Goal: Task Accomplishment & Management: Manage account settings

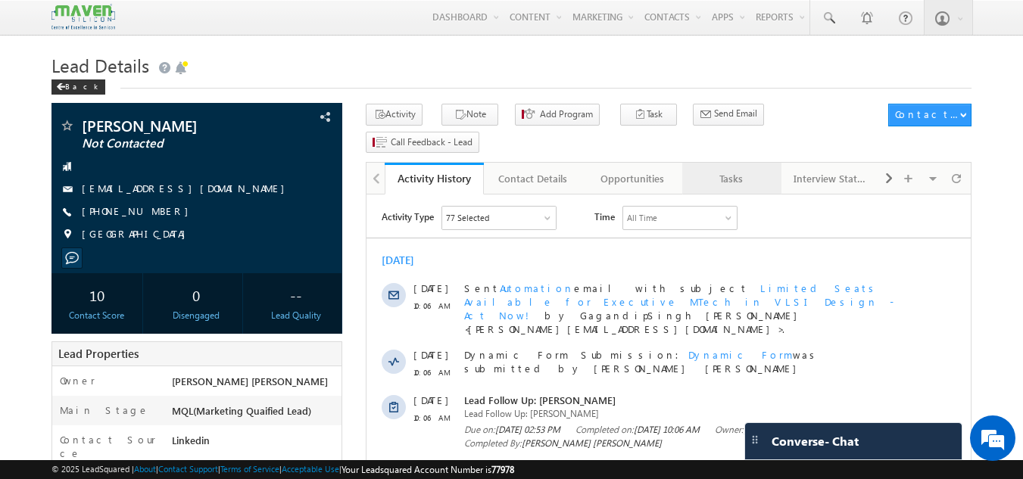
click at [707, 170] on div "Tasks" at bounding box center [731, 179] width 73 height 18
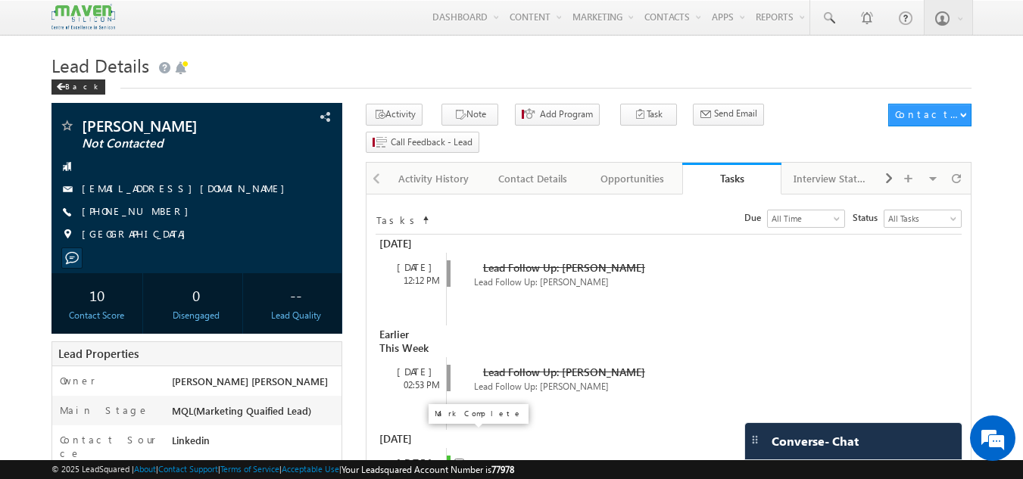
click at [463, 459] on input "checkbox" at bounding box center [459, 464] width 10 height 10
checkbox input "false"
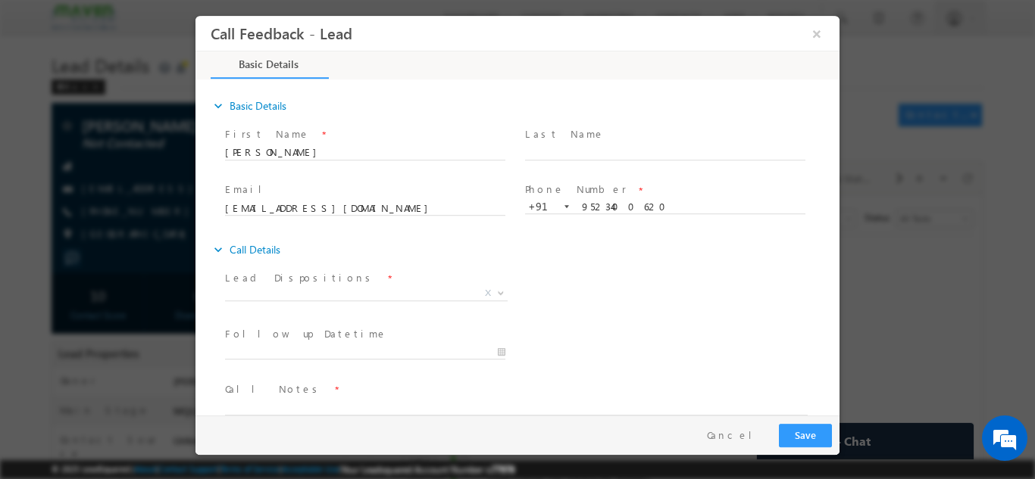
click at [373, 300] on span "Prospect Interested Re-enquired Invalid Number Not Contacted Not Interested In …" at bounding box center [372, 295] width 294 height 18
click at [373, 296] on span "X" at bounding box center [366, 293] width 283 height 15
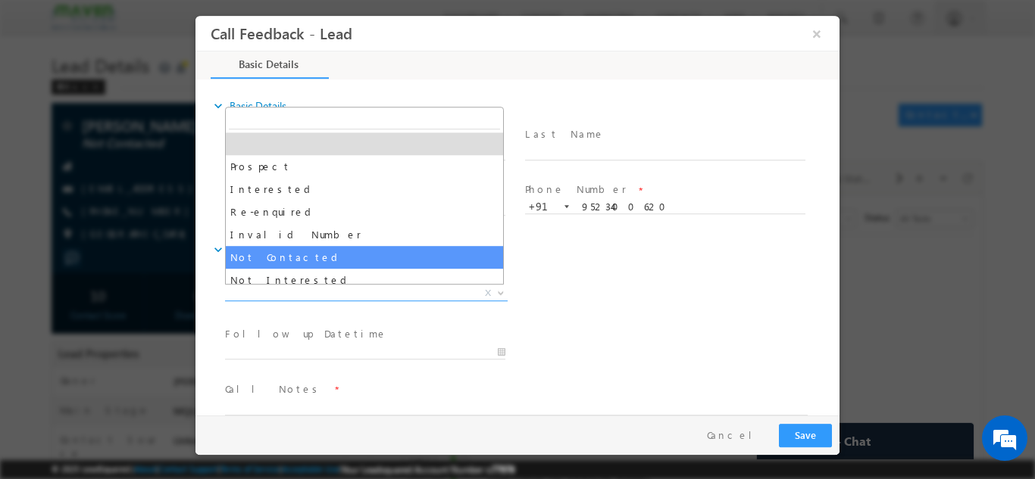
select select "Not Contacted"
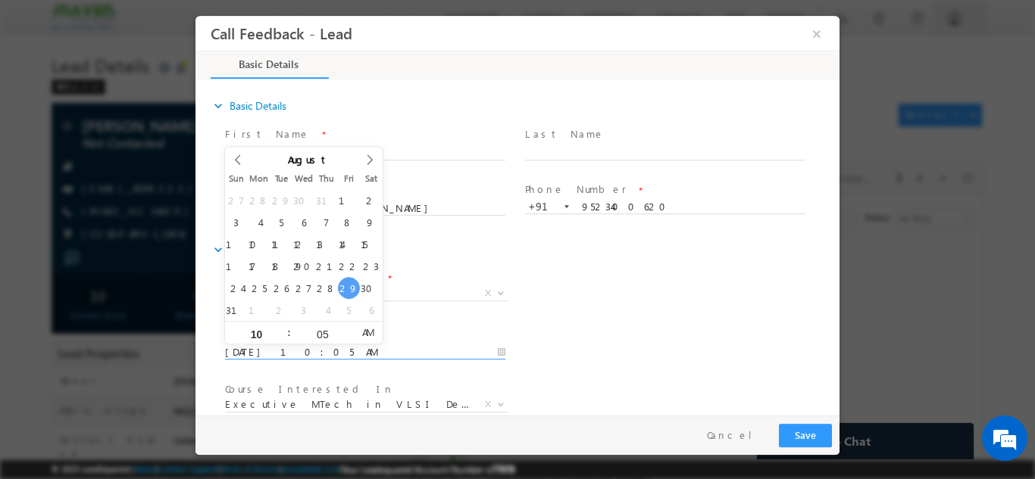
click at [335, 346] on input "29/08/2025 10:05 AM" at bounding box center [365, 352] width 280 height 15
type input "30/08/2025 10:05 AM"
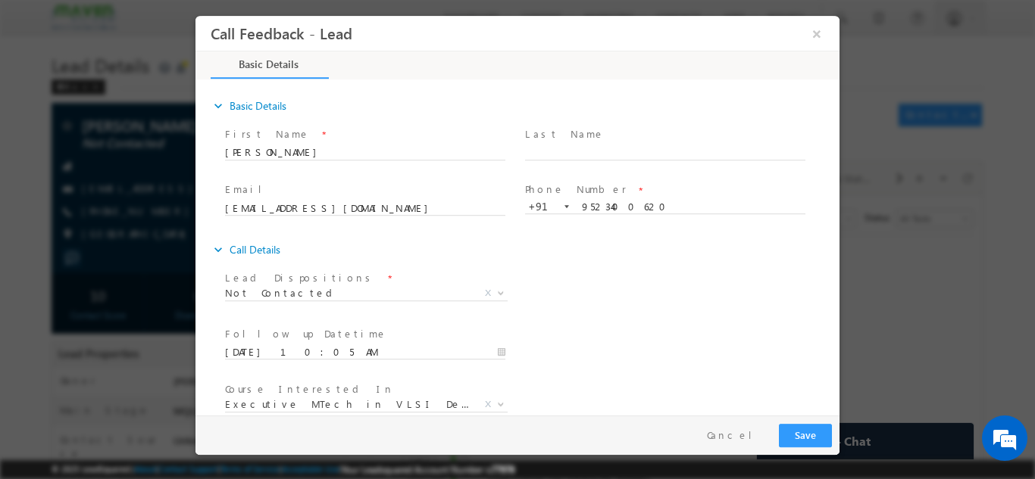
click at [631, 289] on div "Lead Dispositions * Prospect Interested Re-enquired Invalid Number Not Contacte…" at bounding box center [530, 295] width 617 height 56
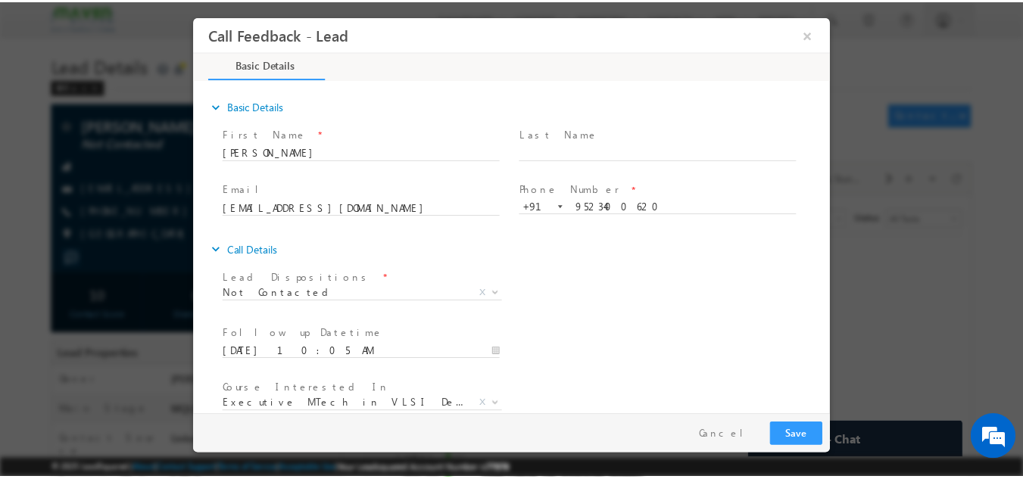
scroll to position [80, 0]
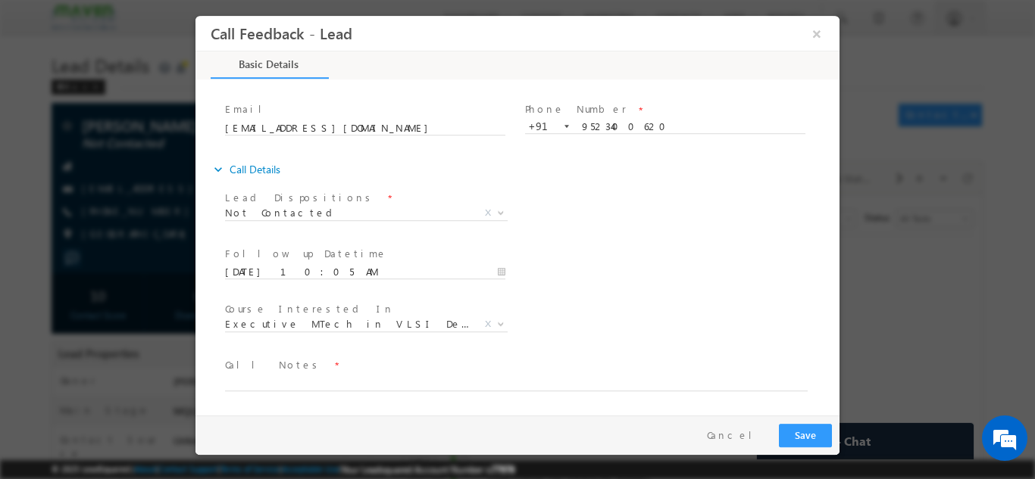
drag, startPoint x: 833, startPoint y: 280, endPoint x: 1044, endPoint y: 460, distance: 277.2
click at [671, 382] on textarea at bounding box center [516, 381] width 582 height 17
type textarea "dnp"
click at [804, 443] on button "Save" at bounding box center [805, 434] width 53 height 23
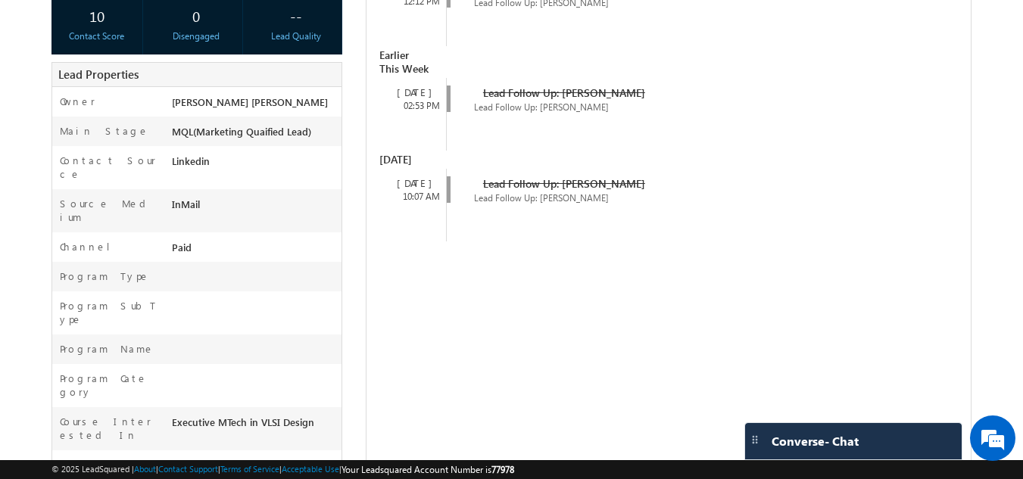
scroll to position [324, 0]
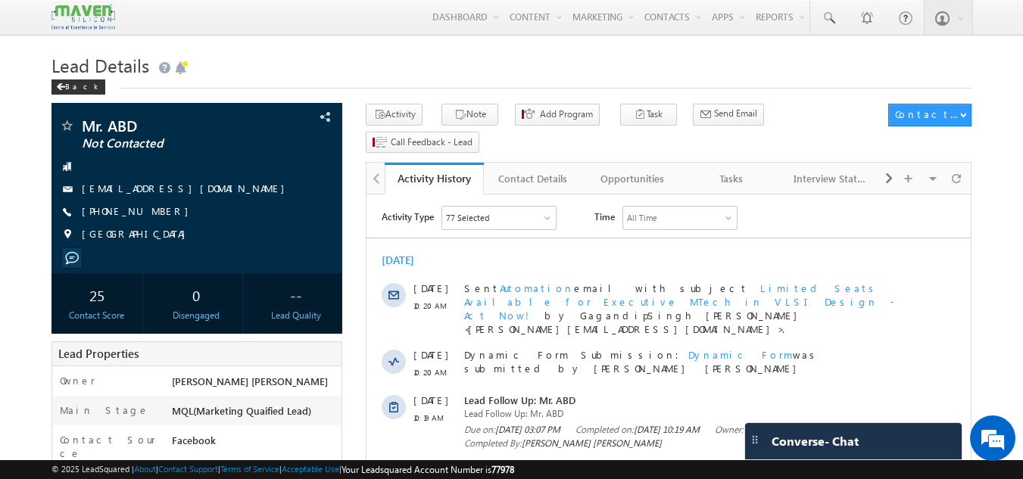
click at [735, 170] on div "Tasks" at bounding box center [731, 179] width 73 height 18
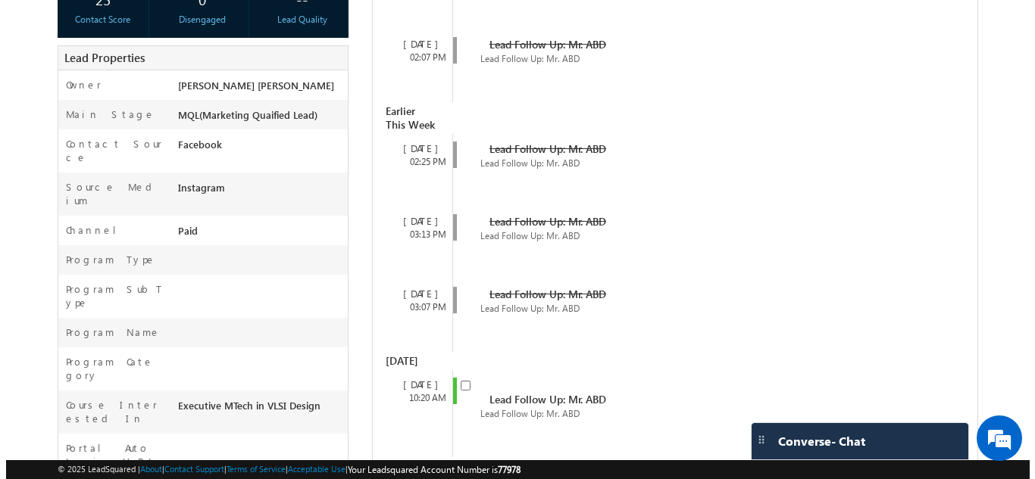
scroll to position [298, 0]
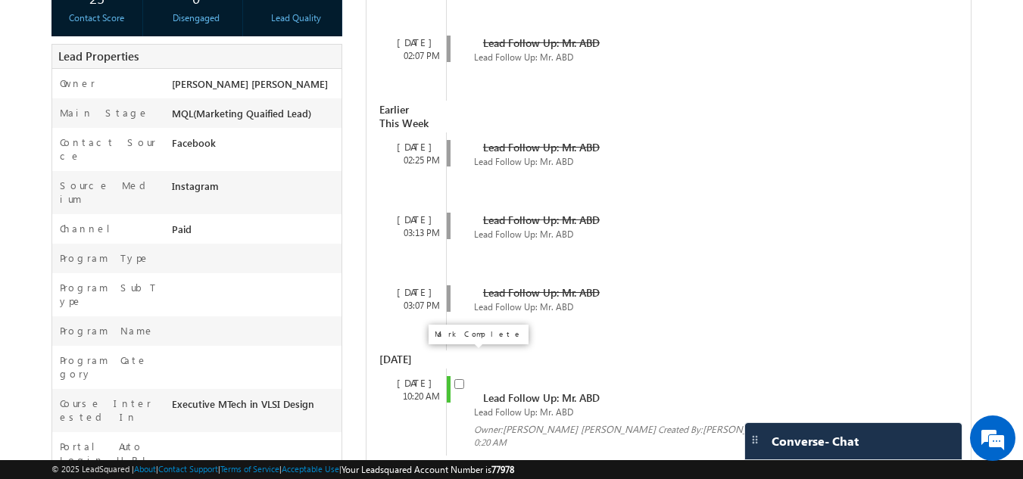
click at [459, 379] on input "checkbox" at bounding box center [459, 384] width 10 height 10
checkbox input "false"
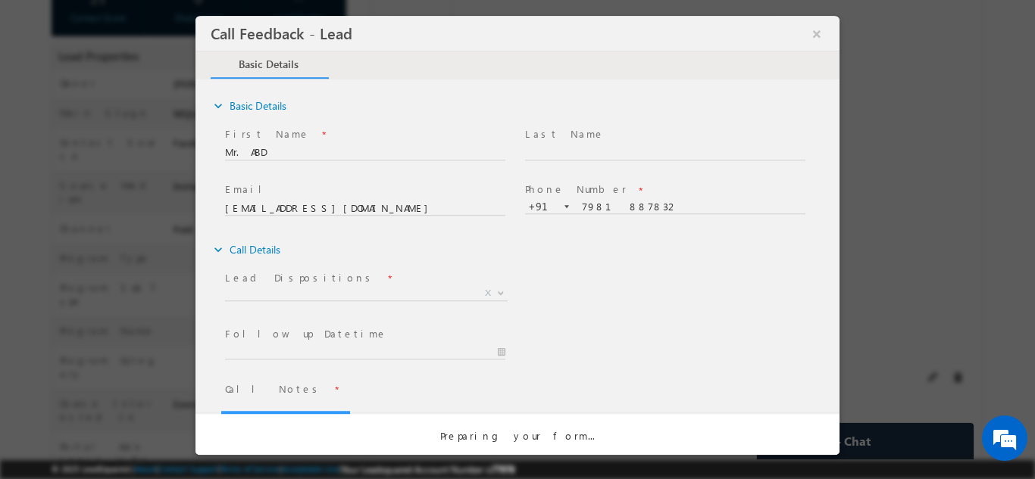
scroll to position [0, 0]
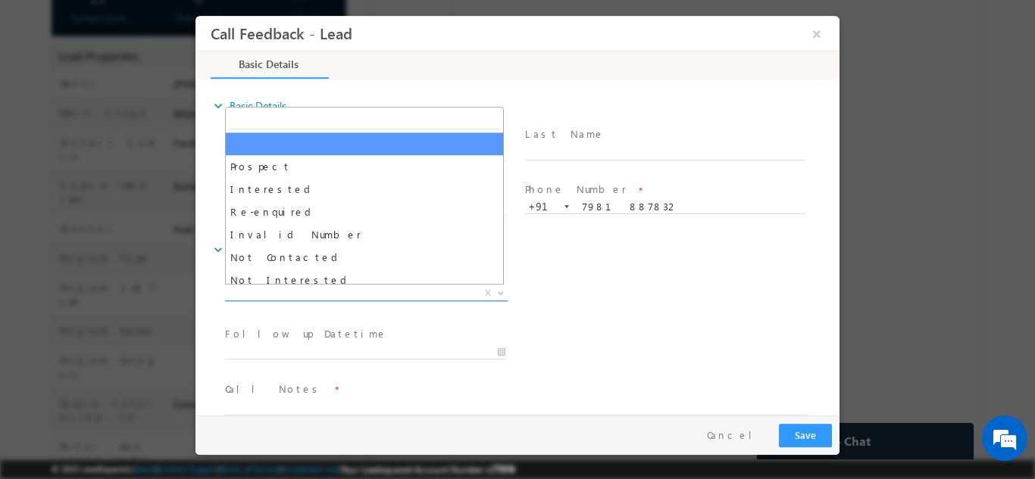
click at [407, 289] on span "X" at bounding box center [366, 293] width 283 height 15
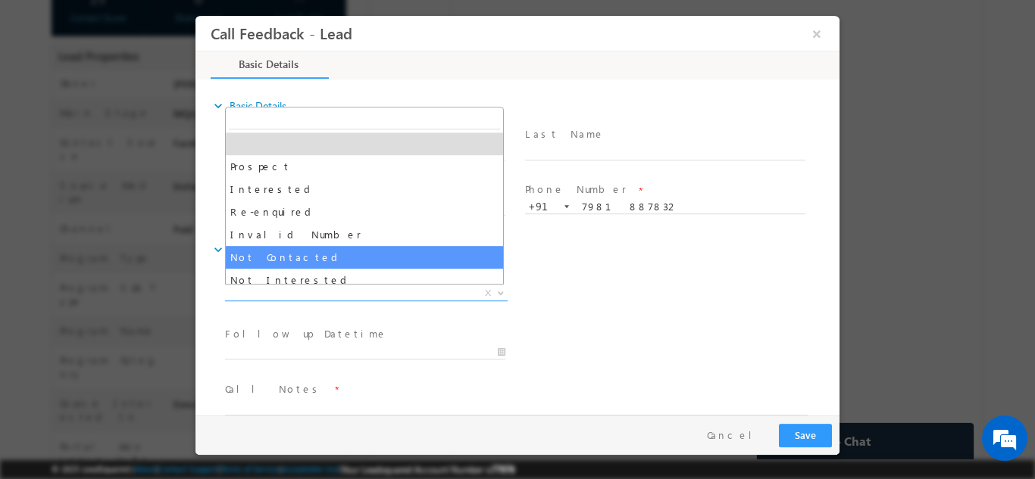
select select "Not Contacted"
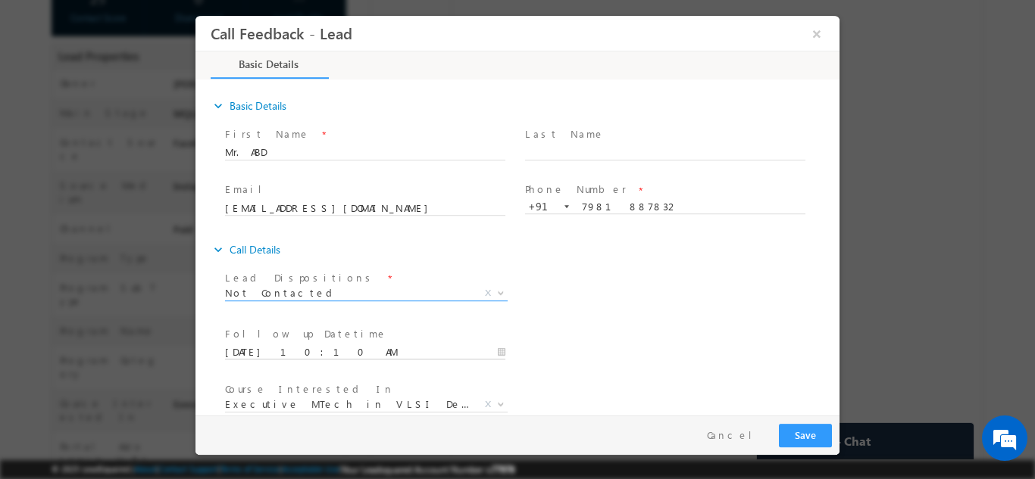
click at [336, 354] on input "29/08/2025 10:10 AM" at bounding box center [365, 352] width 280 height 15
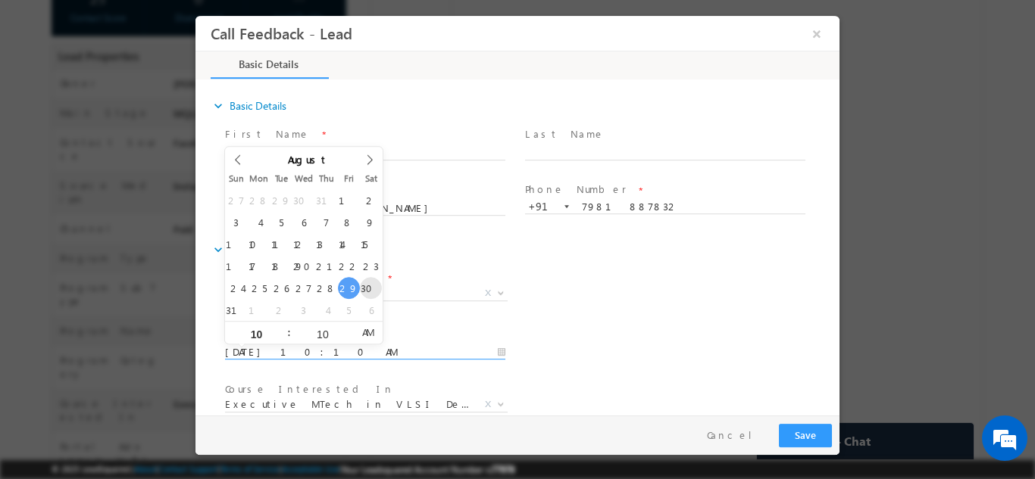
type input "30/08/2025 10:10 AM"
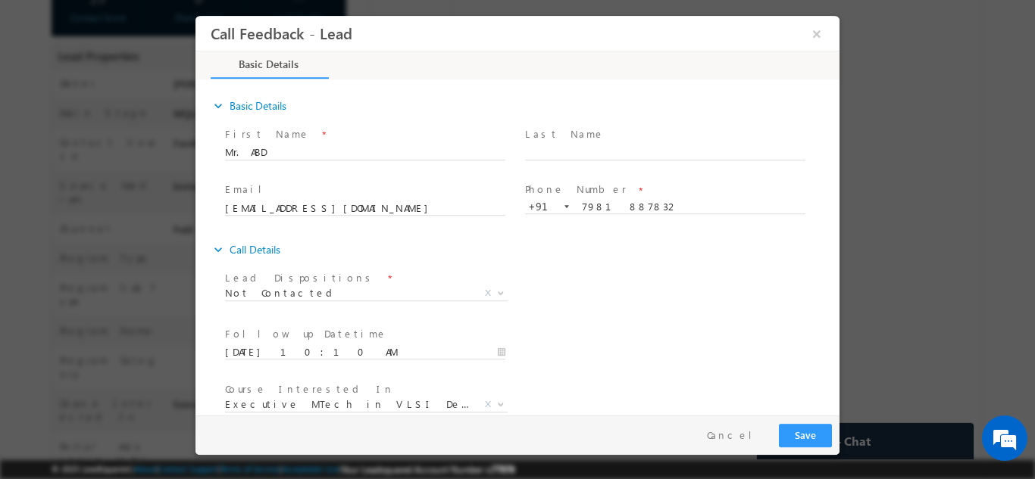
click at [540, 272] on div "Lead Dispositions * Prospect Interested Re-enquired Invalid Number Not Contacte…" at bounding box center [530, 295] width 617 height 56
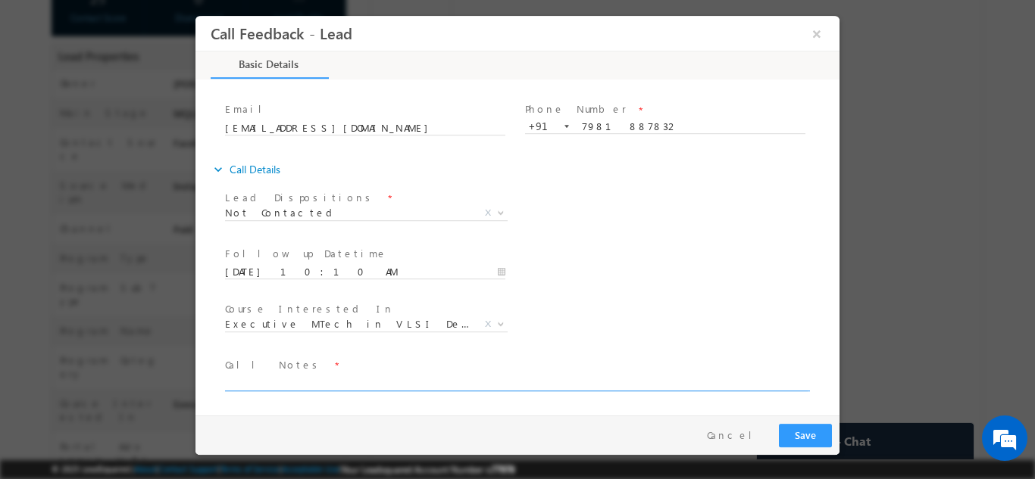
click at [624, 382] on textarea at bounding box center [516, 381] width 582 height 17
type textarea "dnp"
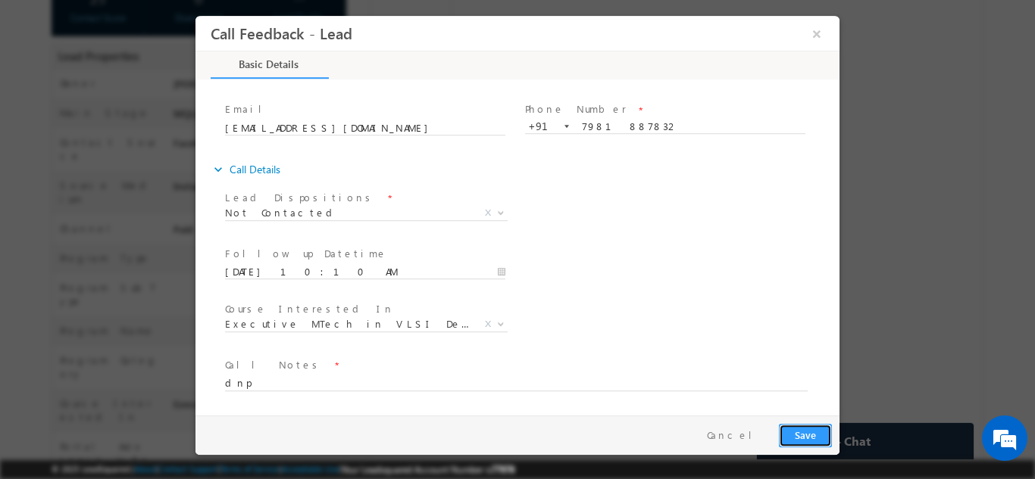
click at [821, 427] on button "Save" at bounding box center [805, 434] width 53 height 23
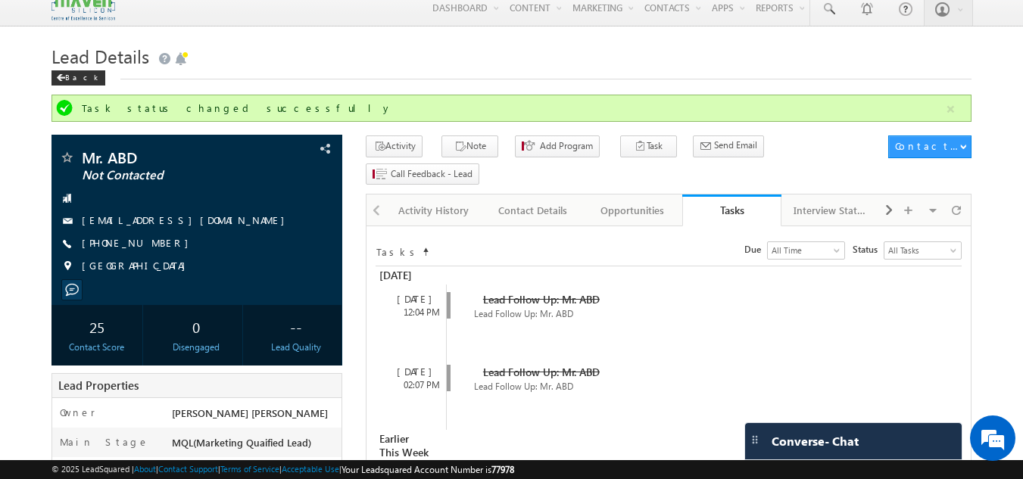
scroll to position [4, 0]
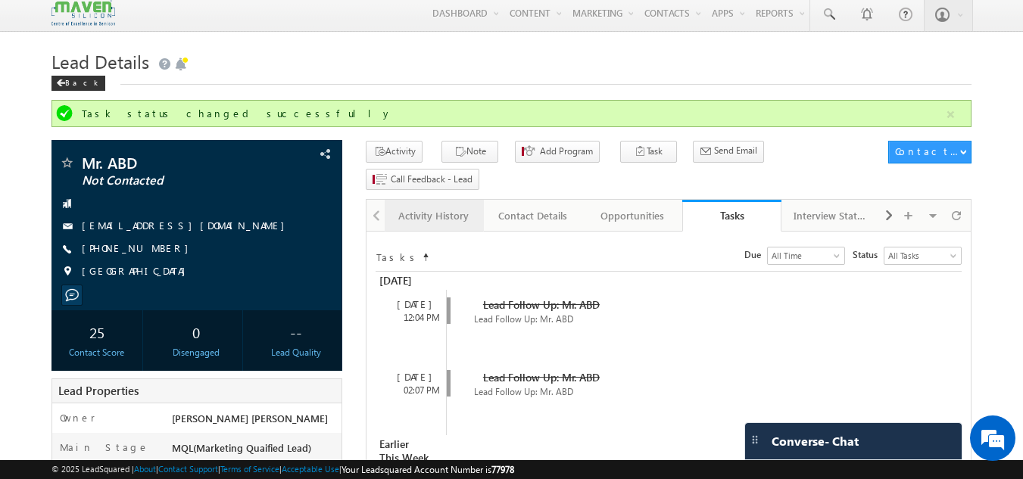
click at [417, 207] on div "Activity History" at bounding box center [433, 216] width 73 height 18
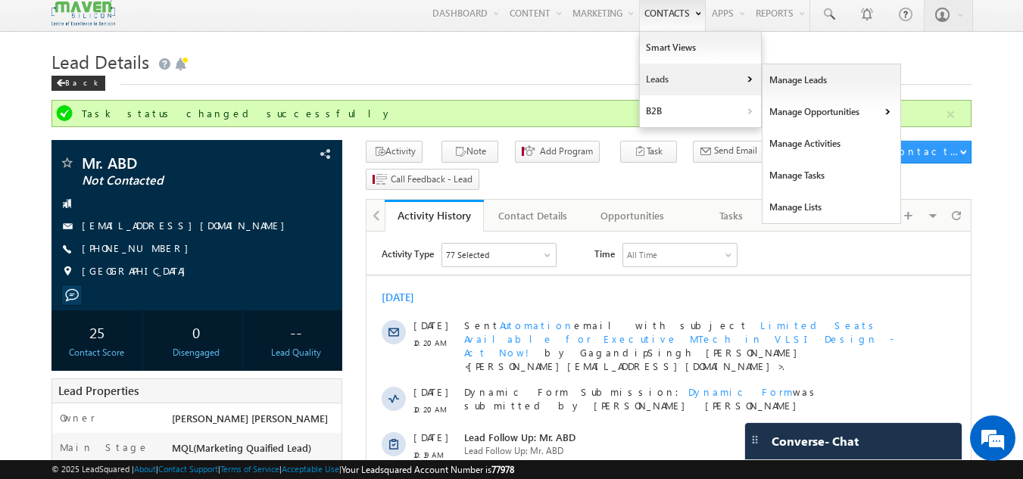
click at [658, 74] on link "Leads" at bounding box center [700, 80] width 121 height 32
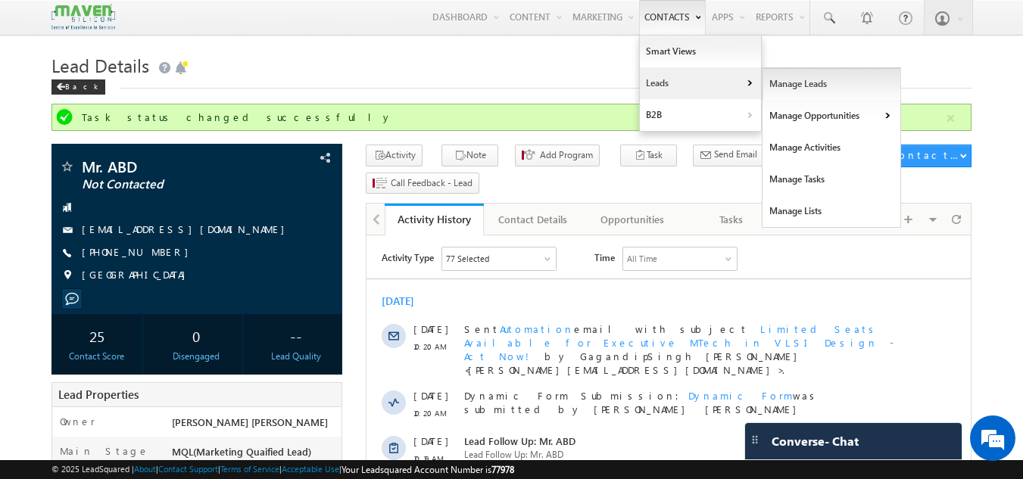
click at [769, 80] on link "Manage Leads" at bounding box center [832, 84] width 139 height 32
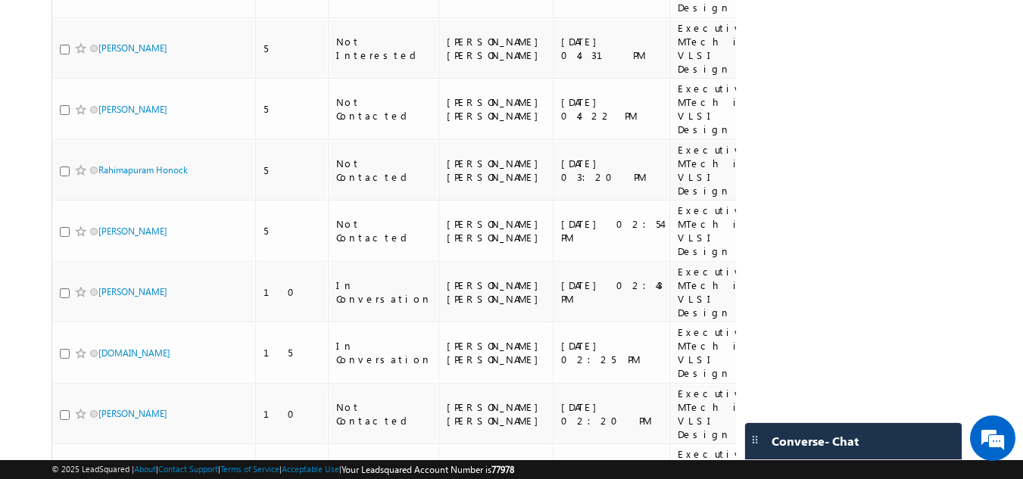
scroll to position [686, 0]
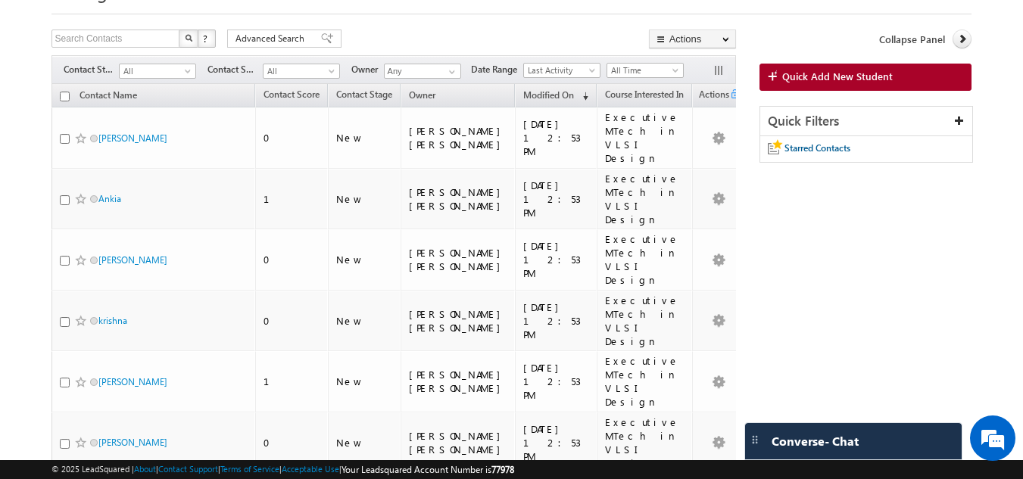
scroll to position [68, 0]
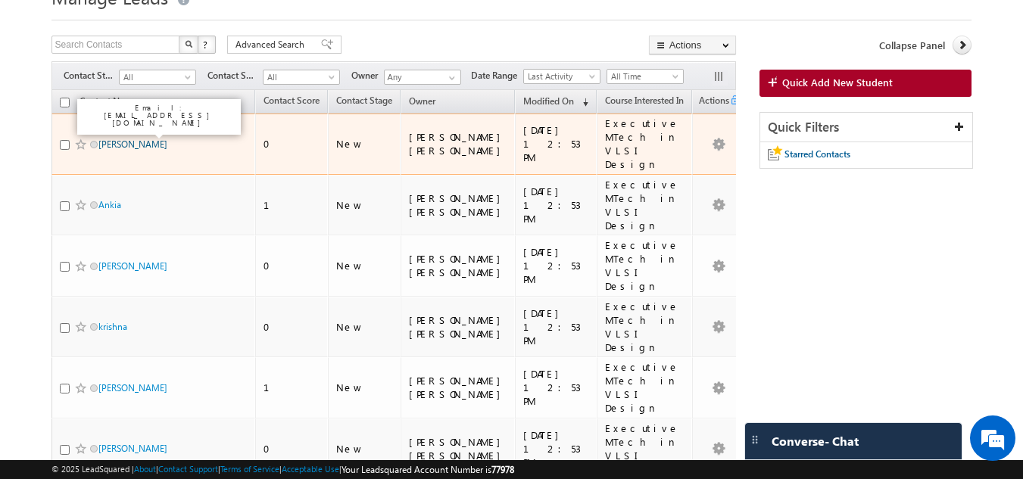
click at [158, 139] on link "[PERSON_NAME]" at bounding box center [132, 144] width 69 height 11
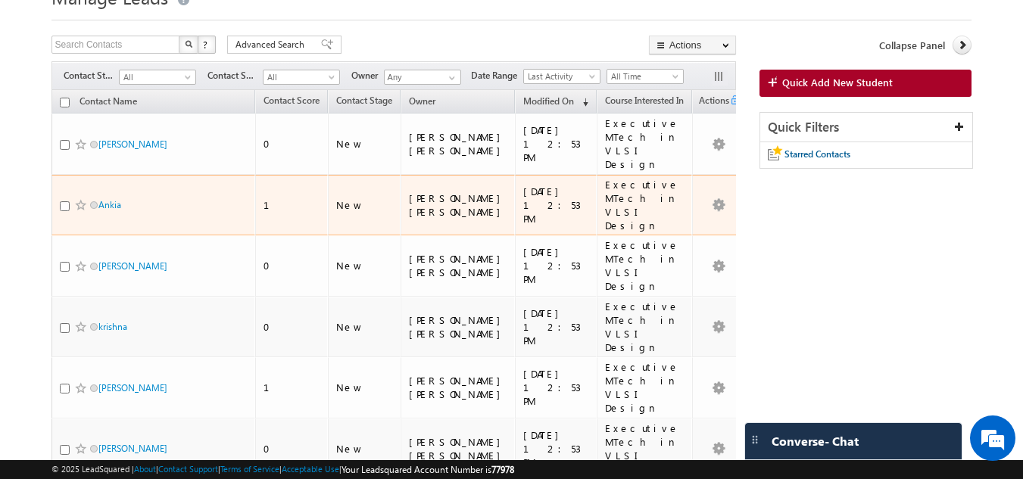
click at [112, 198] on div "Ankia" at bounding box center [154, 208] width 189 height 21
click at [111, 199] on link "Ankia" at bounding box center [109, 204] width 23 height 11
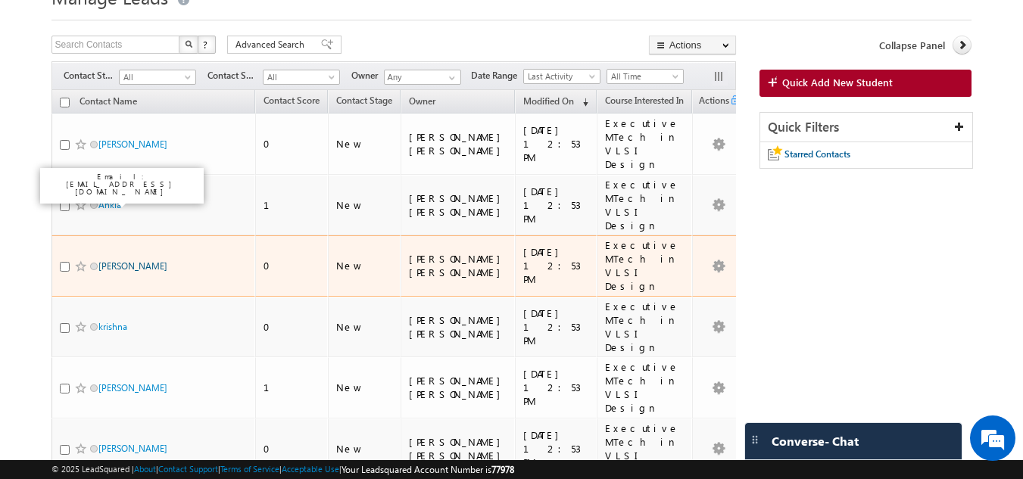
click at [109, 261] on link "Shubham" at bounding box center [132, 266] width 69 height 11
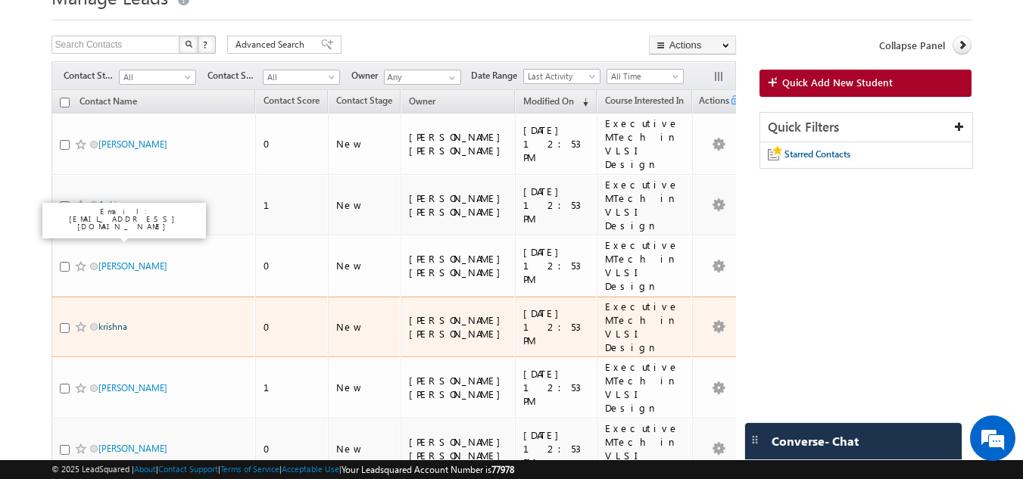
click at [107, 321] on link "krishna" at bounding box center [112, 326] width 29 height 11
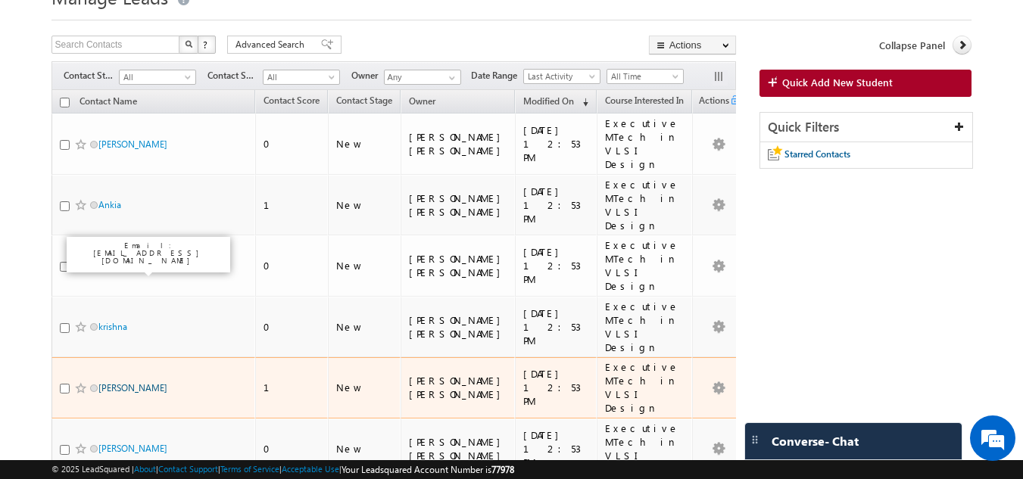
click at [110, 382] on link "Sayed Rakib" at bounding box center [132, 387] width 69 height 11
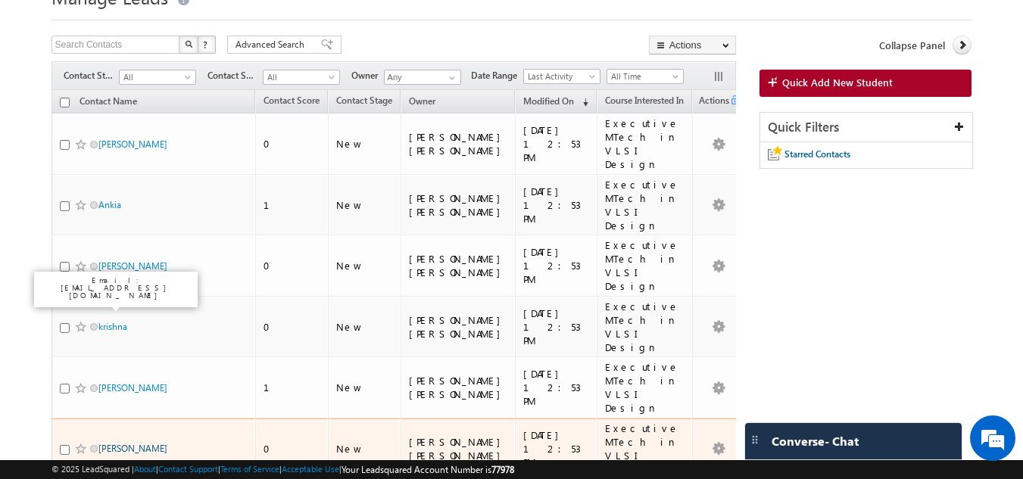
click at [114, 443] on link "Jagruti" at bounding box center [132, 448] width 69 height 11
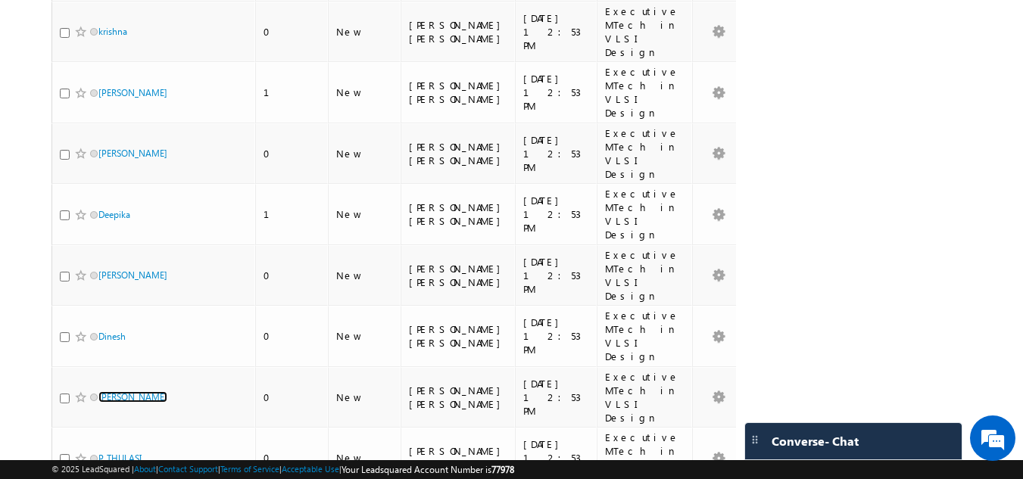
scroll to position [366, 0]
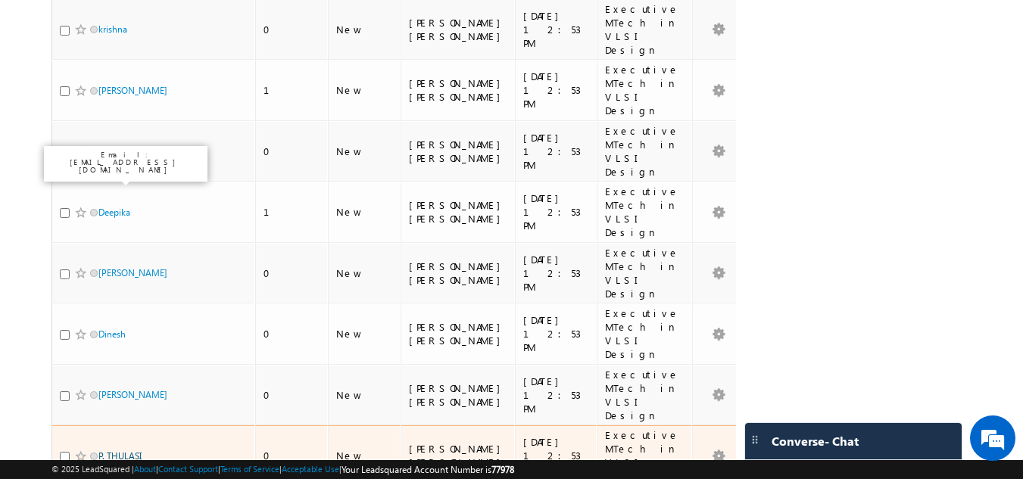
click at [130, 451] on link "P. THULASI" at bounding box center [119, 456] width 43 height 11
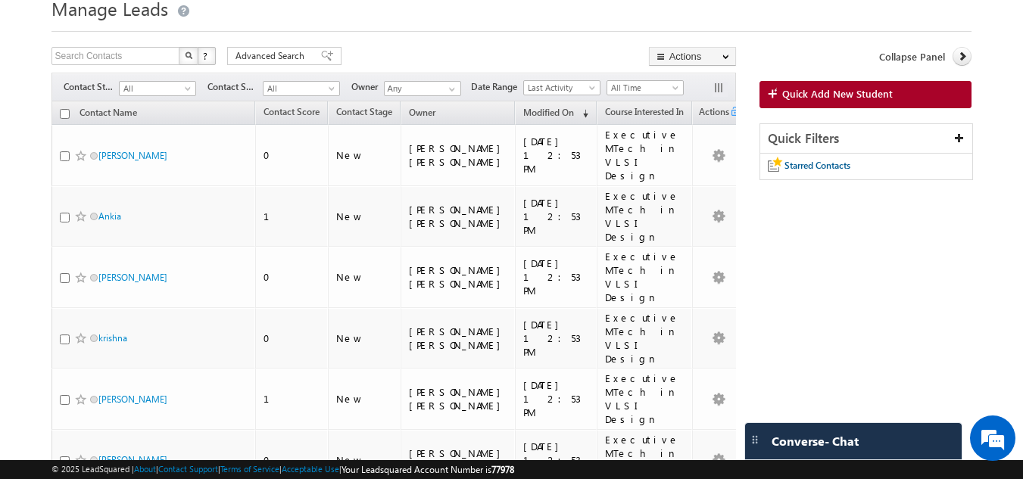
scroll to position [0, 0]
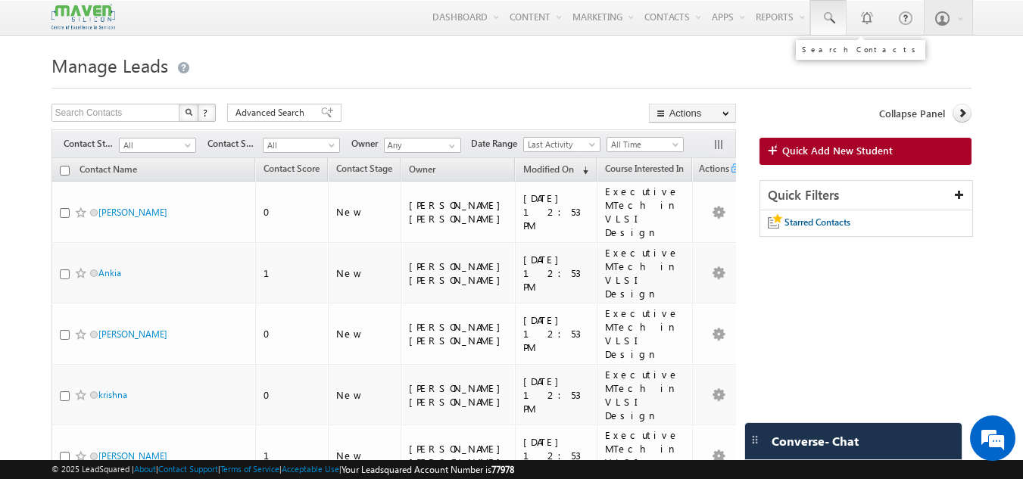
click at [822, 19] on span at bounding box center [828, 18] width 15 height 15
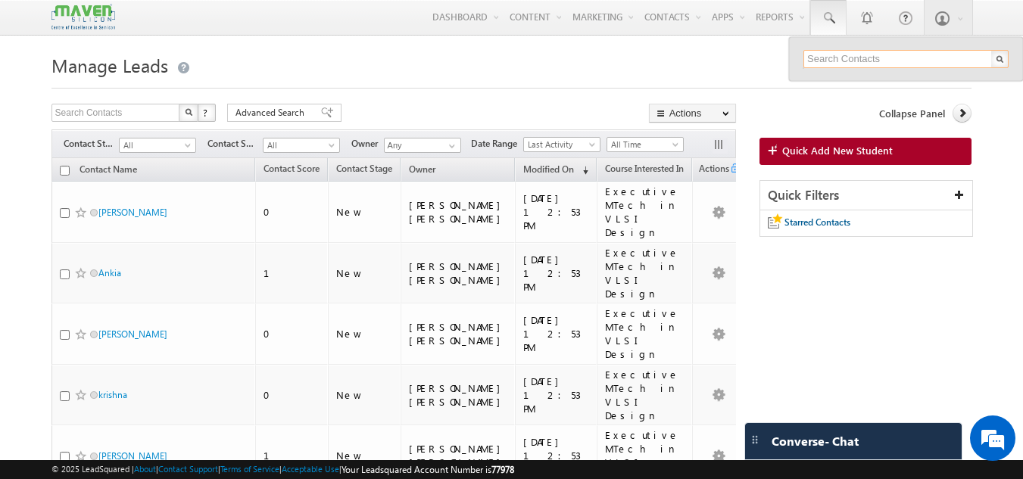
click at [827, 52] on input "text" at bounding box center [906, 59] width 205 height 18
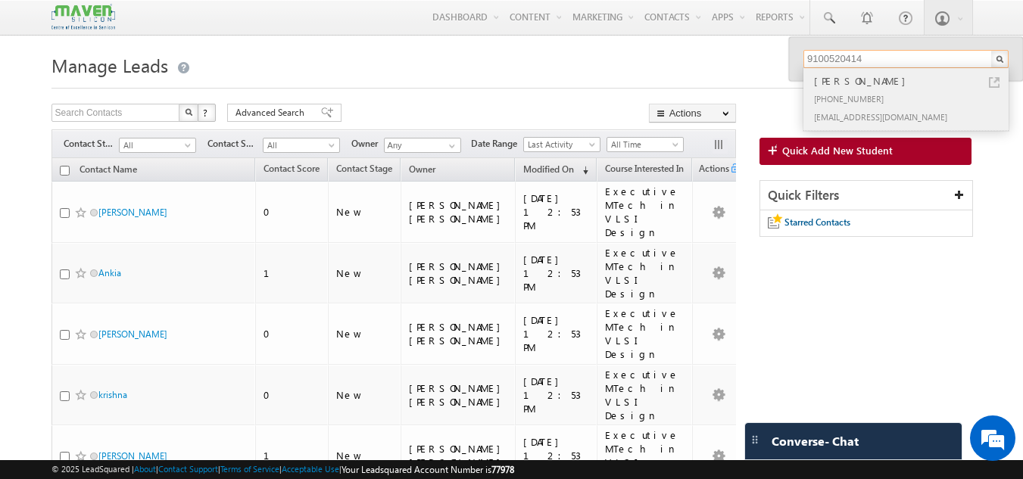
type input "9100520414"
click at [888, 83] on div "Yeshwanth Botsa" at bounding box center [912, 81] width 203 height 17
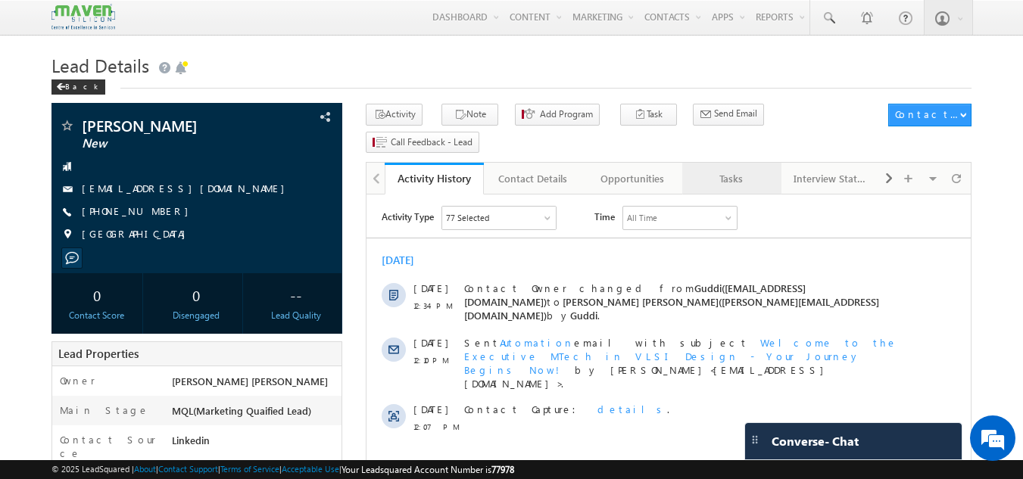
click at [735, 170] on div "Tasks" at bounding box center [731, 179] width 73 height 18
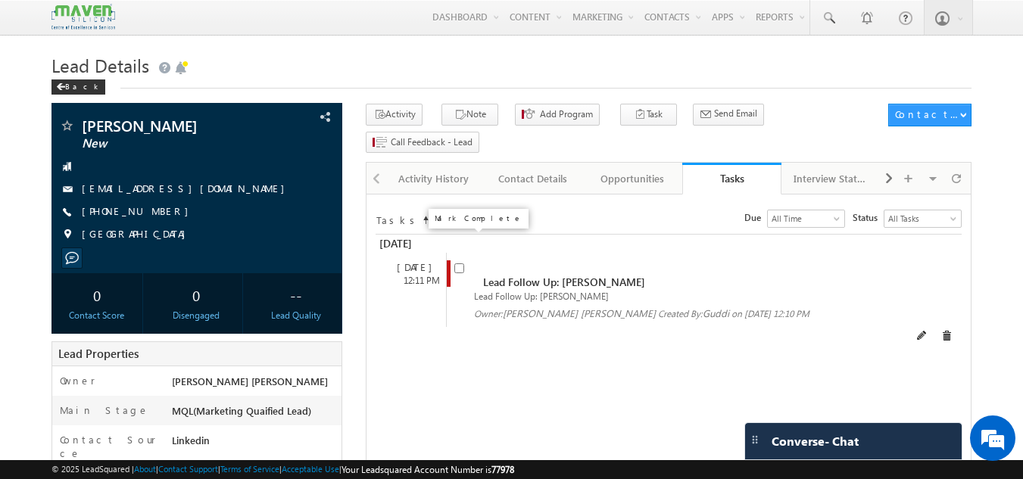
click at [462, 264] on input "checkbox" at bounding box center [459, 269] width 10 height 10
checkbox input "false"
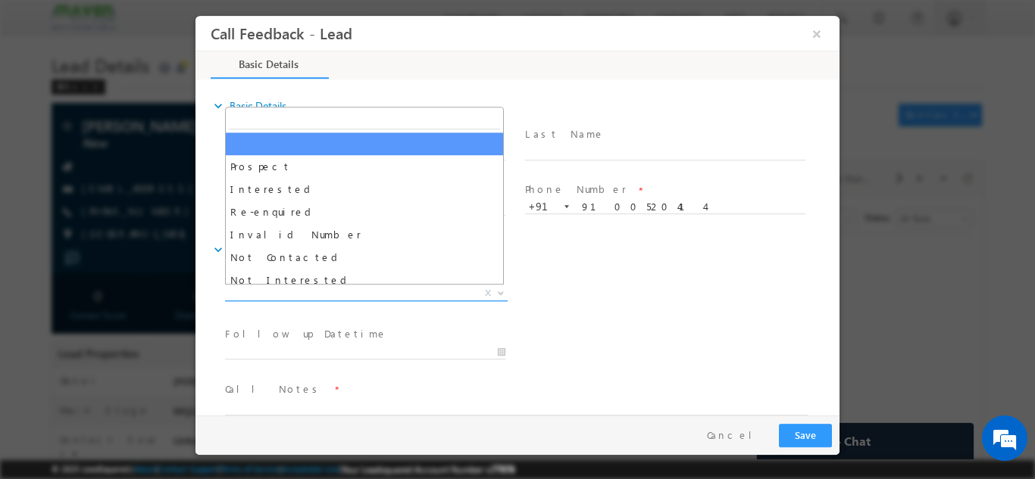
click at [308, 289] on span "X" at bounding box center [366, 293] width 283 height 15
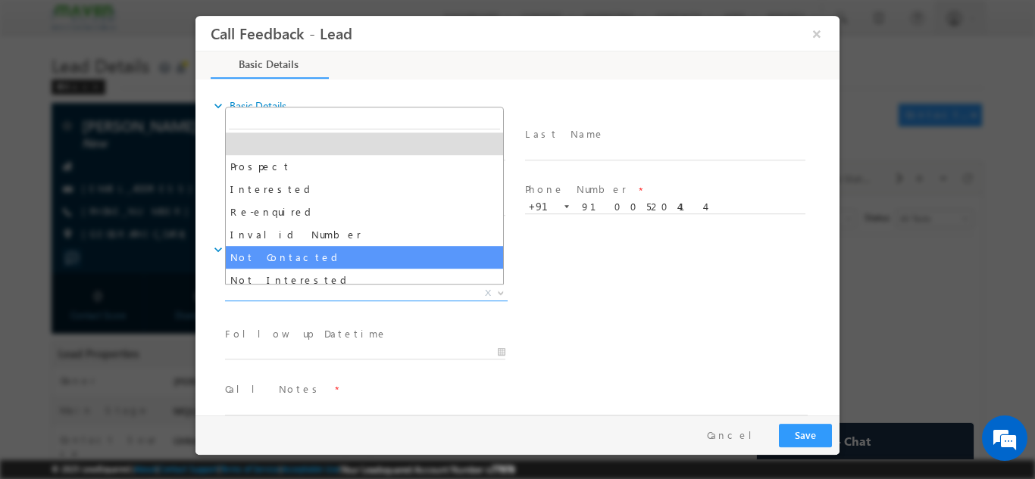
select select "Not Contacted"
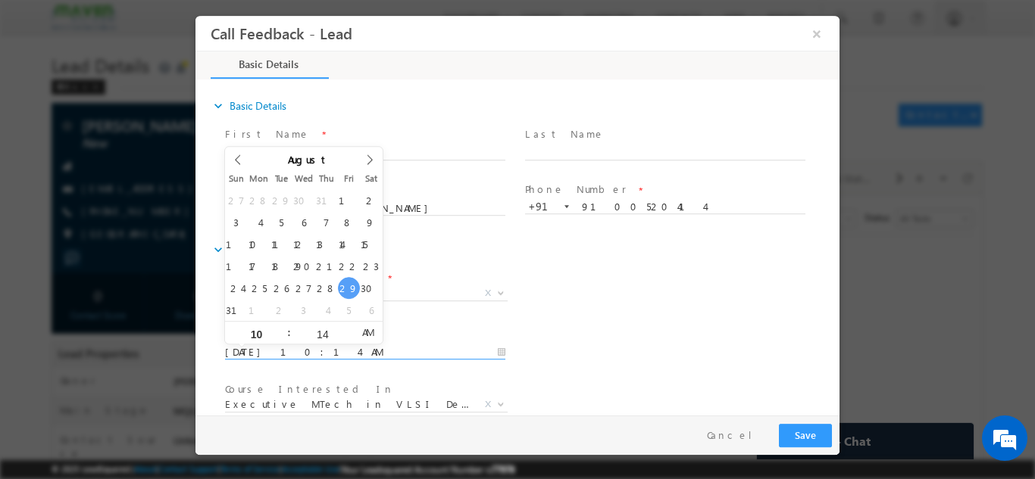
click at [302, 350] on input "[DATE] 10:14 AM" at bounding box center [365, 352] width 280 height 15
type input "[DATE] 10:14 AM"
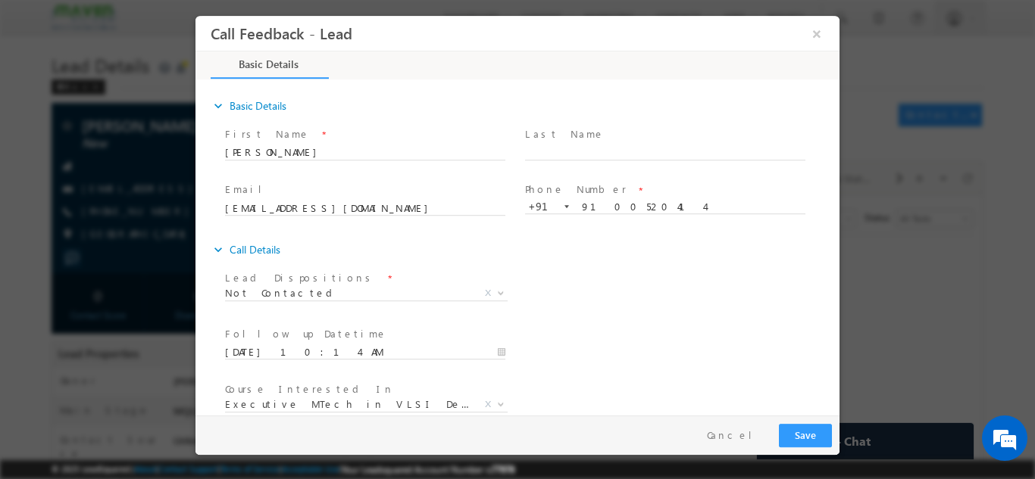
click at [680, 301] on div "Lead Dispositions * Prospect Interested Re-enquired Invalid Number Not Contacte…" at bounding box center [530, 295] width 617 height 56
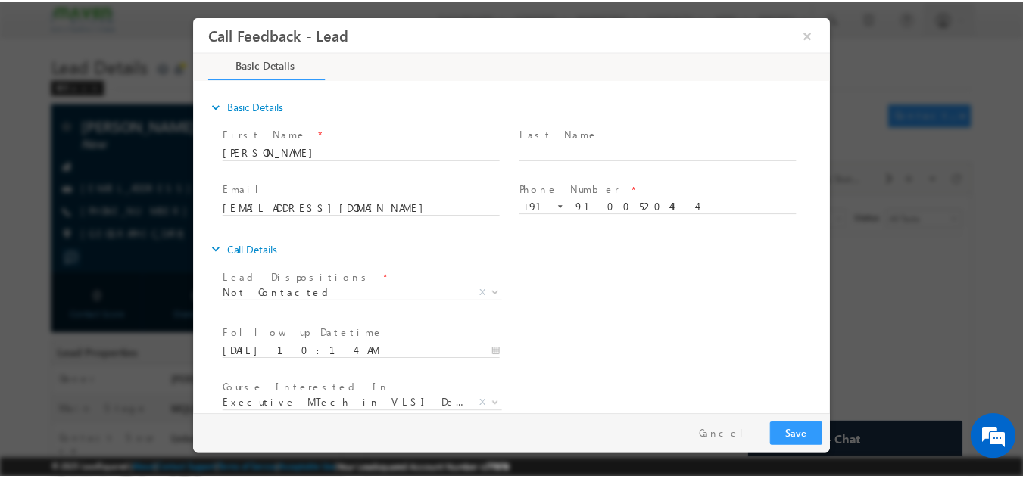
scroll to position [80, 0]
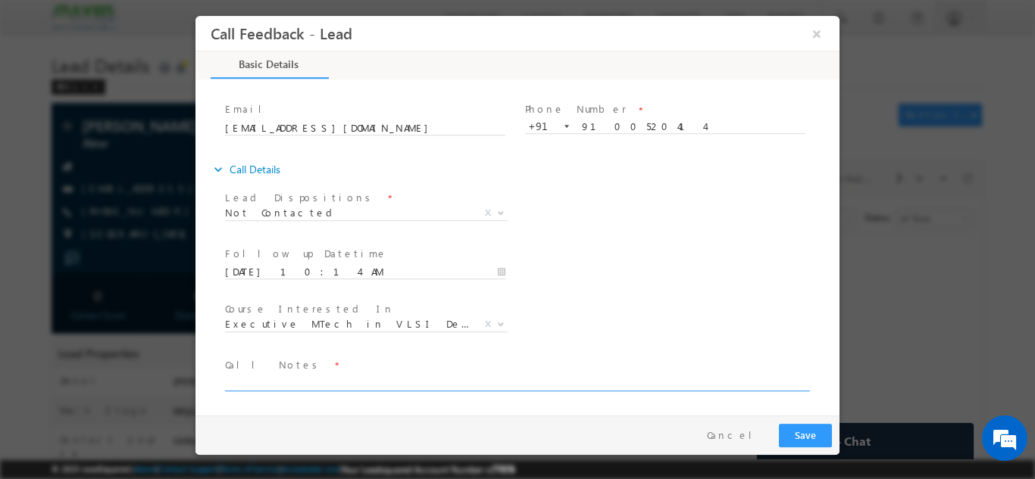
click at [556, 379] on textarea at bounding box center [516, 381] width 582 height 17
type textarea "dnp"
click at [801, 435] on button "Save" at bounding box center [805, 434] width 53 height 23
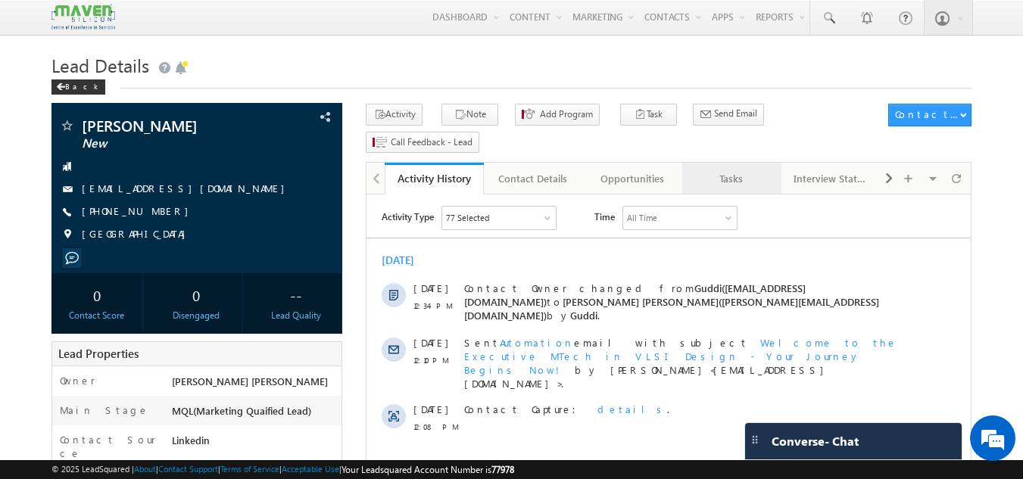
click at [720, 170] on div "Tasks" at bounding box center [731, 179] width 73 height 18
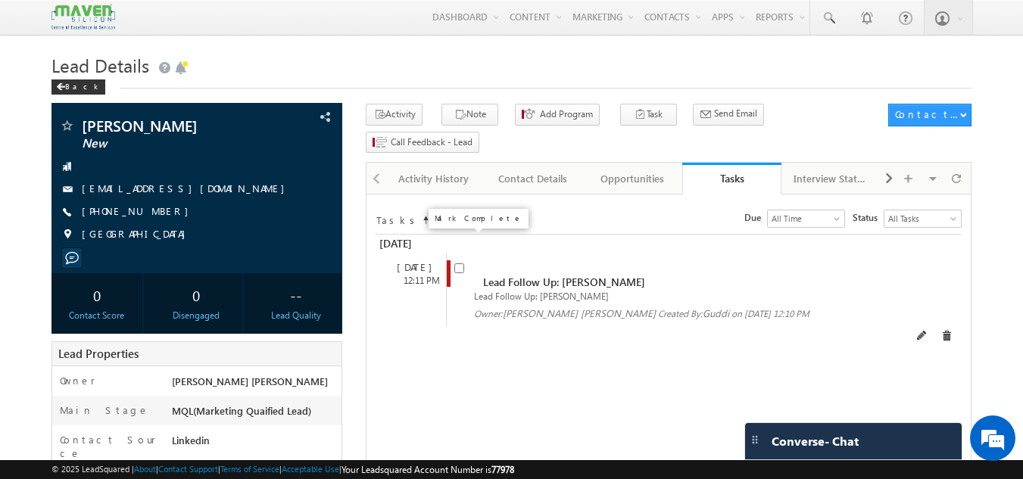
click at [460, 264] on input "checkbox" at bounding box center [459, 269] width 10 height 10
checkbox input "false"
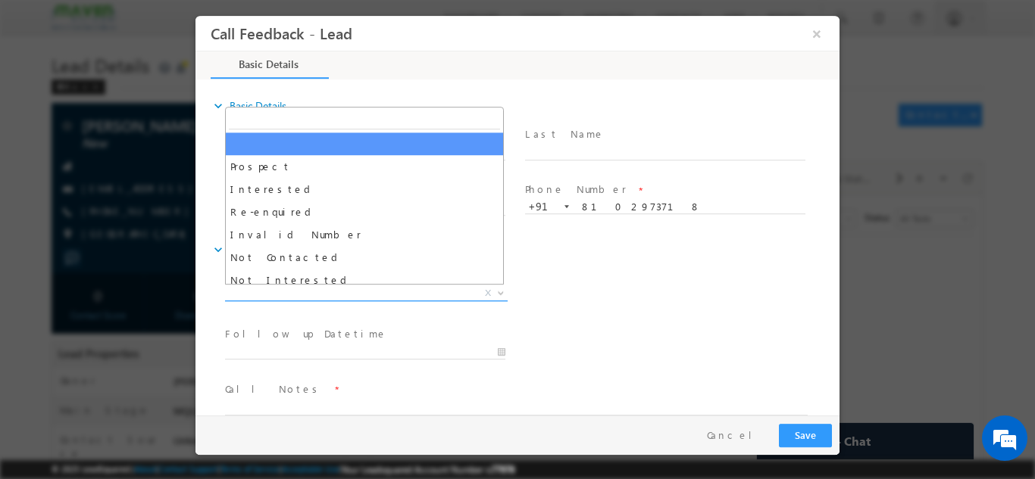
click at [397, 289] on span "X" at bounding box center [366, 293] width 283 height 15
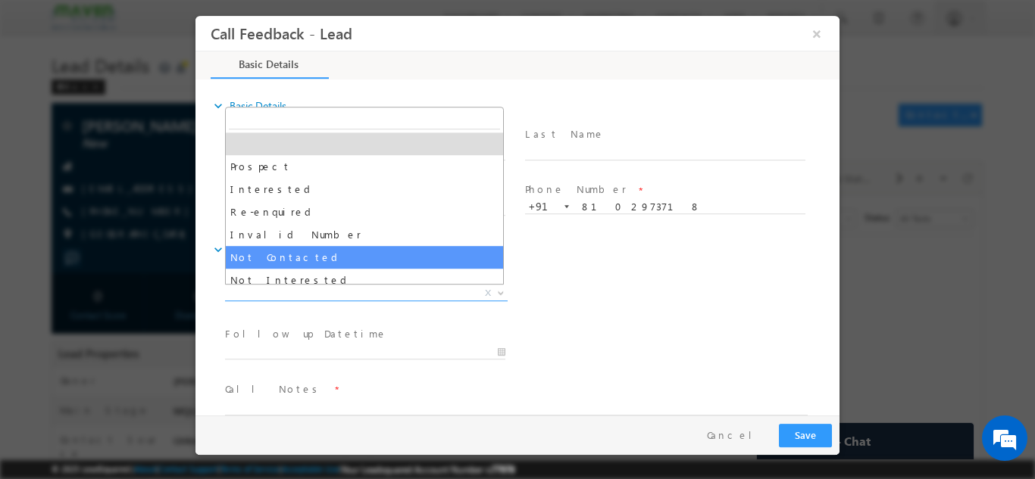
select select "Not Contacted"
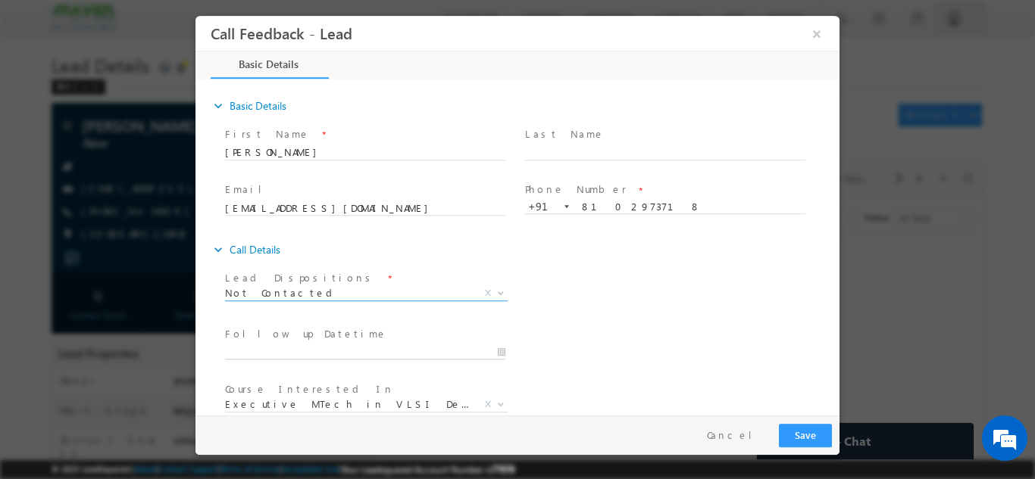
type input "29/08/2025 10:18 AM"
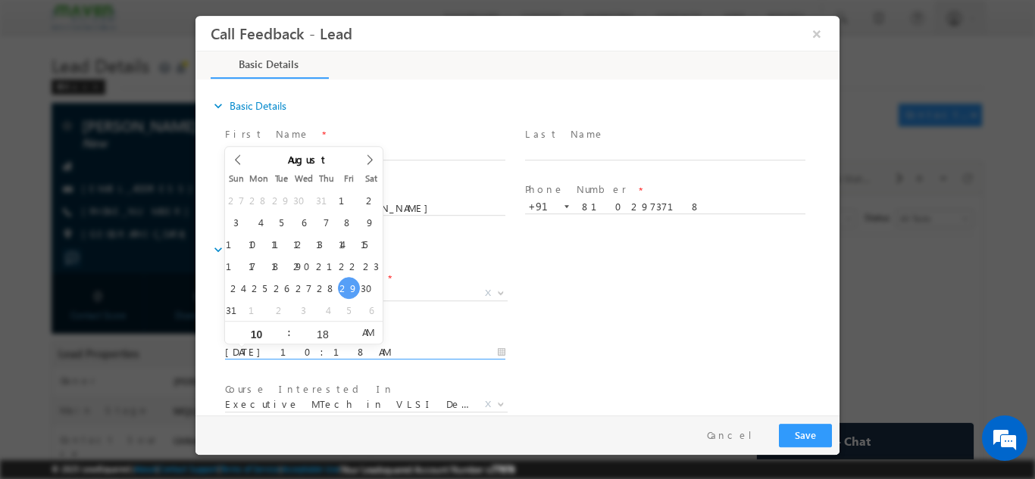
click at [363, 350] on input "29/08/2025 10:18 AM" at bounding box center [365, 352] width 280 height 15
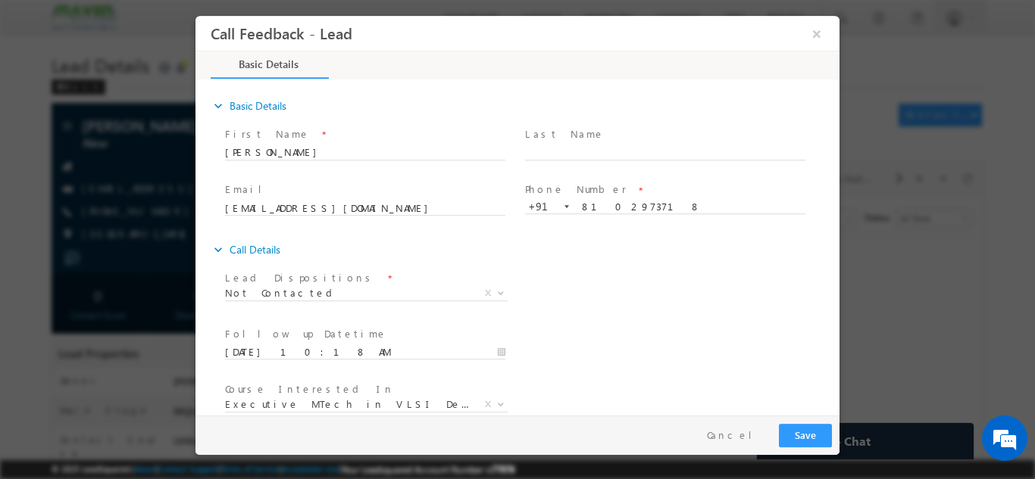
click at [654, 304] on div "Lead Dispositions * Prospect Interested Re-enquired Invalid Number Not Contacte…" at bounding box center [530, 295] width 617 height 56
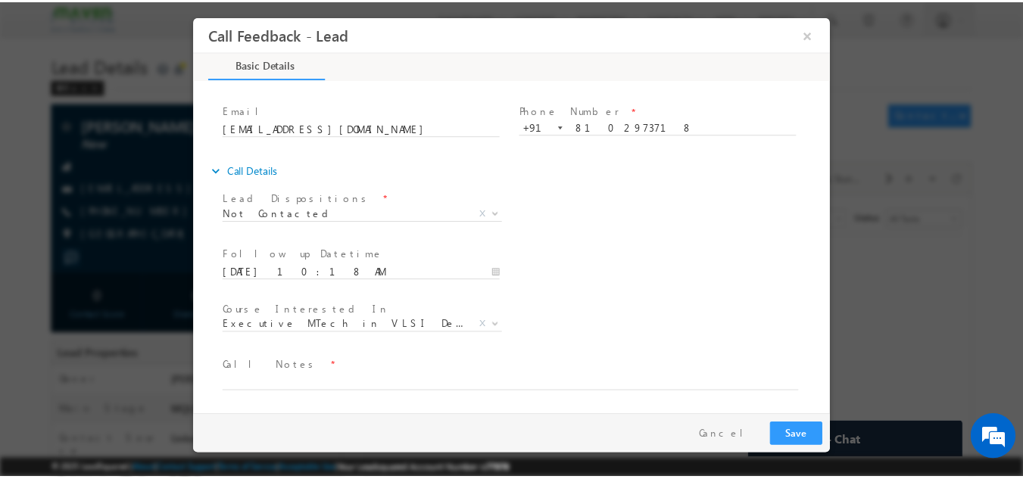
scroll to position [80, 0]
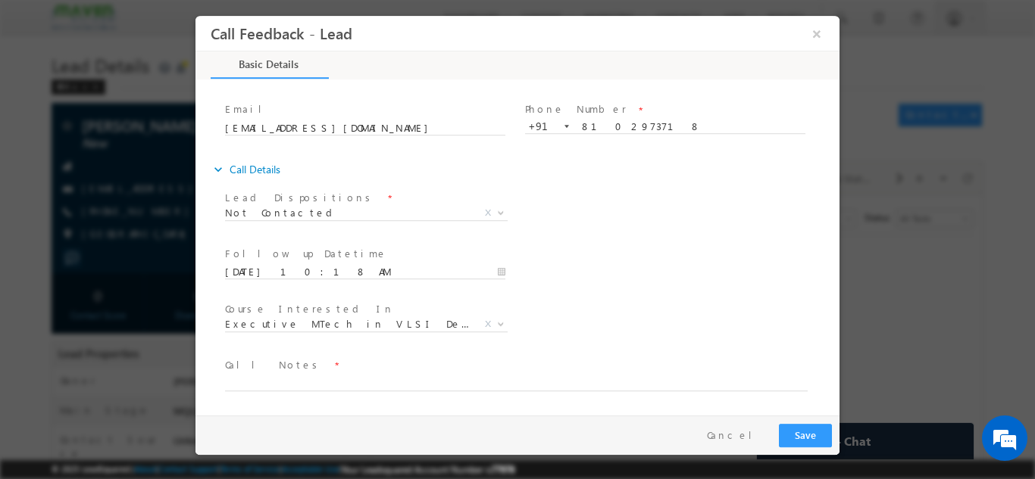
drag, startPoint x: 833, startPoint y: 248, endPoint x: 1050, endPoint y: 360, distance: 243.9
click at [427, 381] on textarea at bounding box center [516, 381] width 582 height 17
type textarea "dnp"
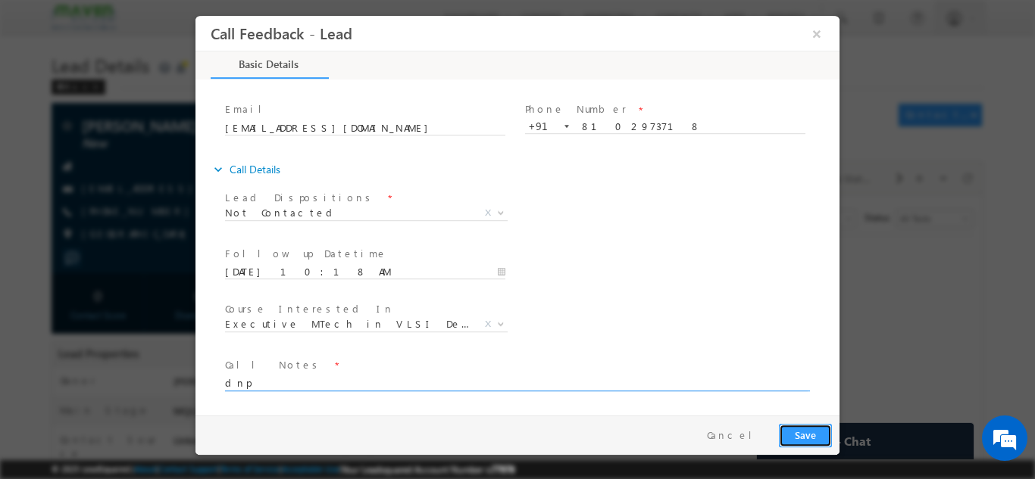
click at [810, 426] on button "Save" at bounding box center [805, 434] width 53 height 23
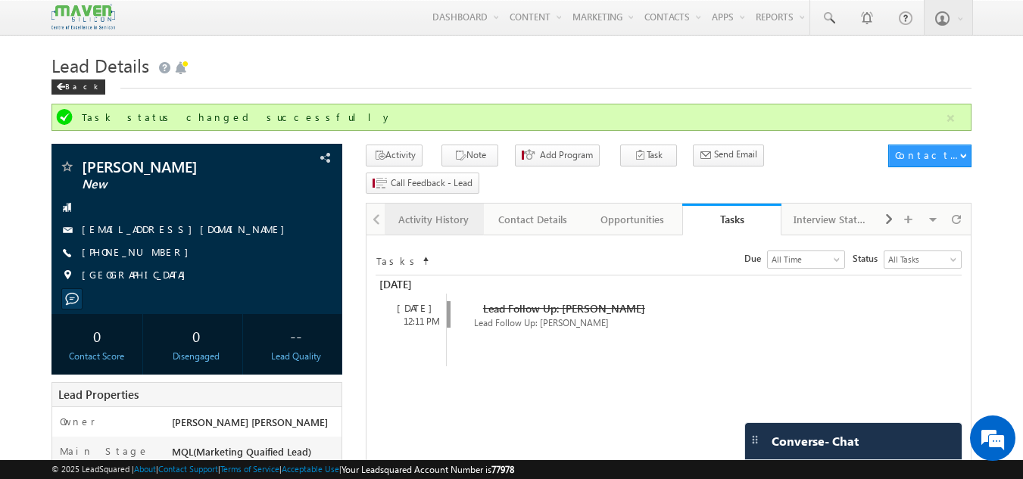
click at [447, 211] on div "Activity History" at bounding box center [433, 220] width 73 height 18
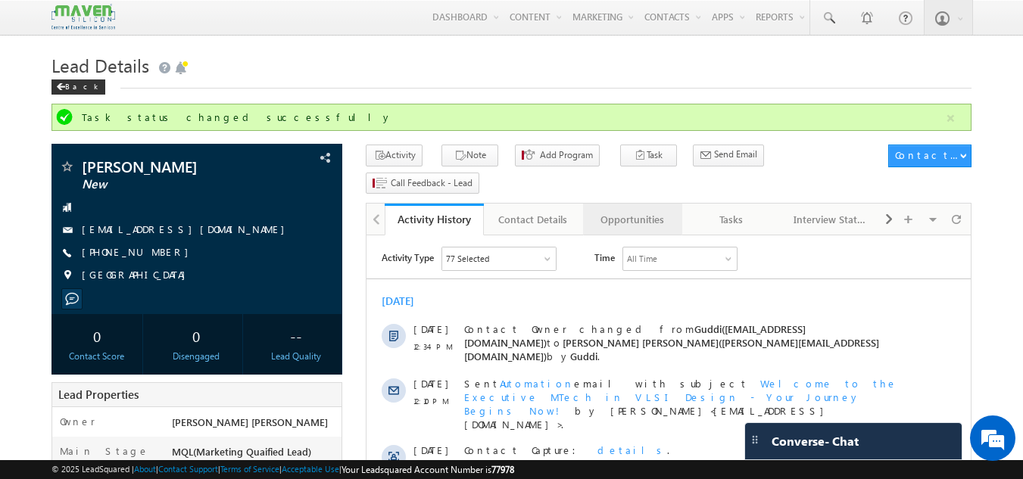
click at [632, 211] on div "Opportunities" at bounding box center [631, 220] width 73 height 18
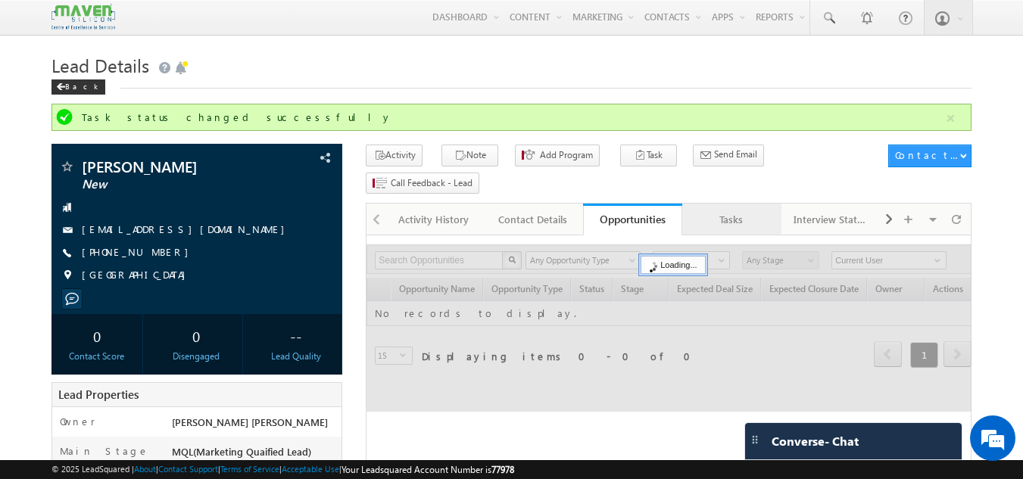
click at [726, 208] on link "Tasks" at bounding box center [731, 220] width 99 height 32
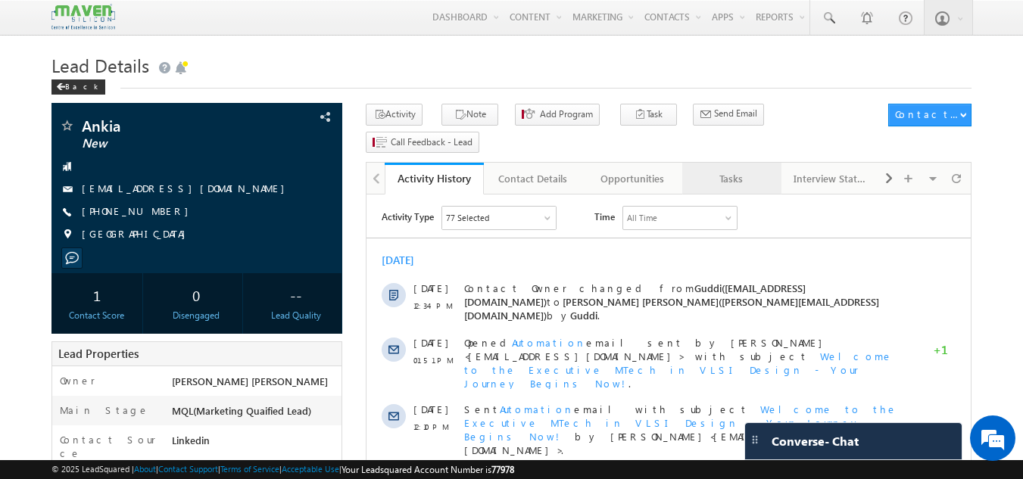
click at [722, 166] on link "Tasks" at bounding box center [731, 179] width 99 height 32
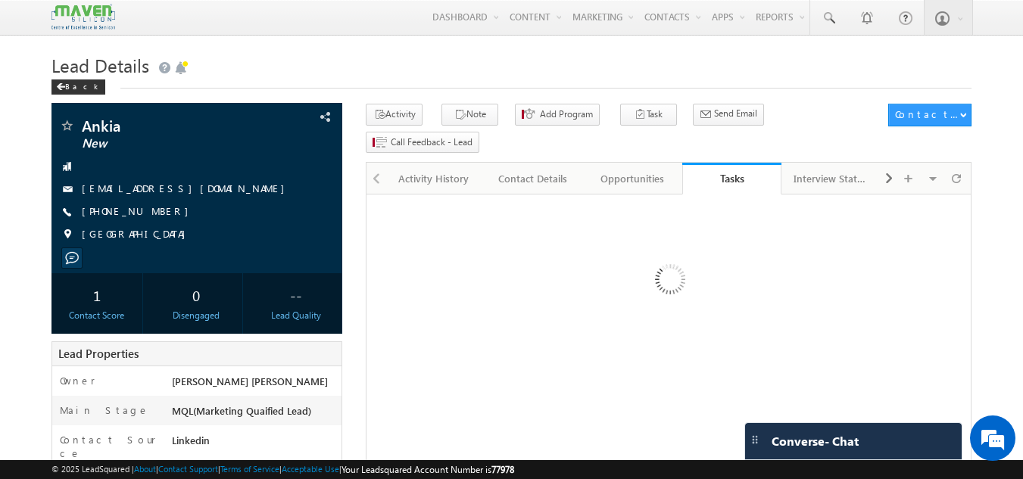
click at [722, 166] on link "Tasks" at bounding box center [731, 179] width 99 height 32
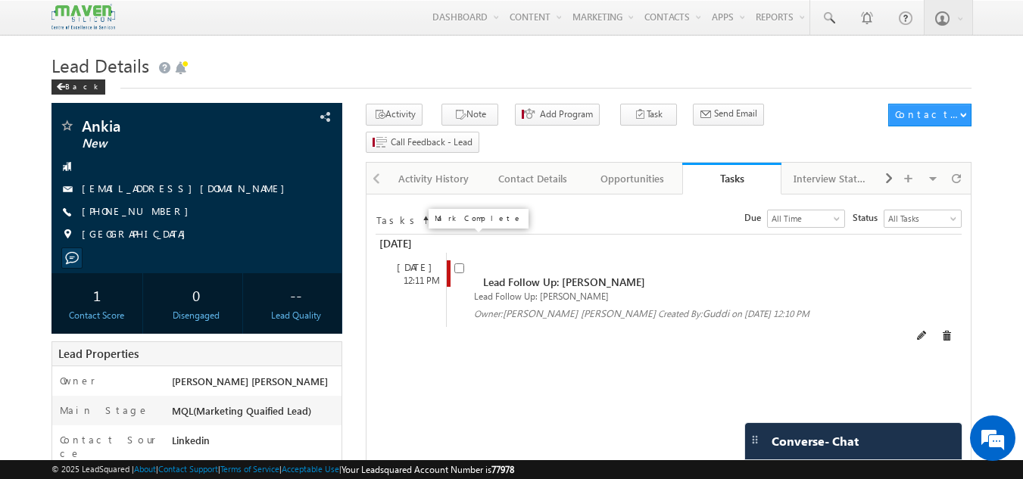
click at [458, 264] on input "checkbox" at bounding box center [459, 269] width 10 height 10
checkbox input "false"
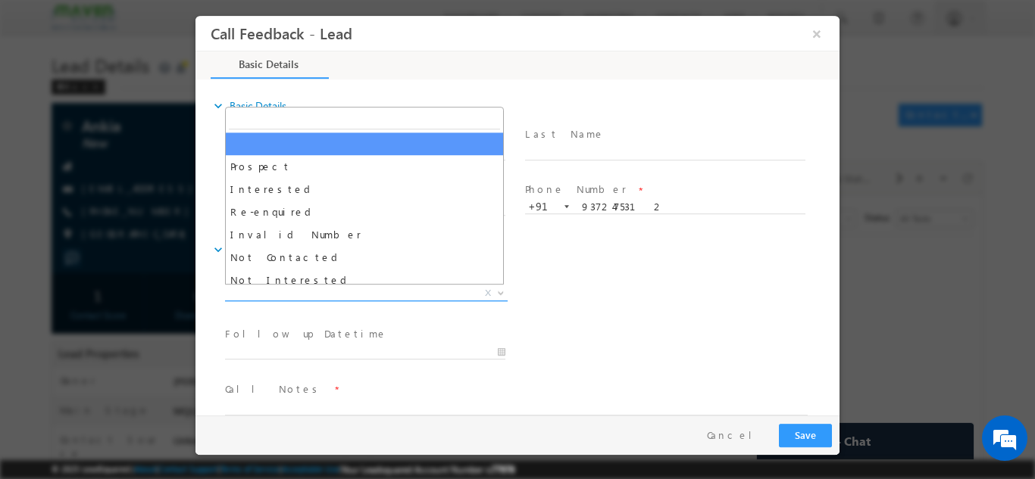
click at [321, 295] on span "X" at bounding box center [366, 293] width 283 height 15
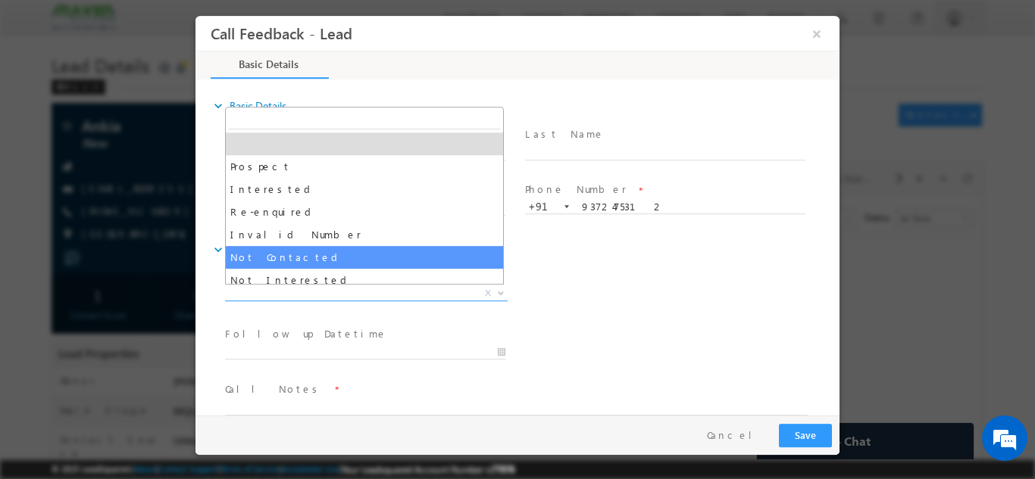
select select "Not Contacted"
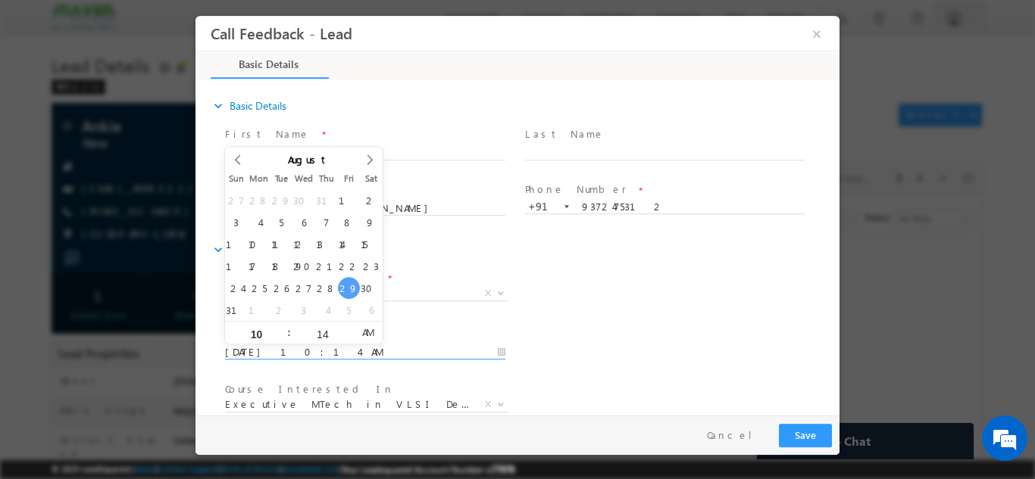
click at [315, 353] on input "29/08/2025 10:14 AM" at bounding box center [365, 352] width 280 height 15
type input "30/08/2025 10:14 AM"
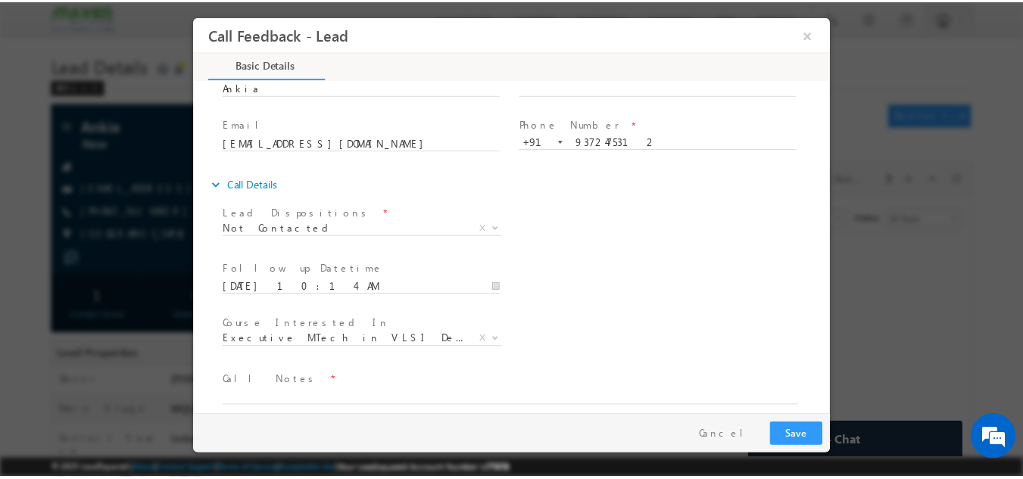
scroll to position [80, 0]
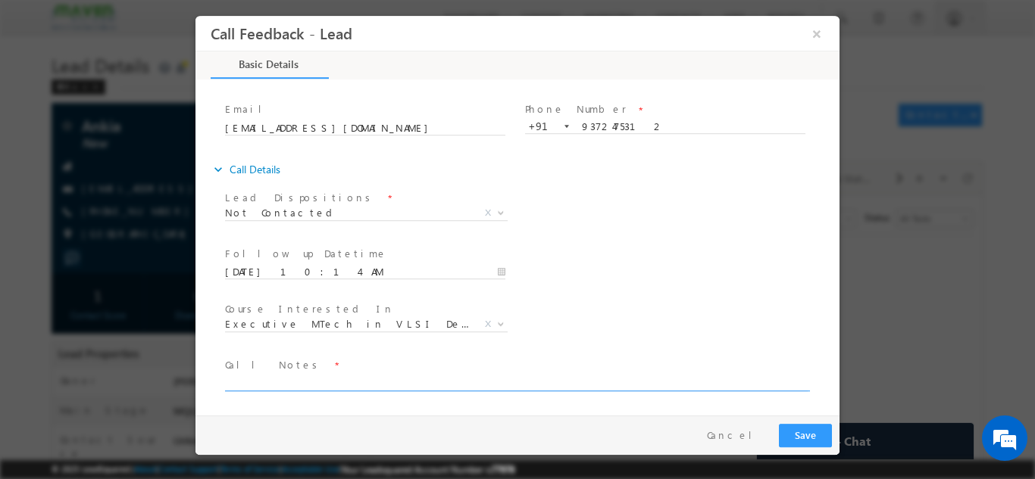
click at [732, 380] on textarea at bounding box center [516, 381] width 582 height 17
type textarea "dnp"
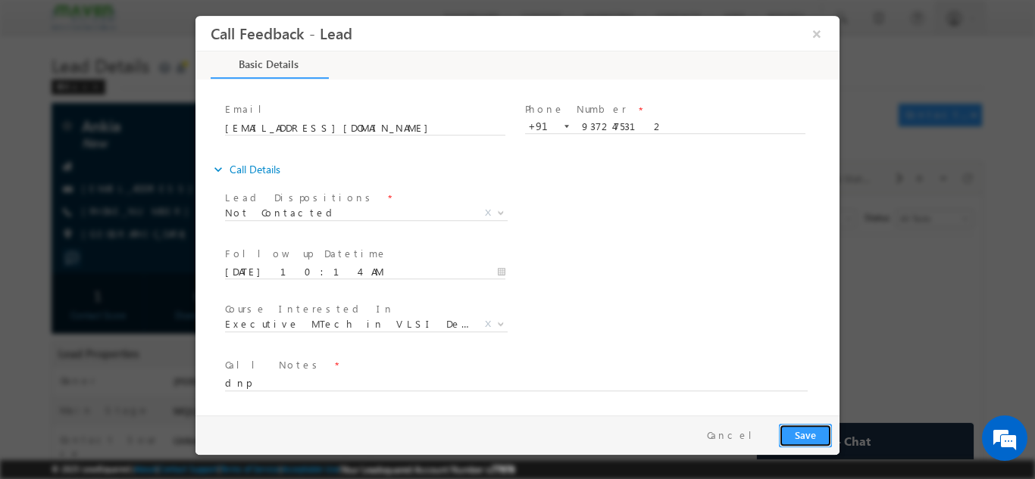
click at [822, 431] on button "Save" at bounding box center [805, 434] width 53 height 23
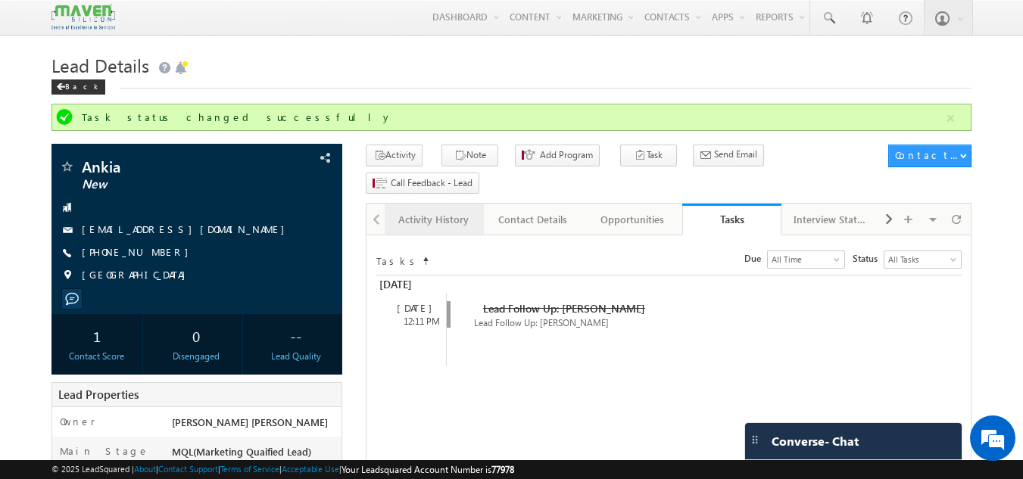
click at [432, 211] on div "Activity History" at bounding box center [433, 220] width 73 height 18
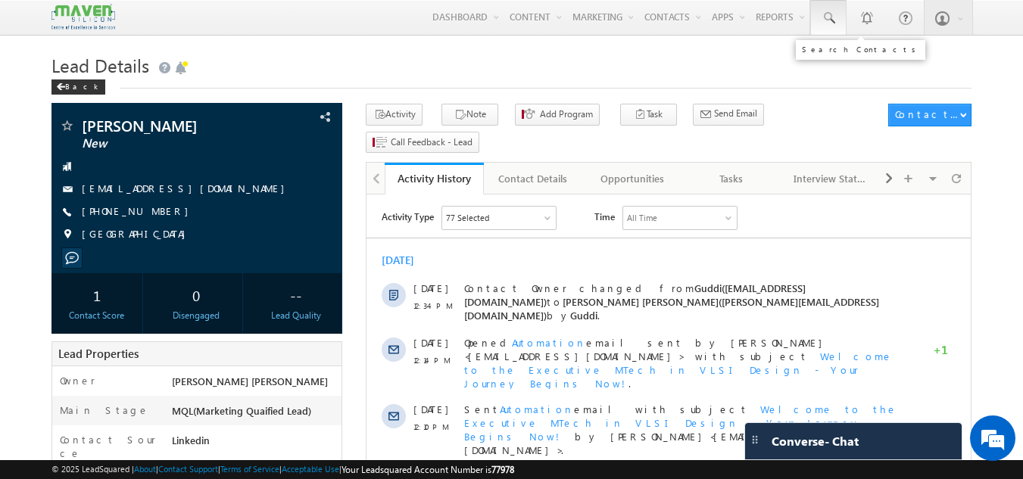
click at [836, 20] on span at bounding box center [828, 18] width 15 height 15
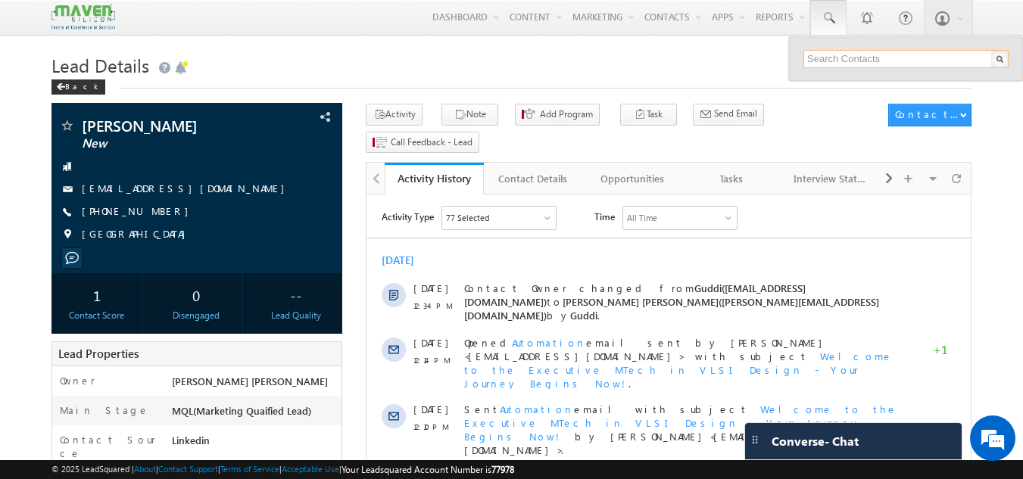
click at [831, 57] on input "text" at bounding box center [906, 59] width 205 height 18
type input "8102973718"
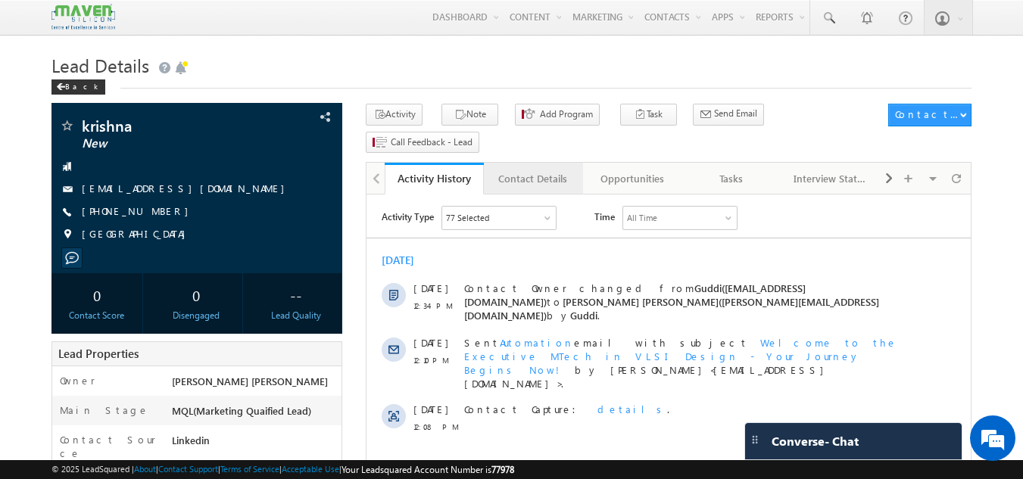
click at [535, 170] on div "Contact Details" at bounding box center [532, 179] width 73 height 18
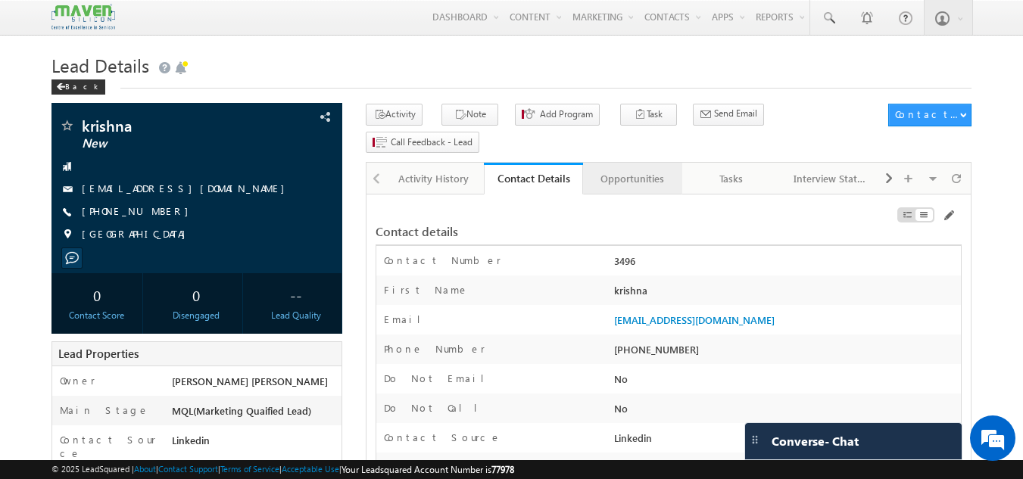
click at [657, 164] on link "Opportunities" at bounding box center [632, 179] width 99 height 32
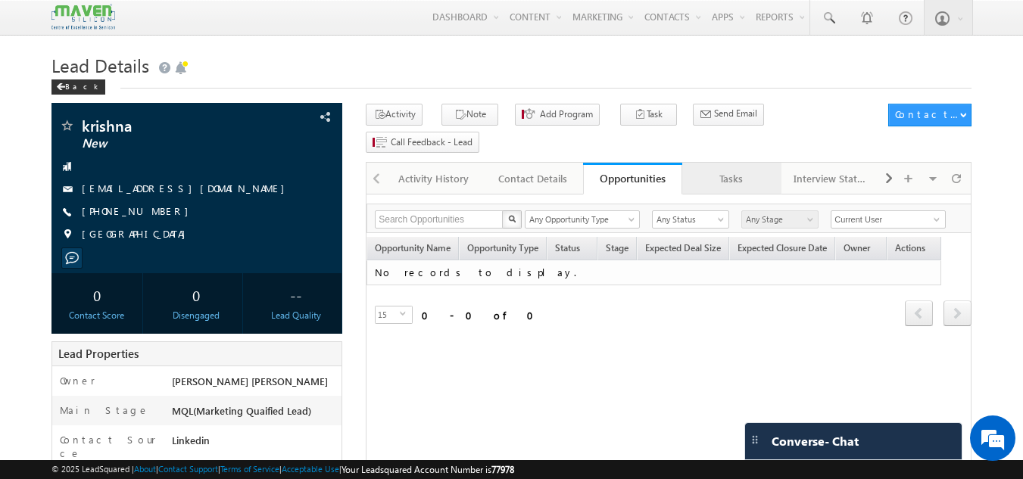
click at [730, 170] on div "Tasks" at bounding box center [731, 179] width 73 height 18
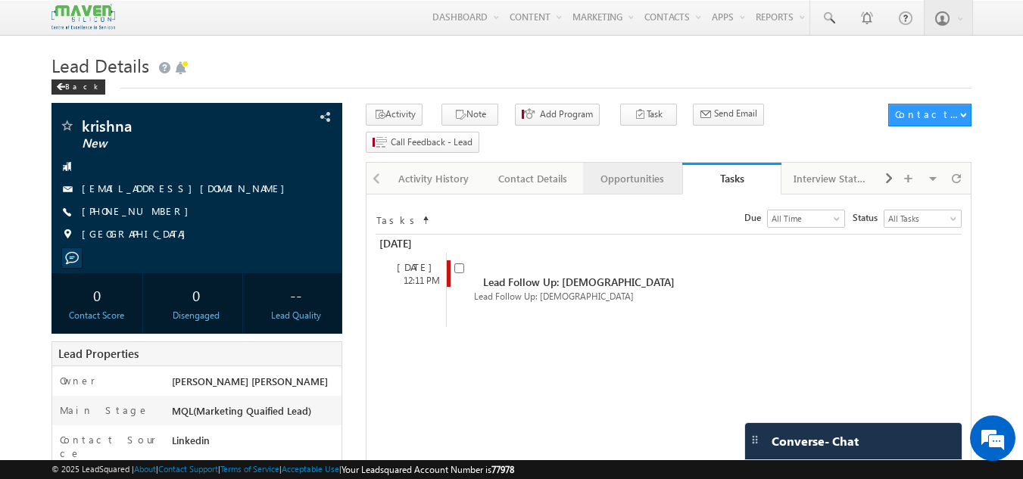
click at [643, 170] on div "Opportunities" at bounding box center [631, 179] width 73 height 18
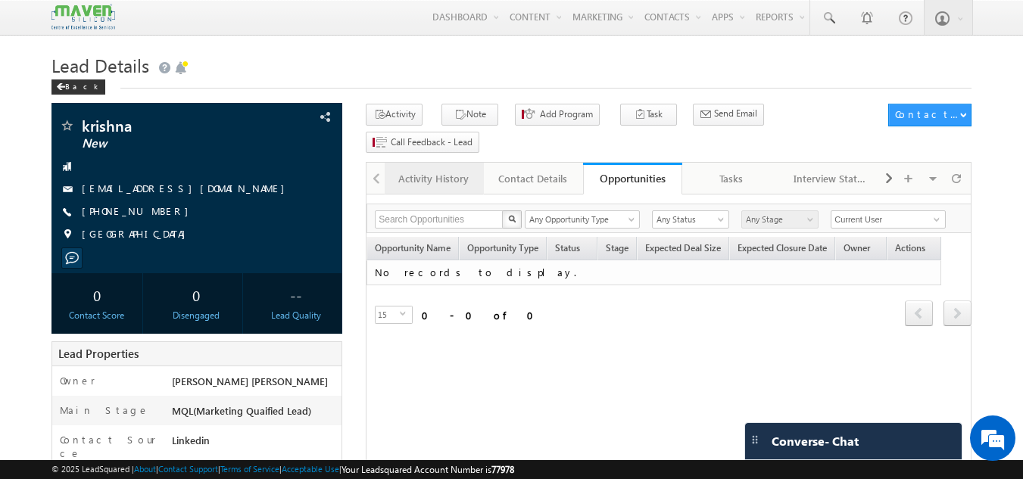
click at [435, 170] on div "Activity History" at bounding box center [433, 179] width 73 height 18
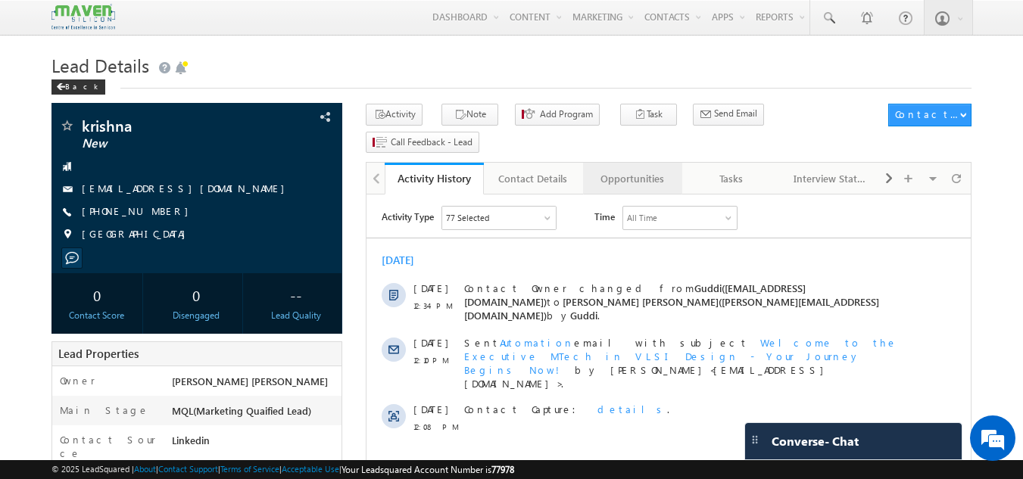
click at [635, 170] on div "Opportunities" at bounding box center [631, 179] width 73 height 18
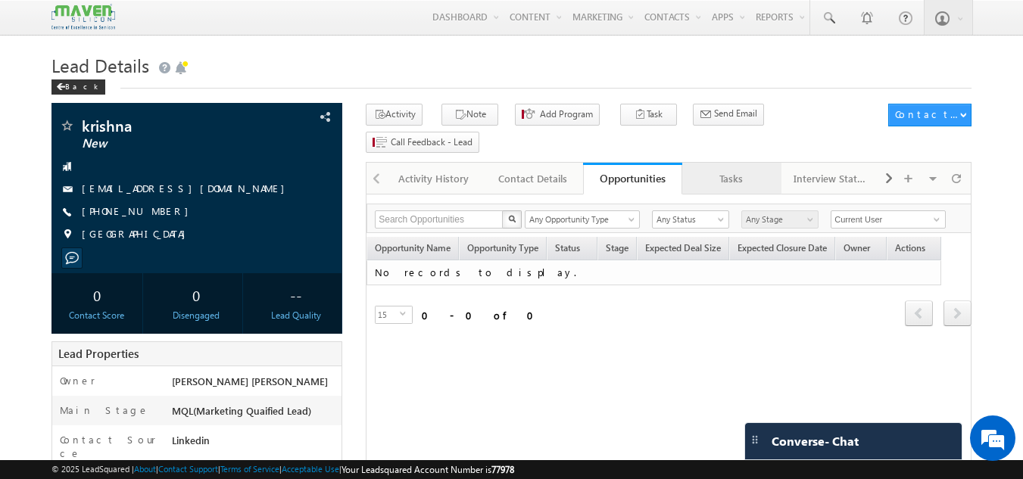
click at [724, 170] on div "Tasks" at bounding box center [731, 179] width 73 height 18
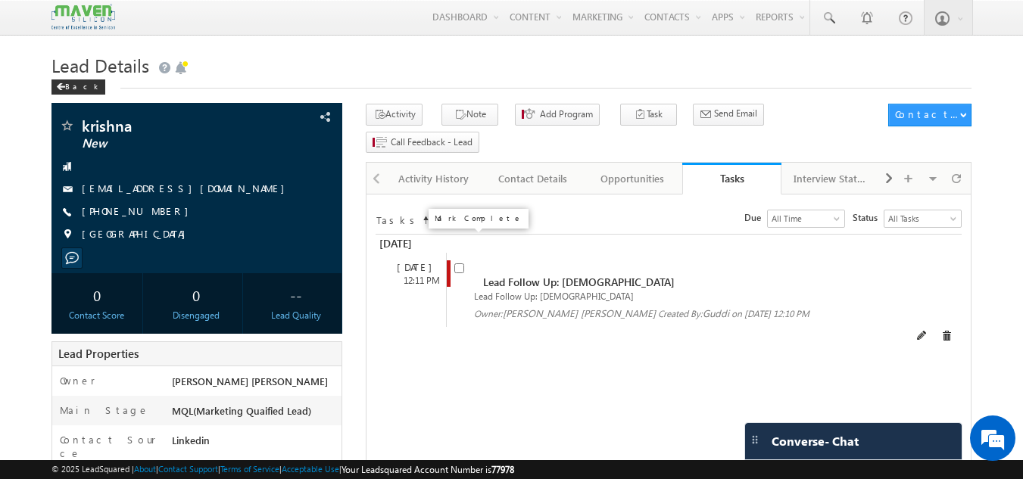
click at [457, 264] on input "checkbox" at bounding box center [459, 269] width 10 height 10
checkbox input "false"
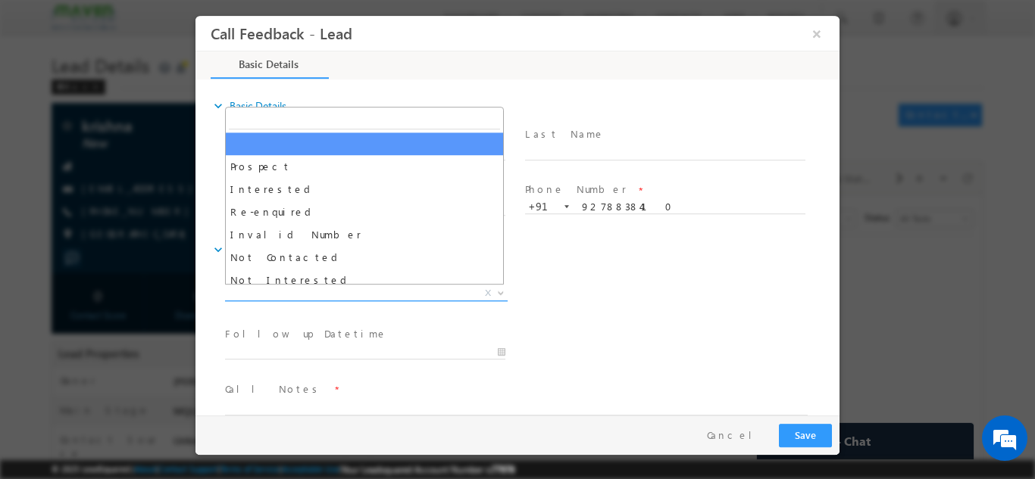
click at [401, 286] on span "X" at bounding box center [366, 293] width 283 height 15
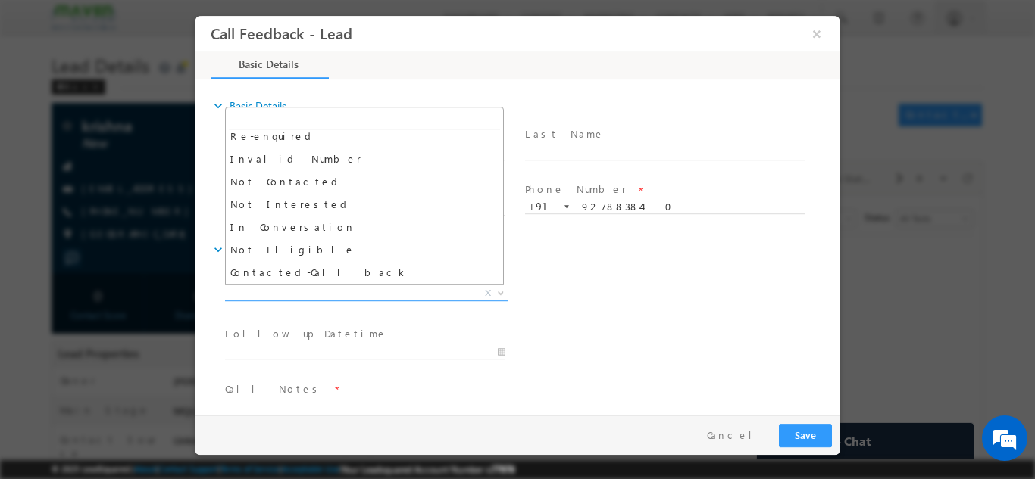
scroll to position [73, 0]
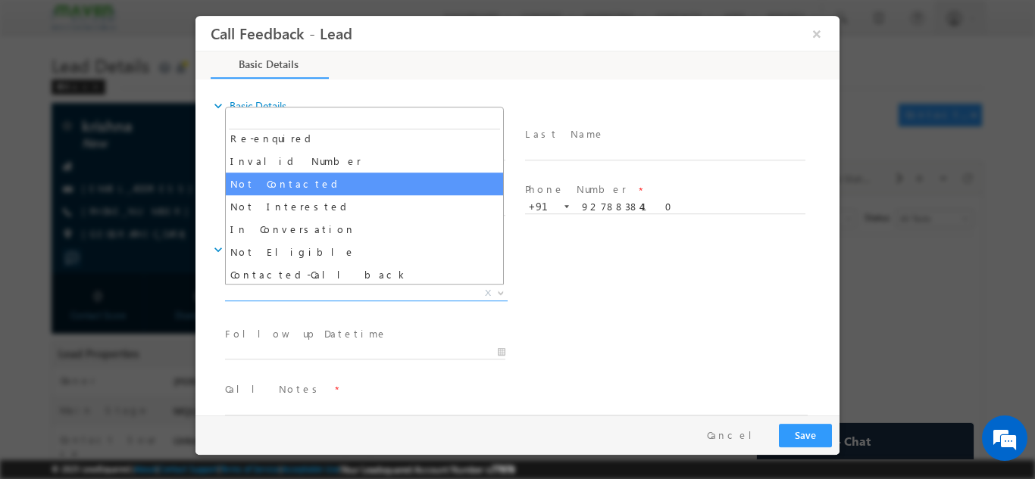
select select "Not Contacted"
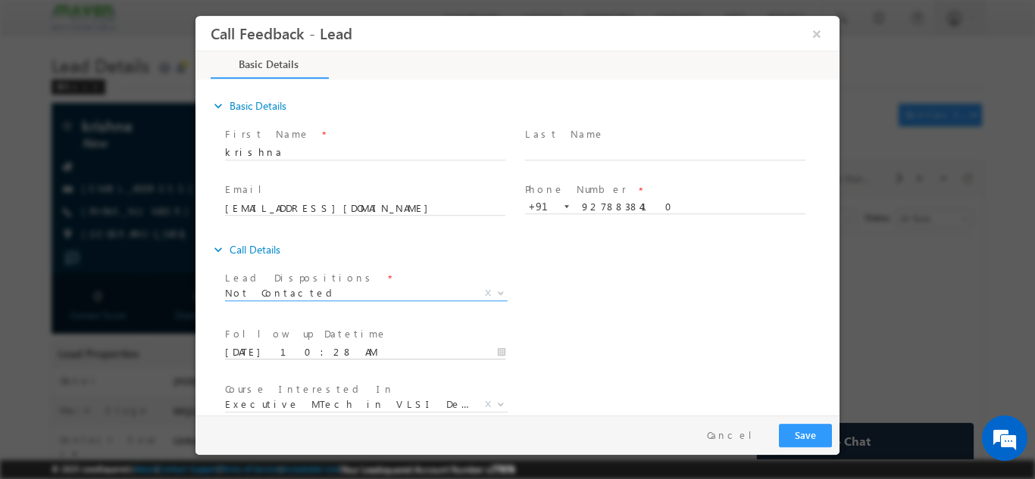
click at [391, 349] on input "29/08/2025 10:28 AM" at bounding box center [365, 352] width 280 height 15
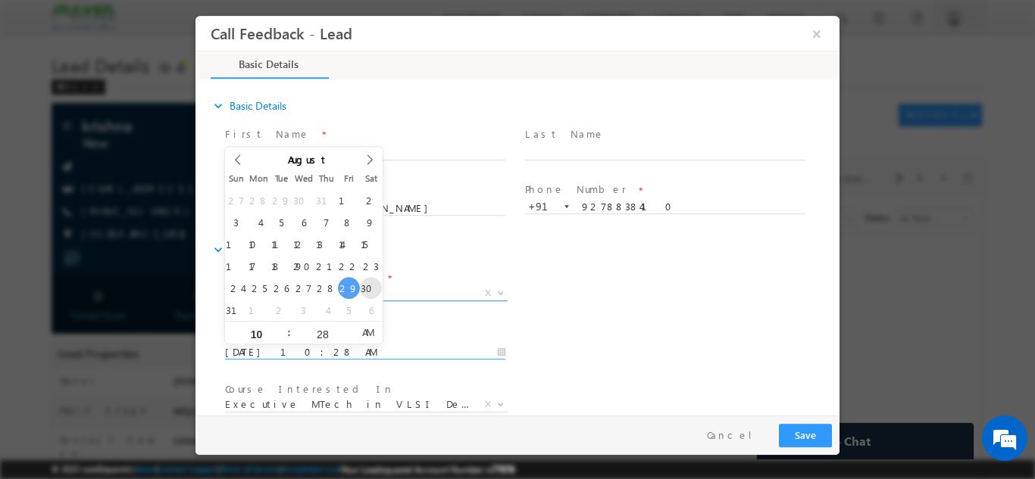
type input "30/08/2025 10:28 AM"
click at [536, 323] on div "Follow up Datetime * 30/08/2025 10:28 AM Program Type * Long Term Short Term X" at bounding box center [530, 351] width 617 height 56
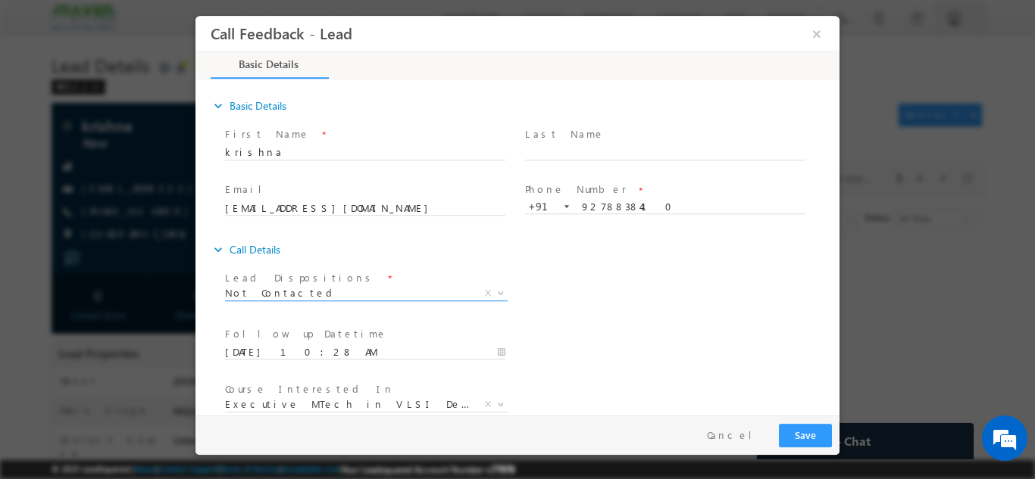
click at [447, 296] on span "Not Contacted" at bounding box center [348, 293] width 246 height 14
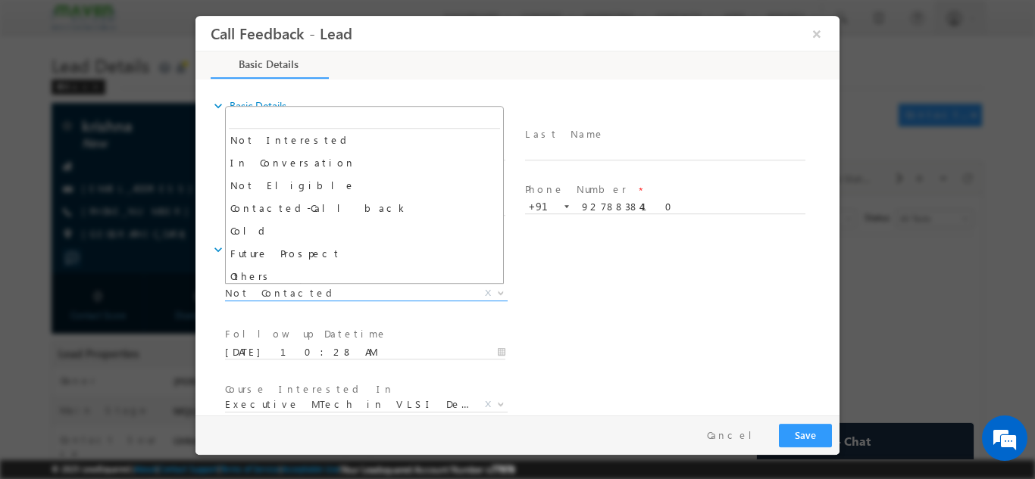
scroll to position [144, 0]
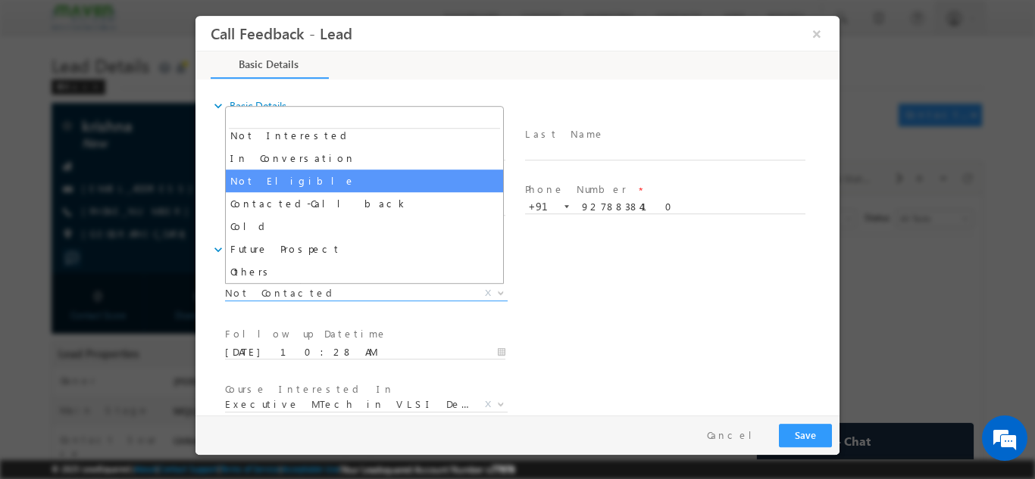
select select "Not Eligible"
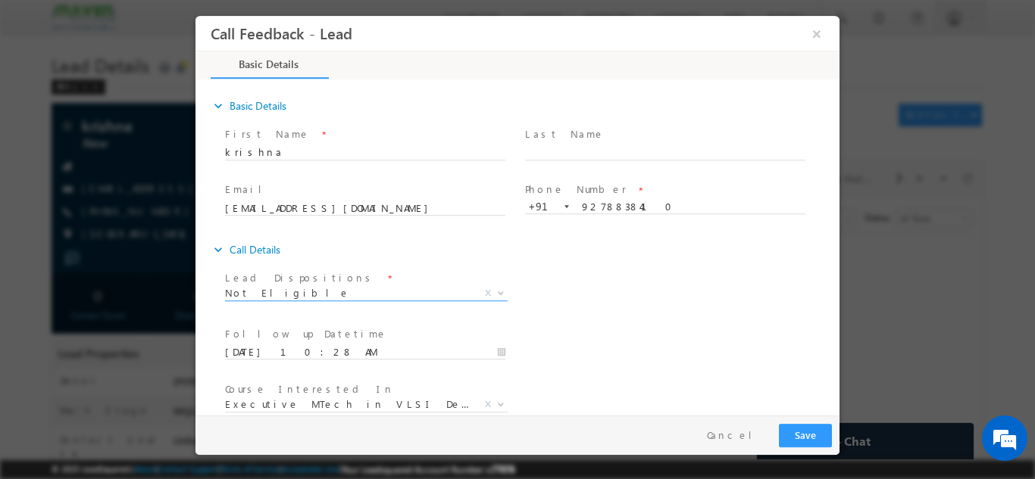
click at [482, 341] on span "Follow up Datetime *" at bounding box center [364, 334] width 279 height 17
click at [480, 350] on input "30/08/2025 10:28 AM" at bounding box center [365, 352] width 280 height 15
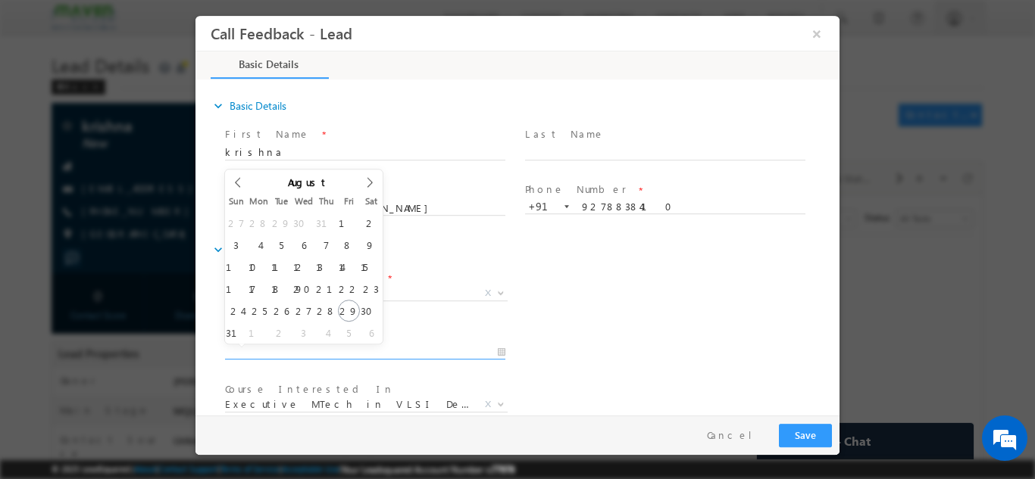
click at [853, 331] on div at bounding box center [517, 239] width 1035 height 479
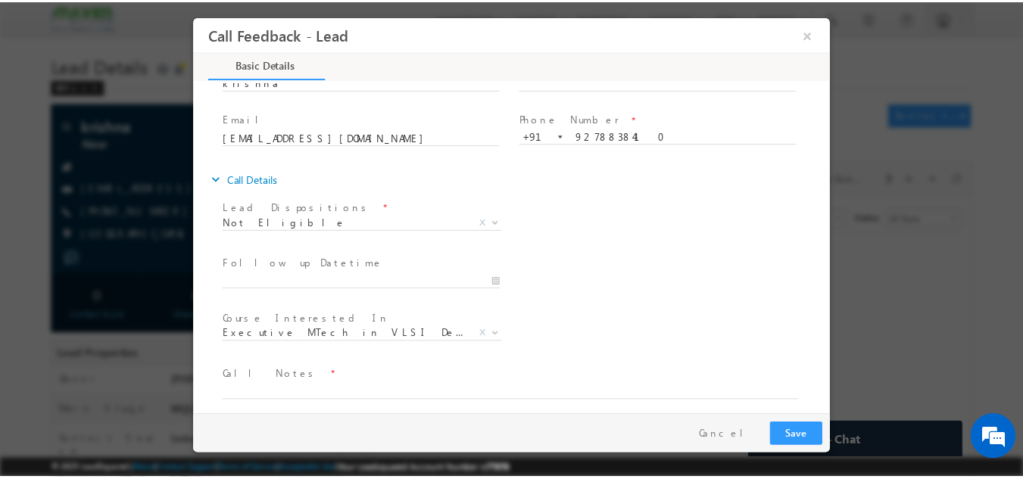
scroll to position [75, 0]
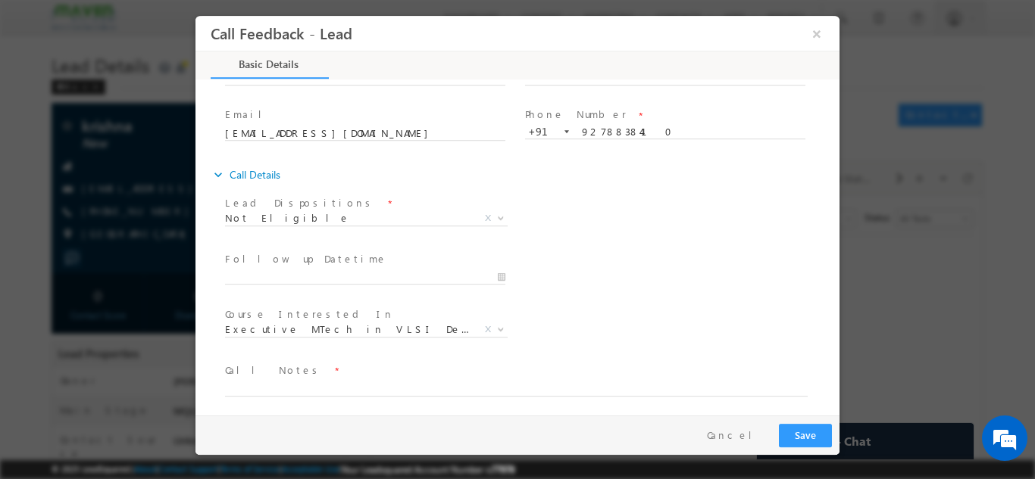
drag, startPoint x: 832, startPoint y: 326, endPoint x: 1044, endPoint y: 406, distance: 226.0
click at [539, 389] on textarea at bounding box center [516, 387] width 582 height 17
type textarea "1"
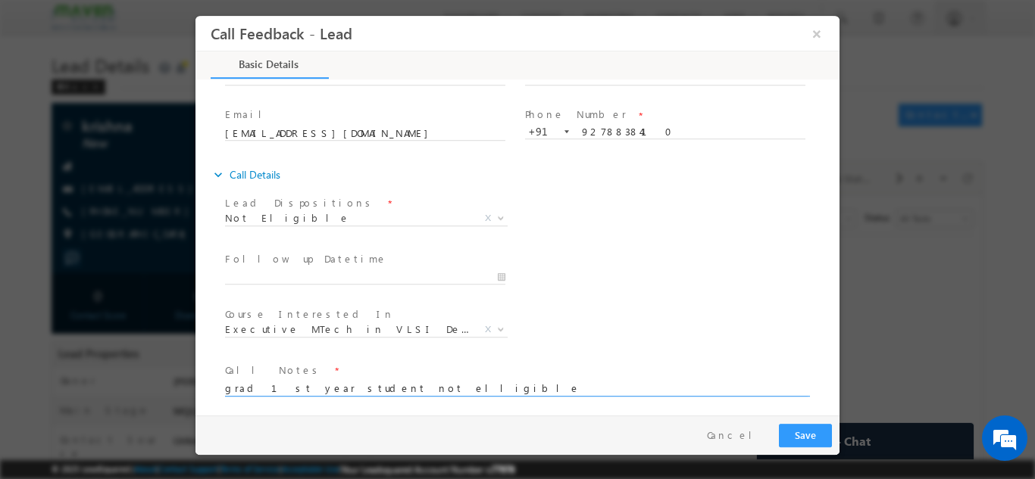
type textarea "grad 1st year student not elligible"
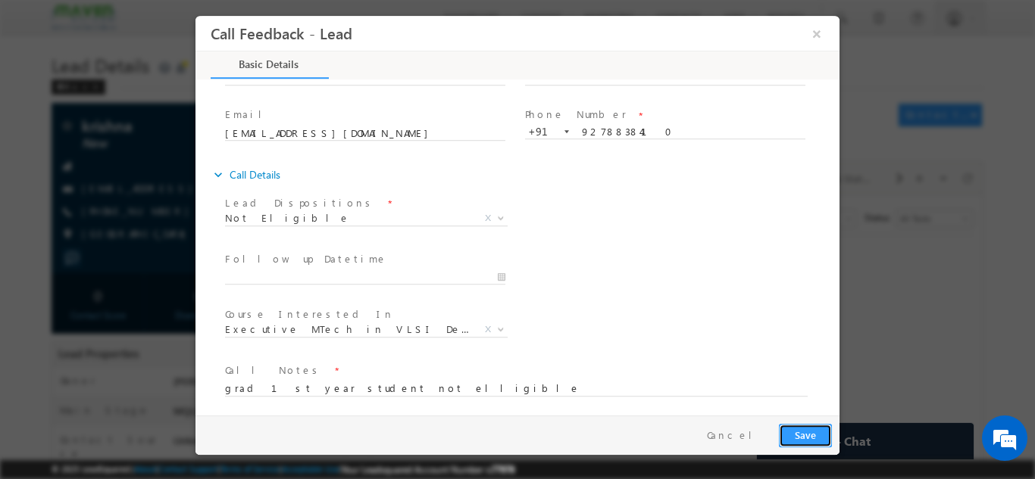
click at [799, 432] on button "Save" at bounding box center [805, 434] width 53 height 23
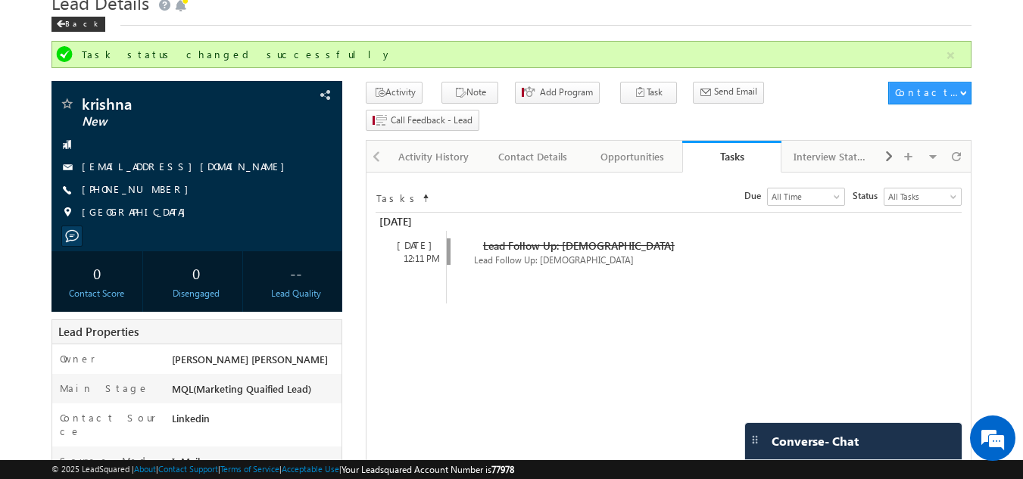
scroll to position [0, 0]
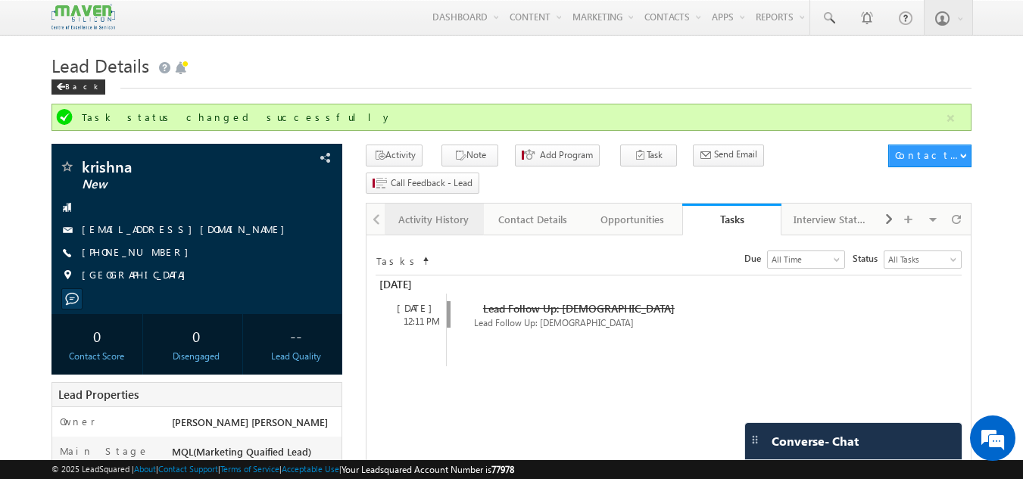
click at [442, 211] on div "Activity History" at bounding box center [433, 220] width 73 height 18
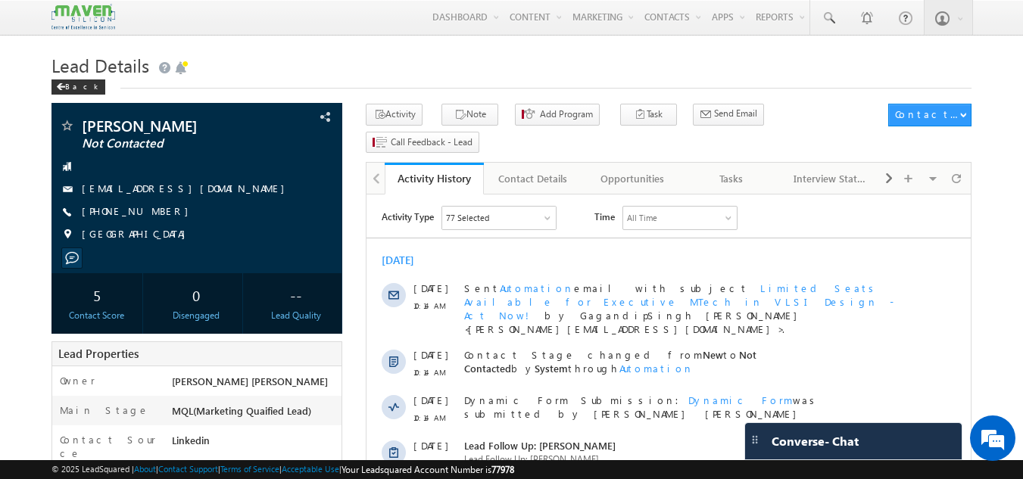
click at [489, 51] on h1 "Lead Details" at bounding box center [512, 64] width 921 height 30
click at [730, 164] on link "Tasks" at bounding box center [731, 179] width 99 height 32
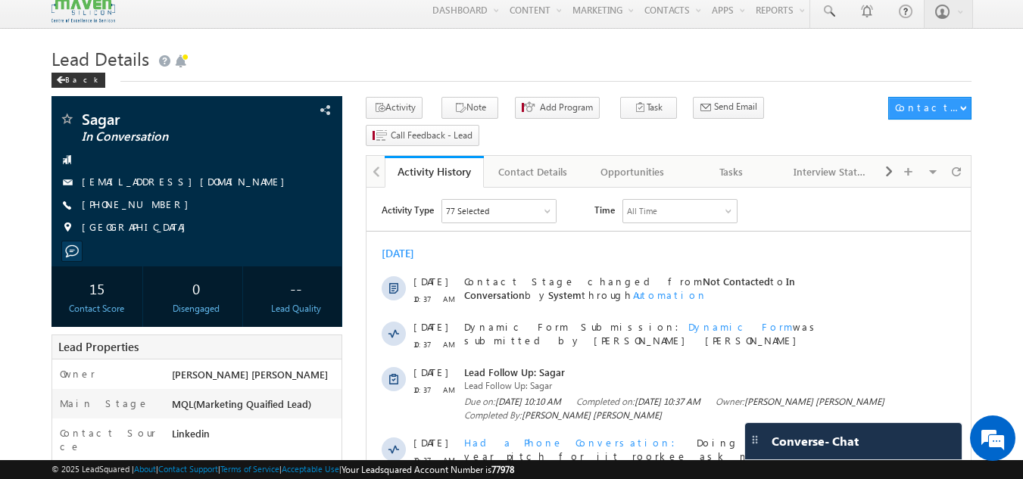
scroll to position [5, 0]
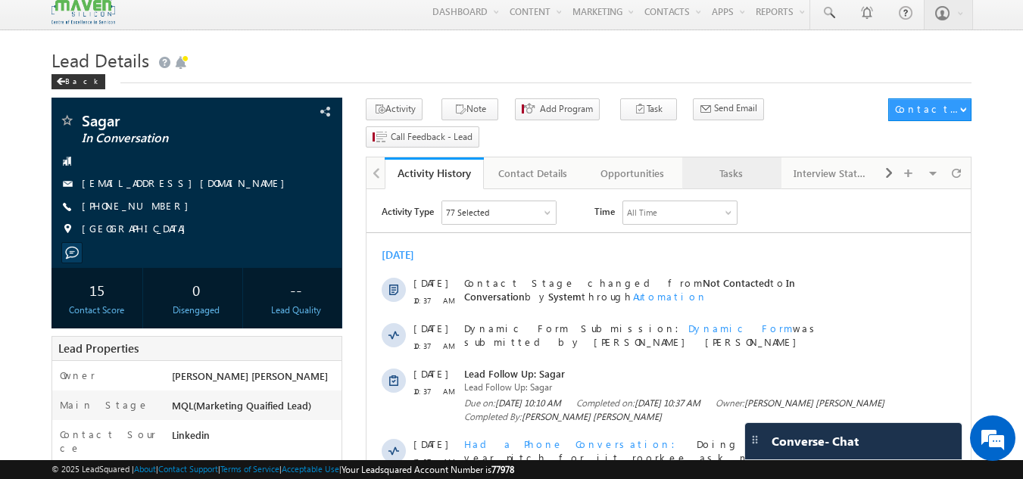
click at [735, 158] on link "Tasks" at bounding box center [731, 174] width 99 height 32
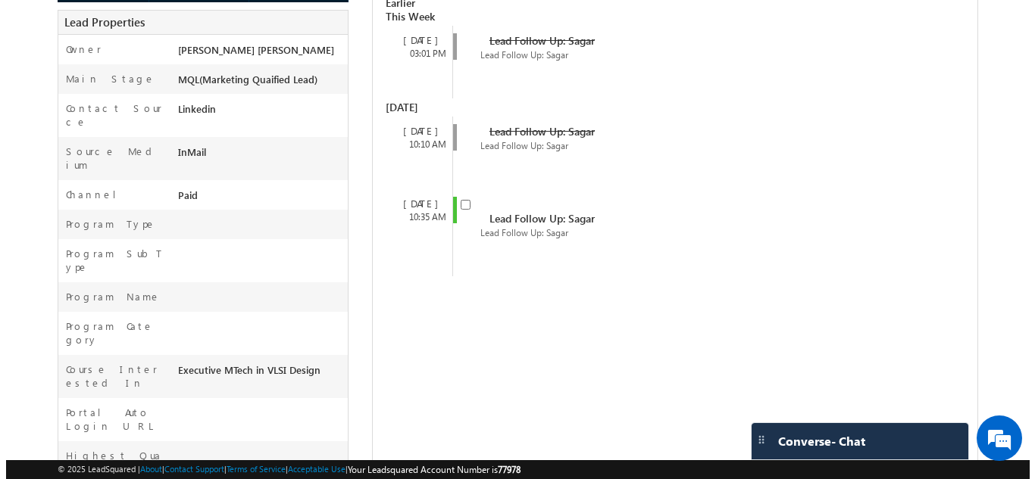
scroll to position [335, 0]
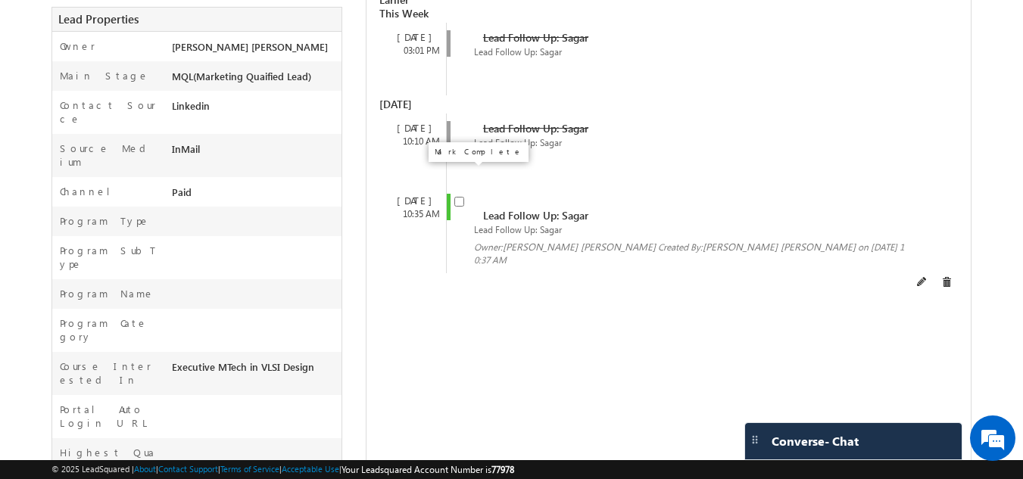
click at [458, 197] on input "checkbox" at bounding box center [459, 202] width 10 height 10
checkbox input "false"
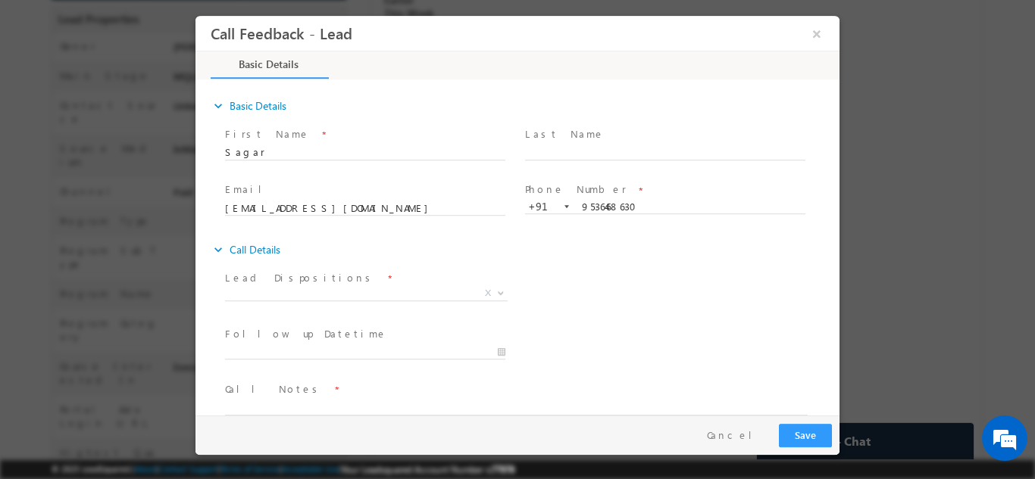
scroll to position [0, 0]
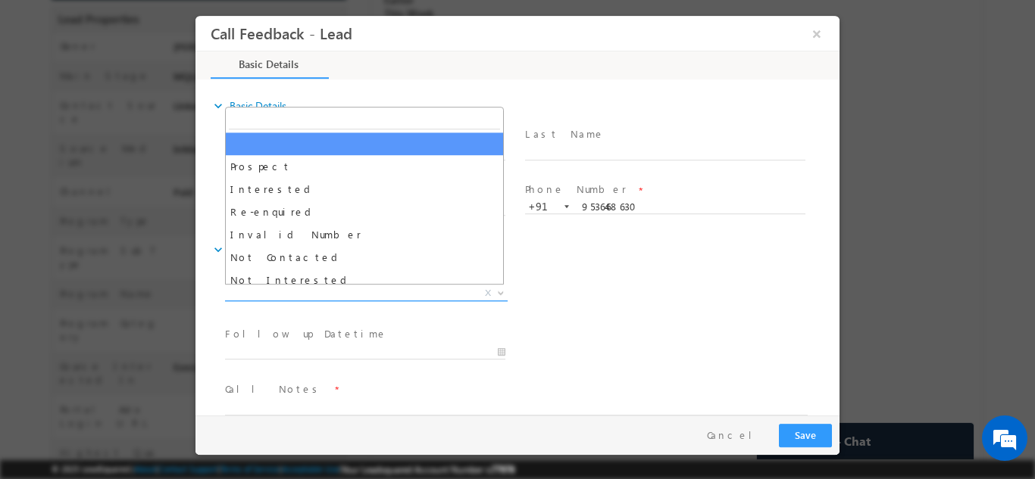
click at [367, 290] on span "X" at bounding box center [366, 293] width 283 height 15
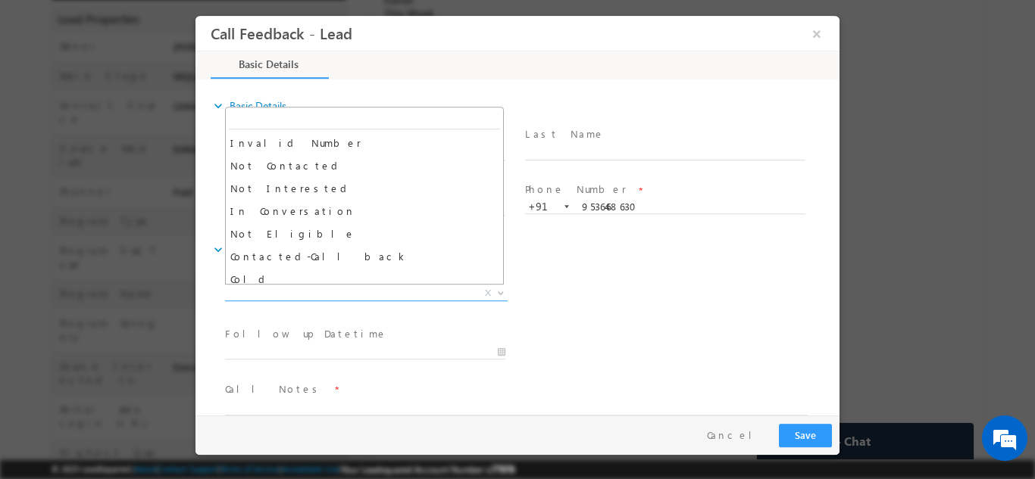
scroll to position [101, 0]
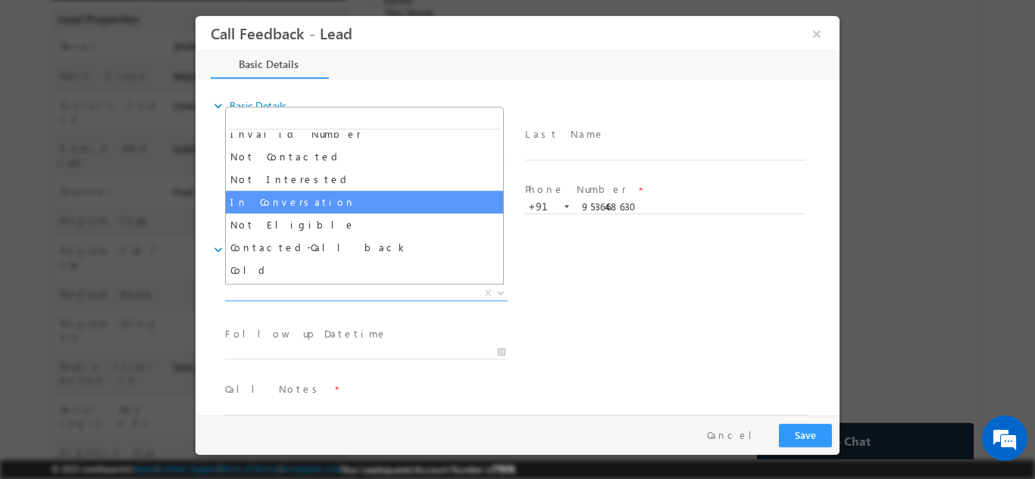
select select "In Conversation"
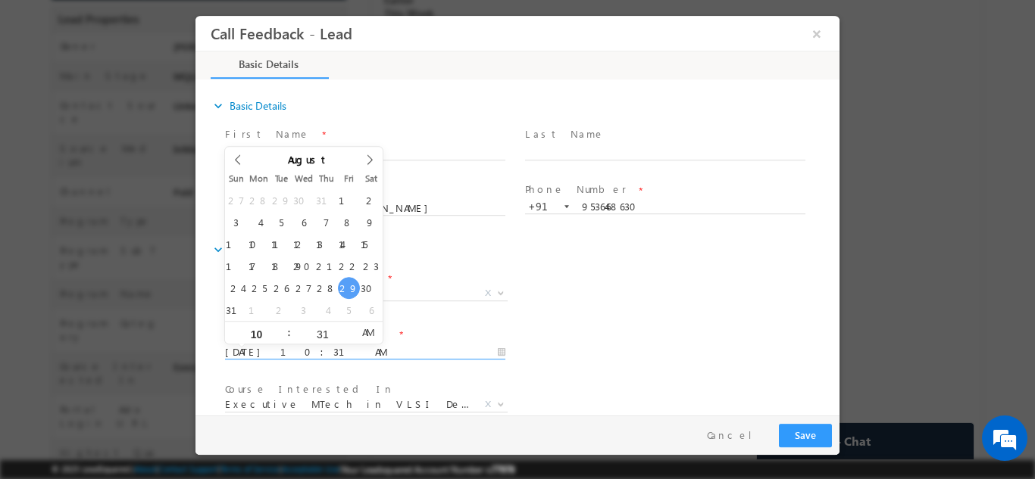
click at [375, 351] on input "29/08/2025 10:31 AM" at bounding box center [365, 352] width 280 height 15
type input "30/08/2025 10:31 AM"
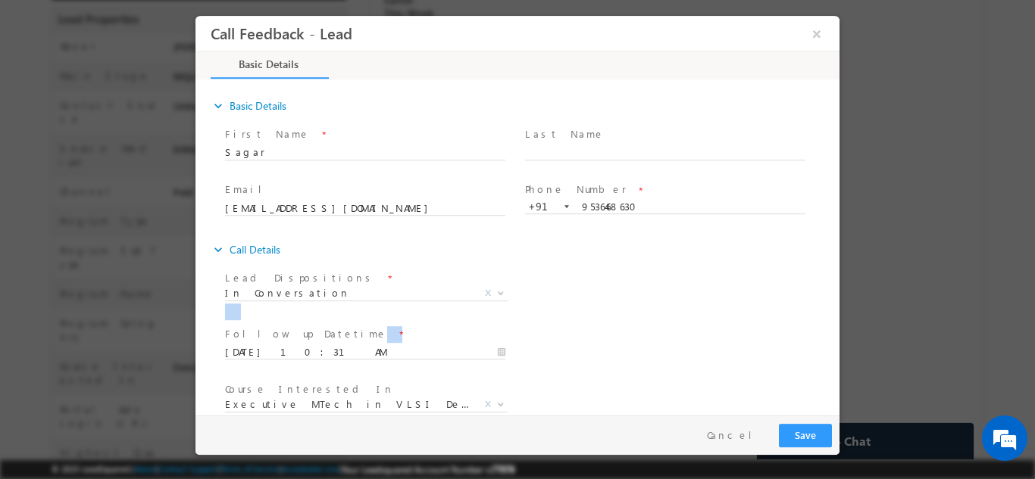
drag, startPoint x: 638, startPoint y: 307, endPoint x: 836, endPoint y: 323, distance: 198.3
click at [836, 323] on div "expand_more Basic Details First Name *" at bounding box center [521, 248] width 636 height 334
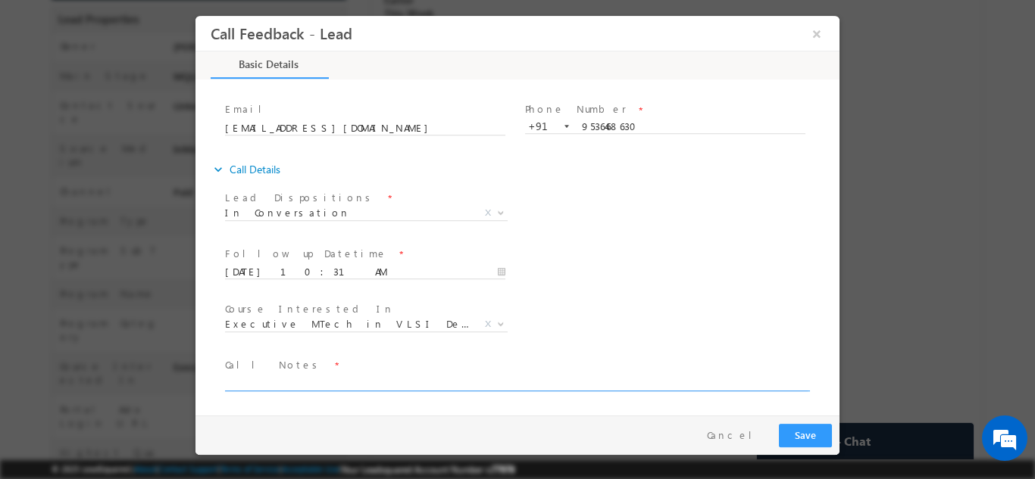
click at [573, 386] on textarea at bounding box center [516, 381] width 582 height 17
type textarea "dnp"
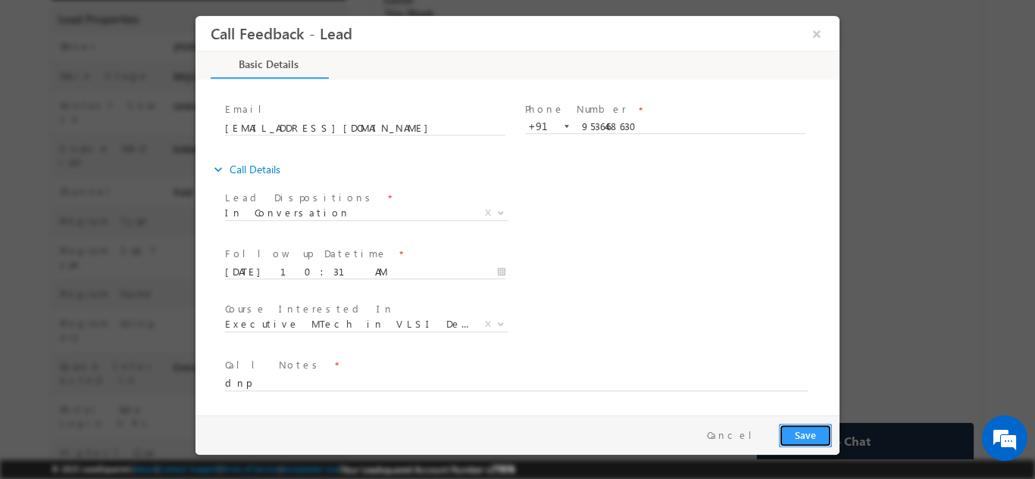
click at [807, 423] on button "Save" at bounding box center [805, 434] width 53 height 23
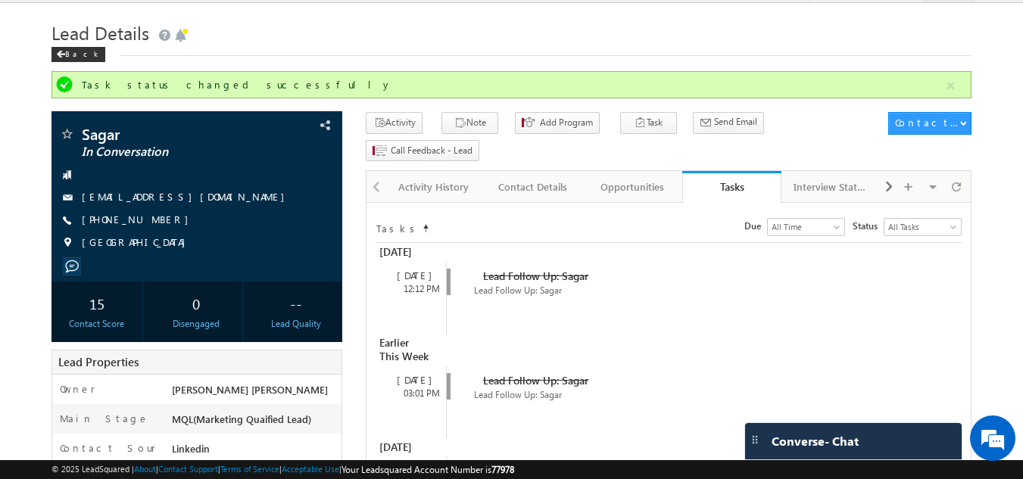
scroll to position [25, 0]
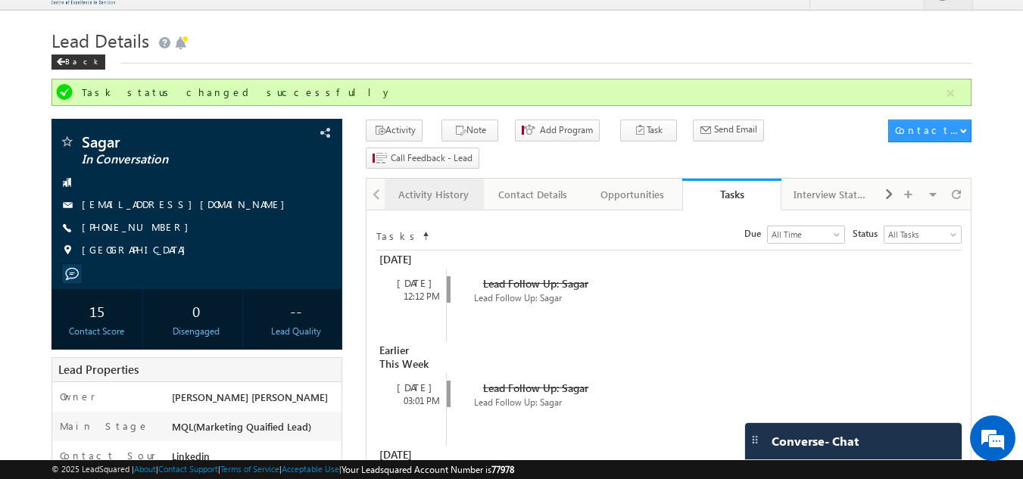
click at [409, 186] on div "Activity History" at bounding box center [433, 195] width 73 height 18
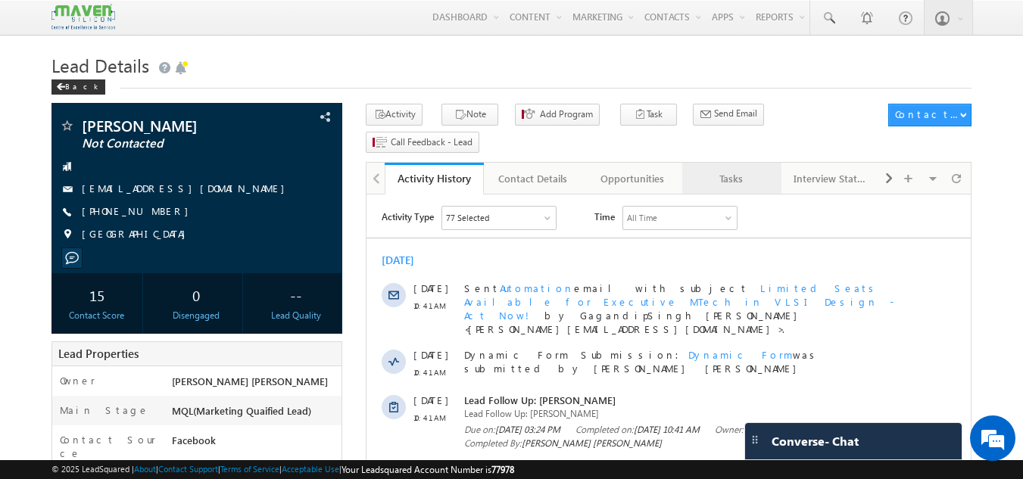
click at [723, 163] on link "Tasks" at bounding box center [731, 179] width 99 height 32
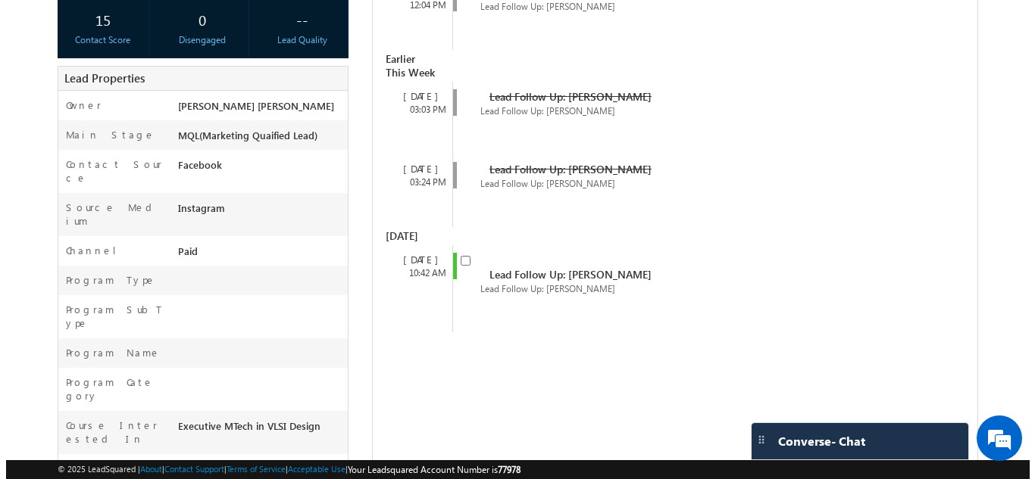
scroll to position [274, 0]
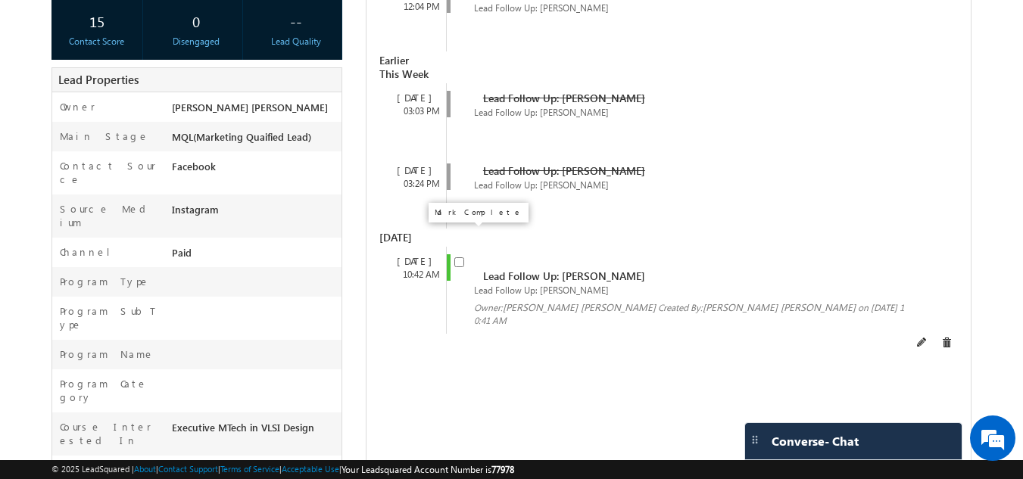
click at [462, 258] on input "checkbox" at bounding box center [459, 263] width 10 height 10
checkbox input "false"
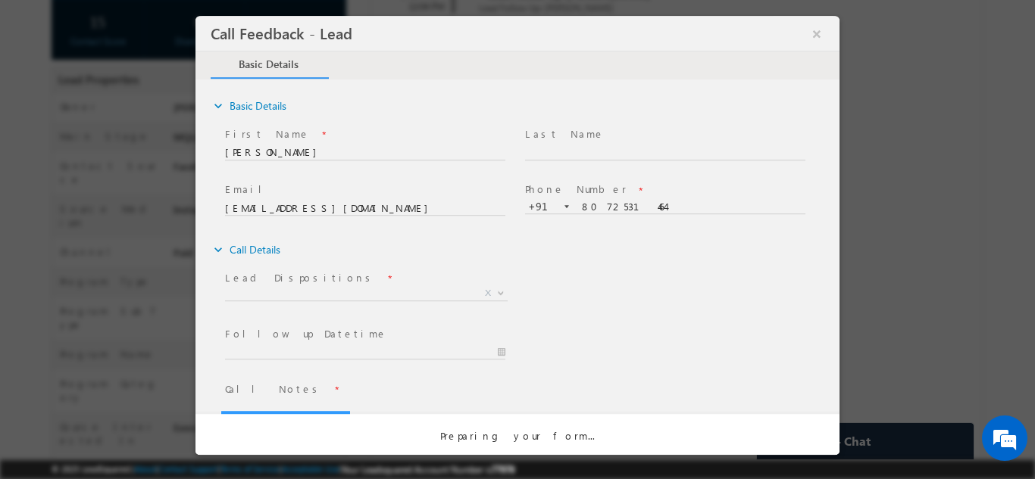
scroll to position [0, 0]
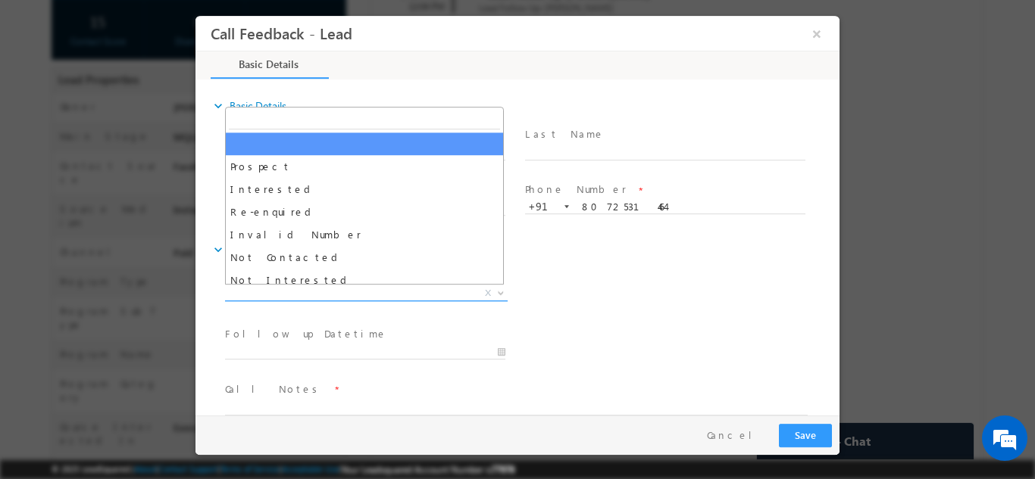
click at [326, 289] on span "X" at bounding box center [366, 293] width 283 height 15
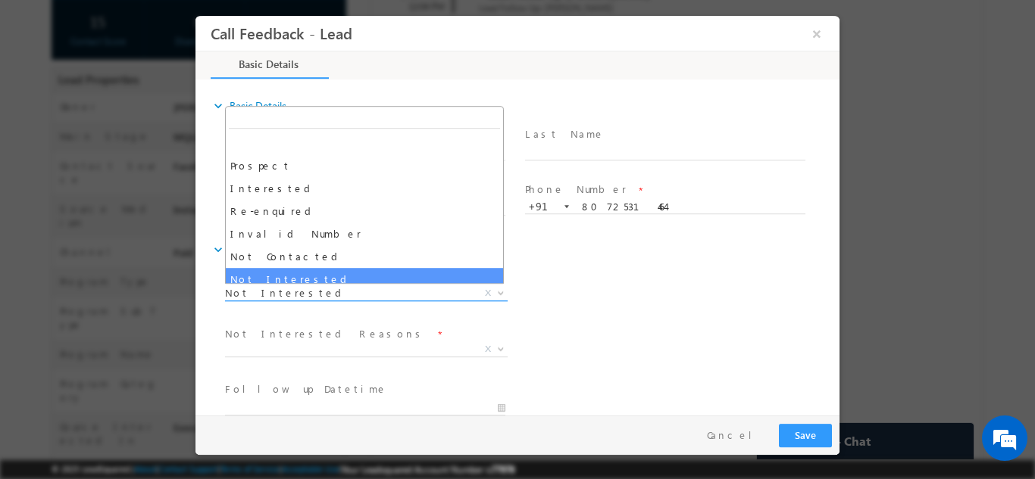
click at [337, 292] on span "Not Interested" at bounding box center [348, 293] width 246 height 14
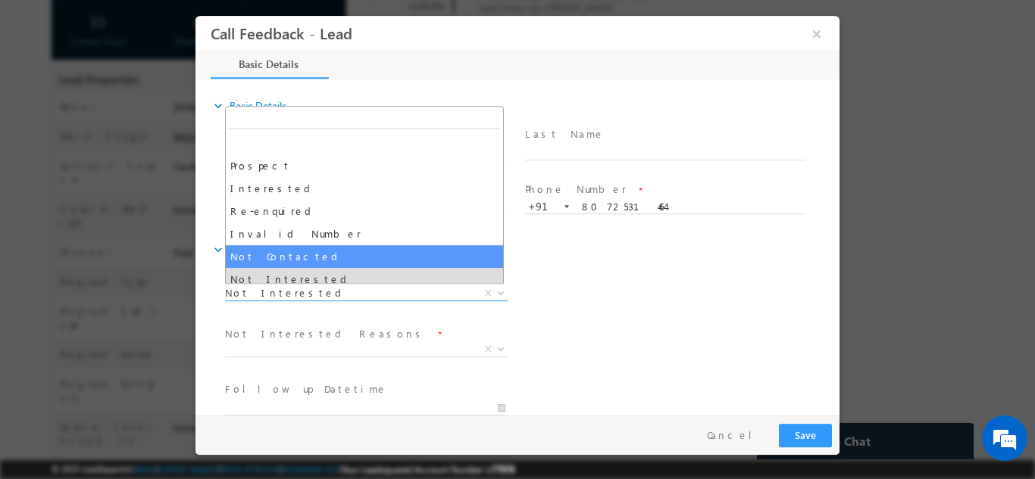
select select "Not Contacted"
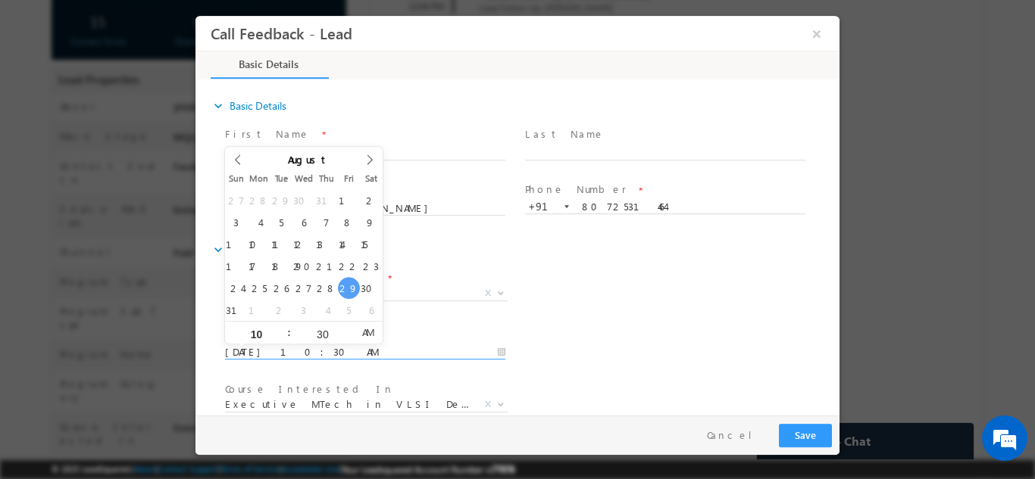
click at [336, 354] on input "29/08/2025 10:30 AM" at bounding box center [365, 352] width 280 height 15
type input "30/08/2025 10:30 AM"
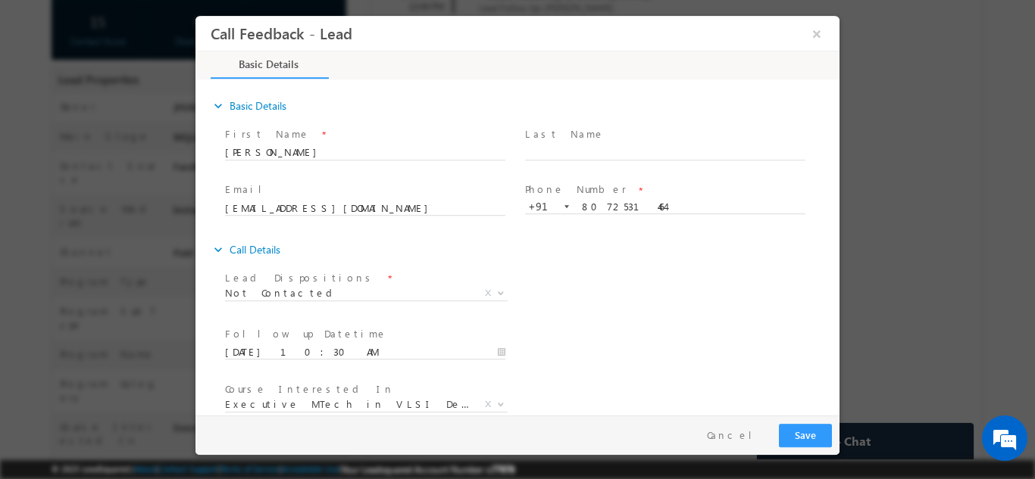
click at [678, 314] on div "Lead Dispositions * Prospect Interested Re-enquired Invalid Number Not Contacte…" at bounding box center [530, 295] width 617 height 56
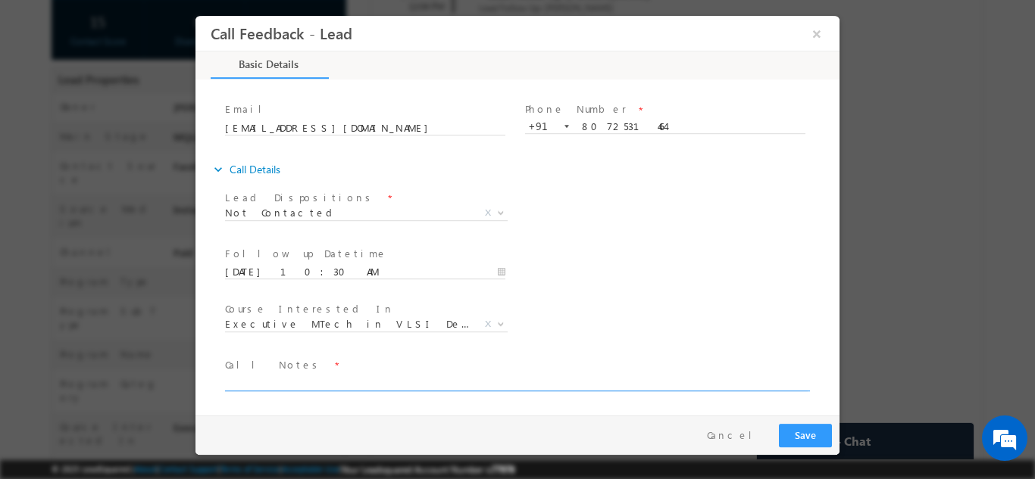
click at [588, 378] on textarea at bounding box center [516, 381] width 582 height 17
type textarea "dnp"
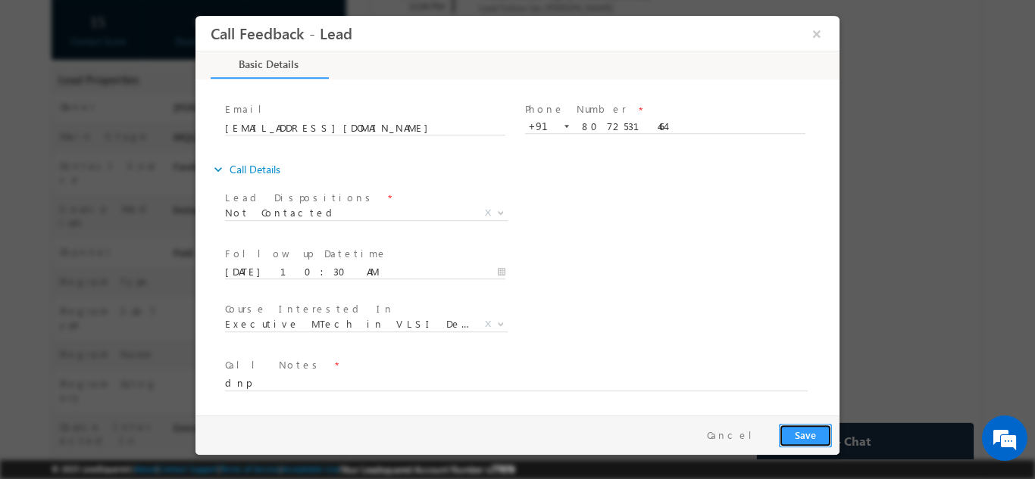
click at [810, 426] on button "Save" at bounding box center [805, 434] width 53 height 23
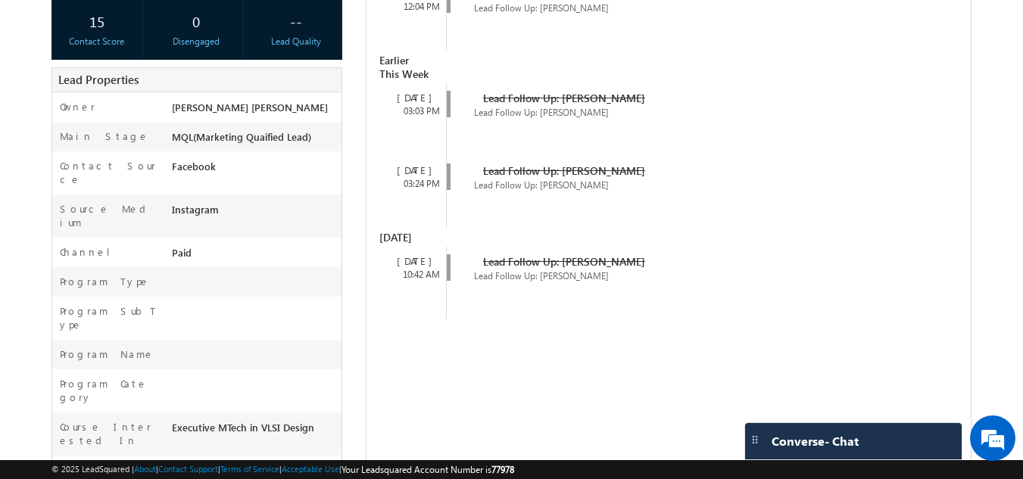
scroll to position [0, 0]
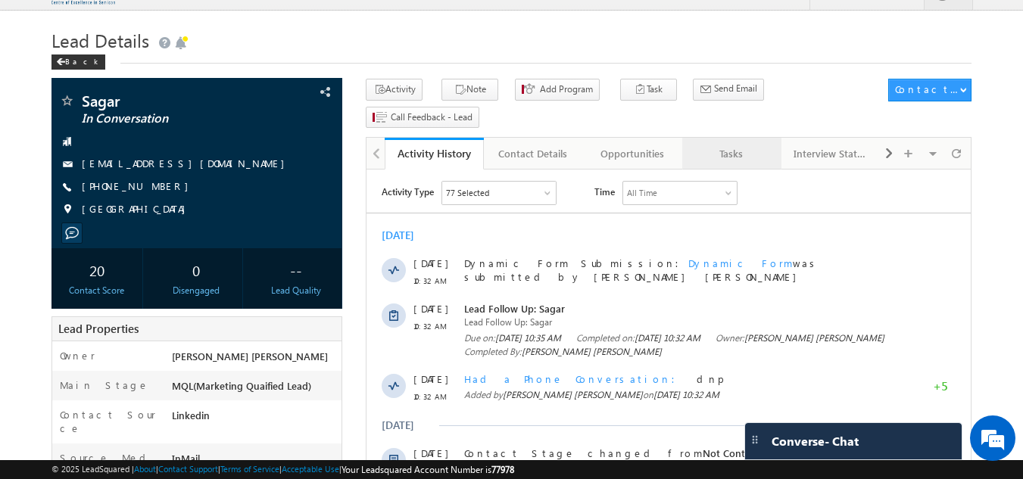
click at [743, 145] on div "Tasks" at bounding box center [731, 154] width 73 height 18
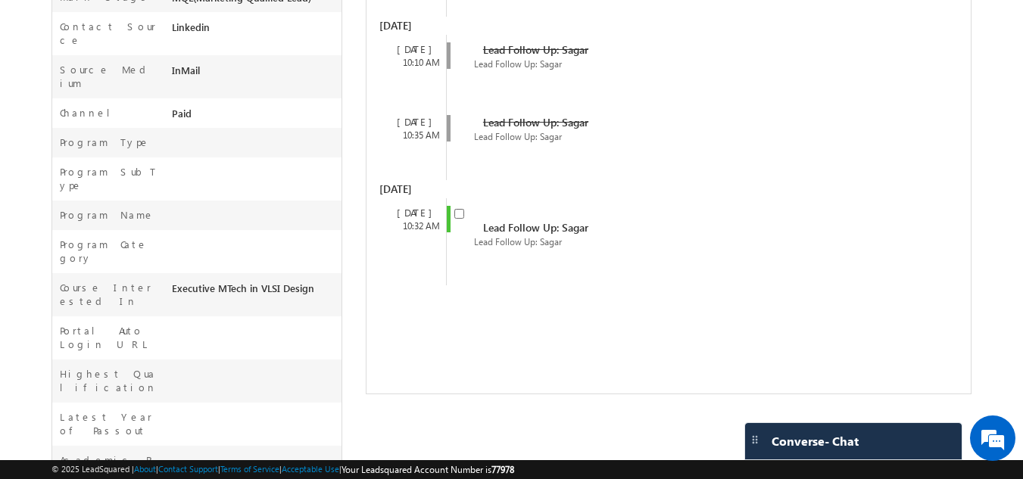
scroll to position [419, 0]
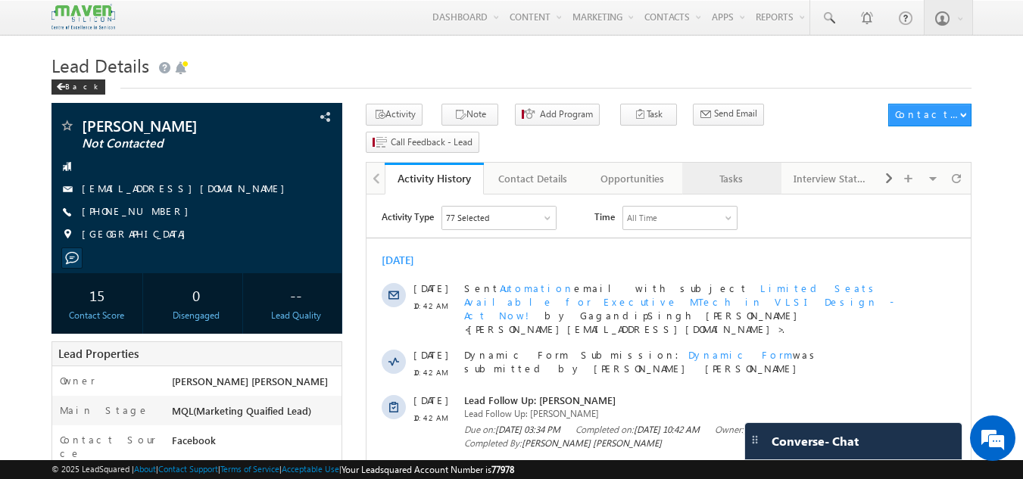
click at [748, 170] on div "Tasks" at bounding box center [731, 179] width 73 height 18
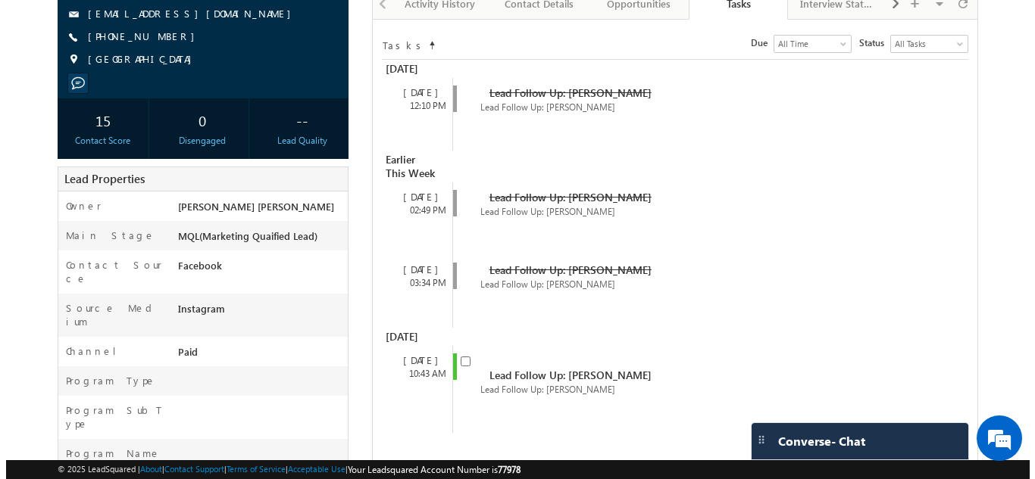
scroll to position [442, 0]
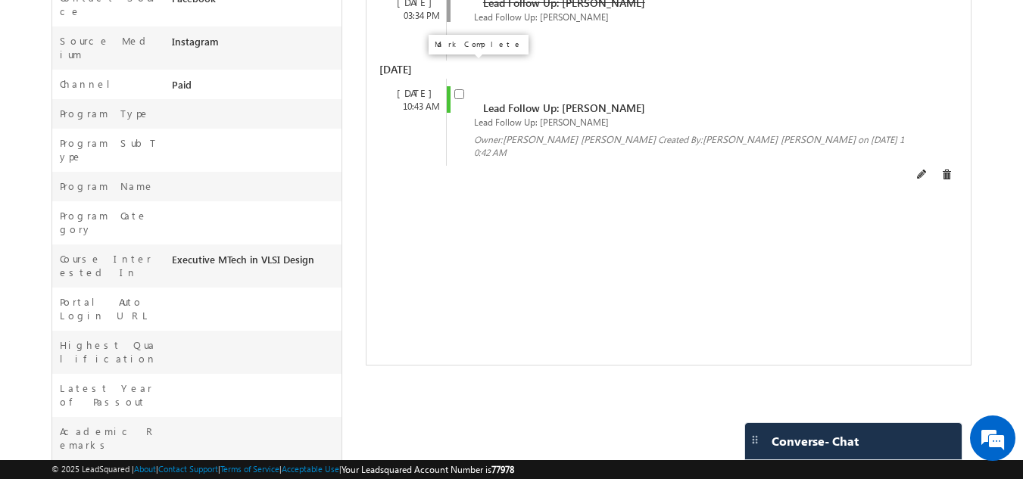
click at [460, 89] on input "checkbox" at bounding box center [459, 94] width 10 height 10
checkbox input "false"
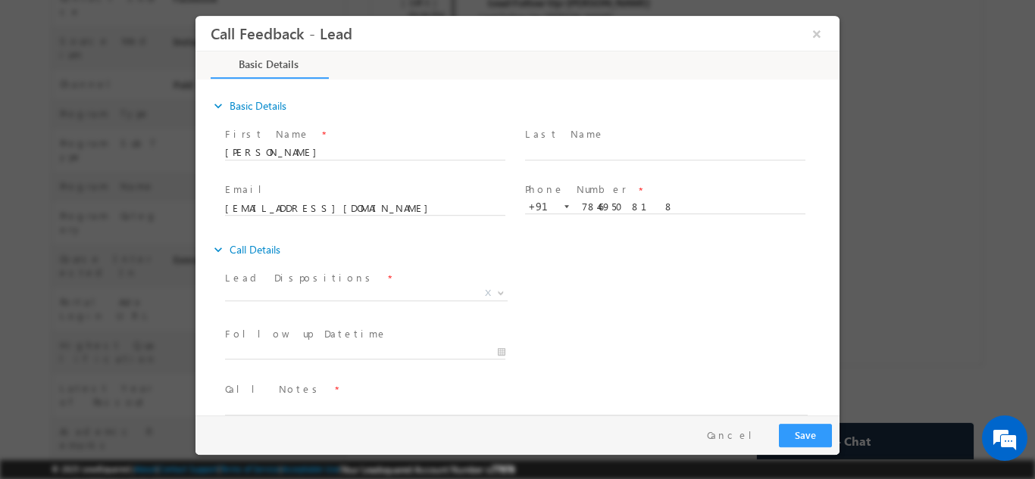
scroll to position [0, 0]
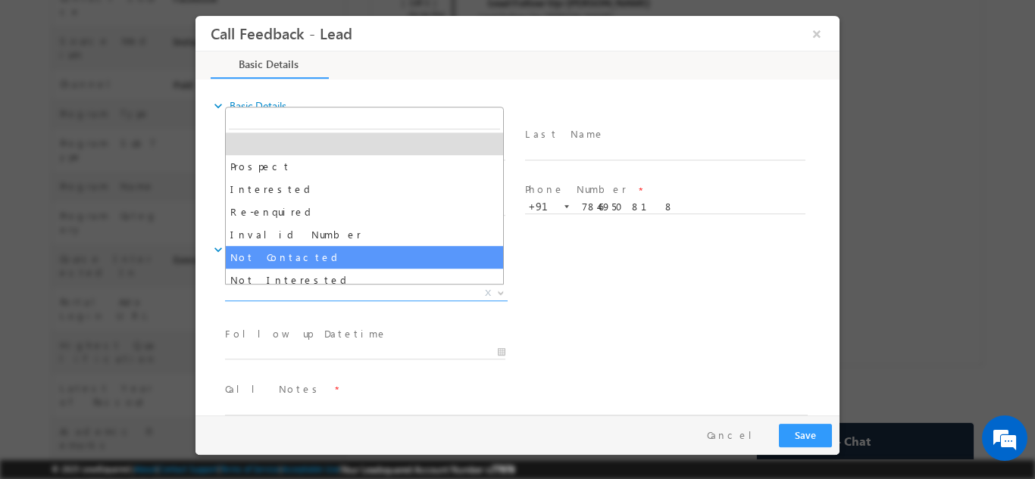
drag, startPoint x: 305, startPoint y: 299, endPoint x: 303, endPoint y: 261, distance: 37.9
select select "Not Contacted"
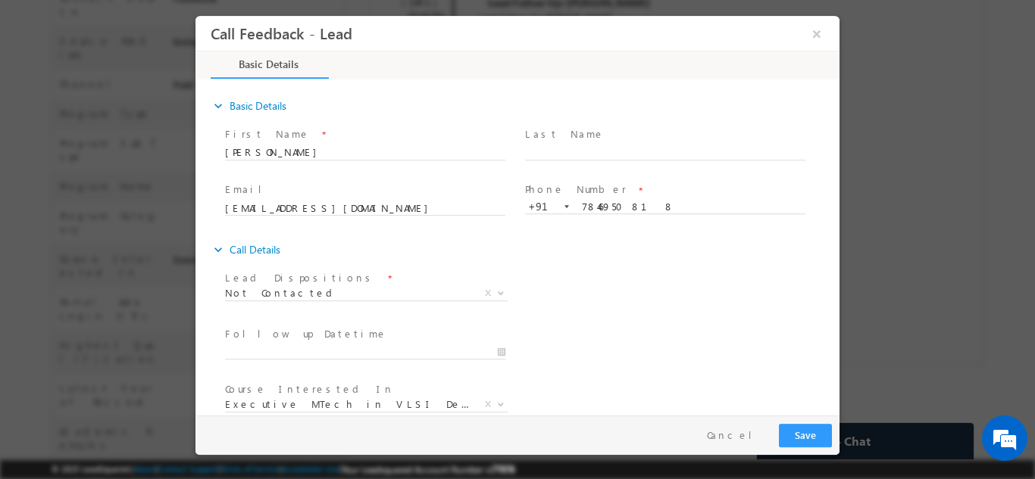
click at [303, 261] on div "expand_more Call Details" at bounding box center [525, 249] width 629 height 27
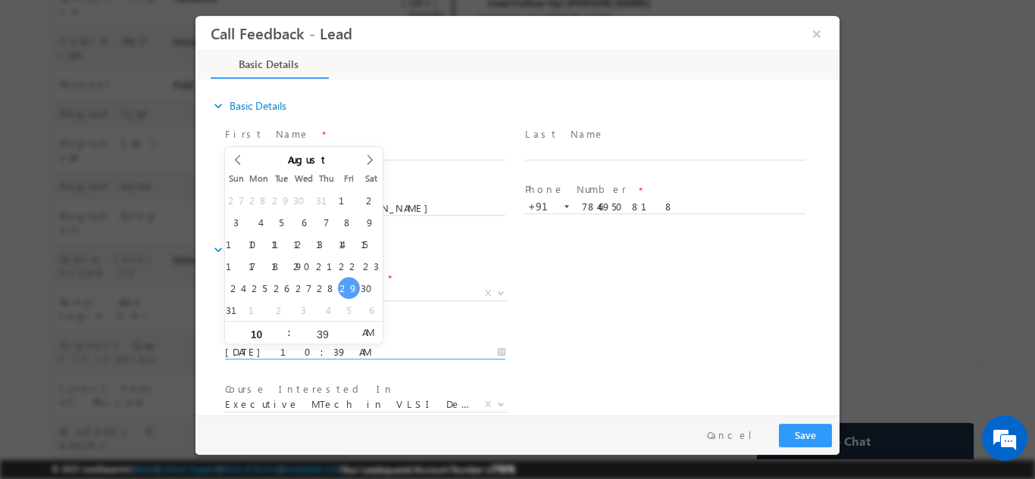
click at [297, 345] on input "29/08/2025 10:39 AM" at bounding box center [365, 352] width 280 height 15
type input "30/08/2025 10:39 AM"
click at [613, 314] on div "Lead Dispositions * Prospect Interested Re-enquired Invalid Number Not Contacte…" at bounding box center [530, 295] width 617 height 56
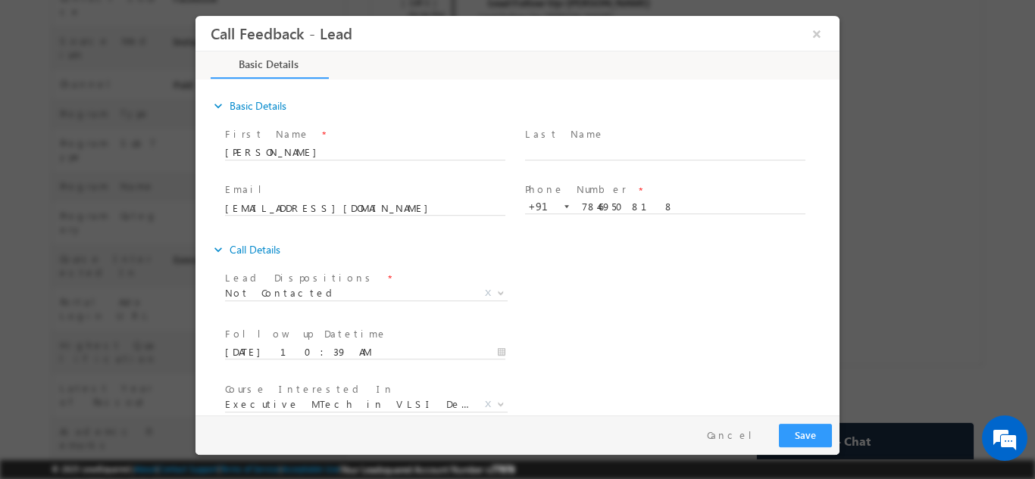
scroll to position [80, 0]
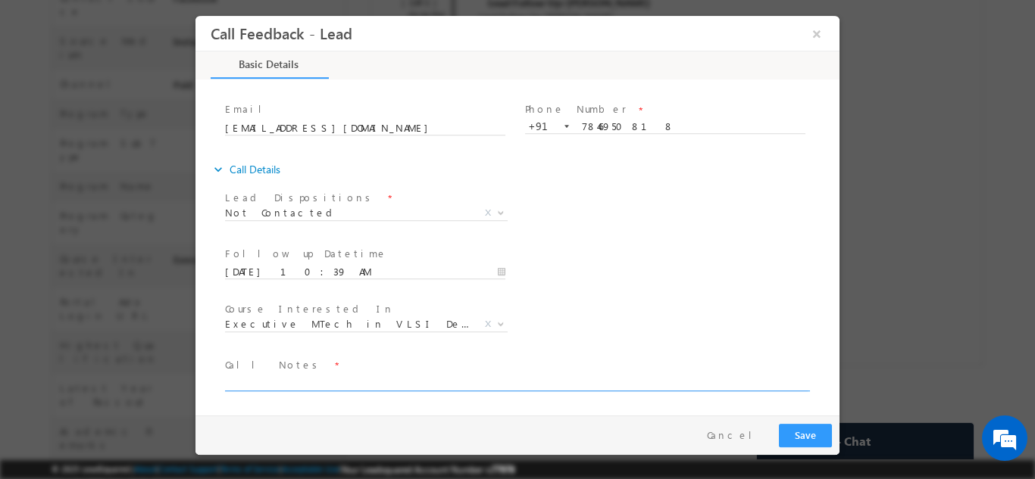
click at [675, 382] on textarea at bounding box center [516, 381] width 582 height 17
type textarea "dnp"
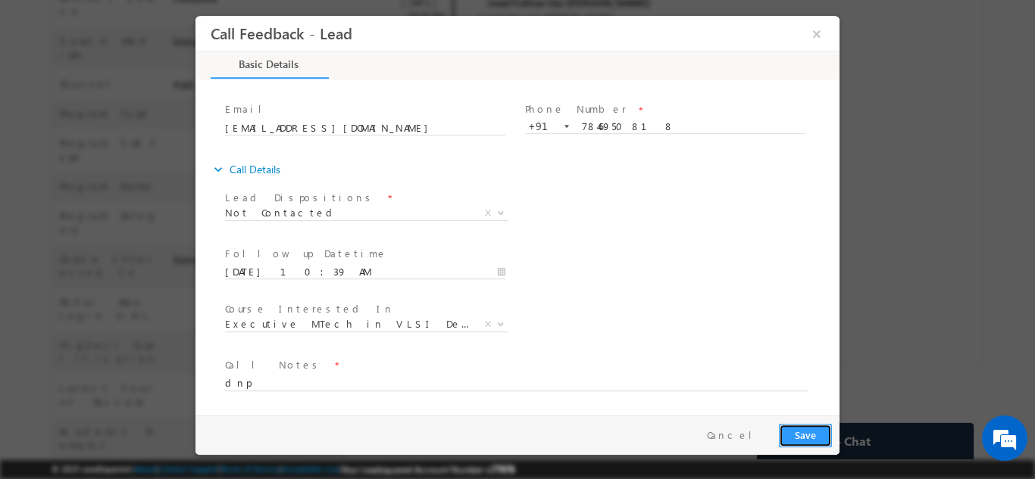
click at [813, 432] on button "Save" at bounding box center [805, 434] width 53 height 23
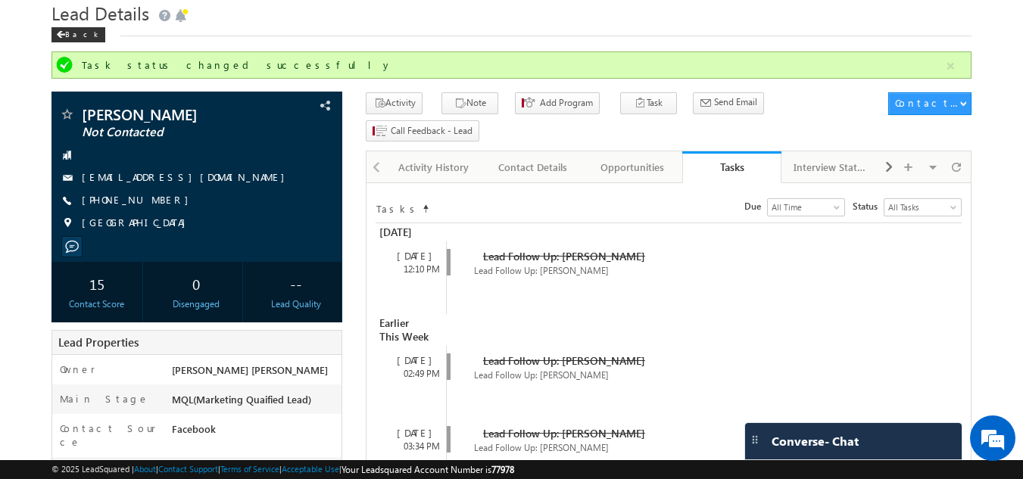
scroll to position [8, 0]
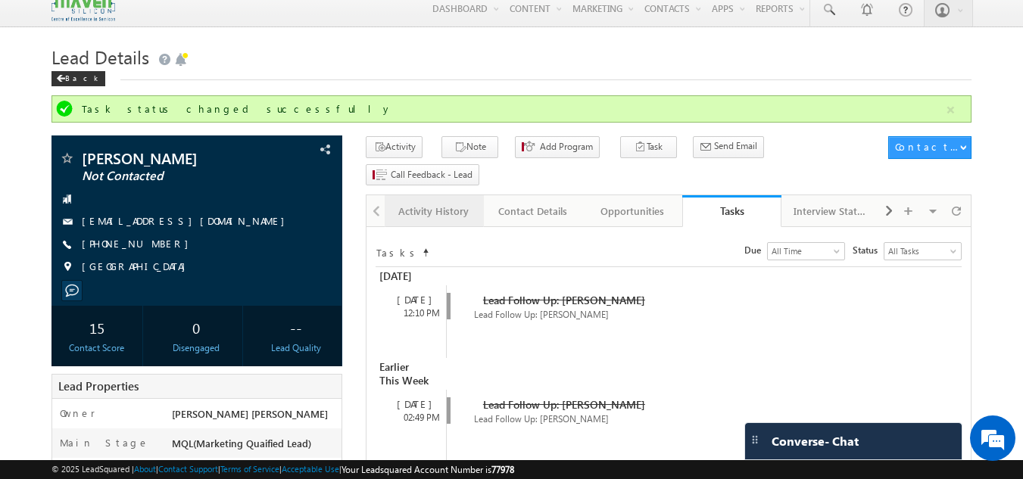
click at [445, 202] on div "Activity History" at bounding box center [433, 211] width 73 height 18
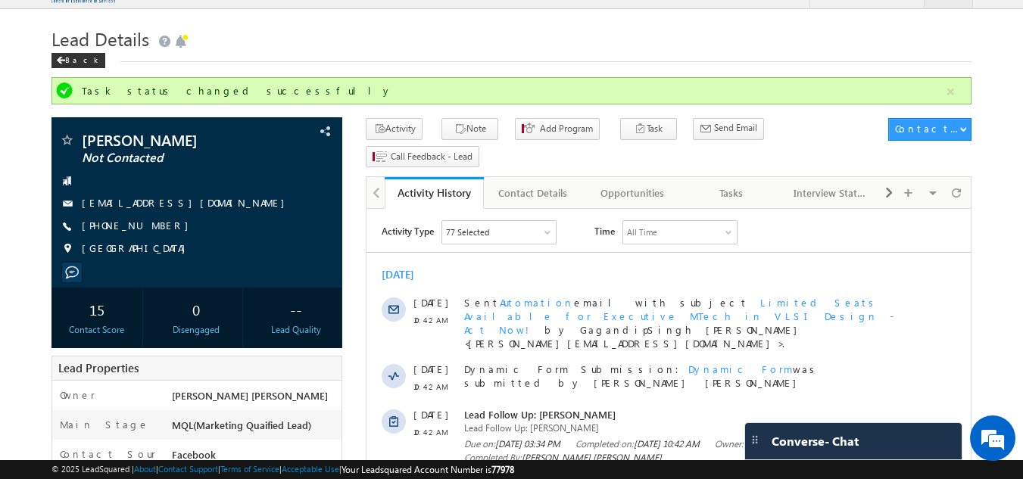
scroll to position [21, 0]
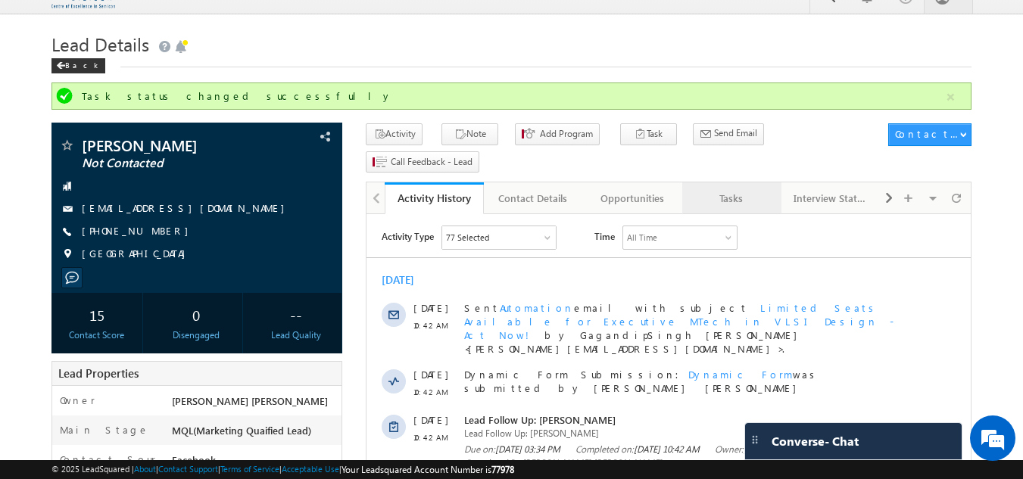
click at [716, 189] on div "Tasks" at bounding box center [731, 198] width 73 height 18
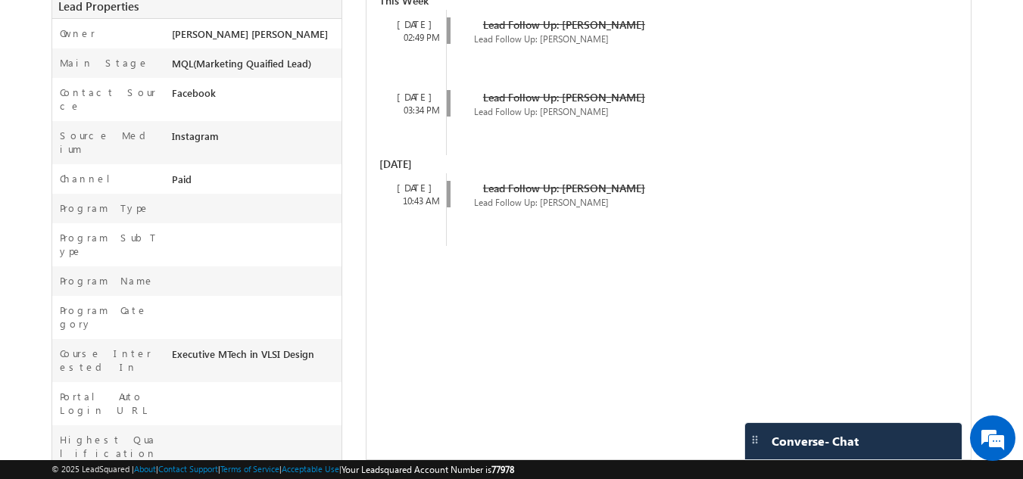
scroll to position [0, 0]
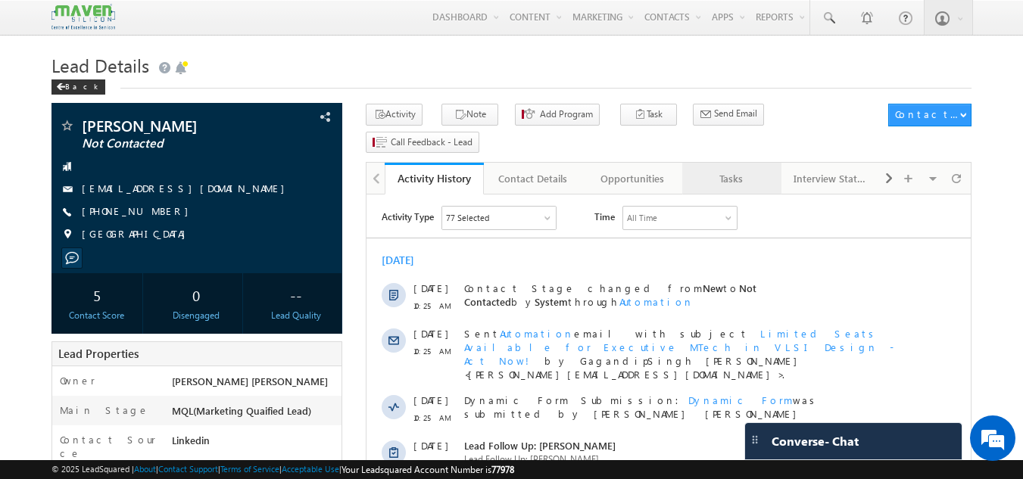
click at [741, 170] on div "Tasks" at bounding box center [731, 179] width 73 height 18
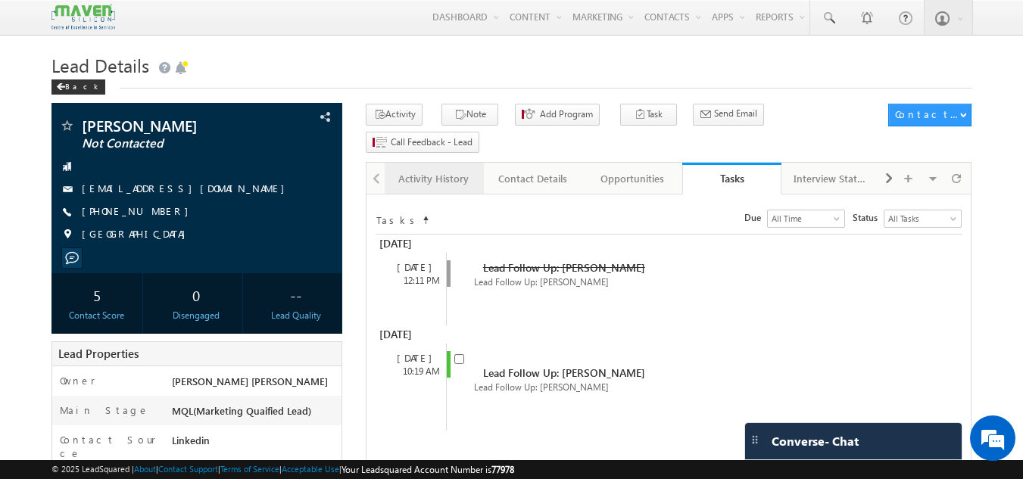
click at [449, 170] on div "Activity History" at bounding box center [433, 179] width 73 height 18
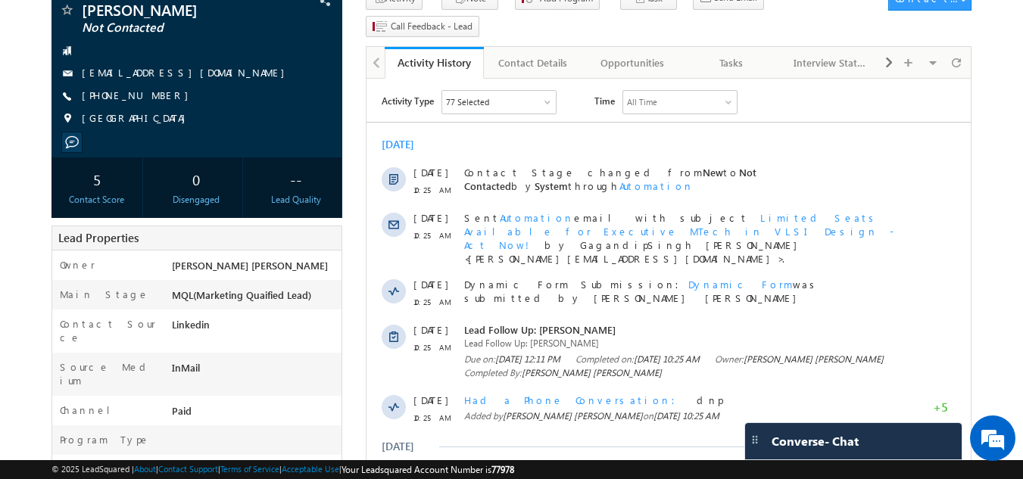
scroll to position [120, 0]
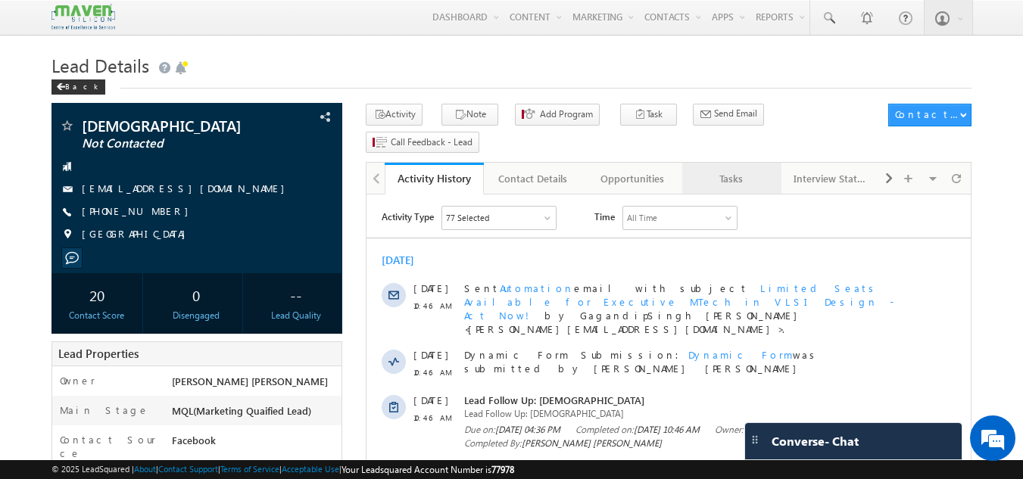
click at [737, 163] on link "Tasks" at bounding box center [731, 179] width 99 height 32
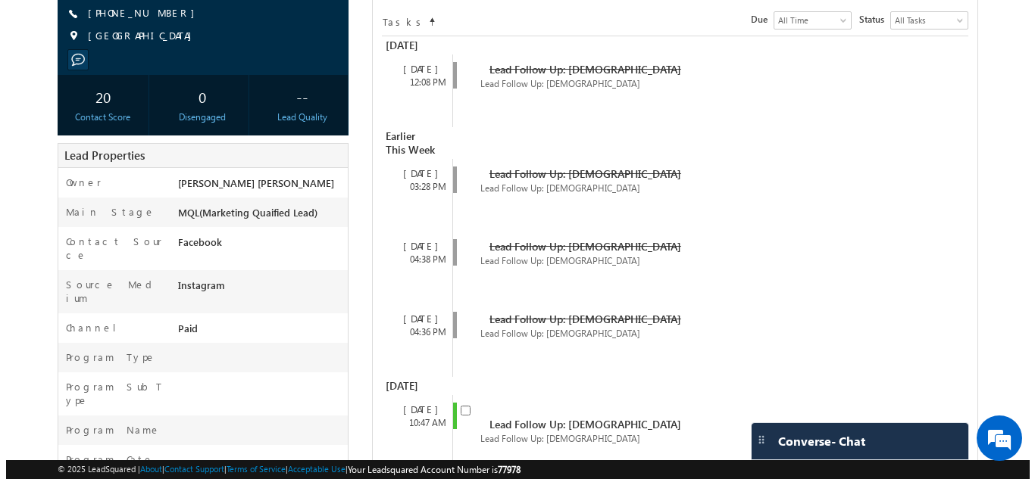
scroll to position [200, 0]
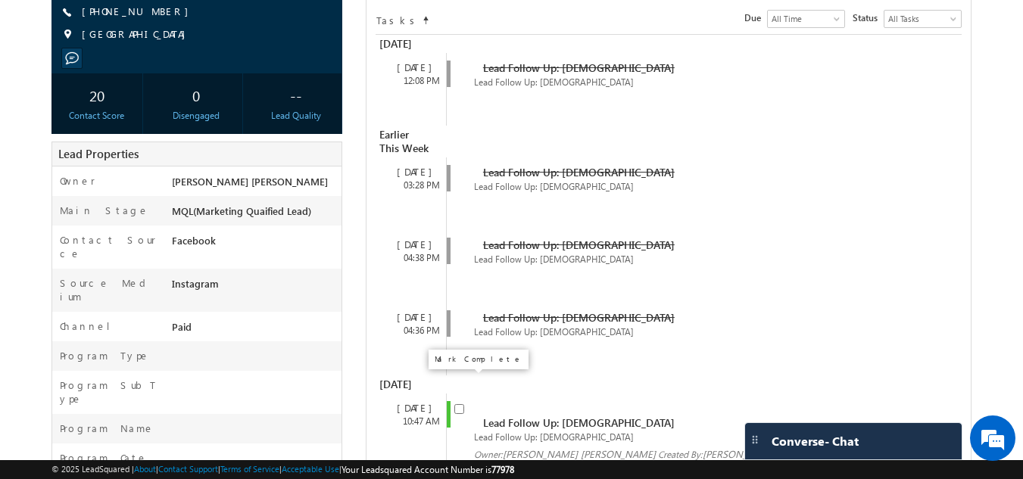
click at [460, 404] on input "checkbox" at bounding box center [459, 409] width 10 height 10
checkbox input "false"
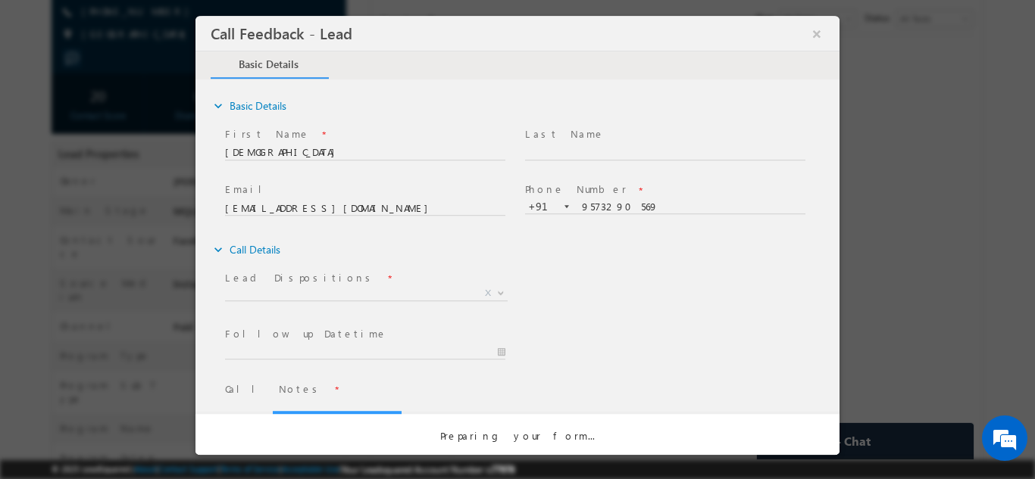
scroll to position [0, 0]
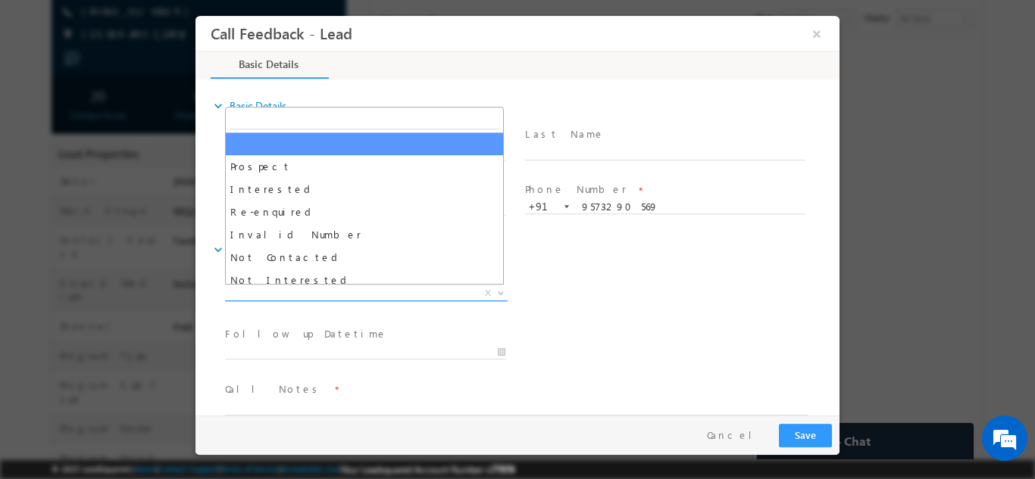
click at [367, 298] on span "X" at bounding box center [366, 293] width 283 height 15
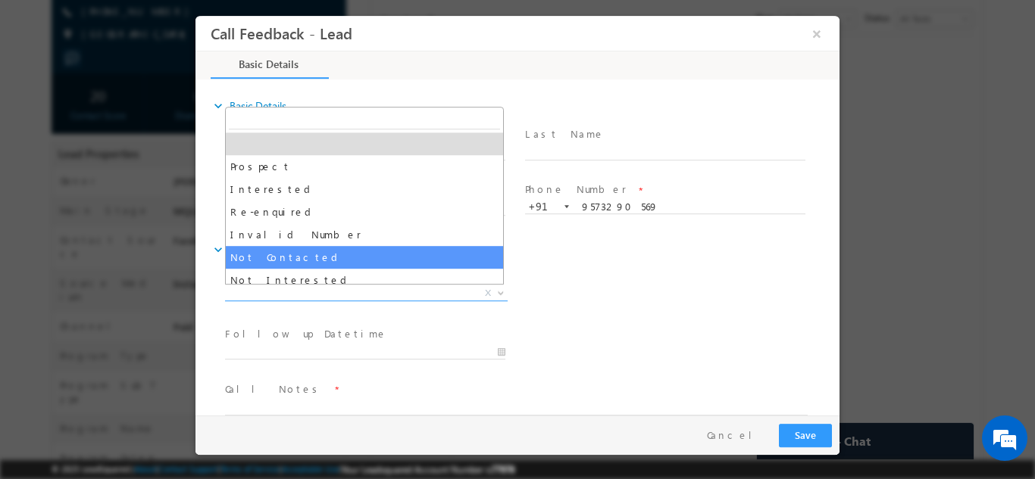
select select "Not Contacted"
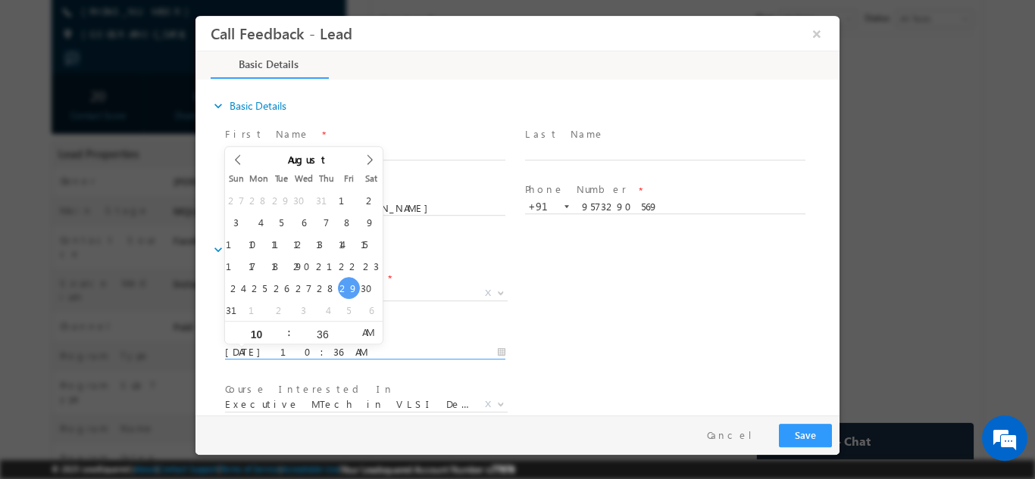
click at [334, 354] on input "29/08/2025 10:36 AM" at bounding box center [365, 352] width 280 height 15
type input "30/08/2025 10:36 AM"
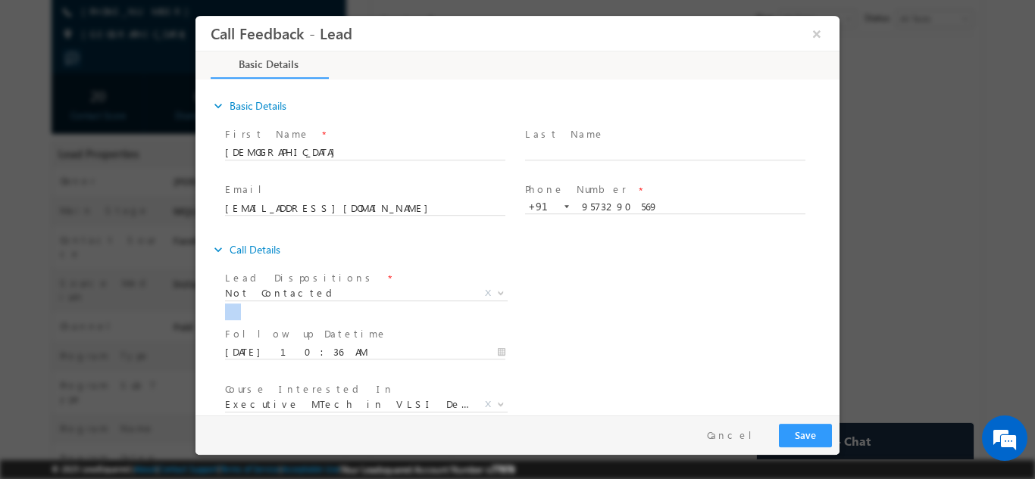
drag, startPoint x: 680, startPoint y: 312, endPoint x: 836, endPoint y: 326, distance: 156.7
click at [836, 326] on div "expand_more Basic Details First Name *" at bounding box center [521, 248] width 636 height 334
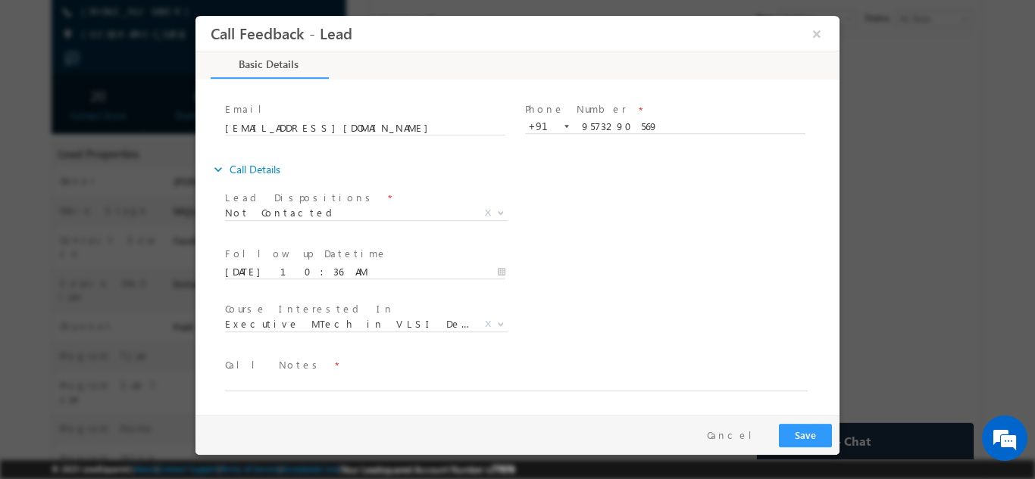
click at [601, 402] on span at bounding box center [508, 398] width 566 height 17
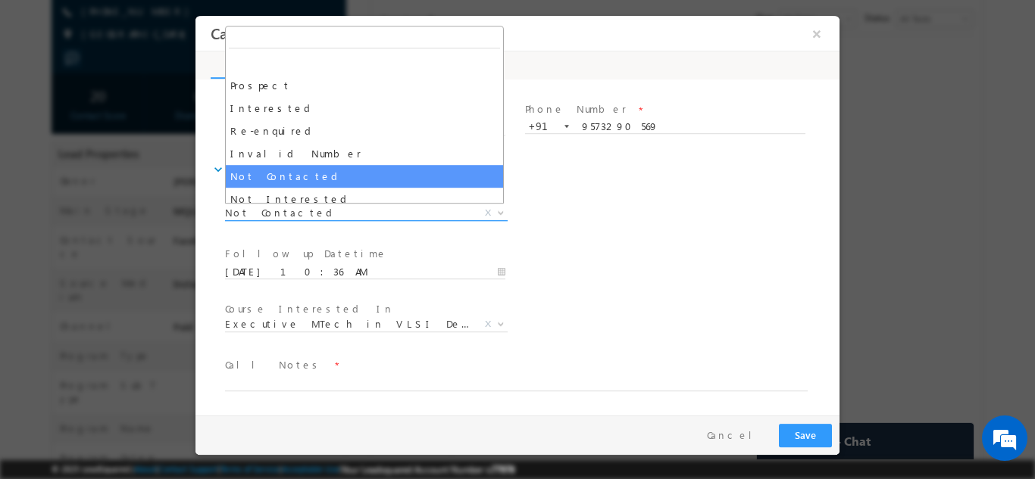
click at [348, 207] on span "Not Contacted" at bounding box center [348, 212] width 246 height 14
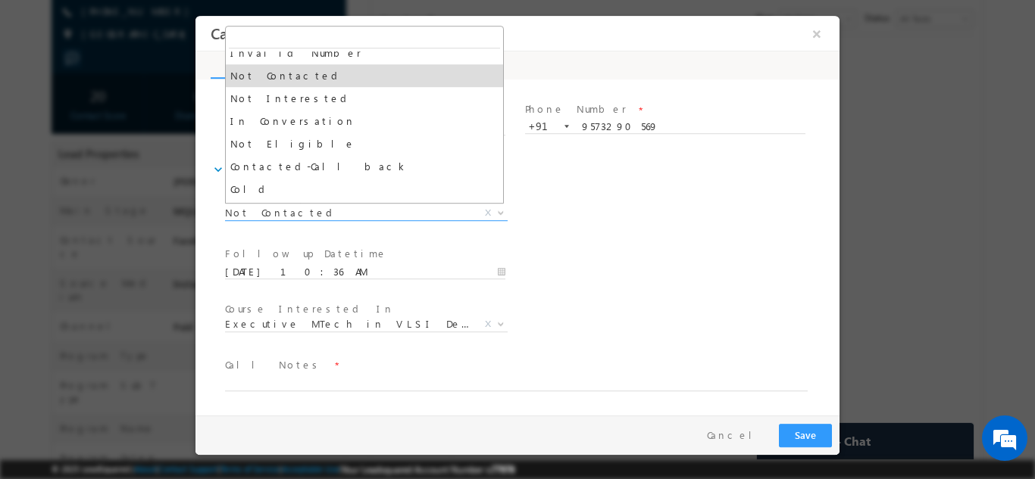
scroll to position [144, 0]
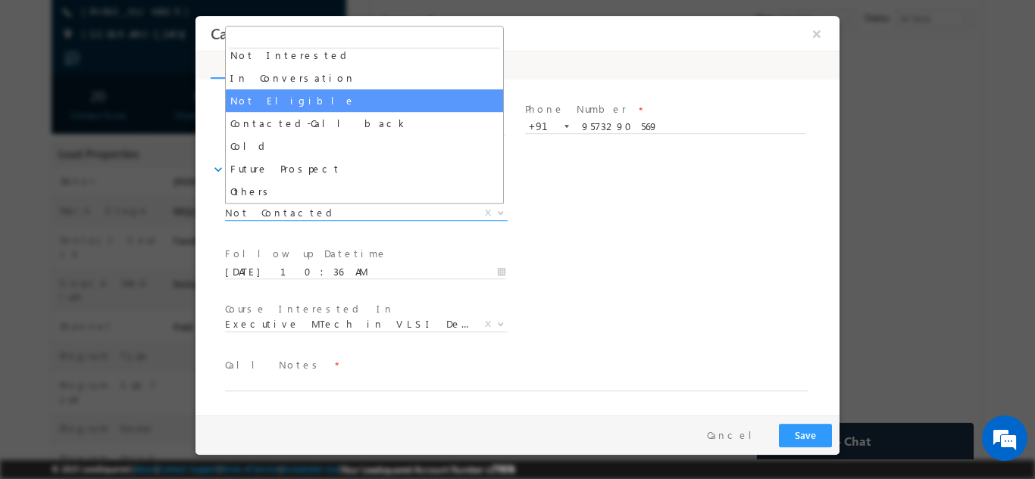
select select "Not Eligible"
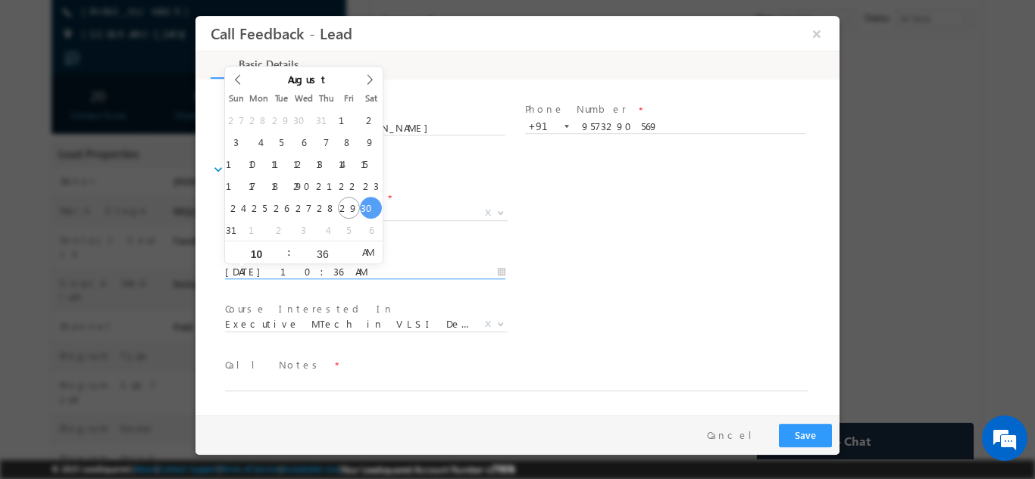
click at [437, 267] on input "30/08/2025 10:36 AM" at bounding box center [365, 271] width 280 height 15
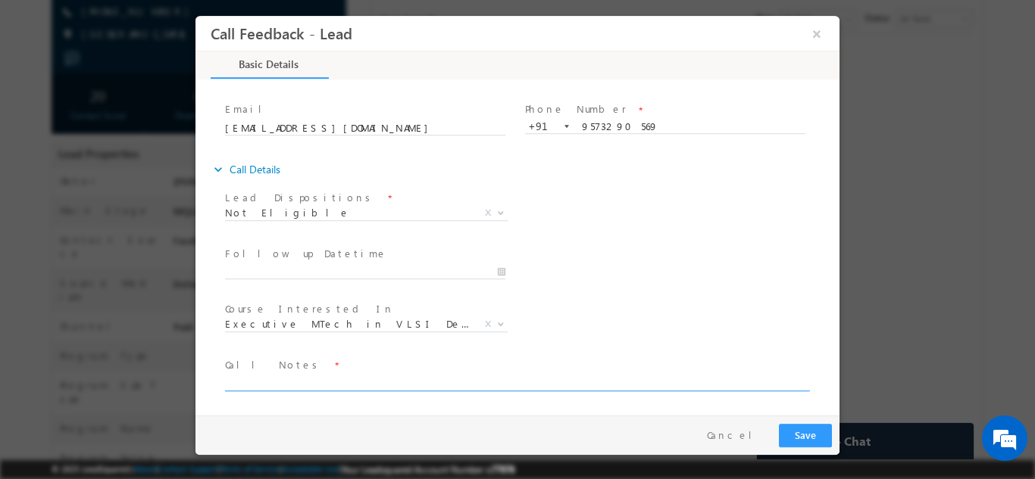
click at [375, 377] on textarea at bounding box center [516, 381] width 582 height 17
type textarea "not elligible"
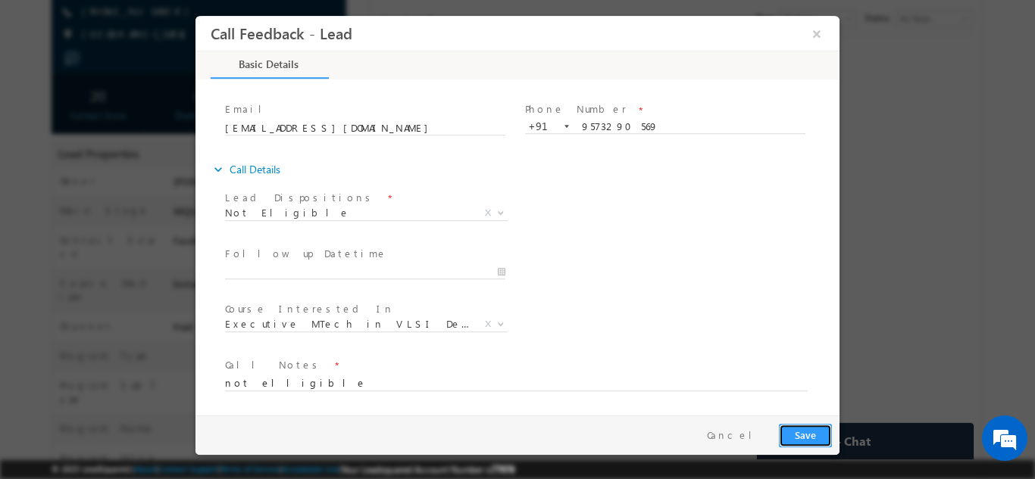
click at [804, 430] on button "Save" at bounding box center [805, 434] width 53 height 23
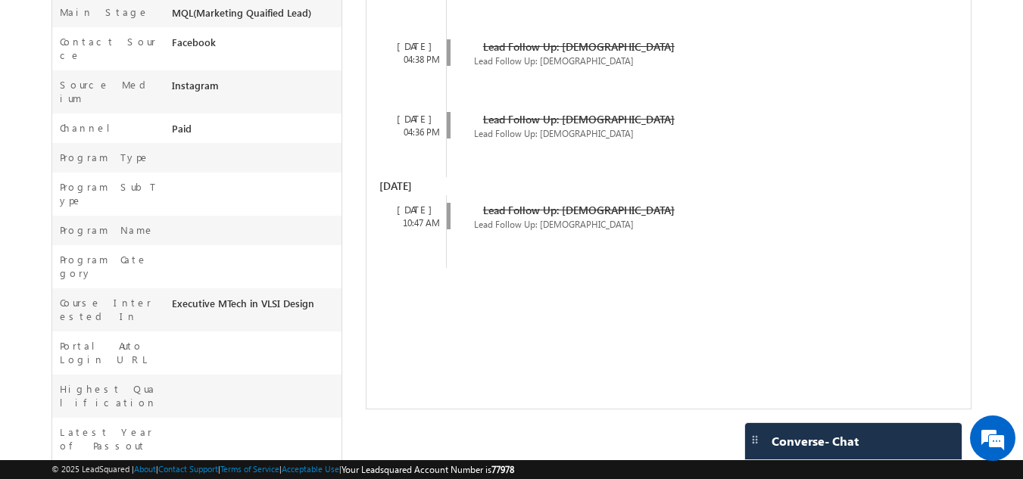
scroll to position [0, 0]
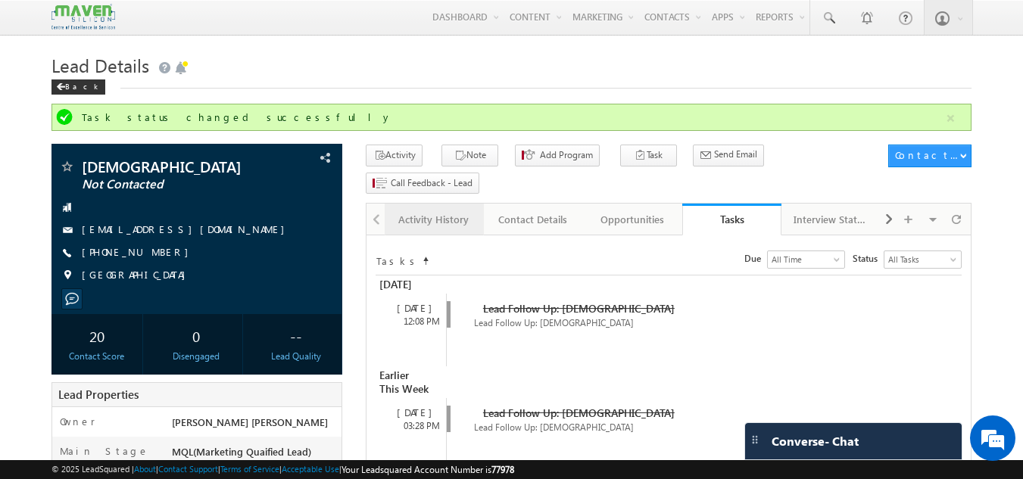
click at [458, 211] on div "Activity History" at bounding box center [433, 220] width 73 height 18
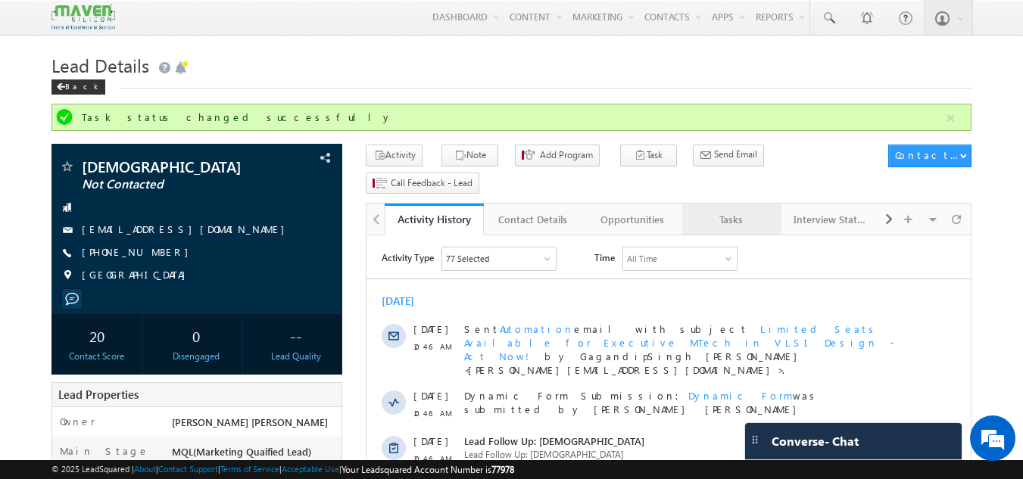
click at [741, 211] on div "Tasks" at bounding box center [731, 220] width 73 height 18
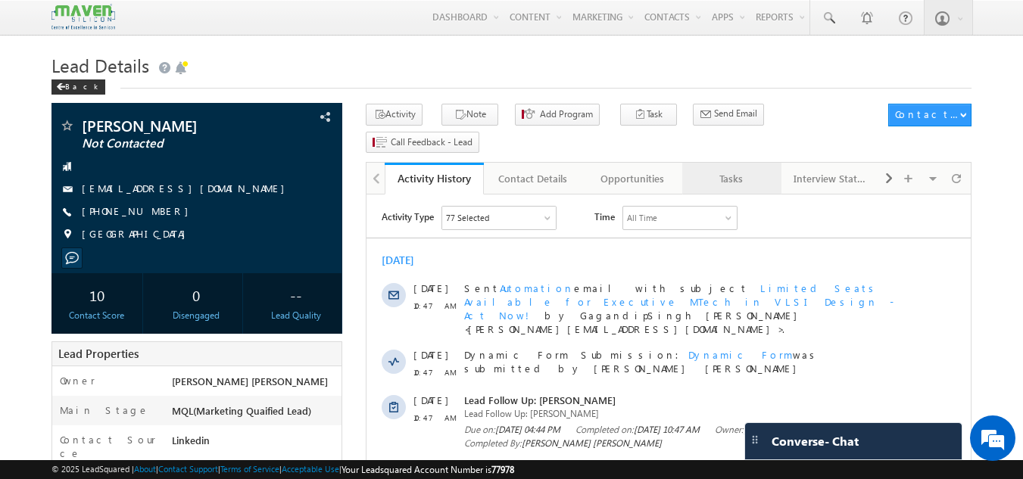
click at [750, 163] on link "Tasks" at bounding box center [731, 179] width 99 height 32
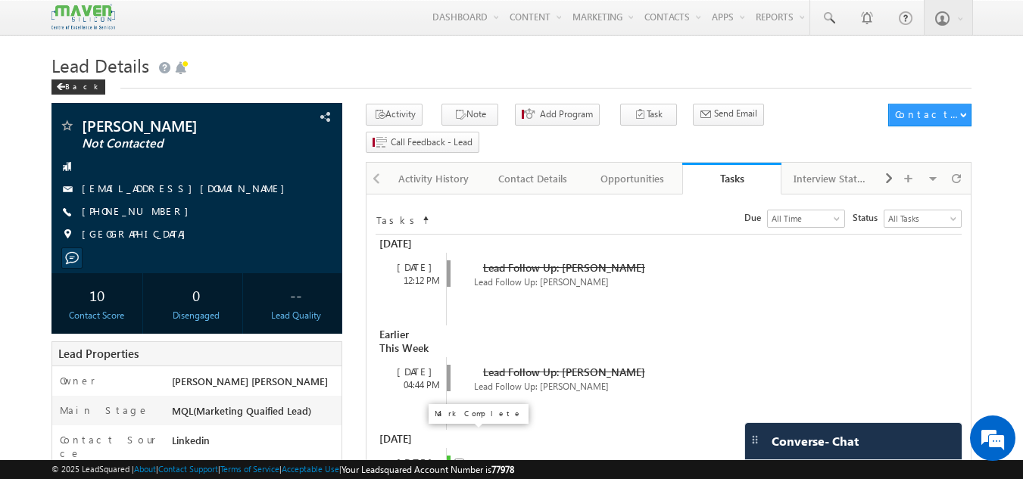
click at [460, 459] on input "checkbox" at bounding box center [459, 464] width 10 height 10
checkbox input "false"
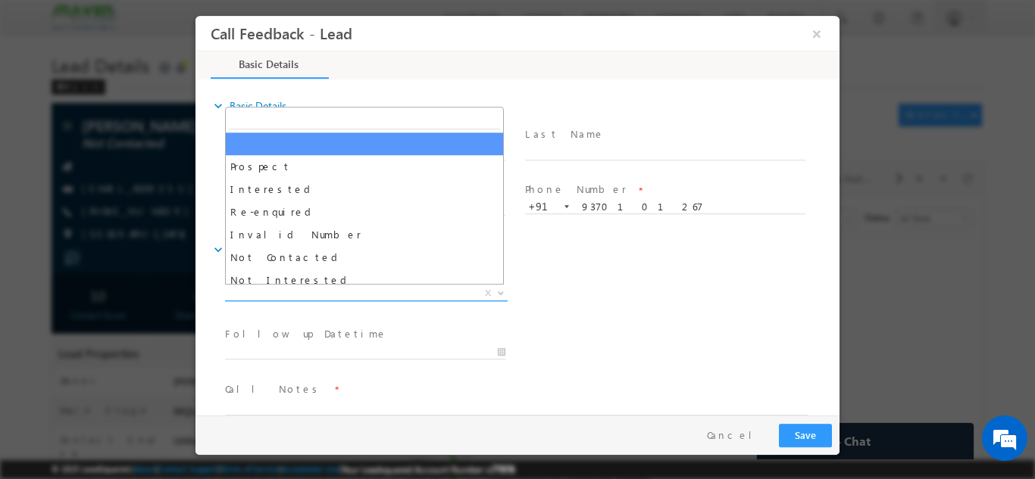
click at [424, 297] on span "X" at bounding box center [366, 293] width 283 height 15
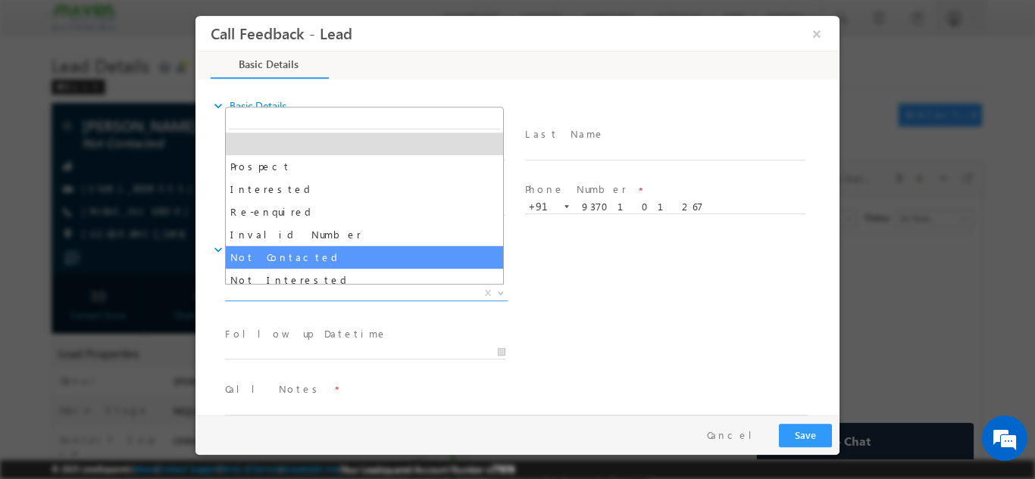
select select "Not Contacted"
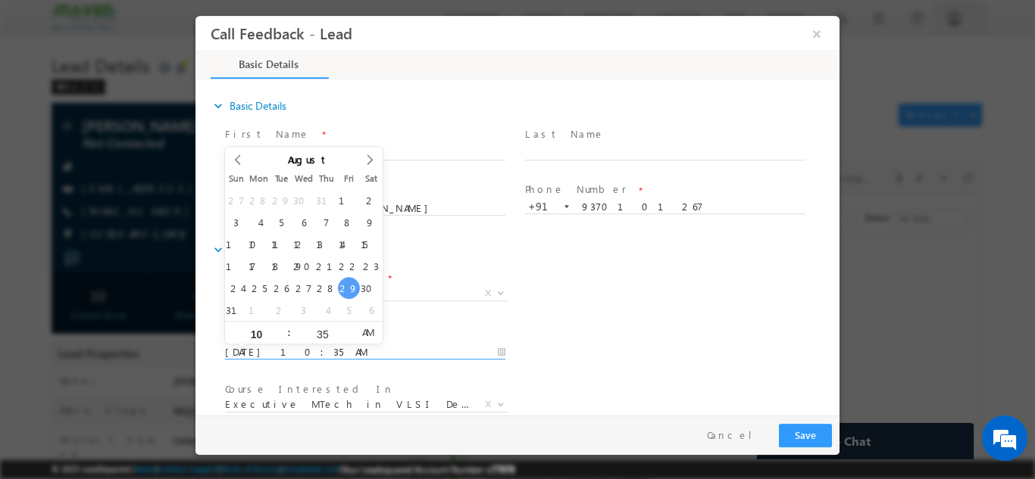
click at [383, 348] on input "29/08/2025 10:35 AM" at bounding box center [365, 352] width 280 height 15
type input "30/08/2025 10:35 AM"
drag, startPoint x: 370, startPoint y: 286, endPoint x: 651, endPoint y: 285, distance: 281.0
click at [651, 285] on div "Lead Dispositions * Prospect Interested Re-enquired Invalid Number Not Contacte…" at bounding box center [530, 295] width 617 height 56
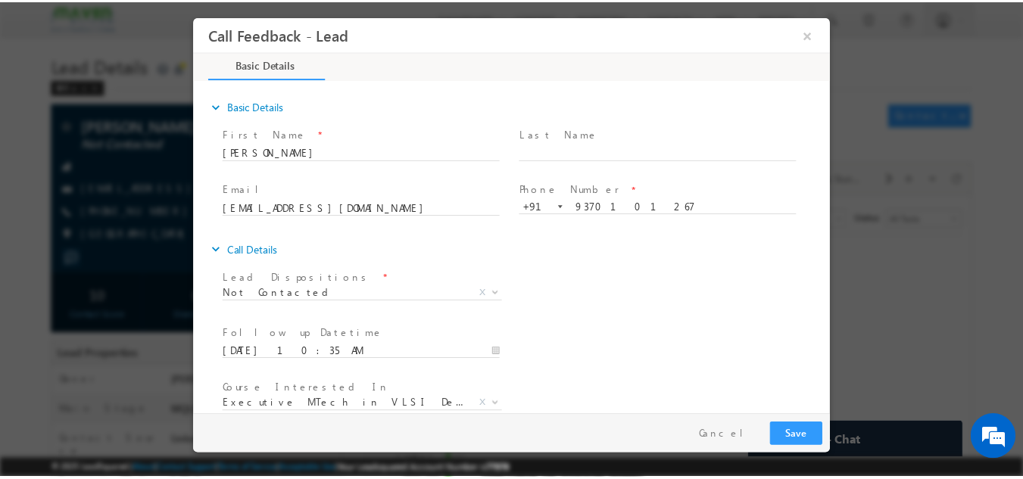
scroll to position [80, 0]
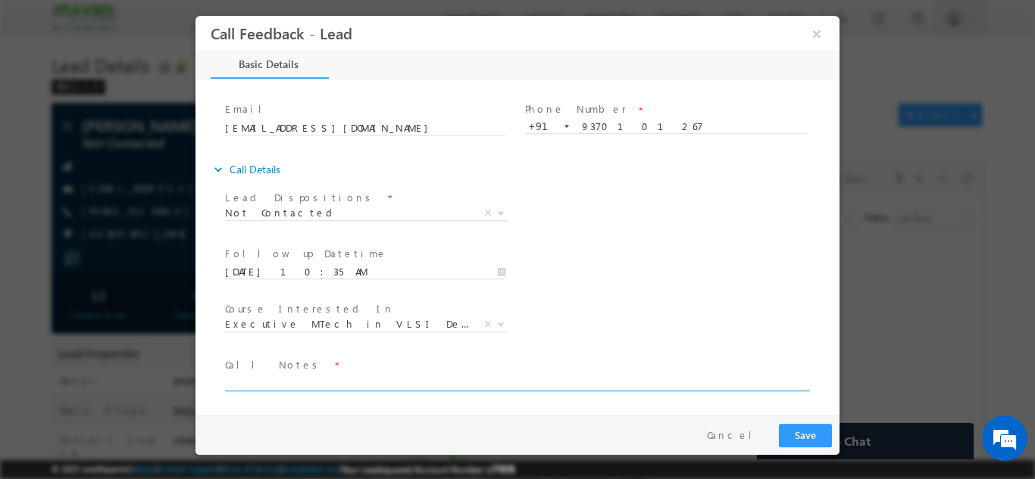
click at [657, 376] on textarea at bounding box center [516, 381] width 582 height 17
type textarea "dnp"
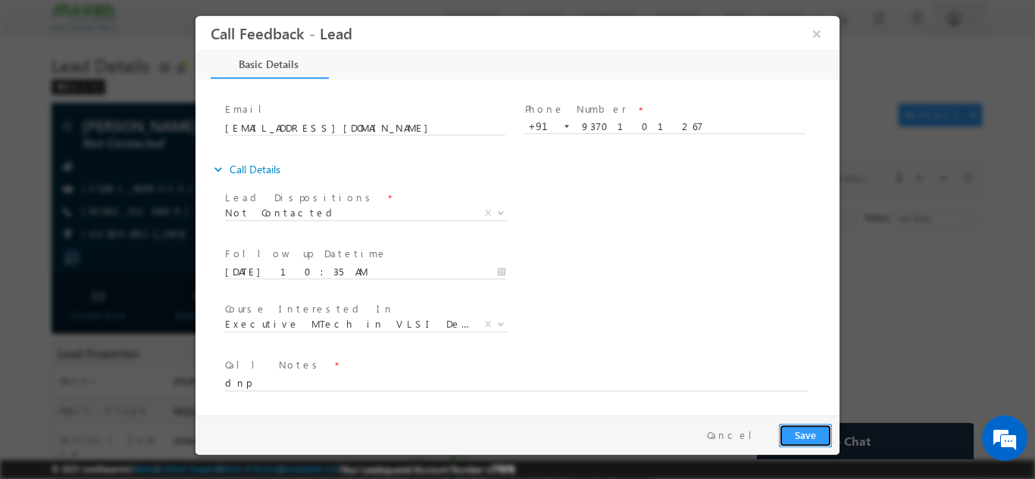
click at [828, 435] on button "Save" at bounding box center [805, 434] width 53 height 23
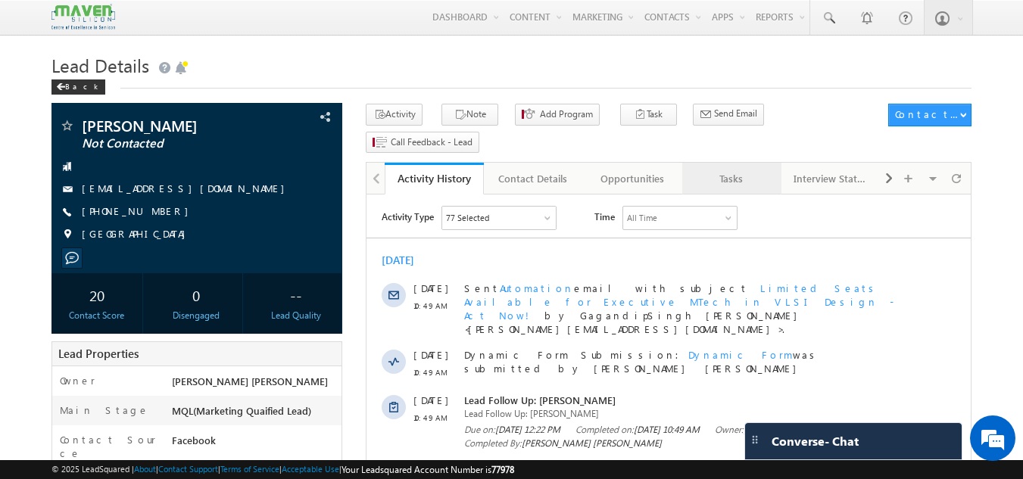
click at [724, 170] on div "Tasks" at bounding box center [731, 179] width 73 height 18
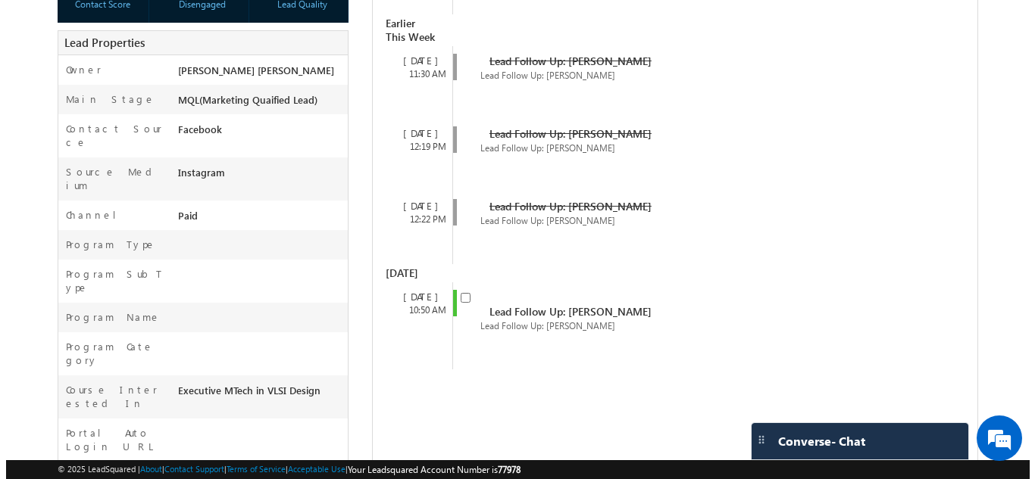
scroll to position [313, 0]
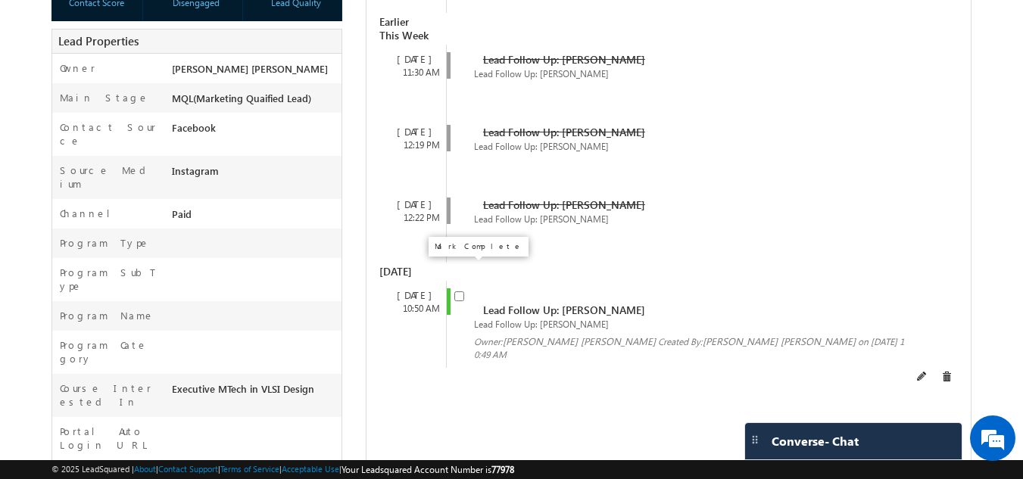
click at [457, 292] on input "checkbox" at bounding box center [459, 297] width 10 height 10
checkbox input "false"
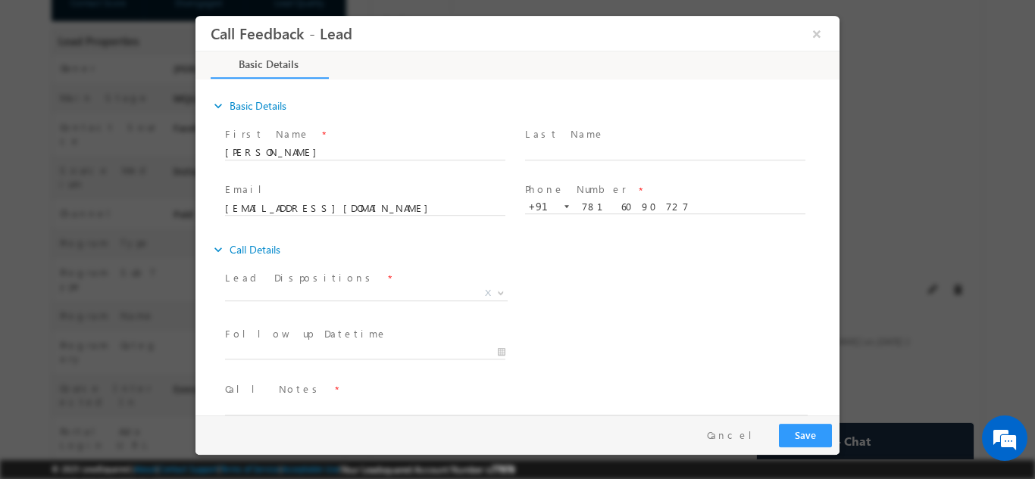
scroll to position [0, 0]
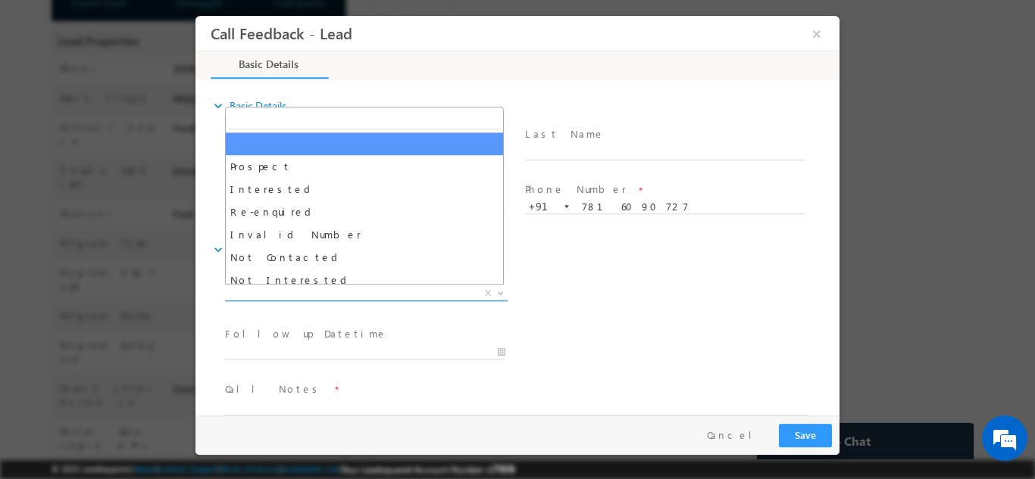
click at [373, 292] on span "X" at bounding box center [366, 293] width 283 height 15
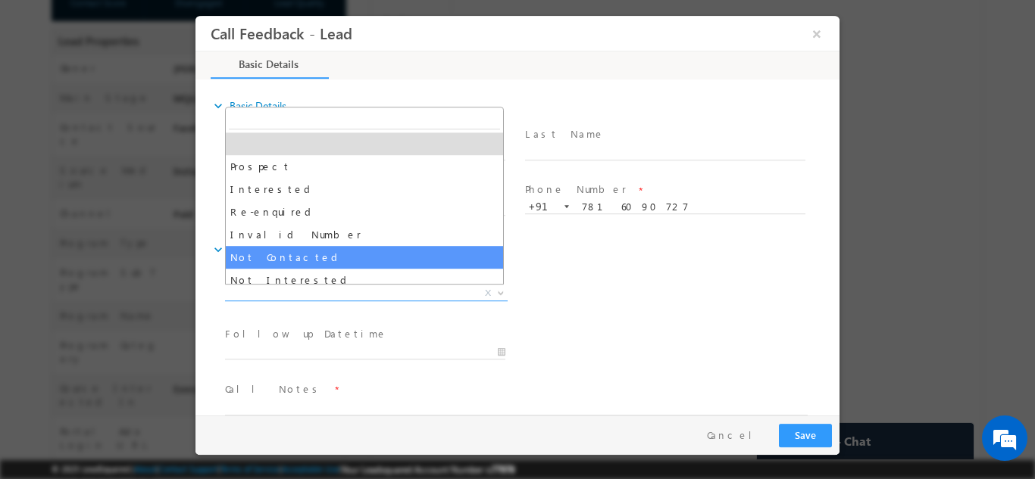
select select "Not Contacted"
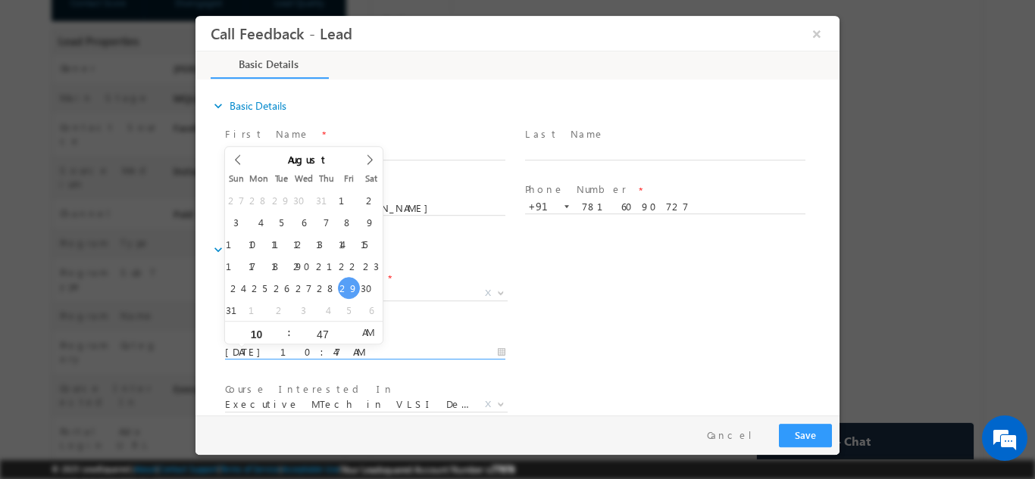
click at [345, 350] on input "29/08/2025 10:47 AM" at bounding box center [365, 352] width 280 height 15
type input "30/08/2025 10:47 AM"
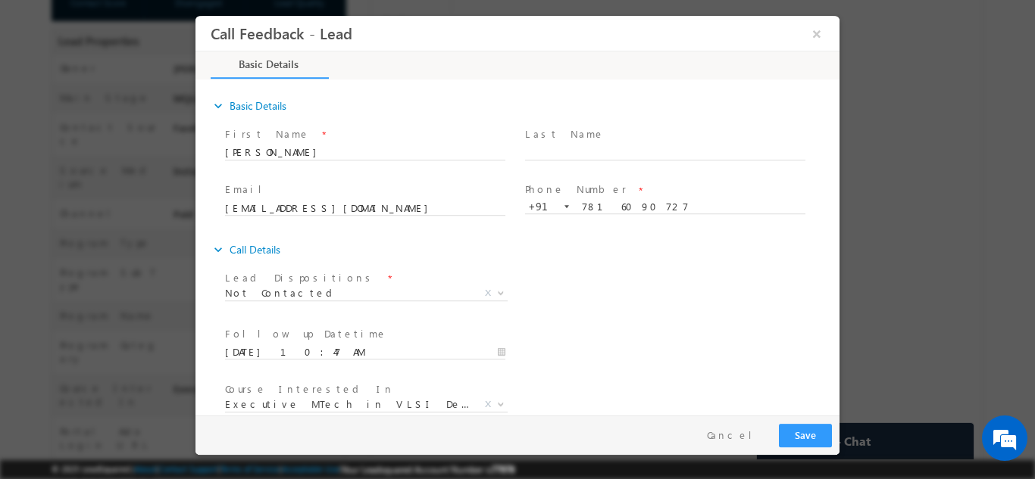
click at [731, 302] on div "Lead Dispositions * Prospect Interested Re-enquired Invalid Number Not Contacte…" at bounding box center [530, 295] width 617 height 56
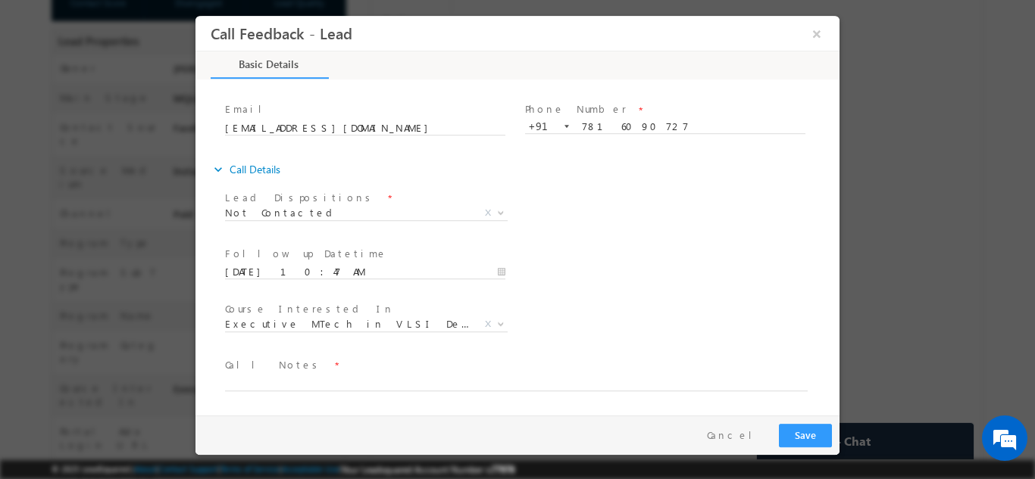
drag, startPoint x: 836, startPoint y: 289, endPoint x: 1061, endPoint y: 468, distance: 287.8
click at [684, 385] on textarea at bounding box center [516, 381] width 582 height 17
type textarea "dnp"
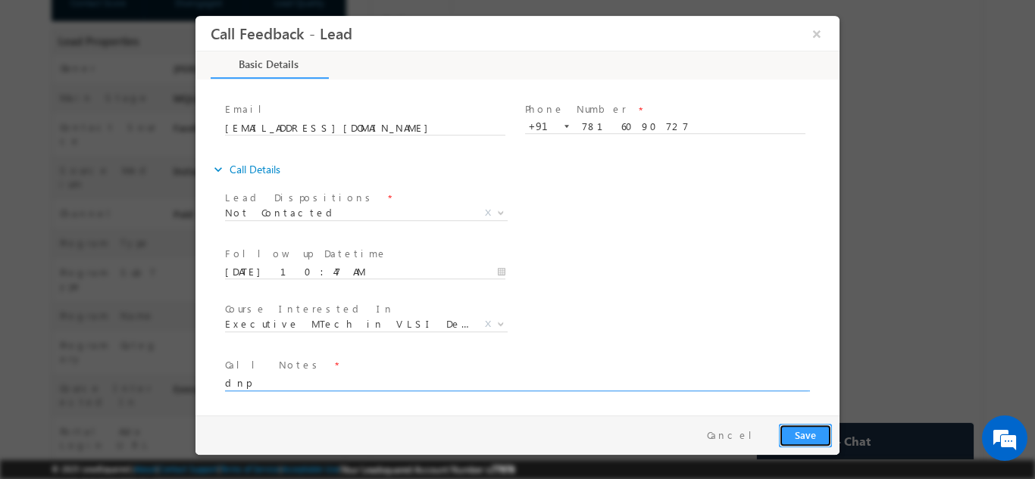
click at [800, 424] on button "Save" at bounding box center [805, 434] width 53 height 23
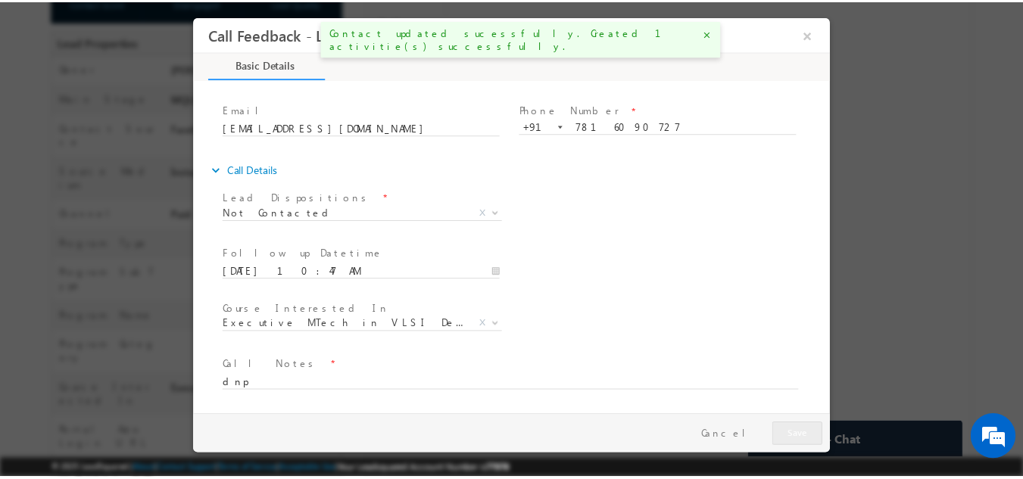
scroll to position [354, 0]
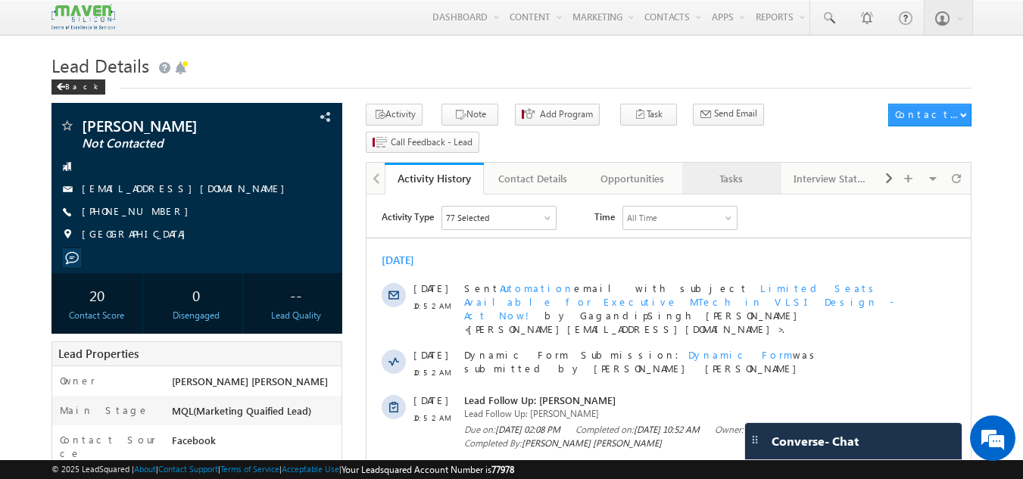
click at [734, 170] on div "Tasks" at bounding box center [731, 179] width 73 height 18
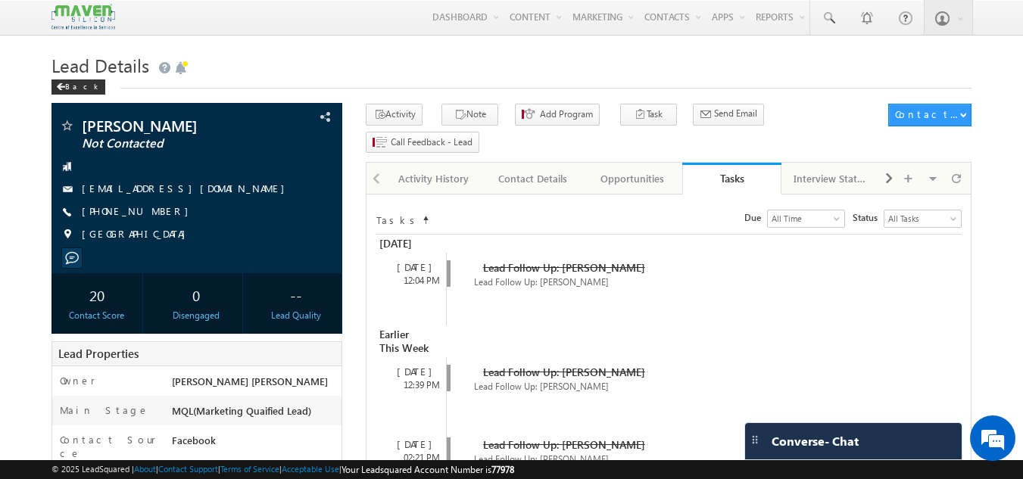
click at [631, 326] on div "Earlier This Week" at bounding box center [669, 342] width 586 height 32
click at [418, 170] on div "Activity History" at bounding box center [433, 179] width 73 height 18
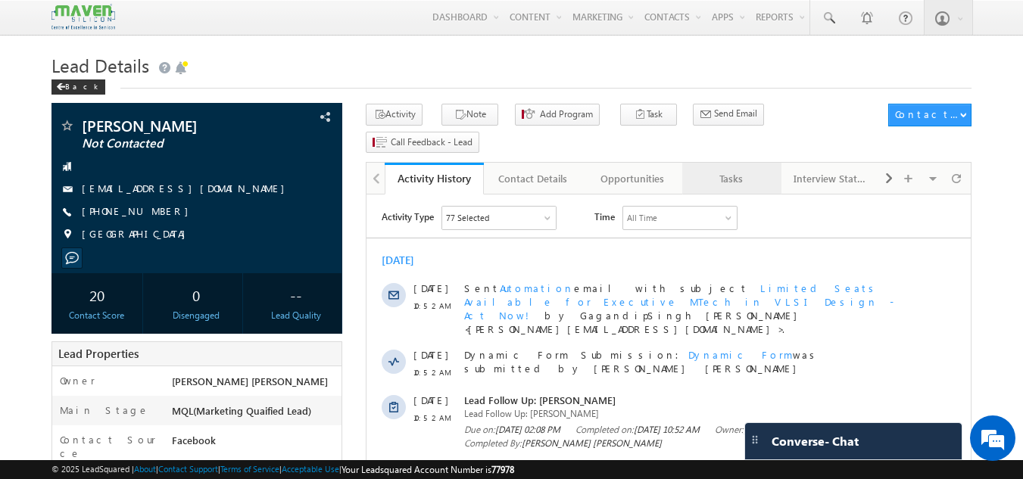
click at [724, 170] on div "Tasks" at bounding box center [731, 179] width 73 height 18
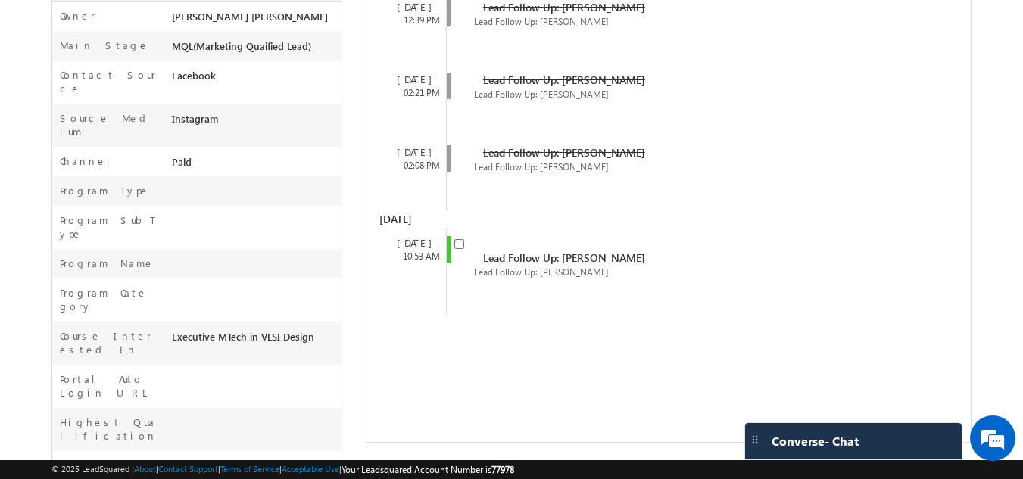
scroll to position [386, 0]
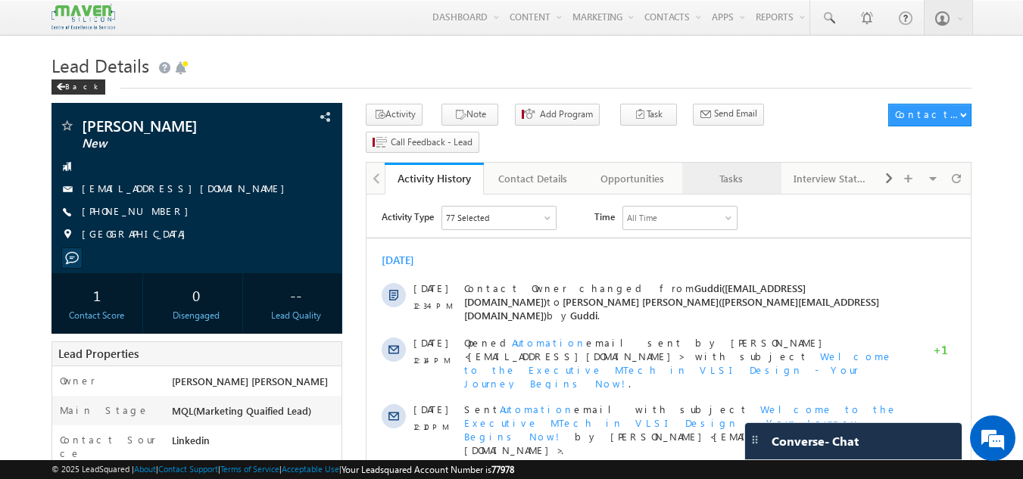
click at [741, 163] on link "Tasks" at bounding box center [731, 179] width 99 height 32
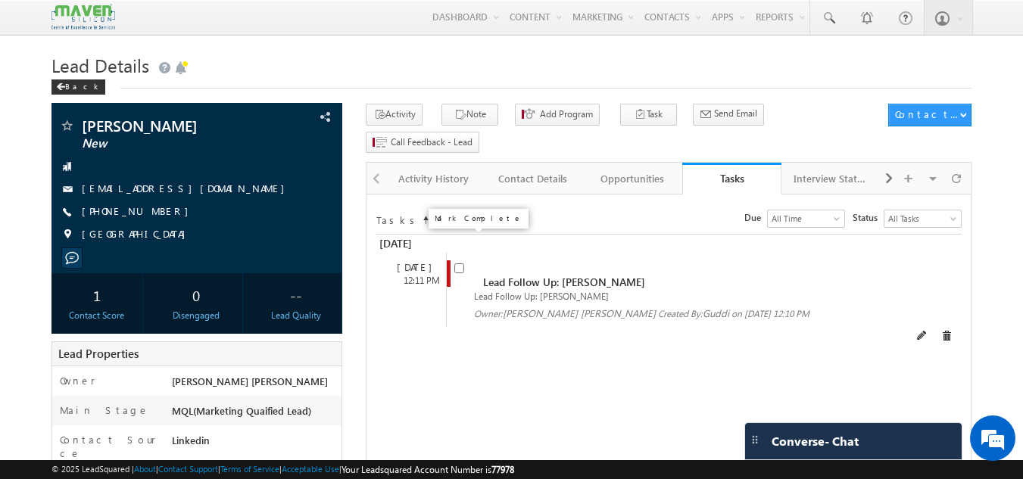
click at [462, 264] on input "checkbox" at bounding box center [459, 269] width 10 height 10
checkbox input "false"
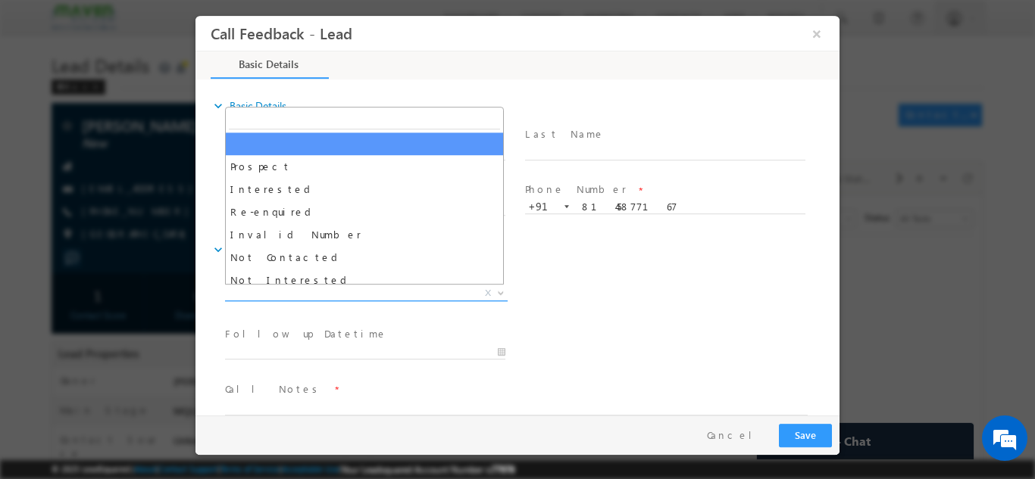
click at [354, 292] on span "X" at bounding box center [366, 293] width 283 height 15
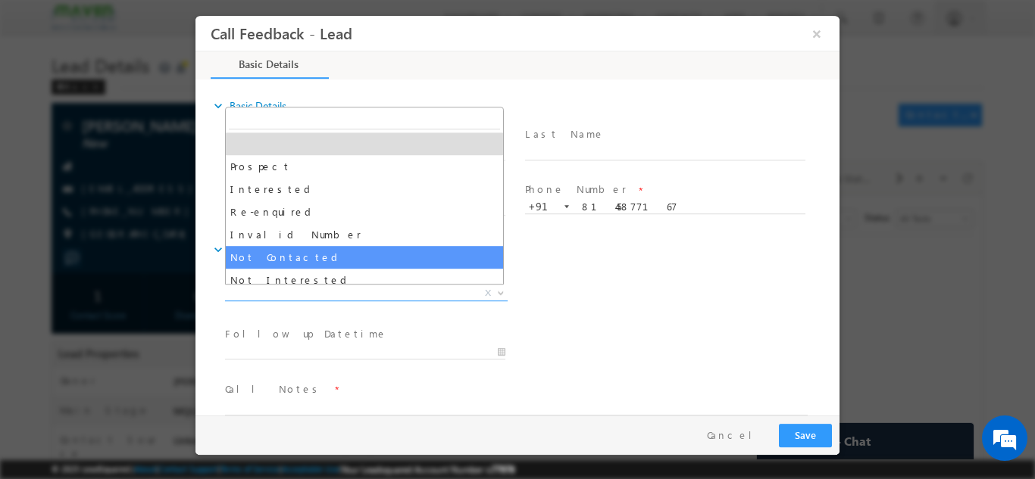
select select "Not Contacted"
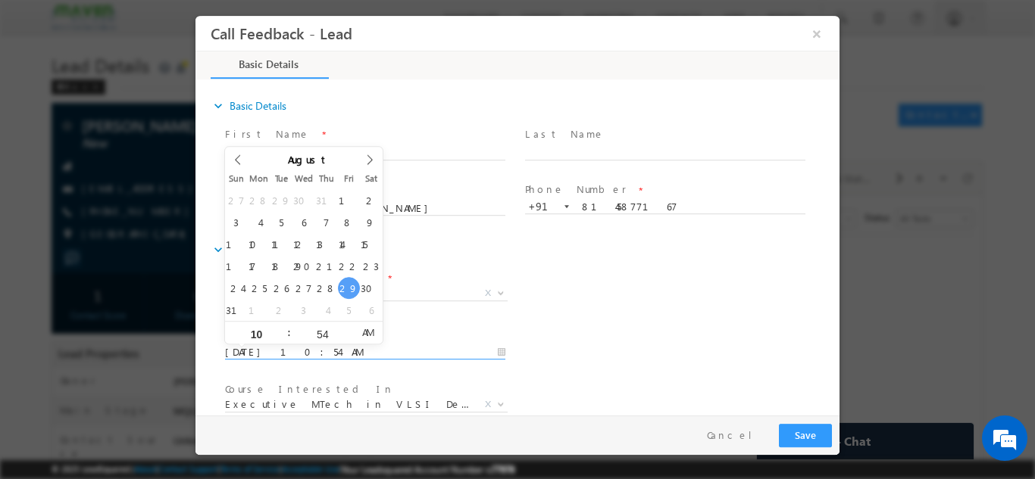
click at [316, 353] on input "29/08/2025 10:54 AM" at bounding box center [365, 352] width 280 height 15
type input "30/08/2025 10:54 AM"
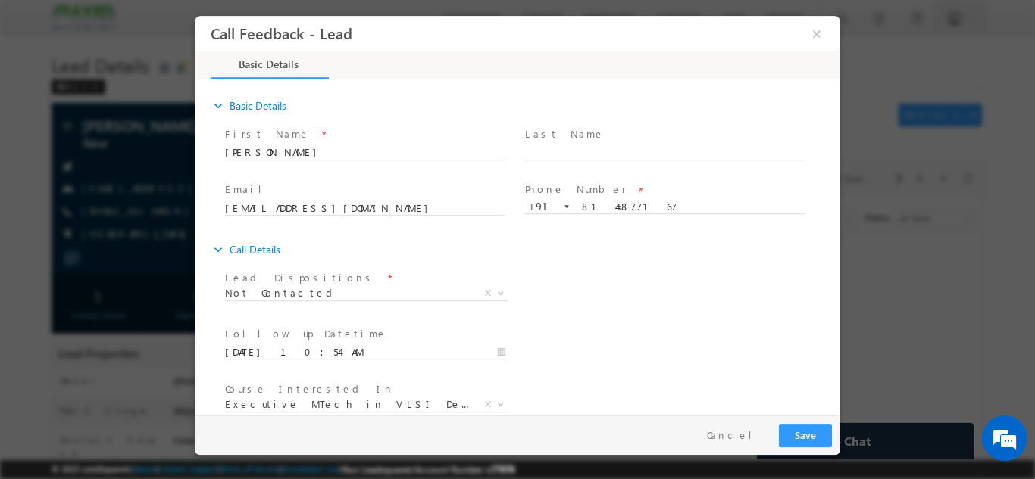
click at [566, 307] on div "Lead Dispositions * Prospect Interested Re-enquired Invalid Number Not Contacte…" at bounding box center [530, 295] width 617 height 56
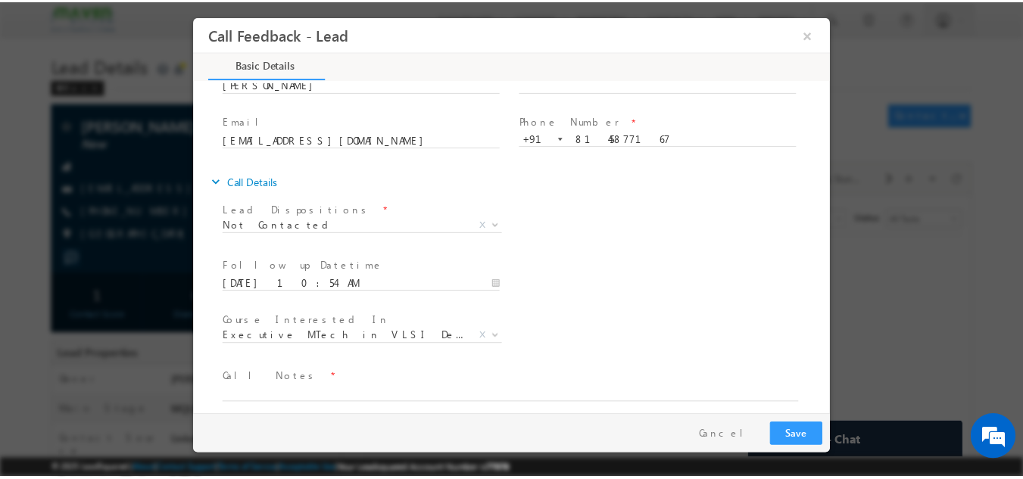
scroll to position [80, 0]
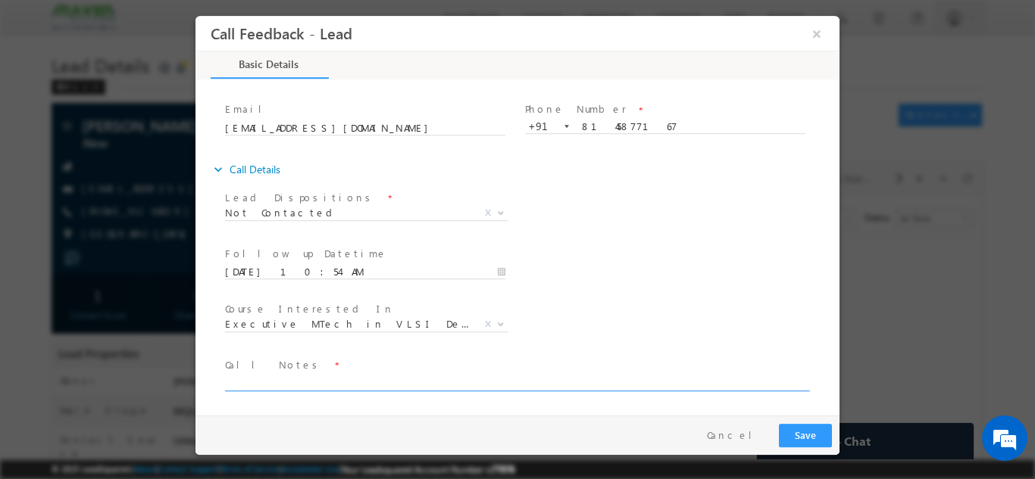
click at [591, 382] on textarea at bounding box center [516, 381] width 582 height 17
type textarea "dnp"
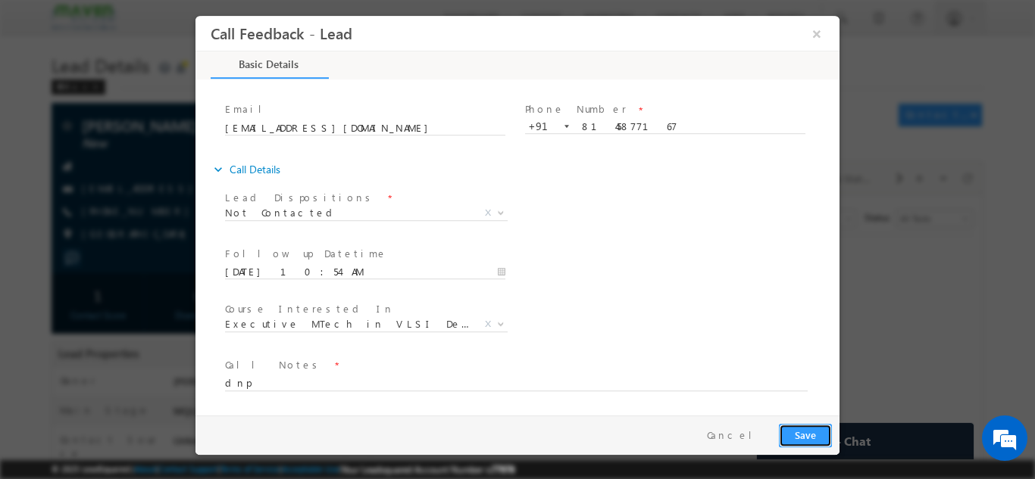
click at [792, 433] on button "Save" at bounding box center [805, 434] width 53 height 23
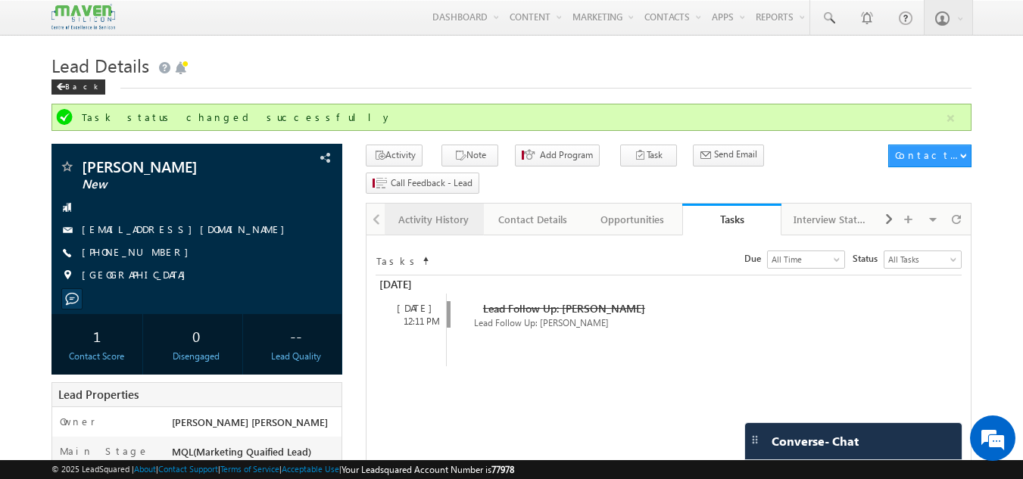
click at [445, 211] on div "Activity History" at bounding box center [433, 220] width 73 height 18
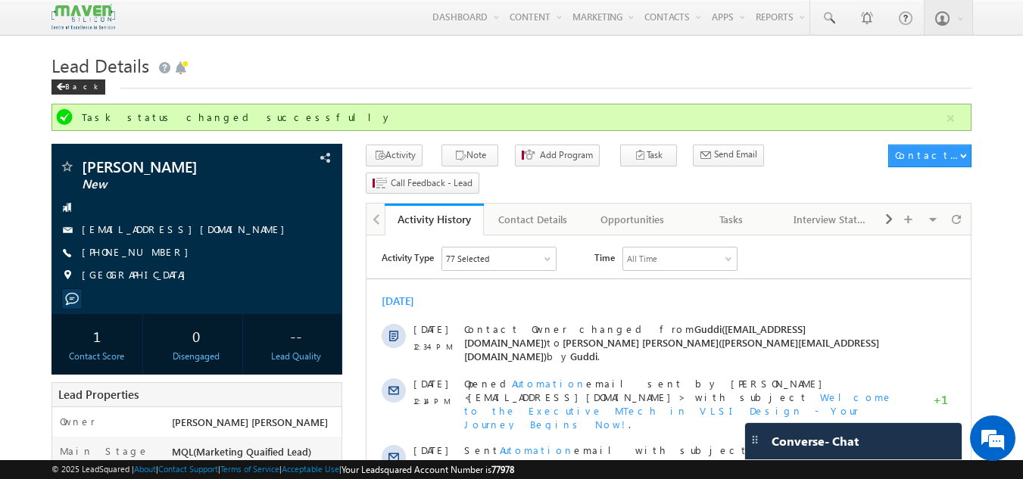
click at [445, 212] on div "Activity History" at bounding box center [434, 219] width 76 height 14
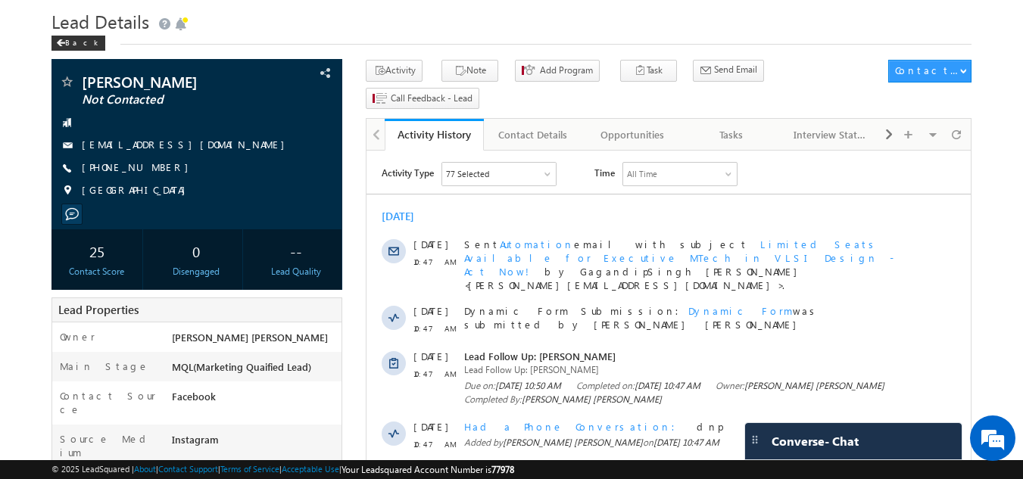
scroll to position [24, 0]
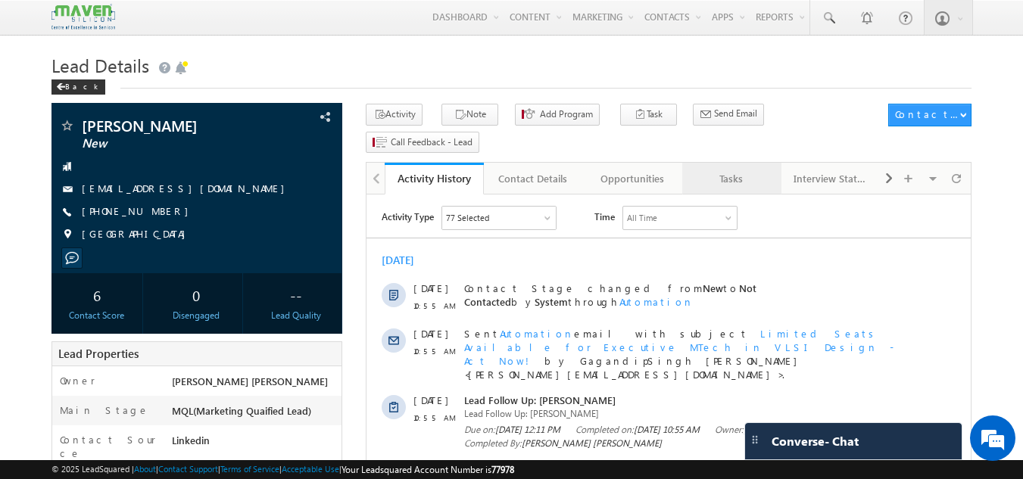
click at [740, 163] on link "Tasks" at bounding box center [731, 179] width 99 height 32
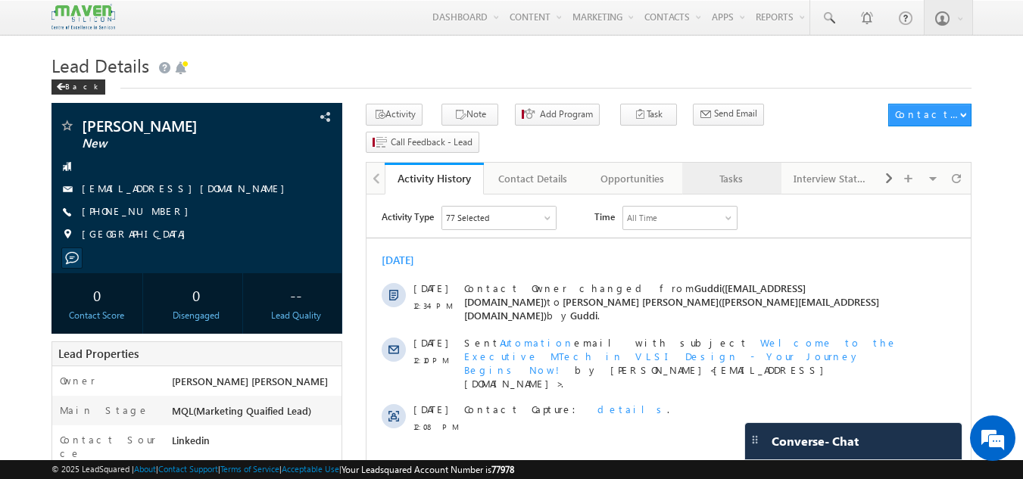
click at [730, 170] on div "Tasks" at bounding box center [731, 179] width 73 height 18
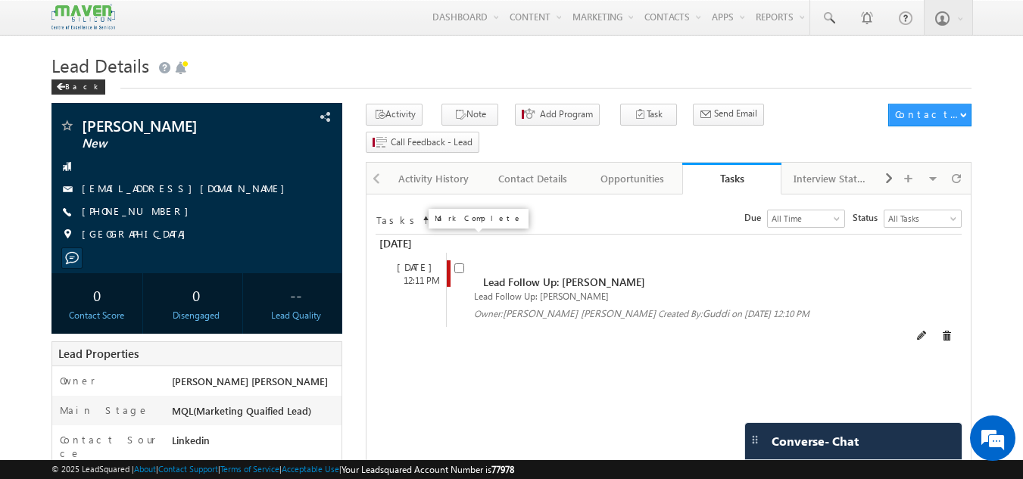
click at [458, 264] on input "checkbox" at bounding box center [459, 269] width 10 height 10
checkbox input "false"
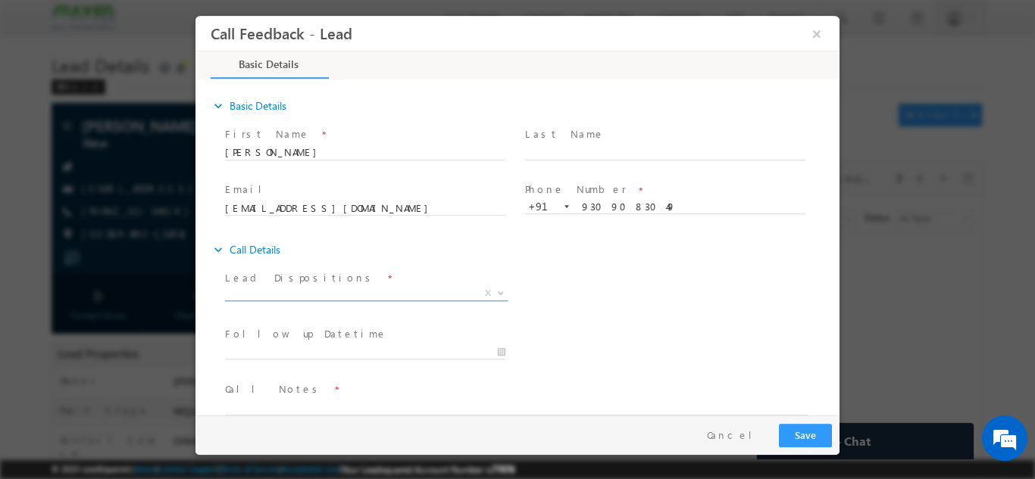
click at [351, 294] on span "X" at bounding box center [366, 293] width 283 height 15
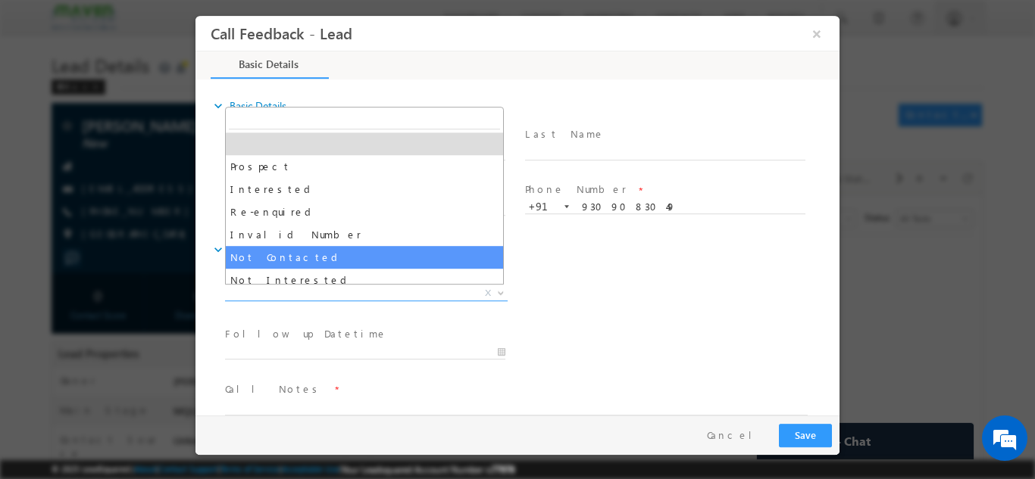
select select "Not Contacted"
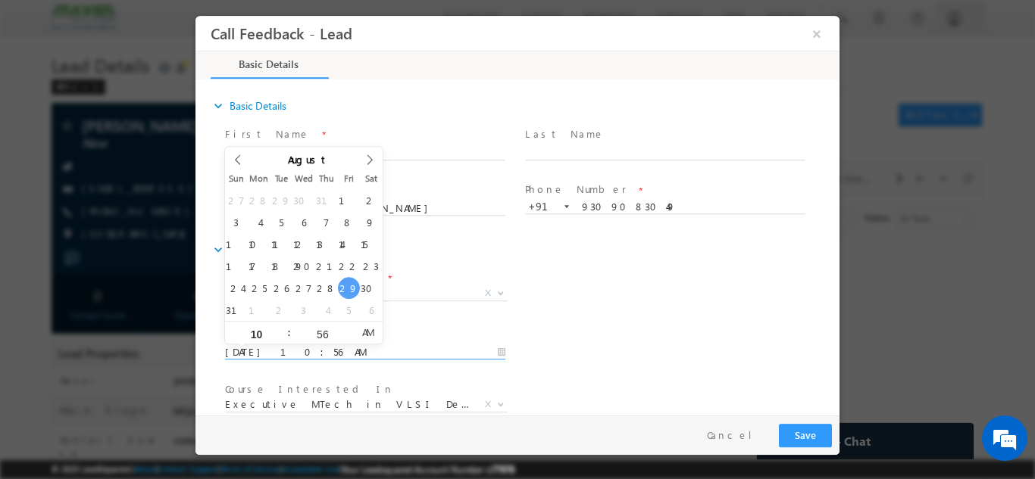
click at [313, 347] on input "29/08/2025 10:56 AM" at bounding box center [365, 352] width 280 height 15
type input "30/08/2025 10:56 AM"
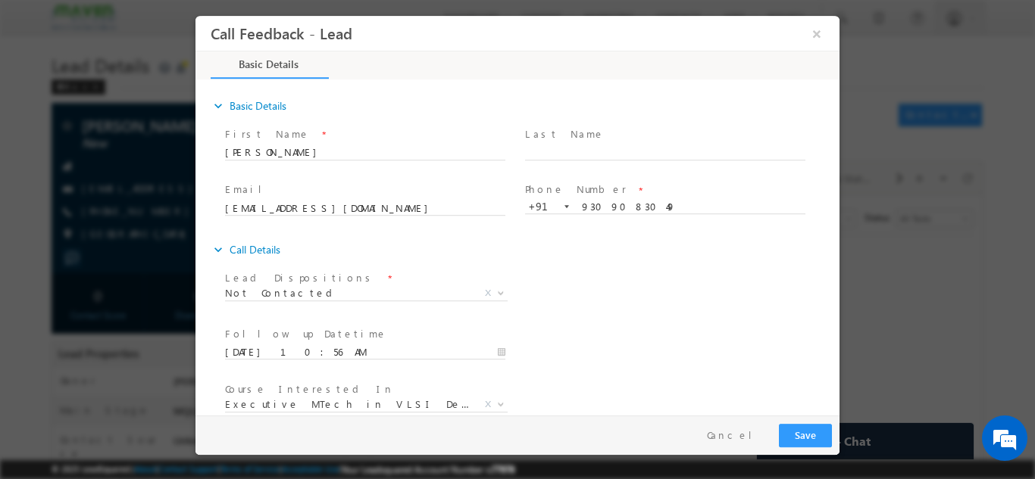
drag, startPoint x: 703, startPoint y: 307, endPoint x: 838, endPoint y: 311, distance: 135.6
click at [838, 311] on div "expand_more Basic Details First Name *" at bounding box center [521, 248] width 636 height 334
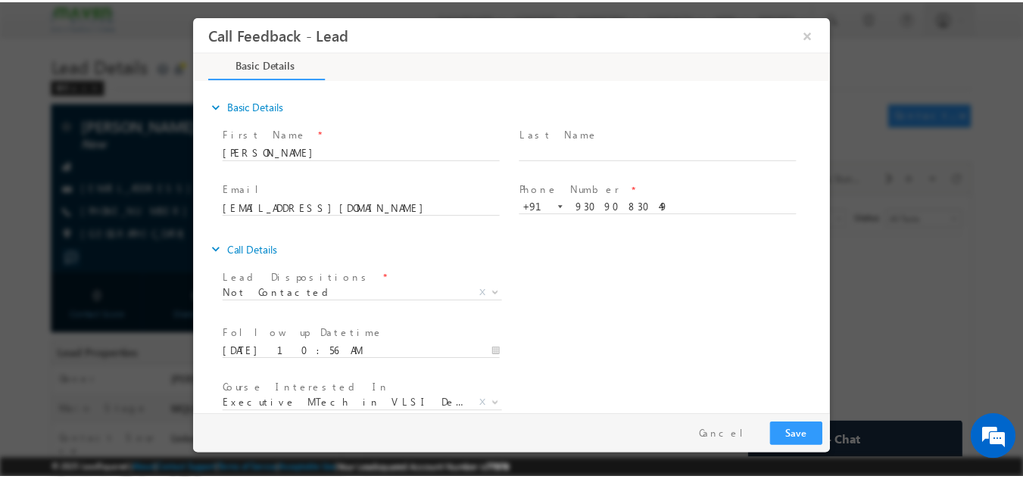
scroll to position [80, 0]
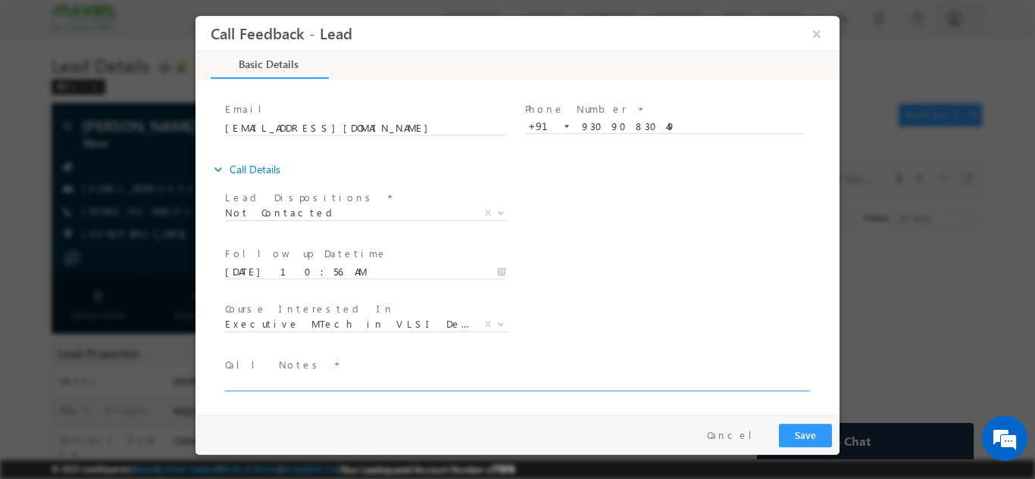
click at [688, 382] on textarea at bounding box center [516, 381] width 582 height 17
type textarea "dnp"
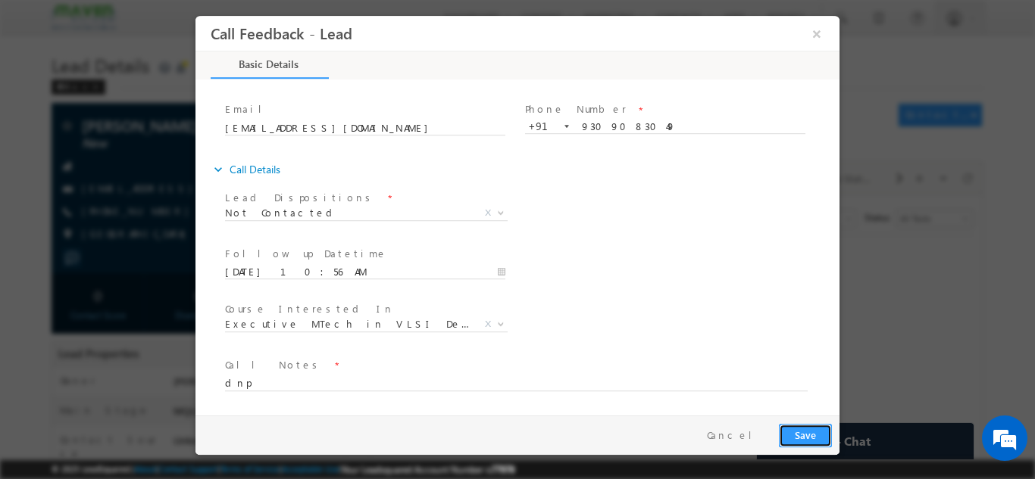
click at [787, 434] on button "Save" at bounding box center [805, 434] width 53 height 23
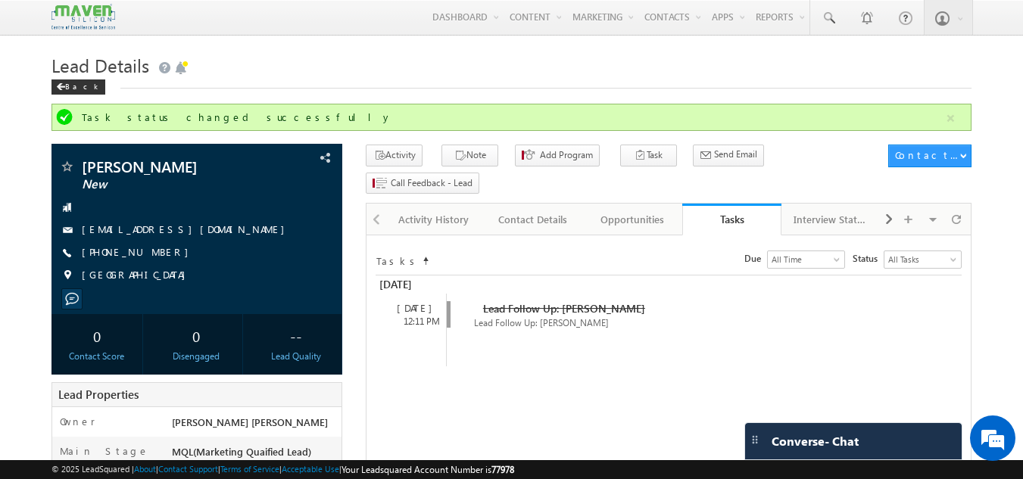
click at [787, 439] on span "Converse - Chat" at bounding box center [815, 442] width 87 height 14
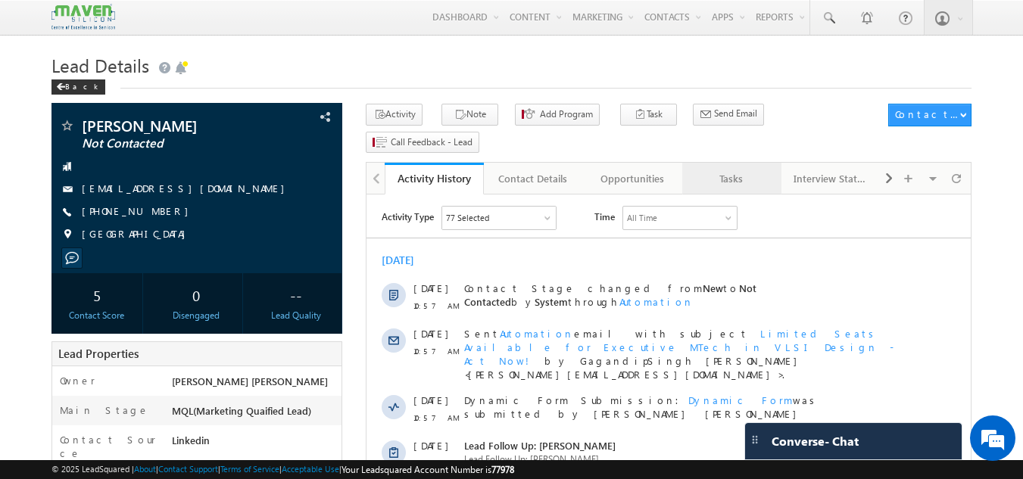
click at [738, 166] on link "Tasks" at bounding box center [731, 179] width 99 height 32
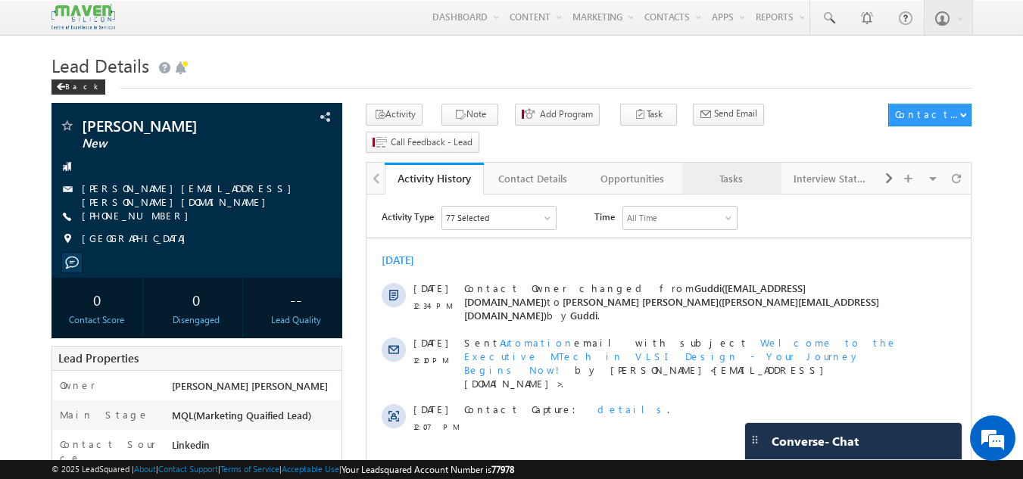
click at [742, 167] on link "Tasks" at bounding box center [731, 179] width 99 height 32
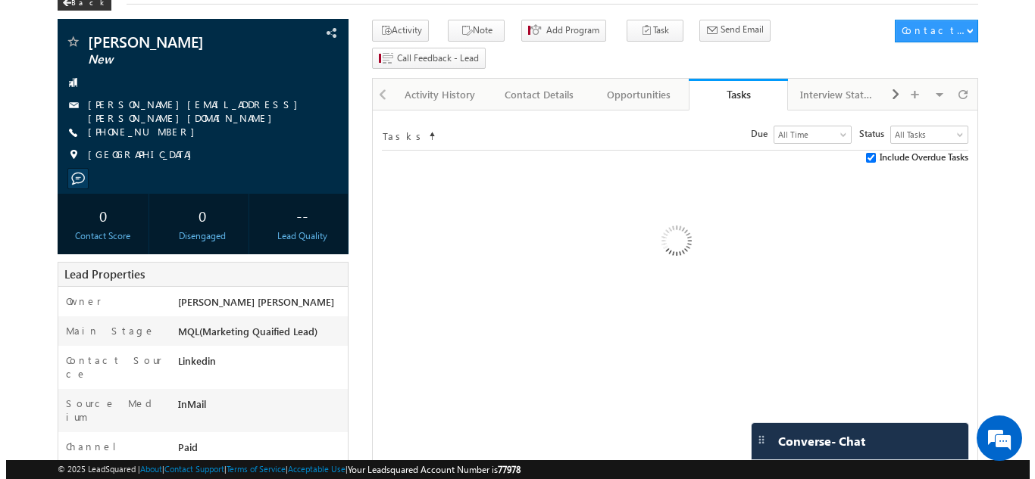
scroll to position [83, 0]
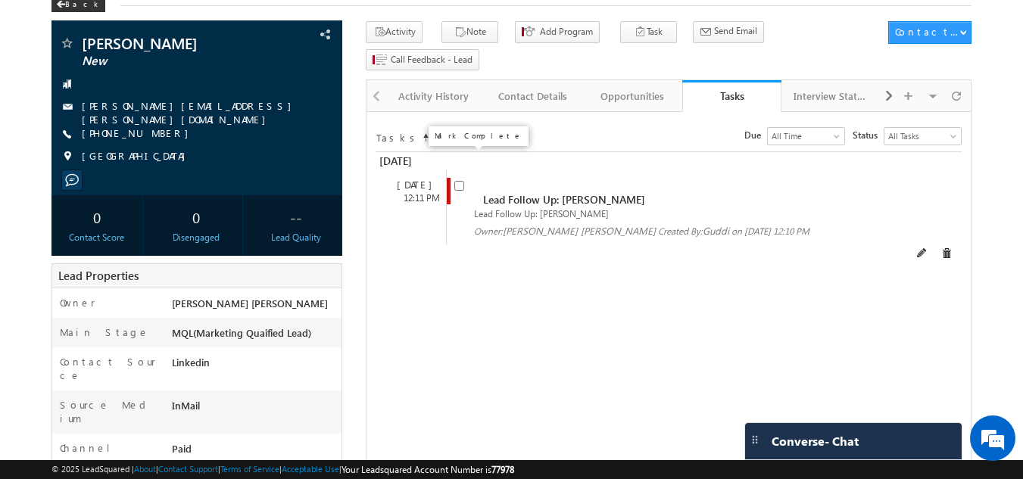
click at [460, 181] on input "checkbox" at bounding box center [459, 186] width 10 height 10
checkbox input "false"
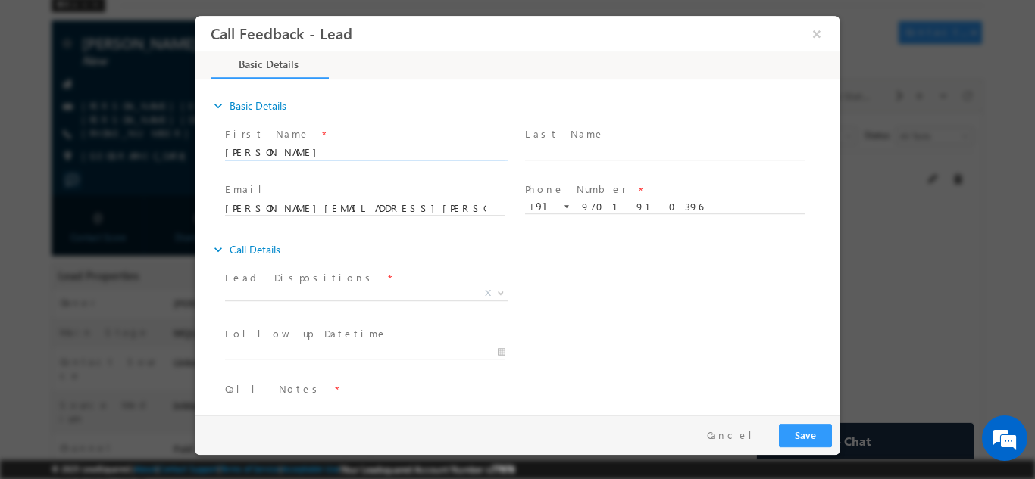
scroll to position [0, 0]
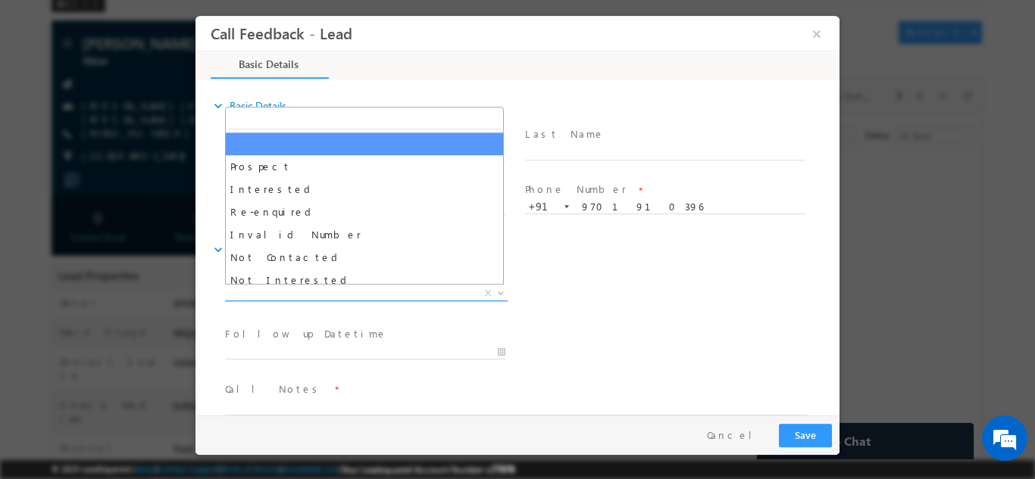
click at [385, 295] on span "X" at bounding box center [366, 293] width 283 height 15
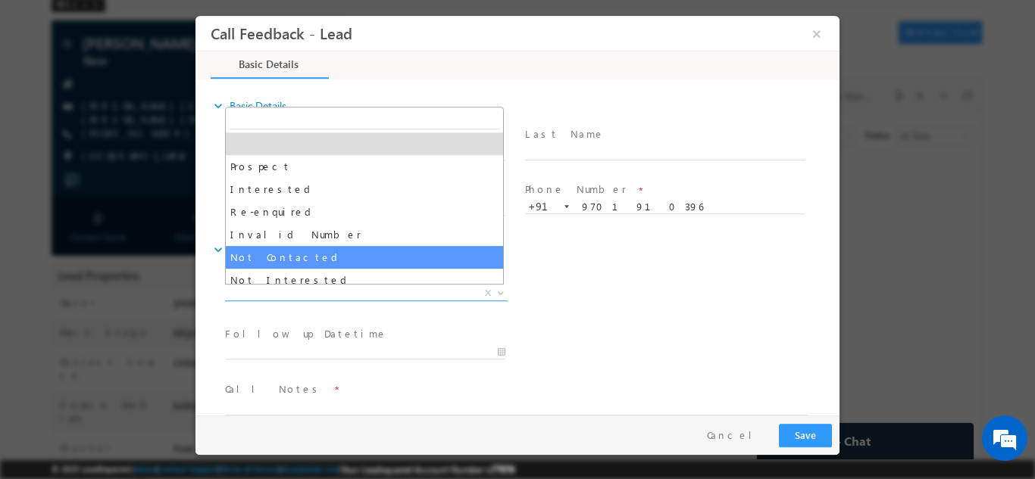
select select "Not Contacted"
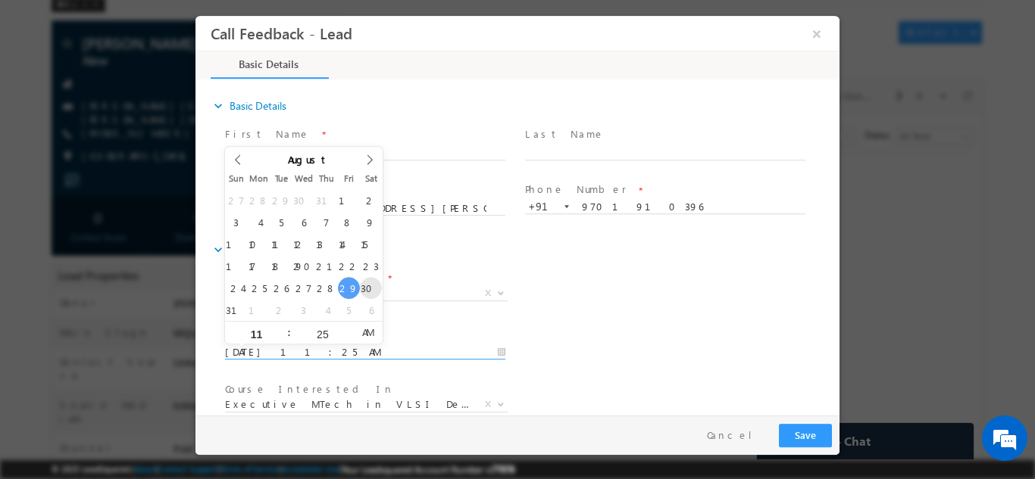
drag, startPoint x: 348, startPoint y: 350, endPoint x: 370, endPoint y: 281, distance: 72.1
click at [370, 281] on body "Call Feedback - Lead × Basic Details" at bounding box center [517, 215] width 644 height 400
type input "30/08/2025 11:25 AM"
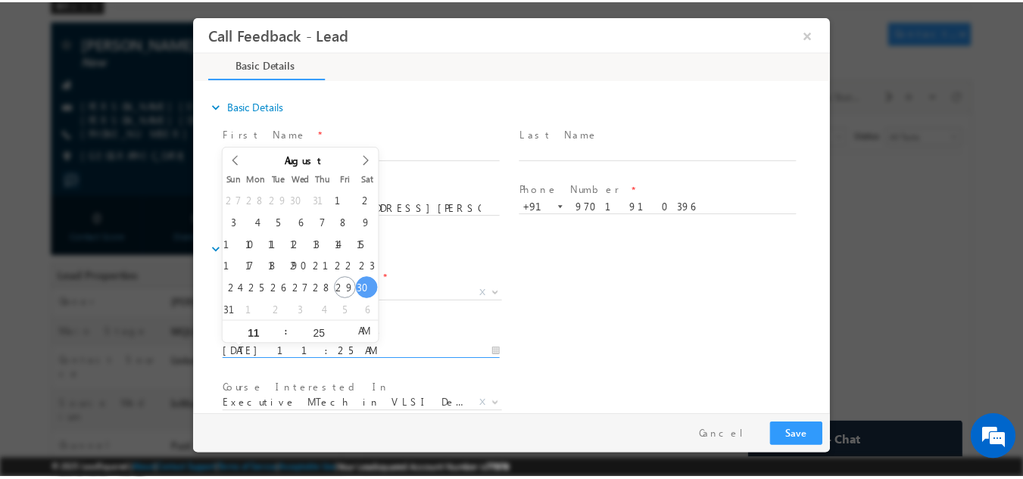
scroll to position [80, 0]
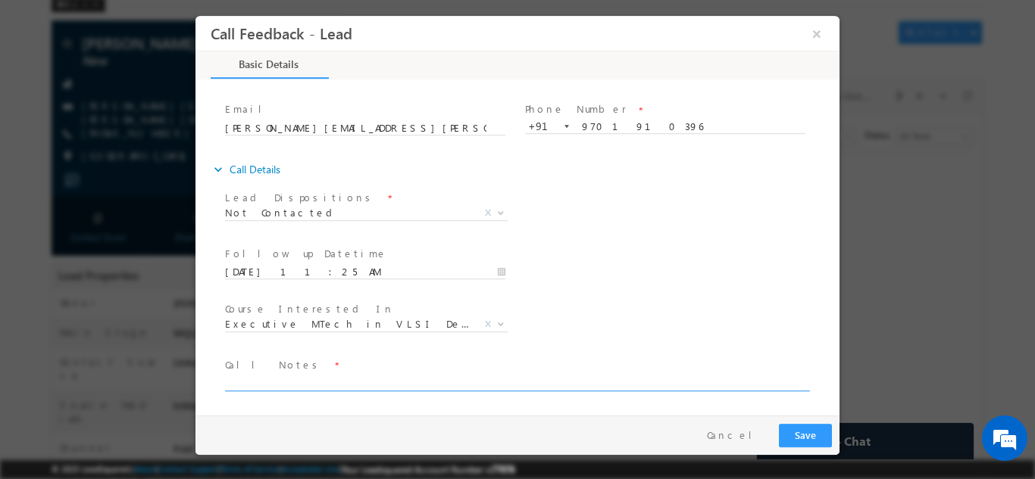
click at [657, 373] on textarea at bounding box center [516, 381] width 582 height 17
paste textarea "dnp"
type textarea "dnp"
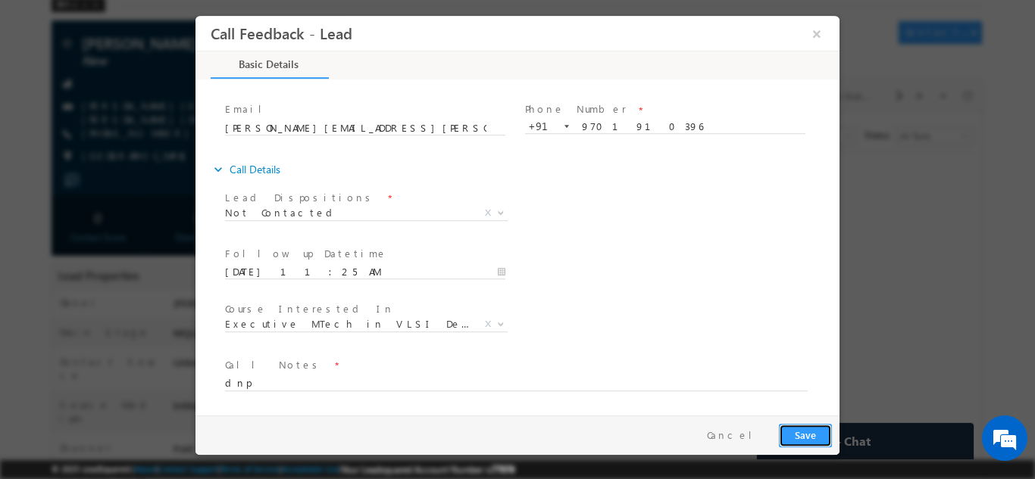
click at [806, 426] on button "Save" at bounding box center [805, 434] width 53 height 23
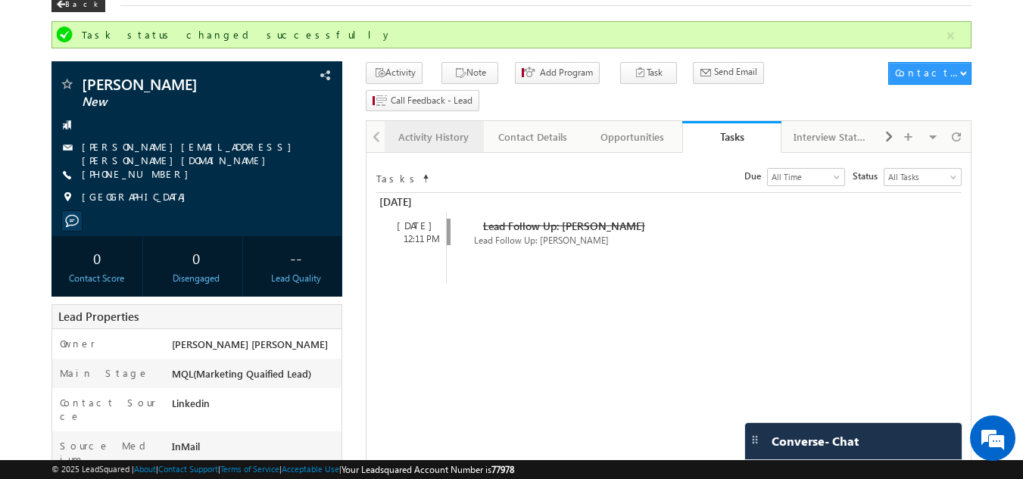
click at [435, 128] on div "Activity History" at bounding box center [433, 137] width 73 height 18
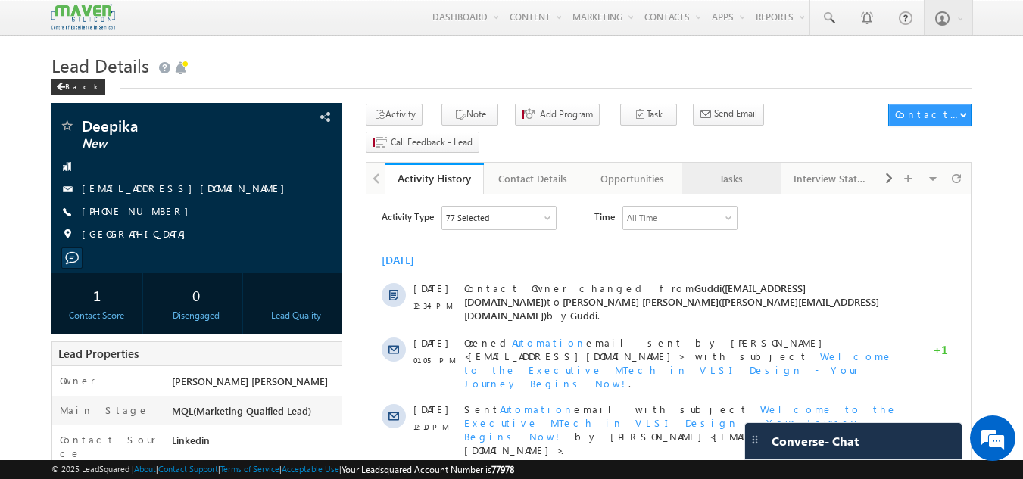
click at [729, 170] on div "Tasks" at bounding box center [731, 179] width 73 height 18
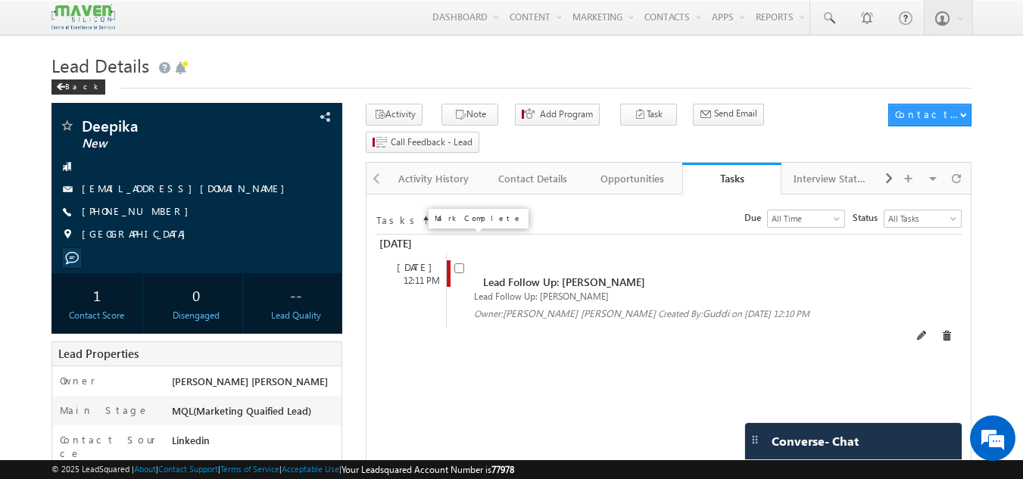
click at [460, 264] on input "checkbox" at bounding box center [459, 269] width 10 height 10
checkbox input "false"
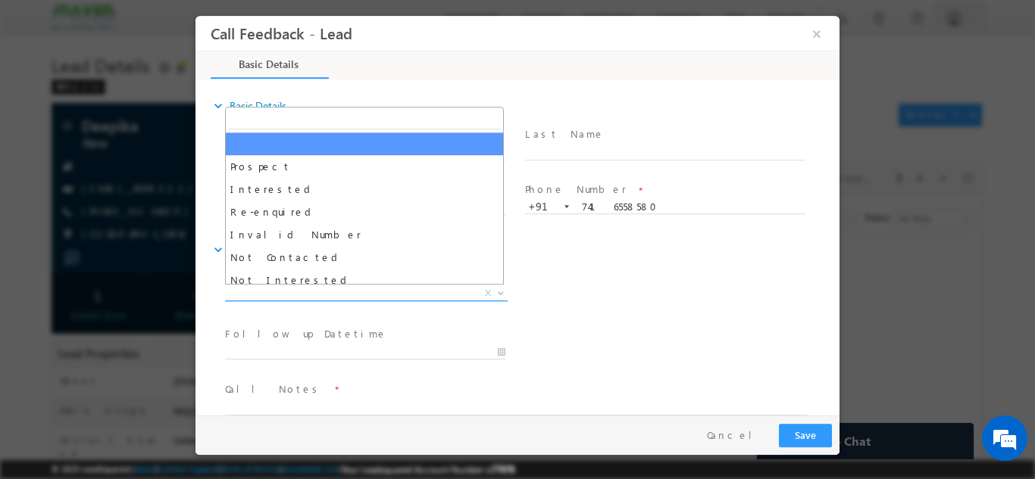
click at [338, 291] on span "X" at bounding box center [366, 293] width 283 height 15
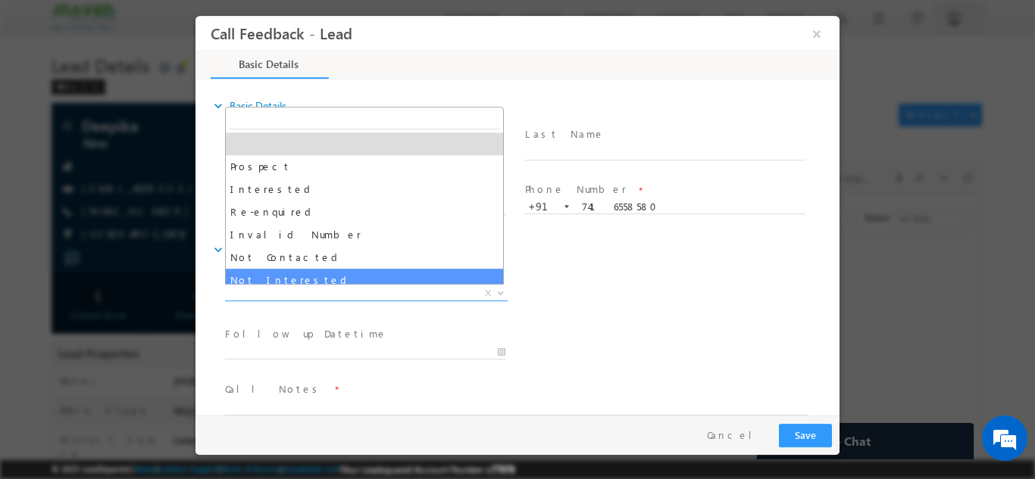
select select "Not Interested"
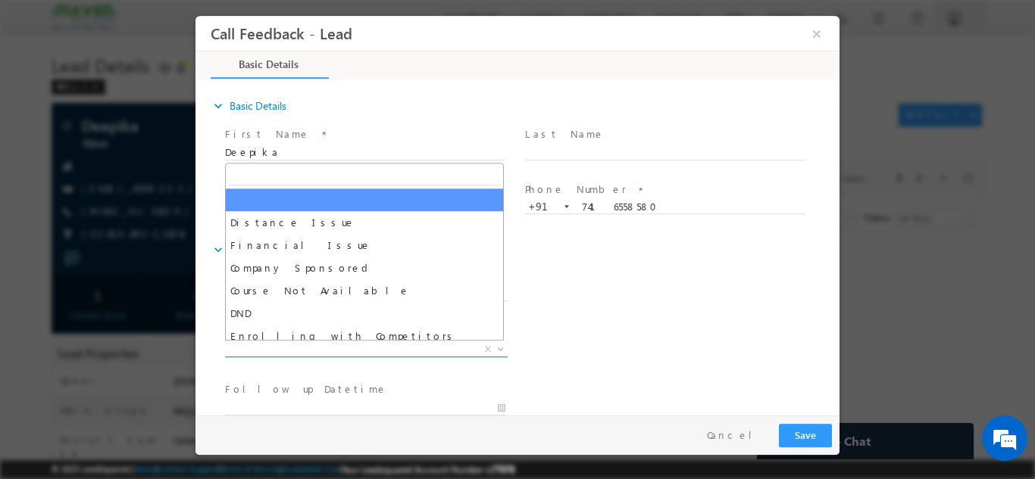
click at [367, 344] on span "X" at bounding box center [366, 349] width 283 height 15
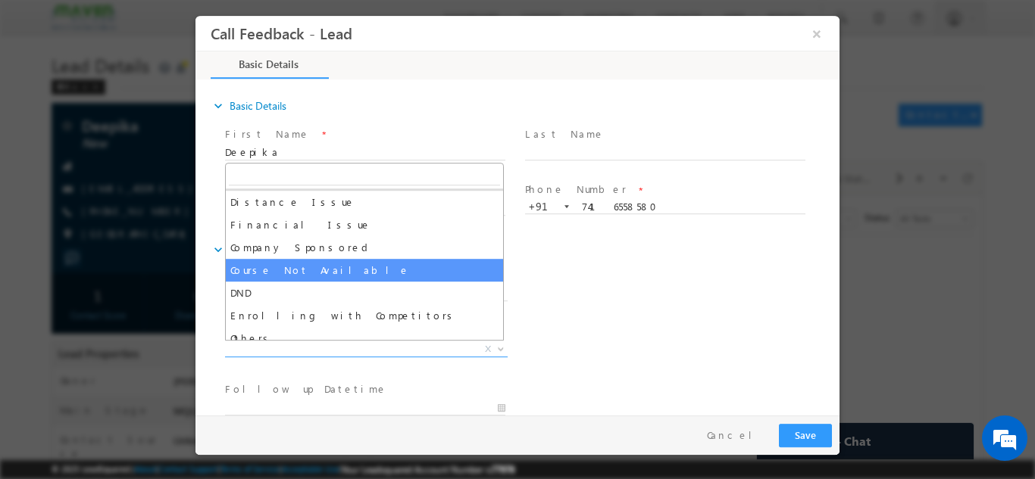
scroll to position [30, 0]
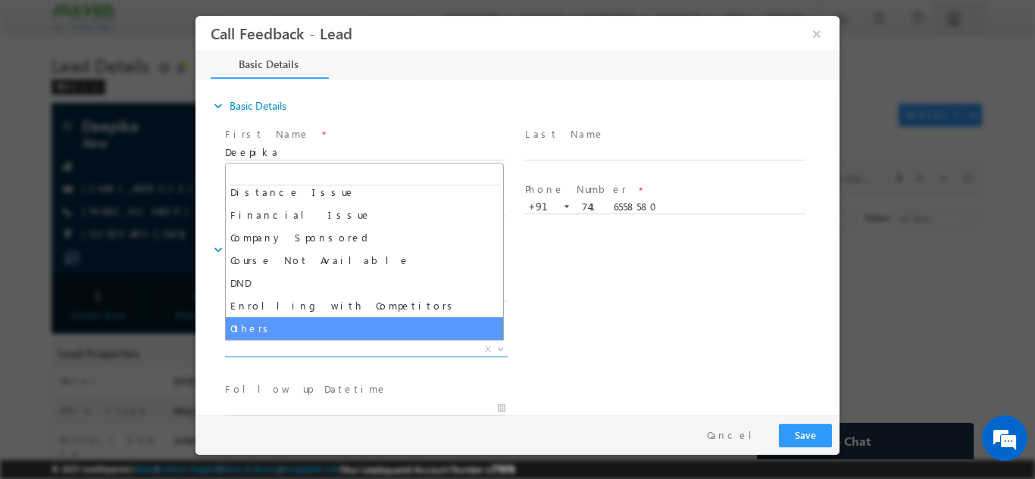
select select "Others"
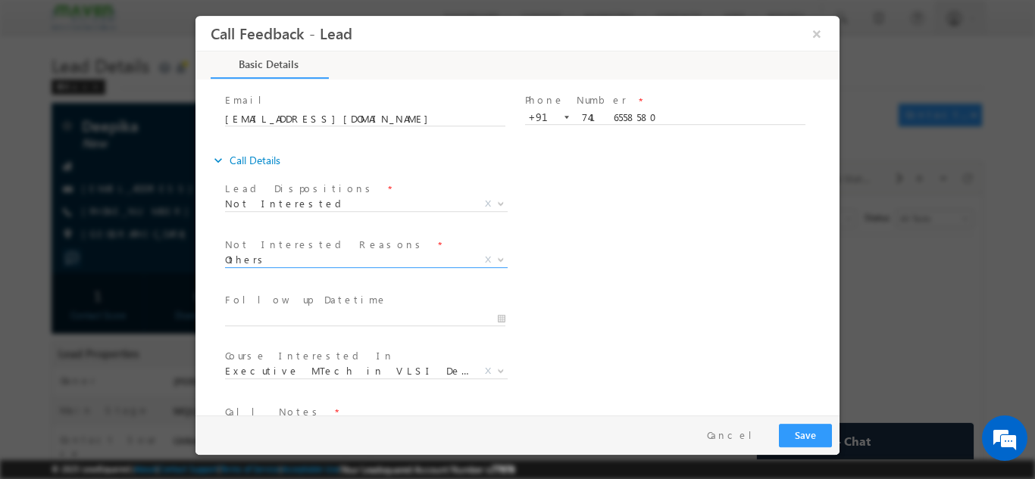
scroll to position [91, 0]
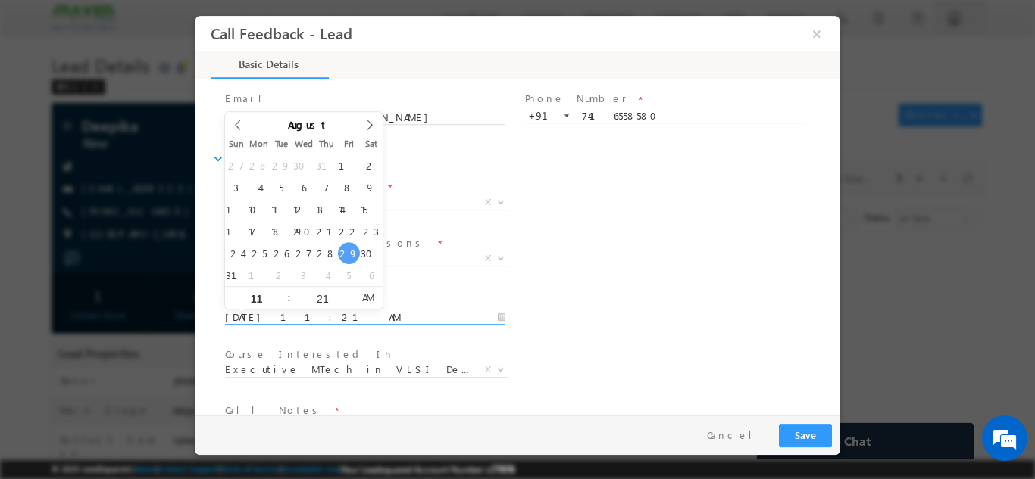
click at [388, 311] on input "29/08/2025 11:21 AM" at bounding box center [365, 317] width 280 height 15
type input "30/08/2025 11:21 AM"
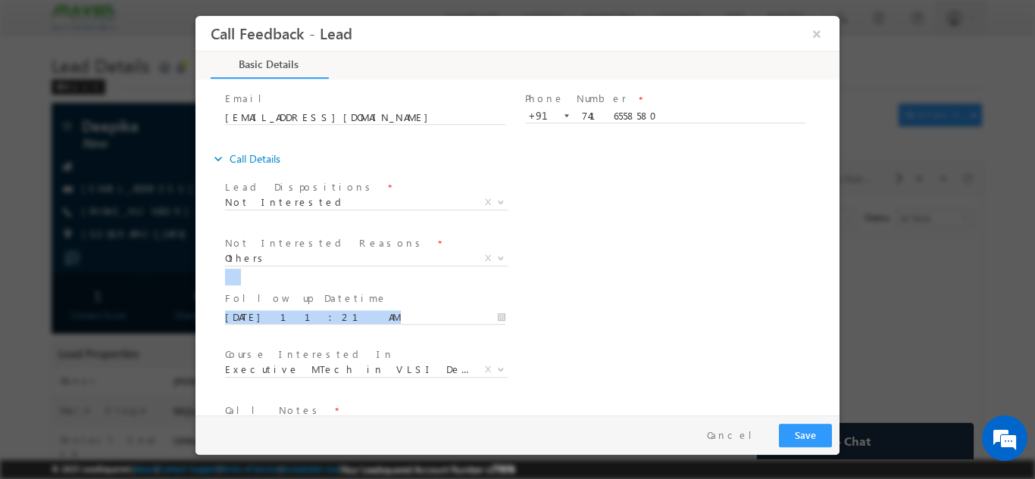
drag, startPoint x: 753, startPoint y: 282, endPoint x: 835, endPoint y: 332, distance: 95.9
click at [835, 332] on div "expand_more Basic Details First Name *" at bounding box center [521, 248] width 636 height 334
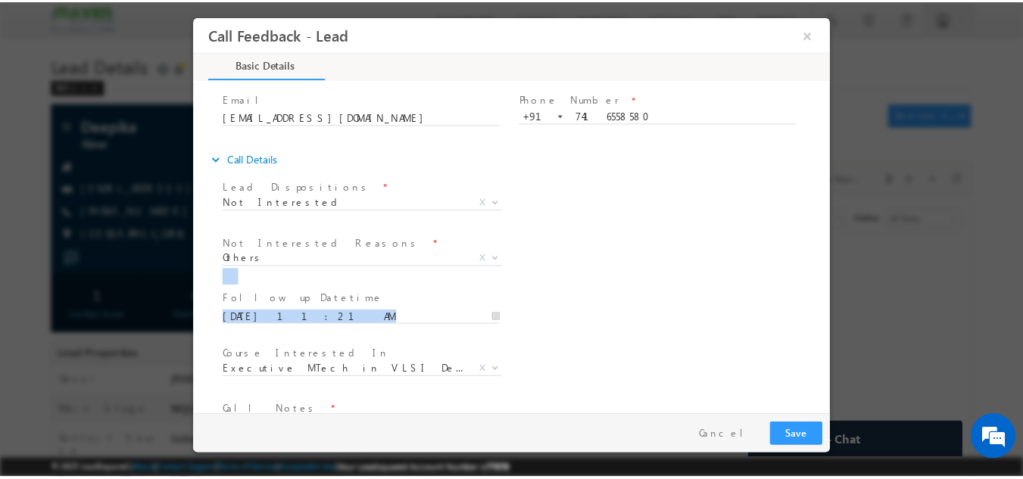
scroll to position [136, 0]
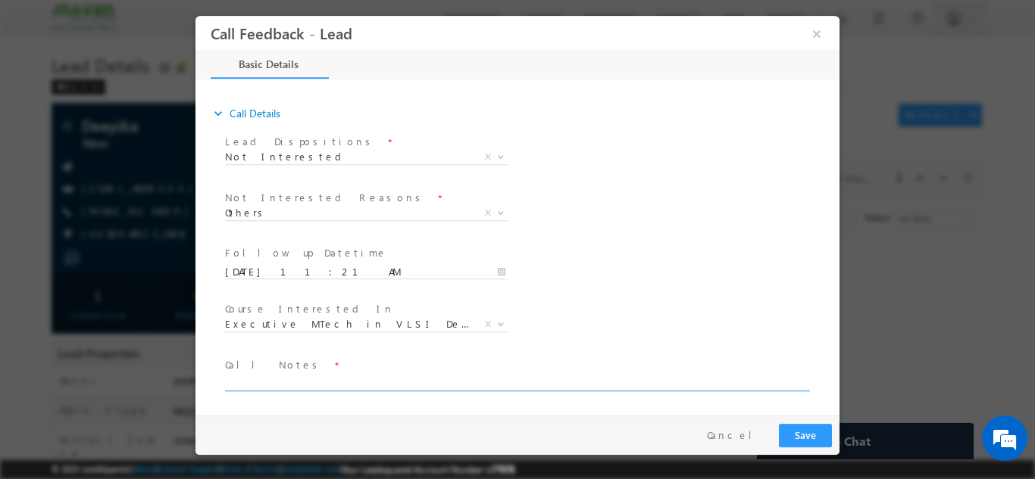
click at [625, 382] on textarea at bounding box center [516, 381] width 582 height 17
type textarea "dnp"
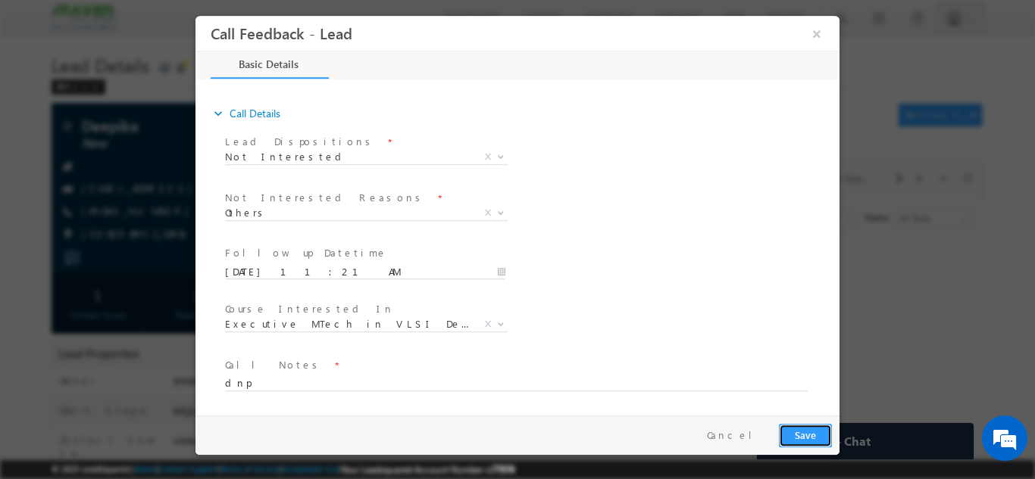
click at [813, 433] on button "Save" at bounding box center [805, 434] width 53 height 23
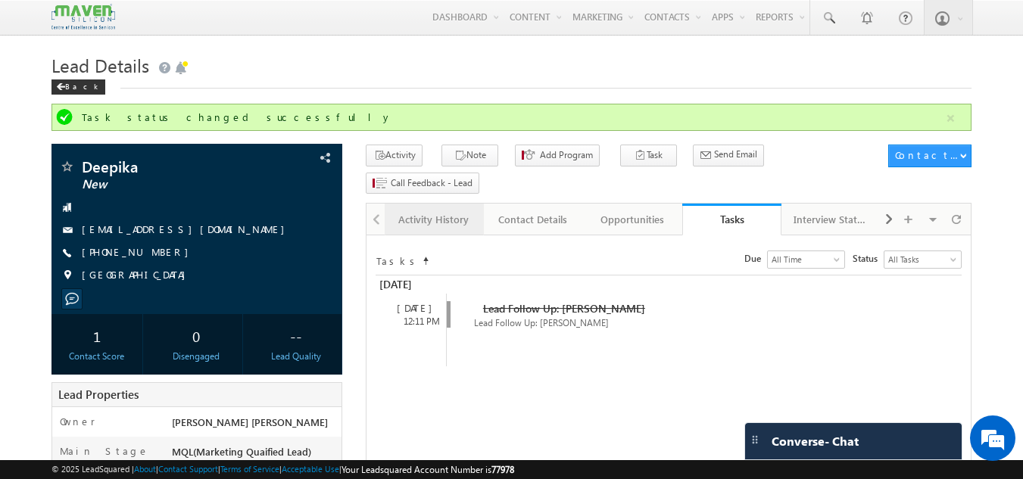
click at [442, 211] on div "Activity History" at bounding box center [433, 220] width 73 height 18
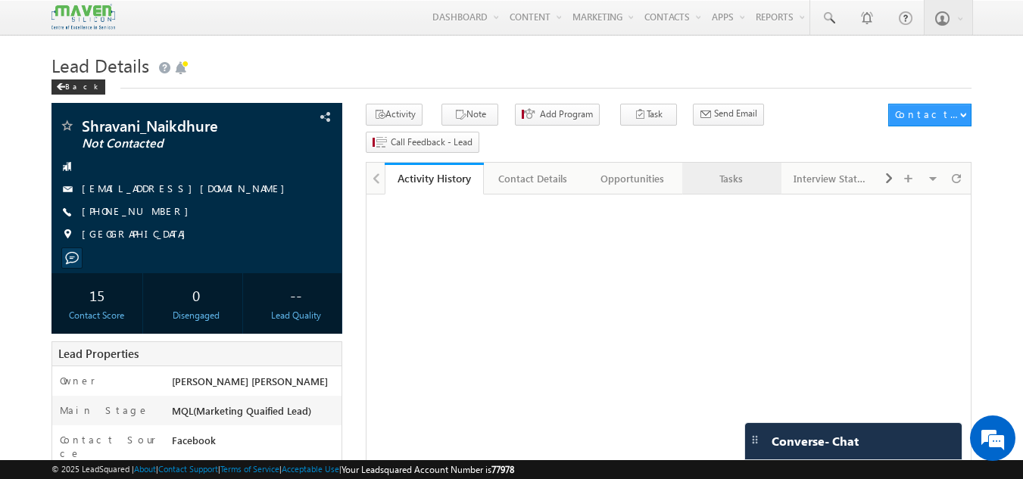
click at [736, 170] on div "Tasks" at bounding box center [731, 179] width 73 height 18
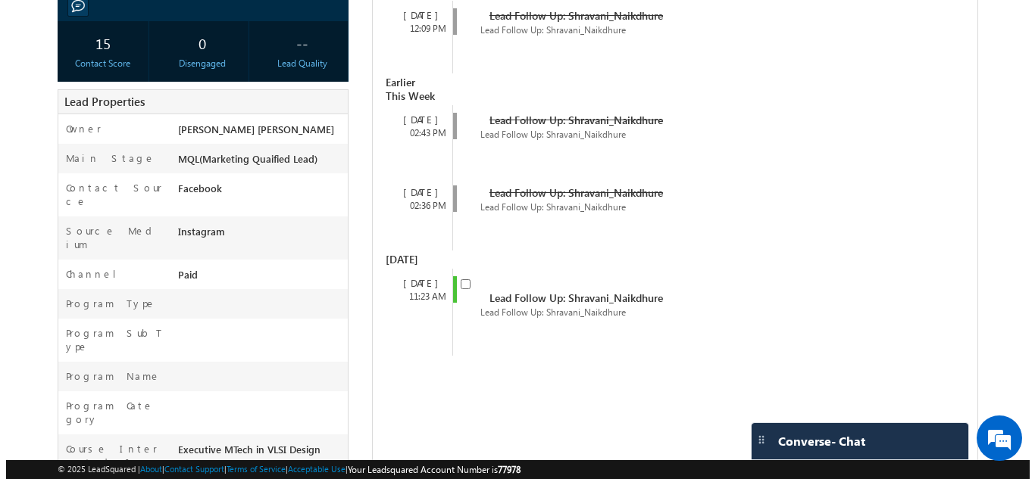
scroll to position [288, 0]
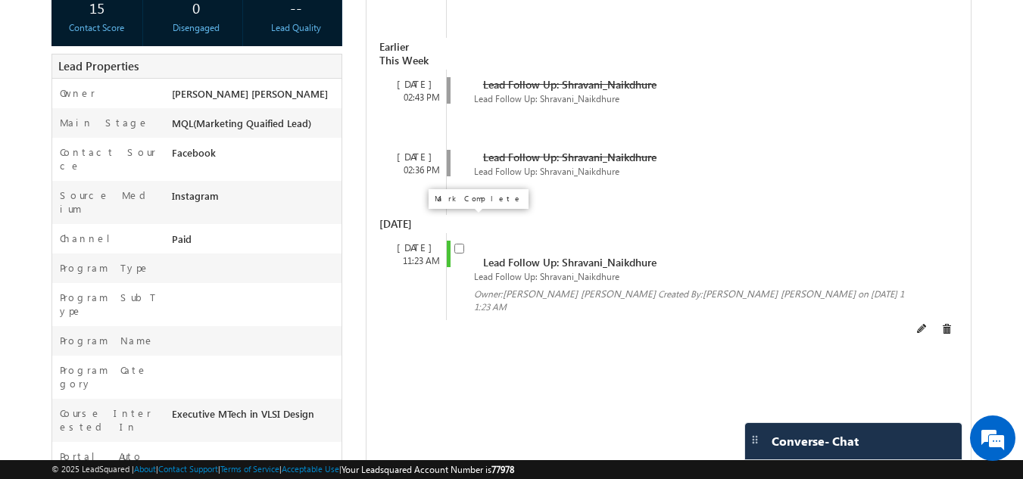
click at [459, 244] on input "checkbox" at bounding box center [459, 249] width 10 height 10
checkbox input "false"
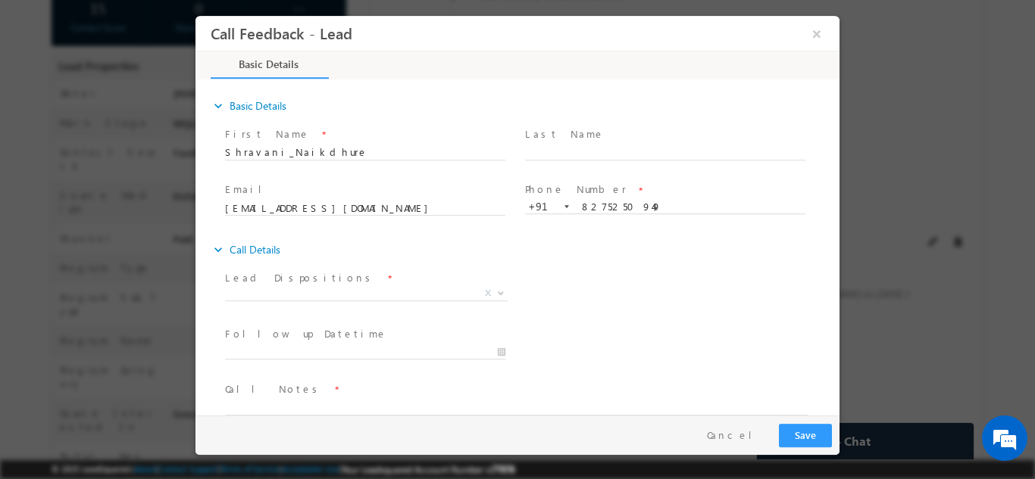
scroll to position [0, 0]
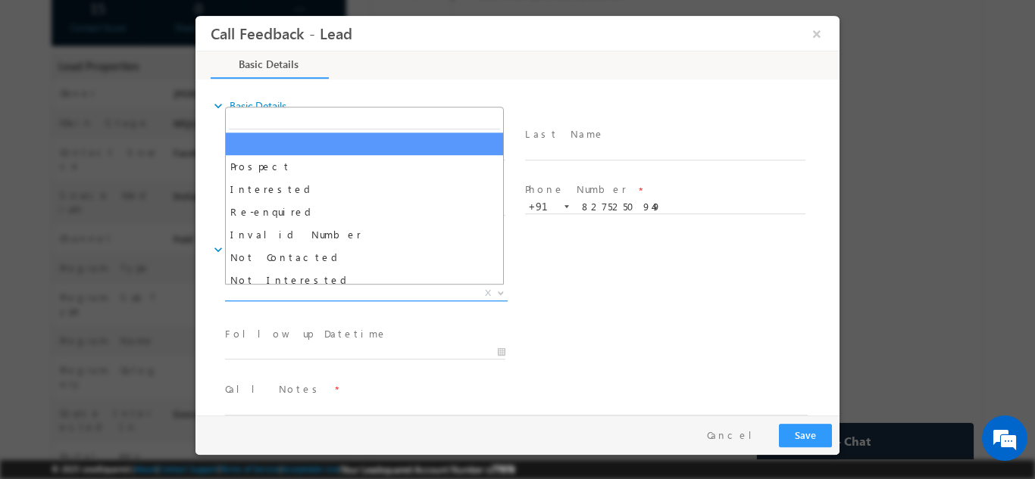
click at [389, 291] on span "X" at bounding box center [366, 293] width 283 height 15
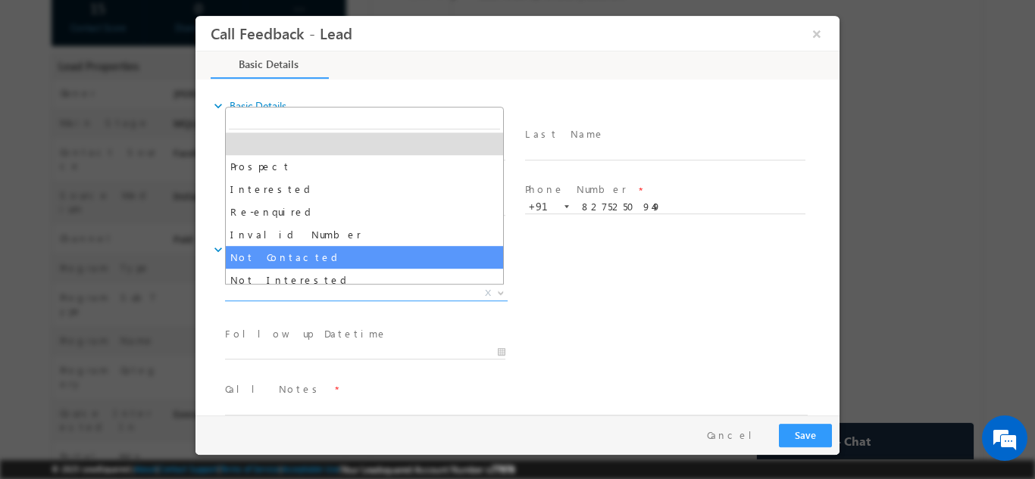
select select "Not Contacted"
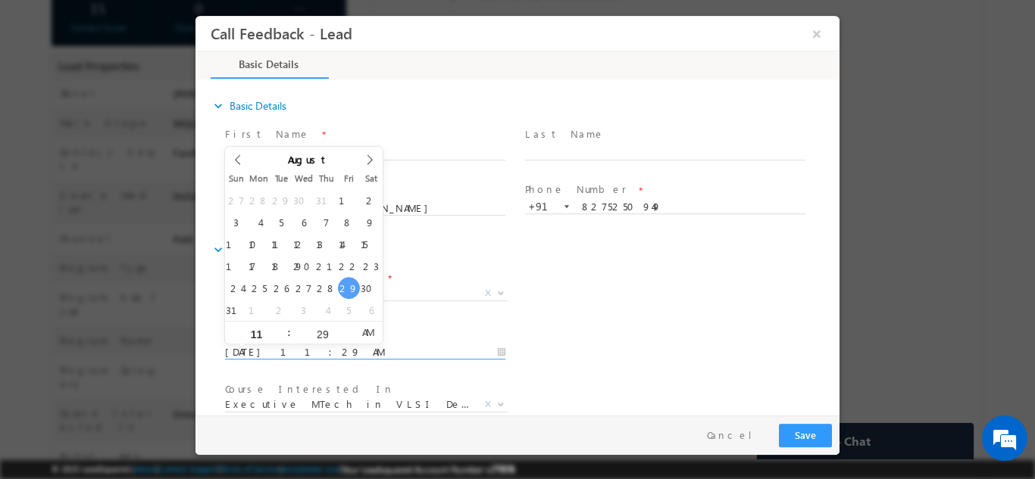
click at [369, 348] on input "29/08/2025 11:29 AM" at bounding box center [365, 352] width 280 height 15
type input "30/08/2025 11:29 AM"
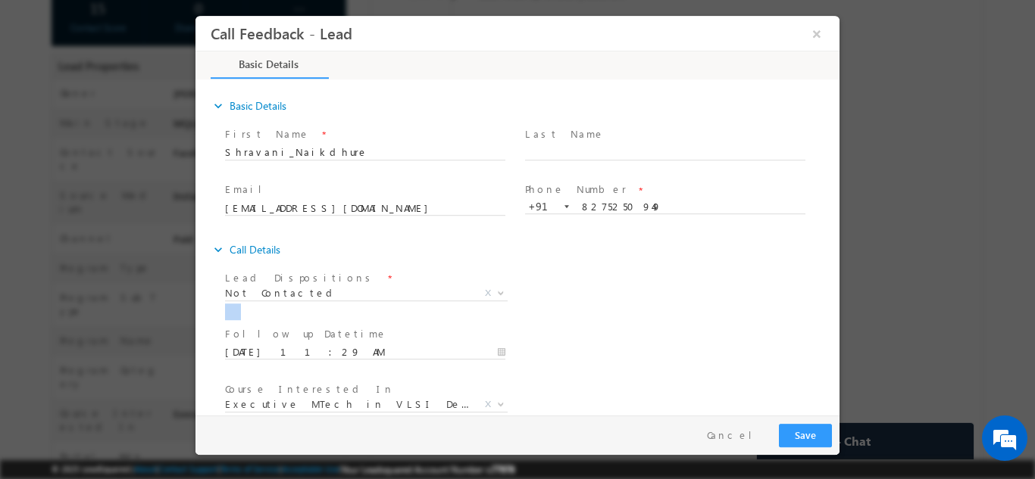
drag, startPoint x: 672, startPoint y: 319, endPoint x: 833, endPoint y: 327, distance: 161.5
click at [833, 327] on div "expand_more Basic Details First Name *" at bounding box center [521, 248] width 636 height 334
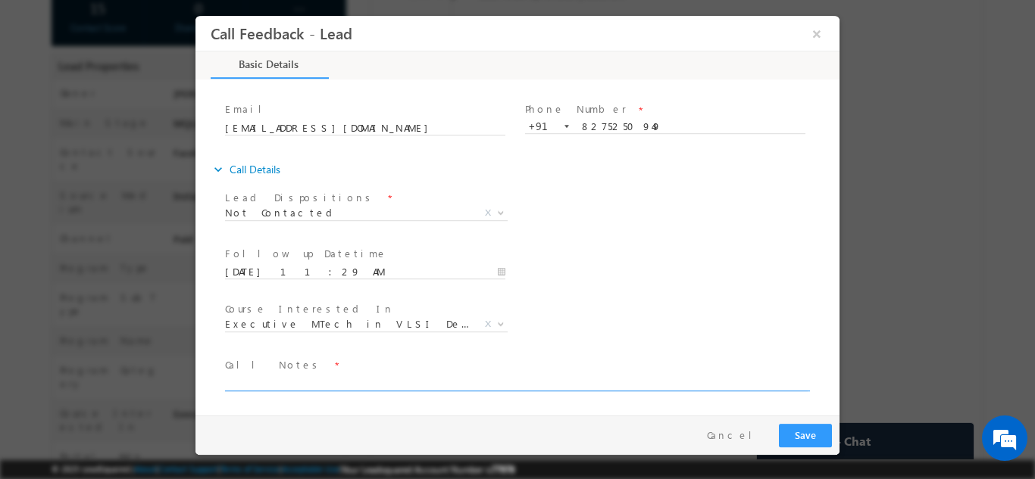
click at [644, 376] on textarea at bounding box center [516, 381] width 582 height 17
type textarea "dnp"
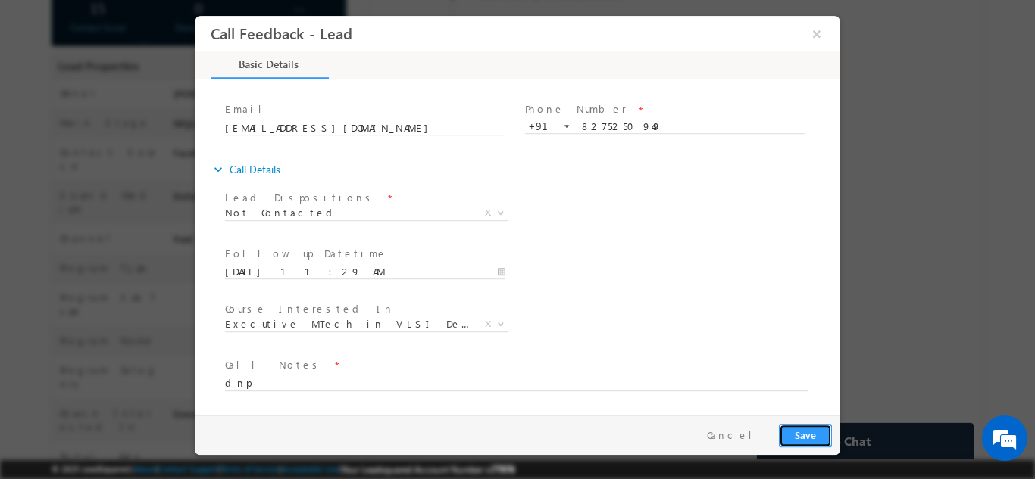
click at [802, 426] on button "Save" at bounding box center [805, 434] width 53 height 23
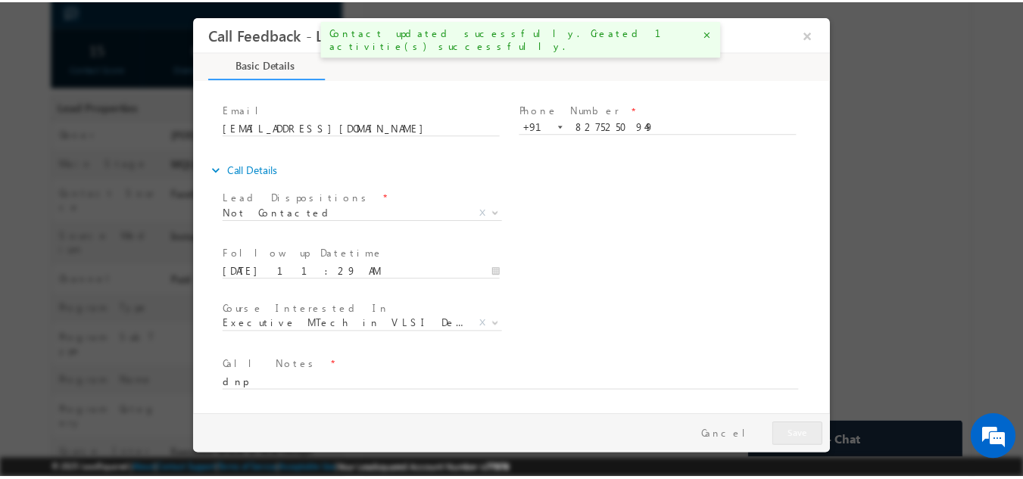
scroll to position [329, 0]
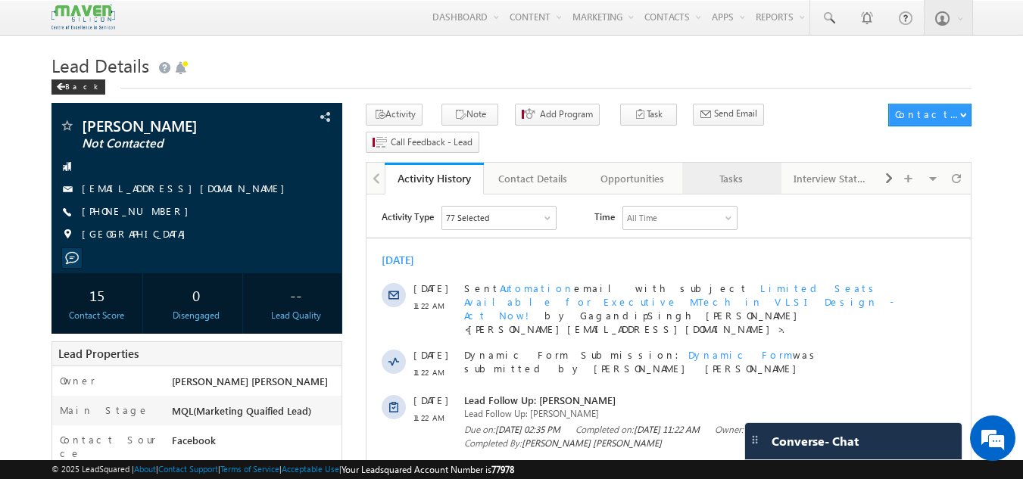
click at [735, 167] on link "Tasks" at bounding box center [731, 179] width 99 height 32
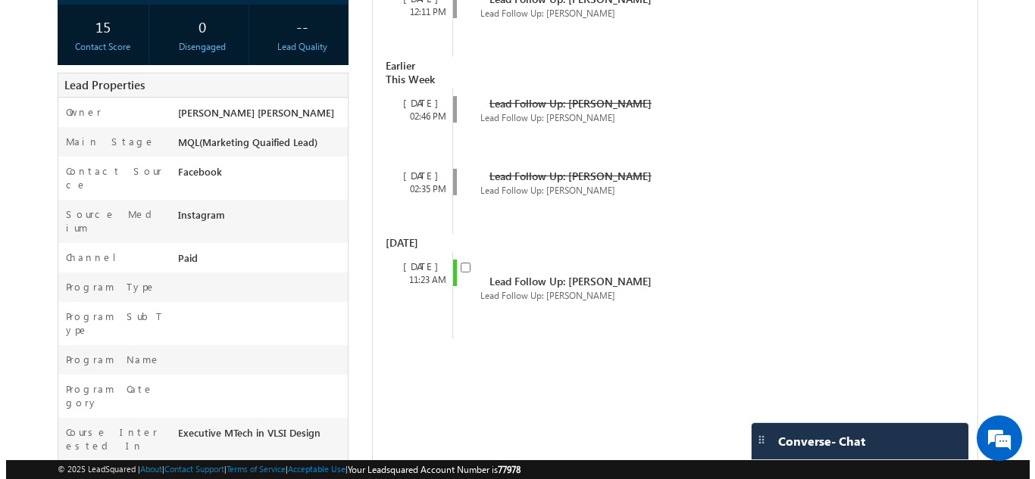
scroll to position [273, 0]
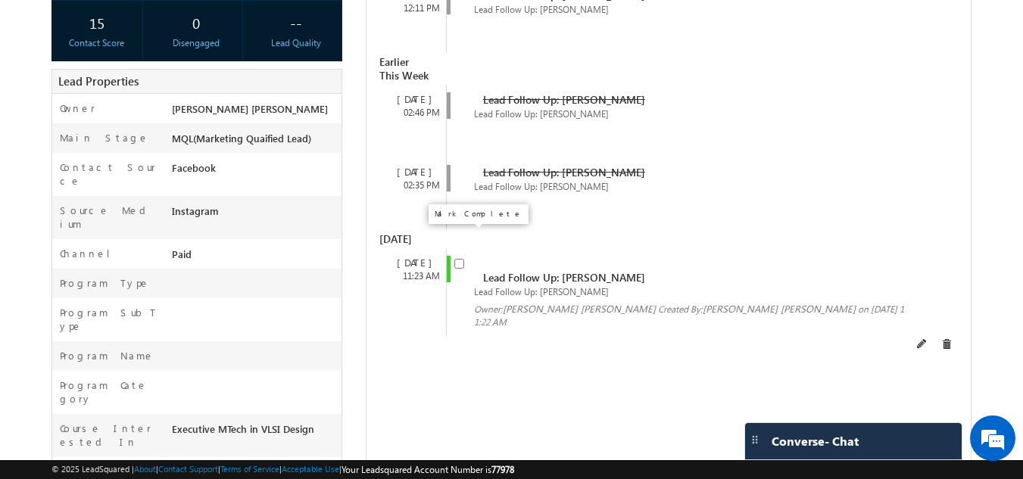
click at [463, 259] on input "checkbox" at bounding box center [459, 264] width 10 height 10
checkbox input "false"
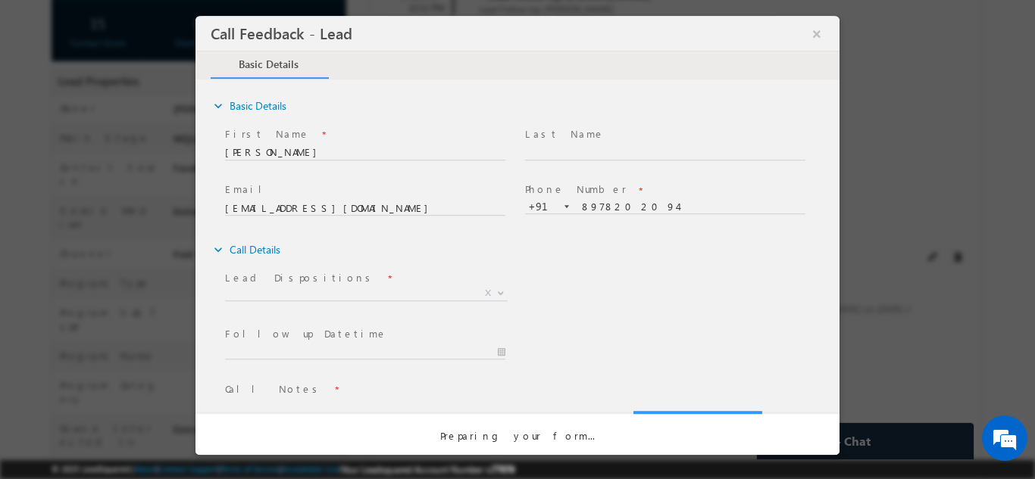
scroll to position [0, 0]
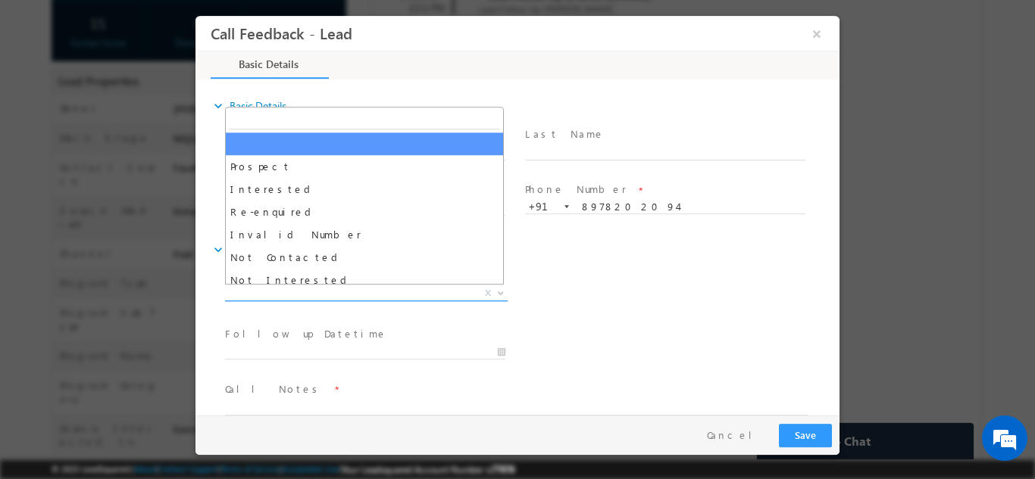
click at [345, 298] on span "X" at bounding box center [366, 293] width 283 height 15
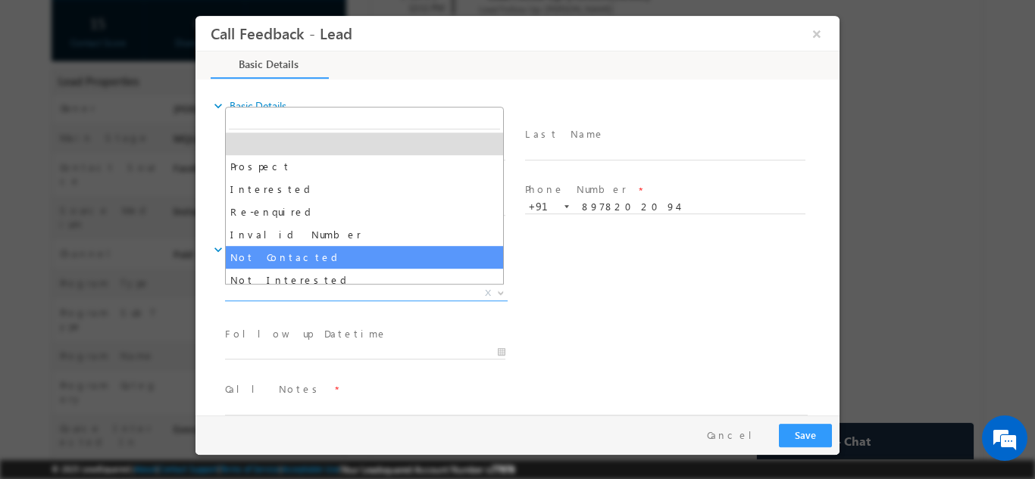
select select "Not Contacted"
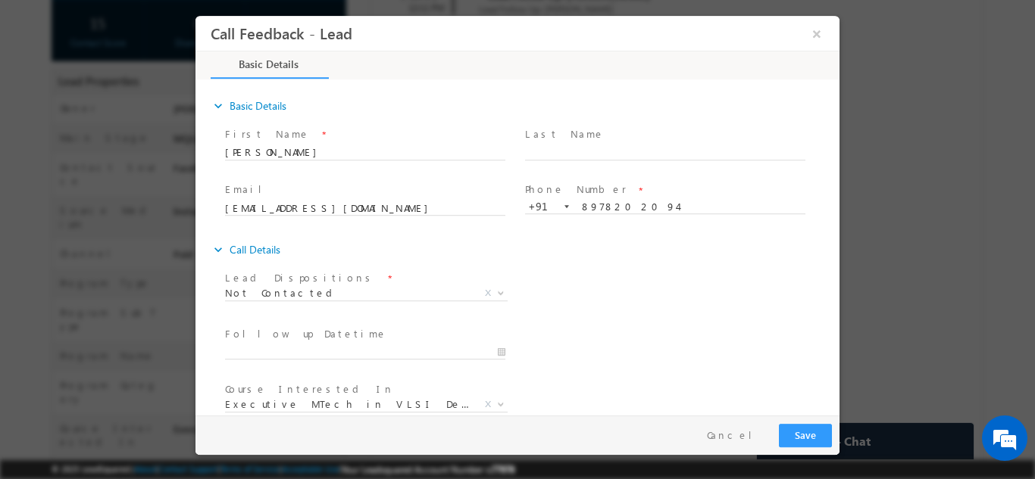
click at [365, 341] on span "Follow up Datetime *" at bounding box center [364, 334] width 279 height 17
click at [364, 348] on input "29/08/2025 11:39 AM" at bounding box center [365, 352] width 280 height 15
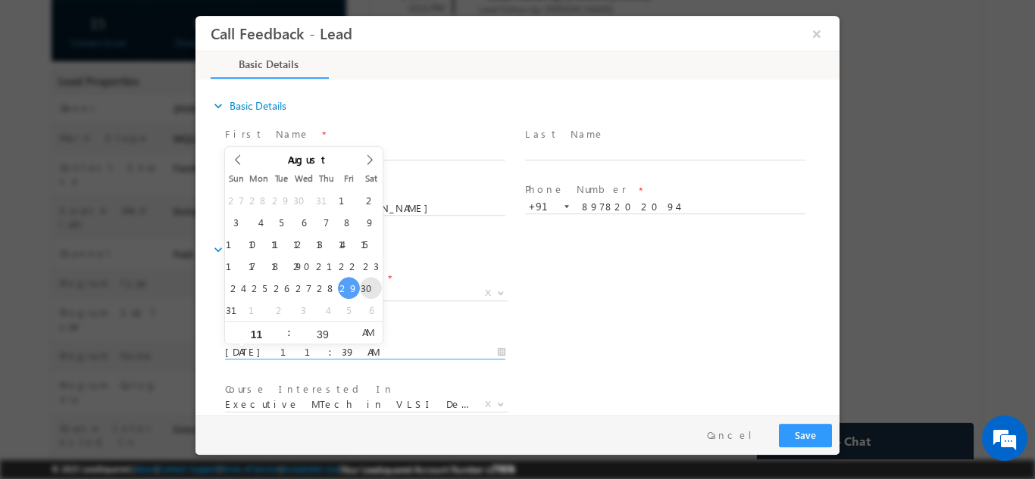
type input "30/08/2025 11:39 AM"
click at [740, 297] on div "Lead Dispositions * Prospect Interested Re-enquired Invalid Number Not Contacte…" at bounding box center [530, 295] width 617 height 56
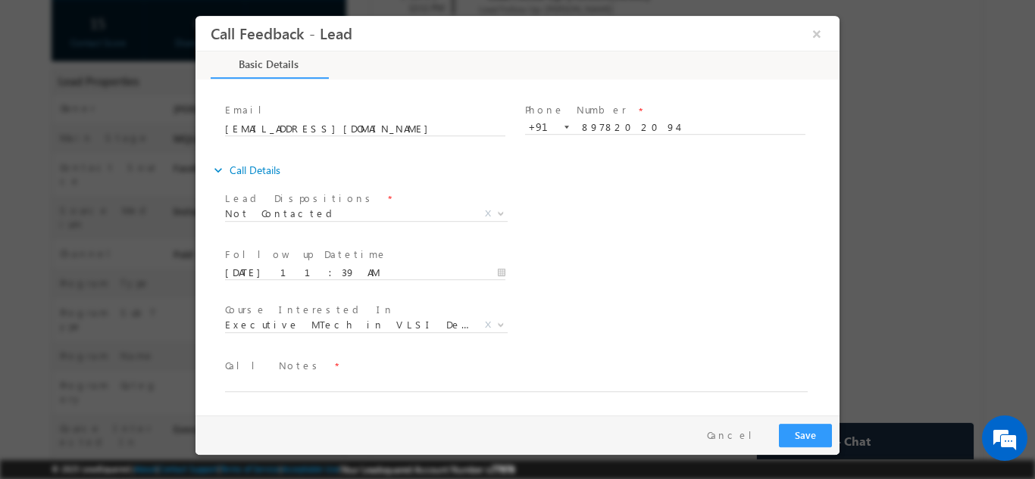
scroll to position [80, 0]
drag, startPoint x: 834, startPoint y: 324, endPoint x: 1052, endPoint y: 427, distance: 241.2
click at [492, 389] on textarea at bounding box center [516, 381] width 582 height 17
type textarea "dnp"
click at [807, 431] on button "Save" at bounding box center [805, 434] width 53 height 23
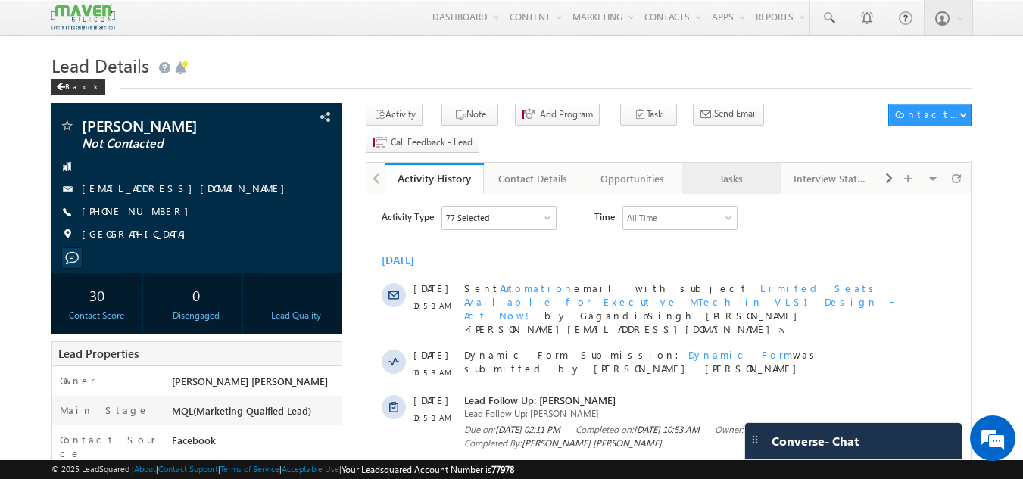
click at [717, 170] on div "Tasks" at bounding box center [731, 179] width 73 height 18
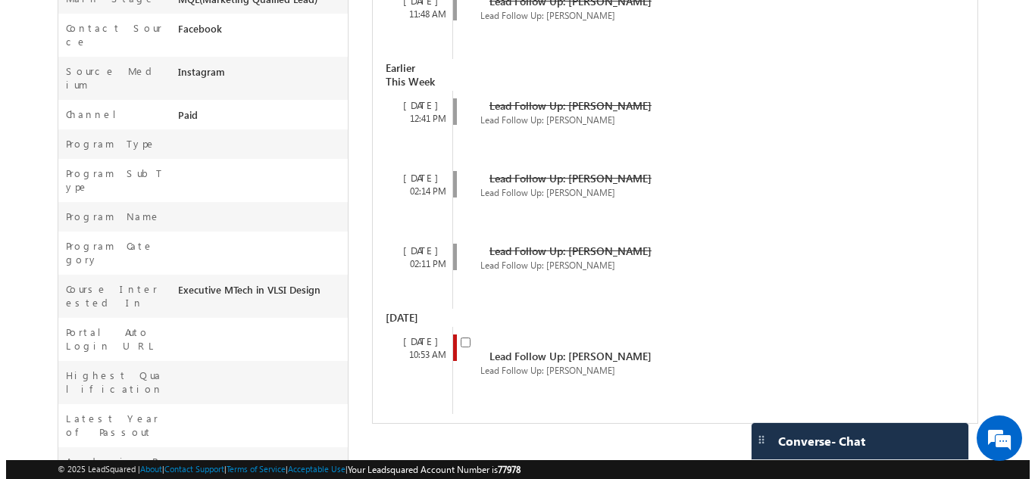
scroll to position [432, 0]
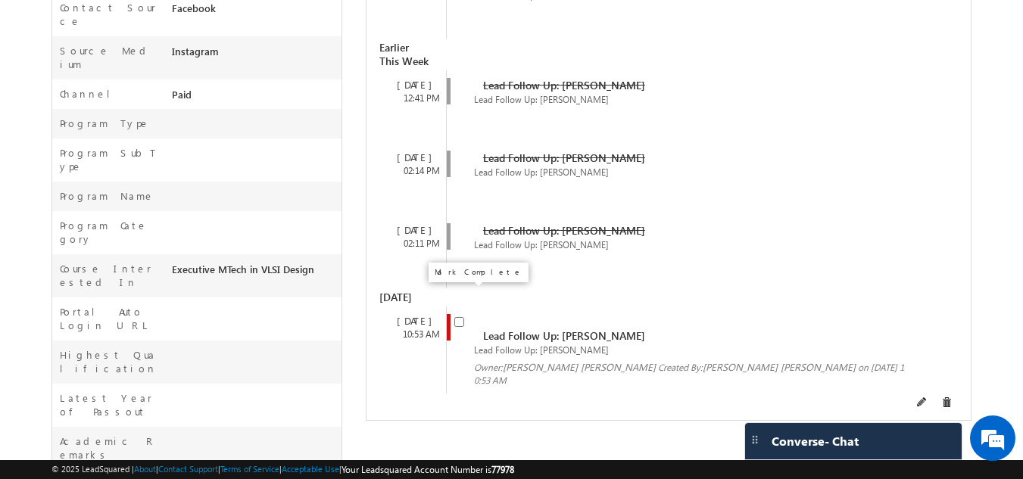
click at [458, 317] on input "checkbox" at bounding box center [459, 322] width 10 height 10
checkbox input "false"
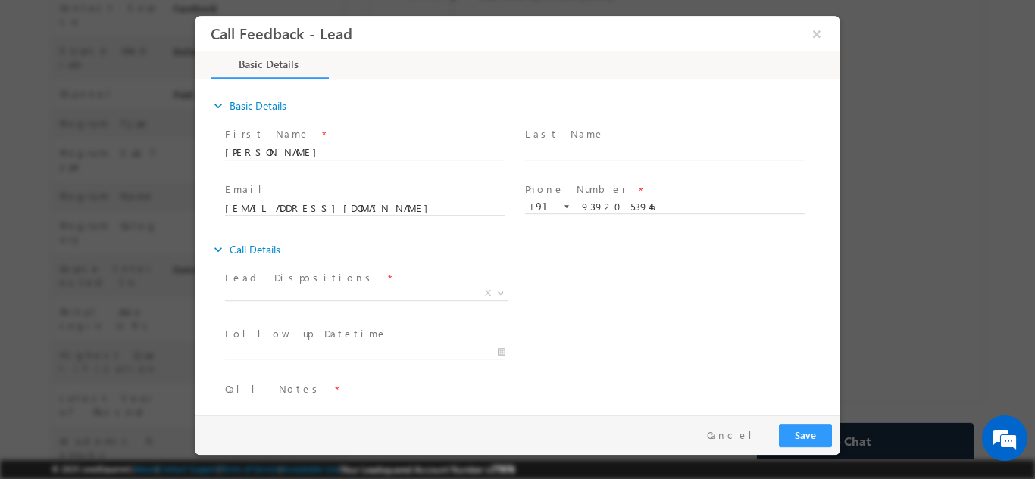
scroll to position [0, 0]
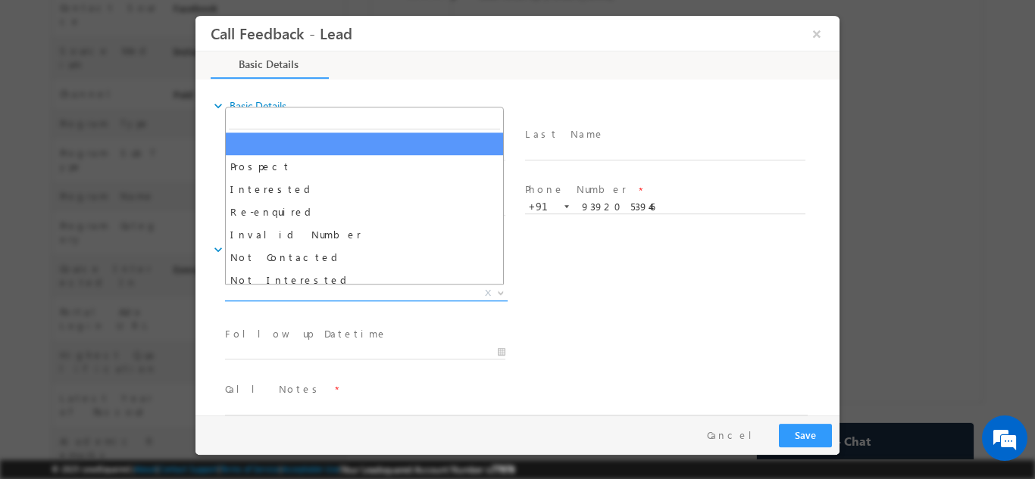
click at [343, 289] on span "X" at bounding box center [366, 293] width 283 height 15
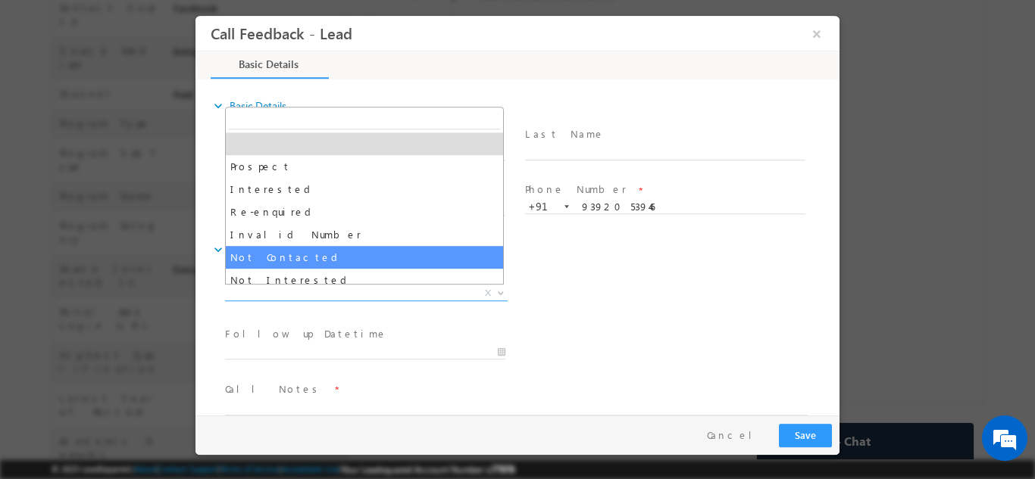
select select "Not Contacted"
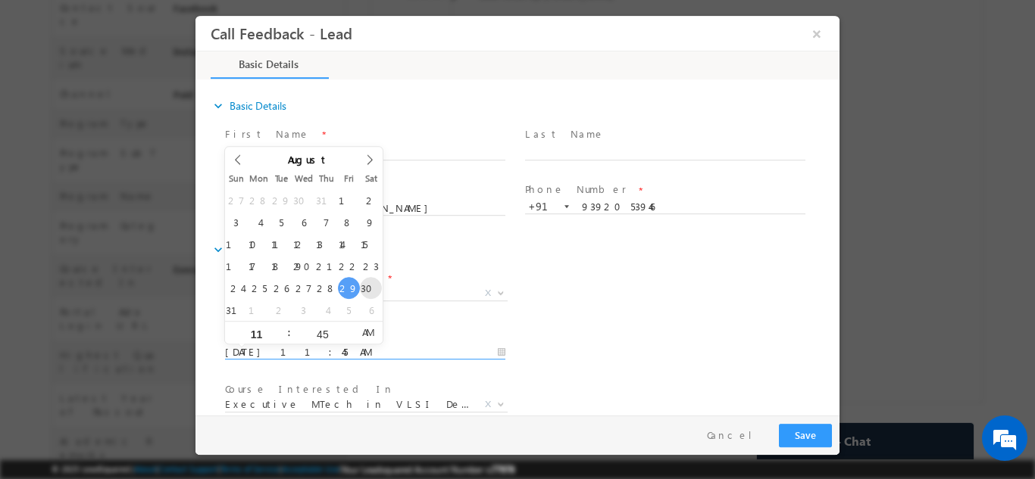
drag, startPoint x: 323, startPoint y: 348, endPoint x: 370, endPoint y: 283, distance: 80.3
click at [370, 283] on body "Call Feedback - Lead × Basic Details" at bounding box center [517, 215] width 644 height 400
type input "30/08/2025 11:45 AM"
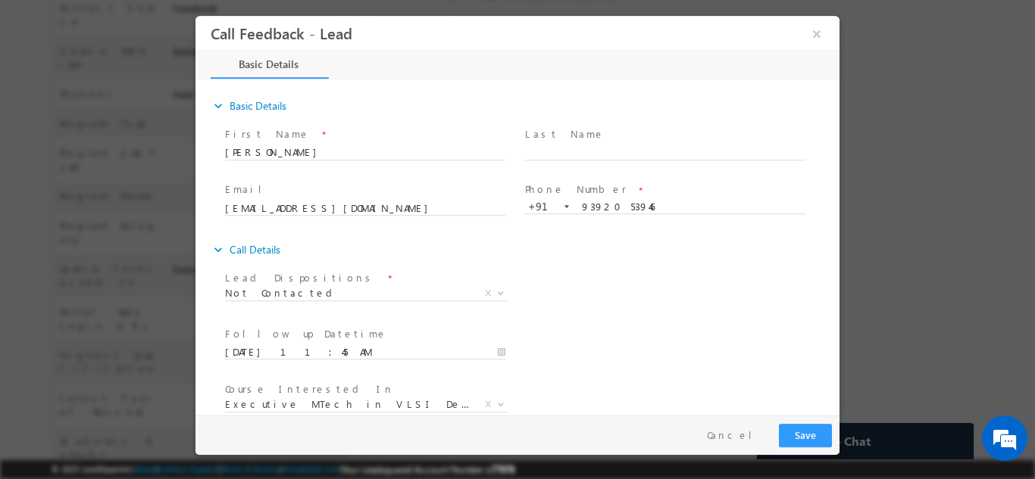
click at [727, 264] on div "expand_more Call Details Lead Dispositions *" at bounding box center [525, 363] width 629 height 254
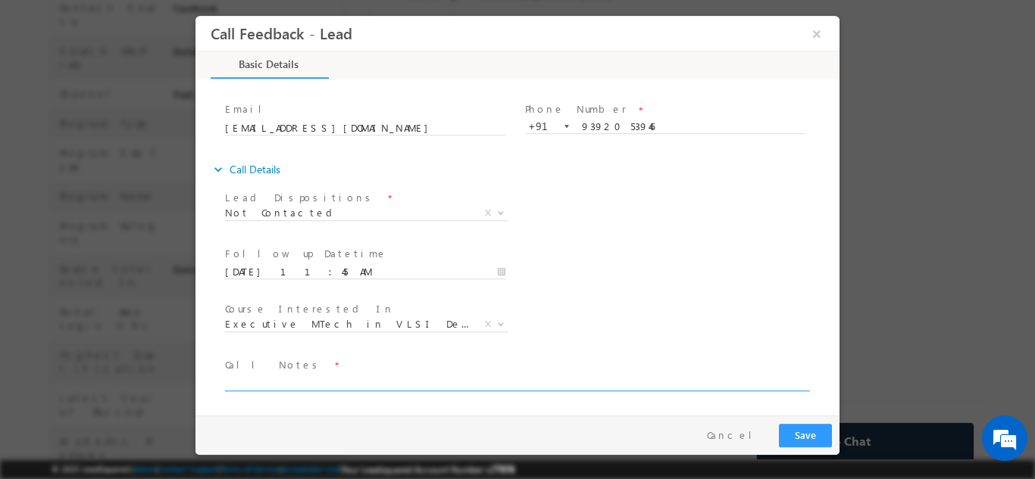
click at [545, 382] on textarea at bounding box center [516, 381] width 582 height 17
type textarea "dnp"
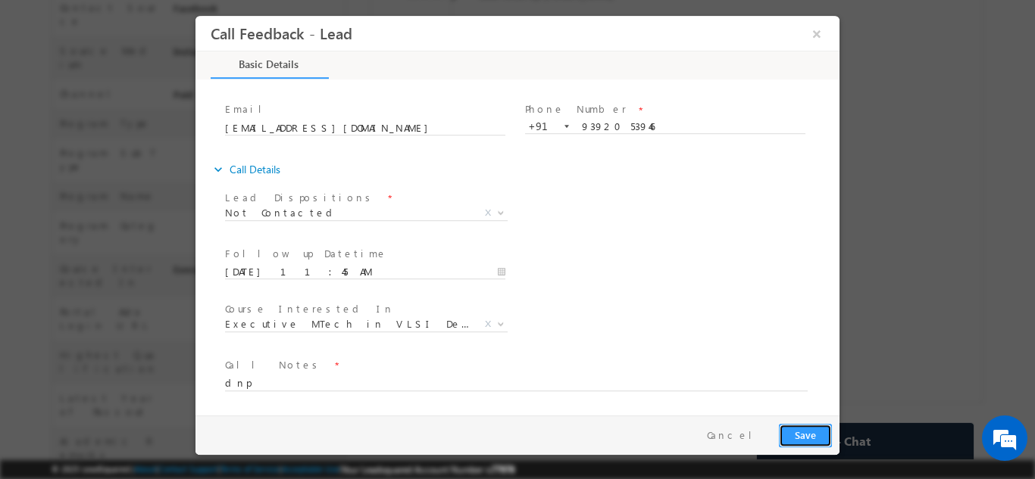
click at [812, 438] on button "Save" at bounding box center [805, 434] width 53 height 23
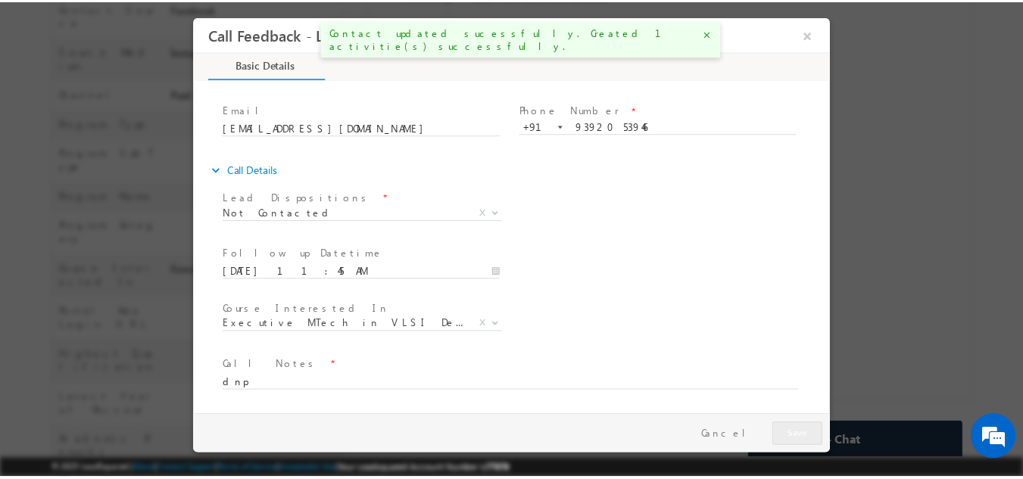
scroll to position [473, 0]
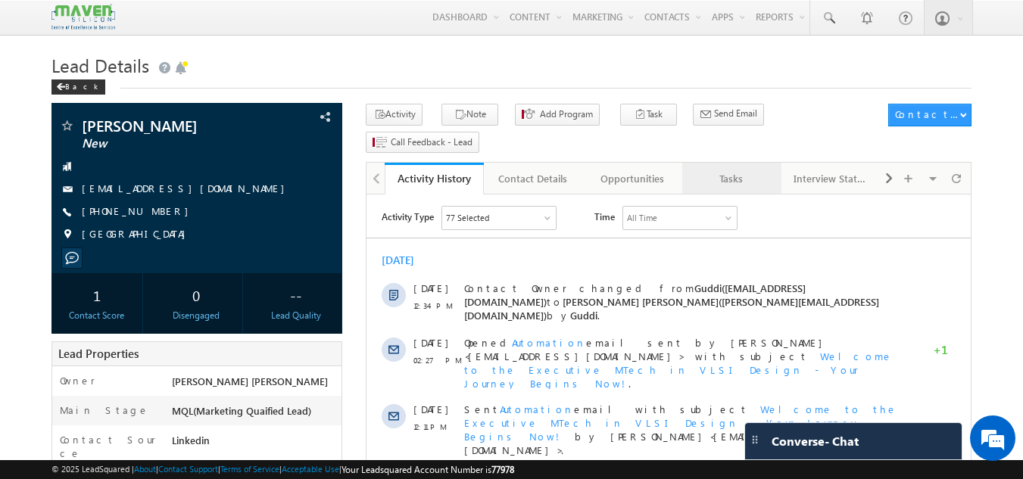
click at [741, 170] on div "Tasks" at bounding box center [731, 179] width 73 height 18
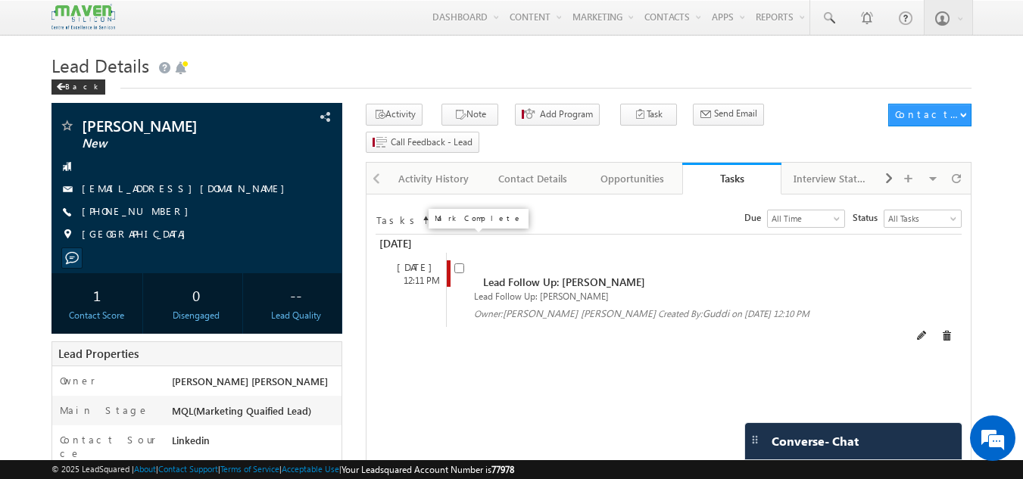
click at [457, 264] on input "checkbox" at bounding box center [459, 269] width 10 height 10
checkbox input "false"
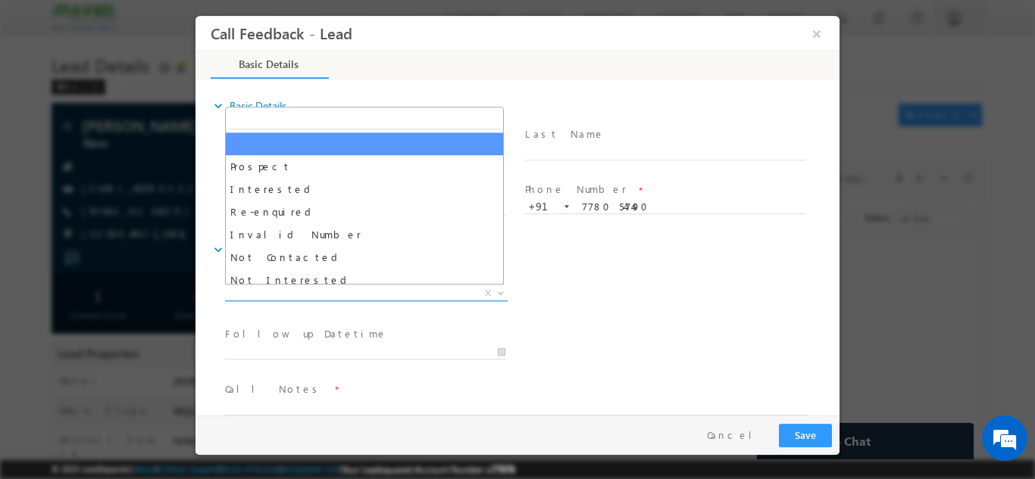
click at [385, 289] on span "X" at bounding box center [366, 293] width 283 height 15
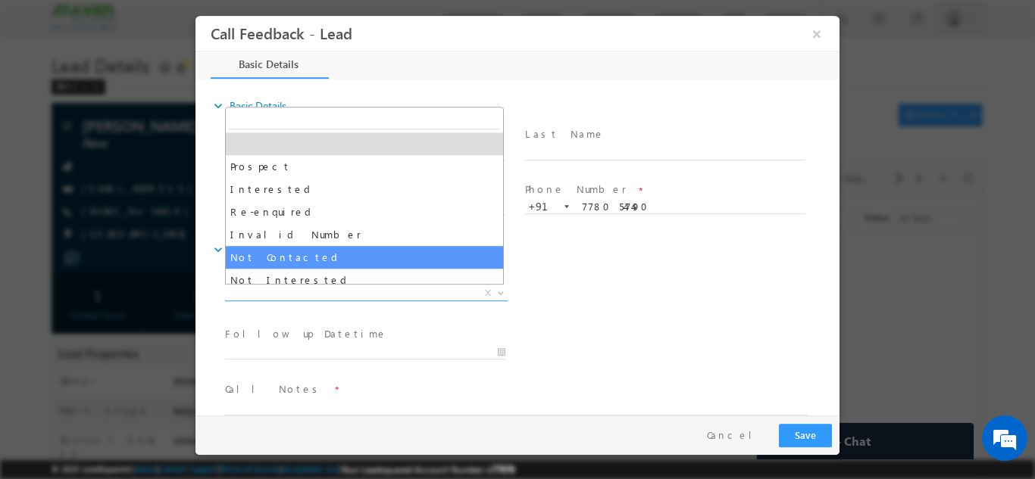
select select "Not Contacted"
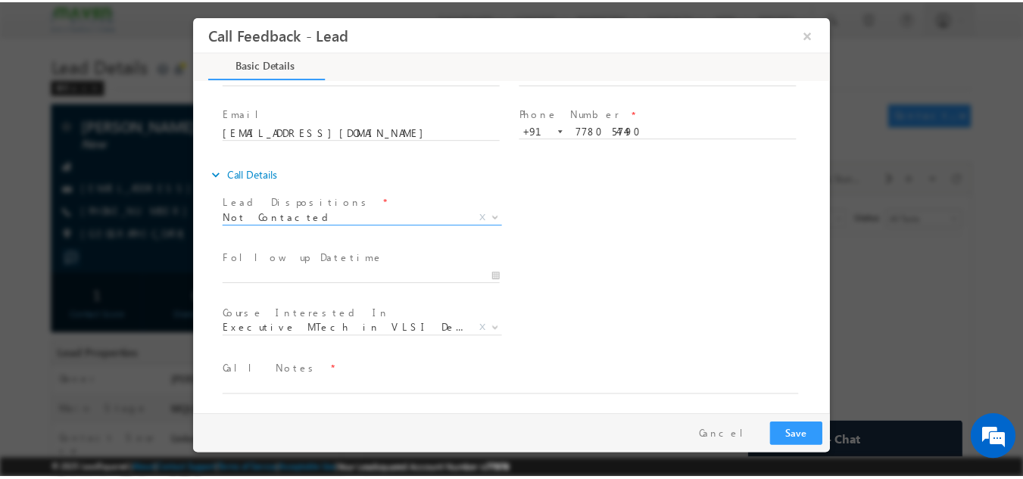
scroll to position [80, 0]
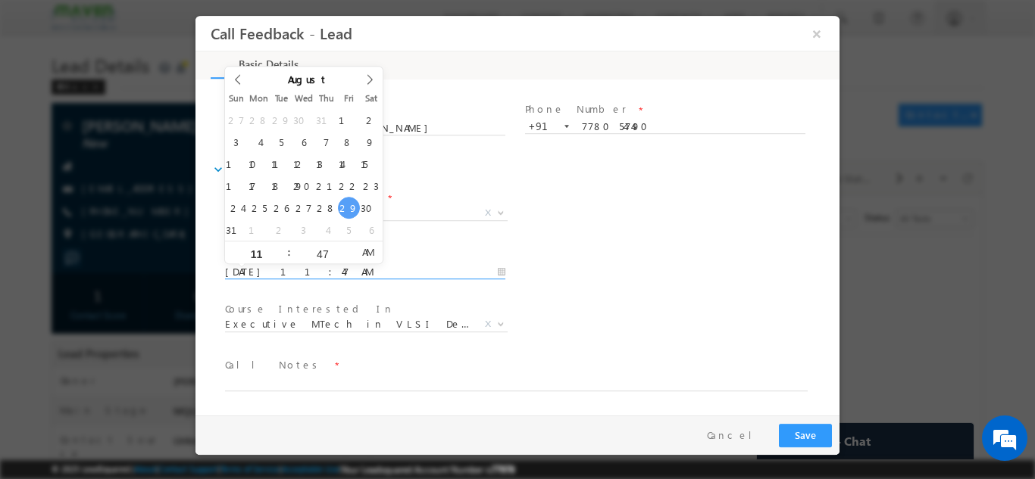
click at [467, 273] on input "[DATE] 11:47 AM" at bounding box center [365, 271] width 280 height 15
type input "[DATE] 11:47 AM"
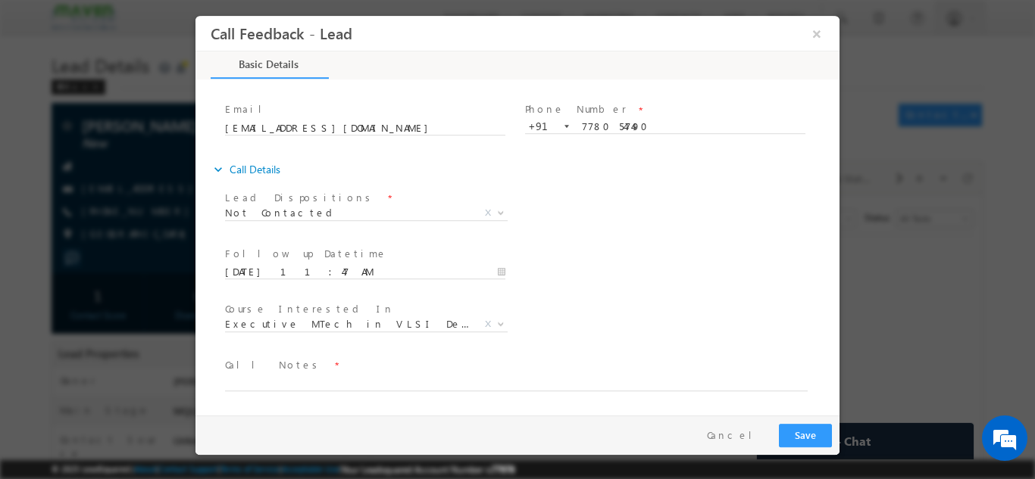
click at [668, 236] on div "Lead Dispositions * Prospect Interested Re-enquired Invalid Number Not Contacte…" at bounding box center [530, 214] width 617 height 56
click at [396, 382] on textarea at bounding box center [516, 381] width 582 height 17
type textarea "dnp"
click at [824, 435] on button "Save" at bounding box center [805, 434] width 53 height 23
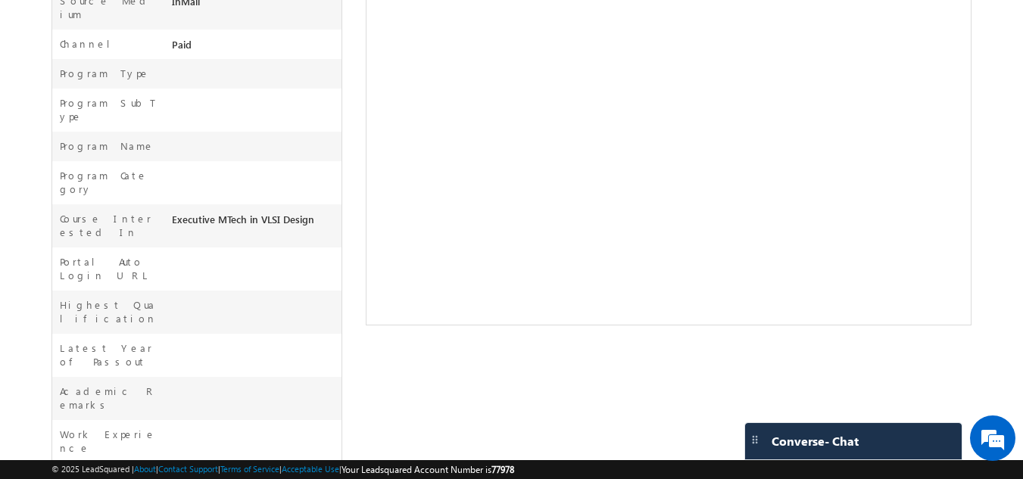
scroll to position [566, 0]
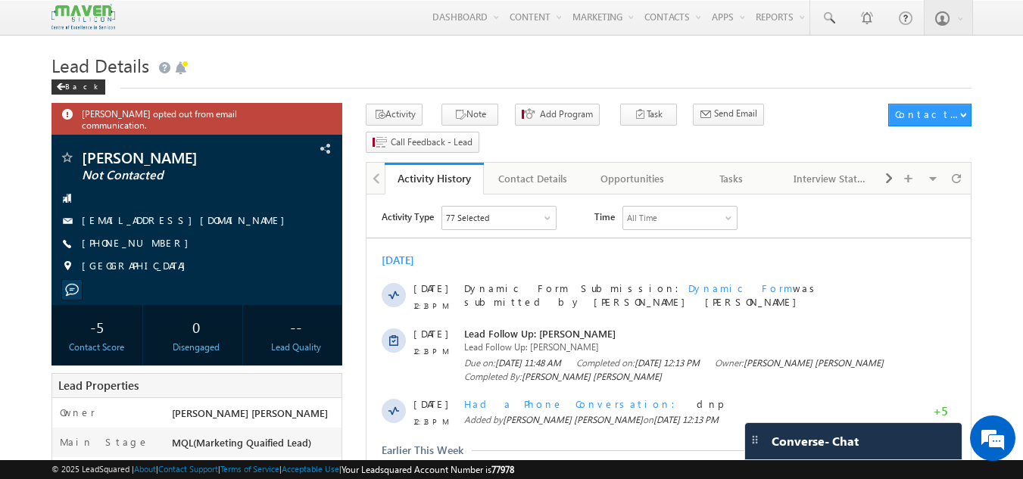
click at [460, 218] on div "77 Selected" at bounding box center [467, 218] width 43 height 14
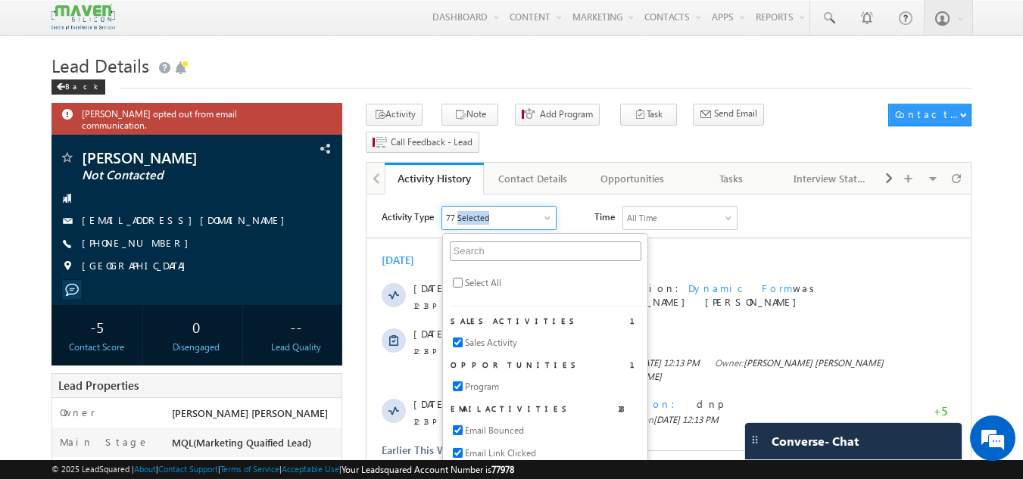
click at [460, 218] on div "77 Selected" at bounding box center [467, 218] width 43 height 14
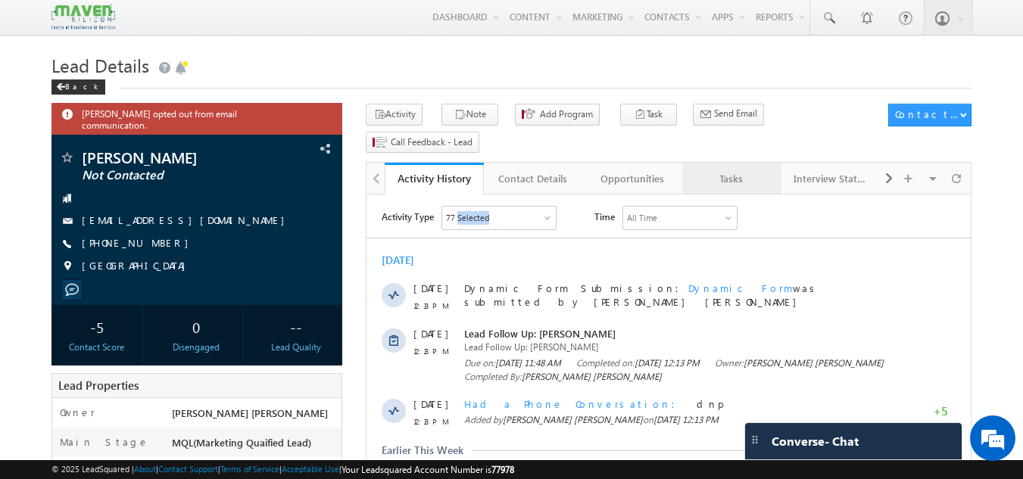
click at [741, 170] on div "Tasks" at bounding box center [731, 179] width 73 height 18
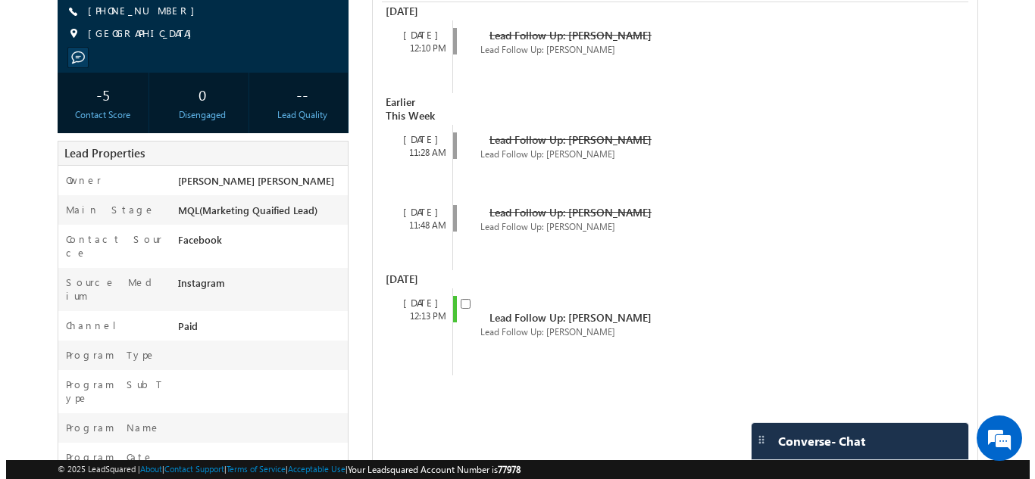
scroll to position [139, 0]
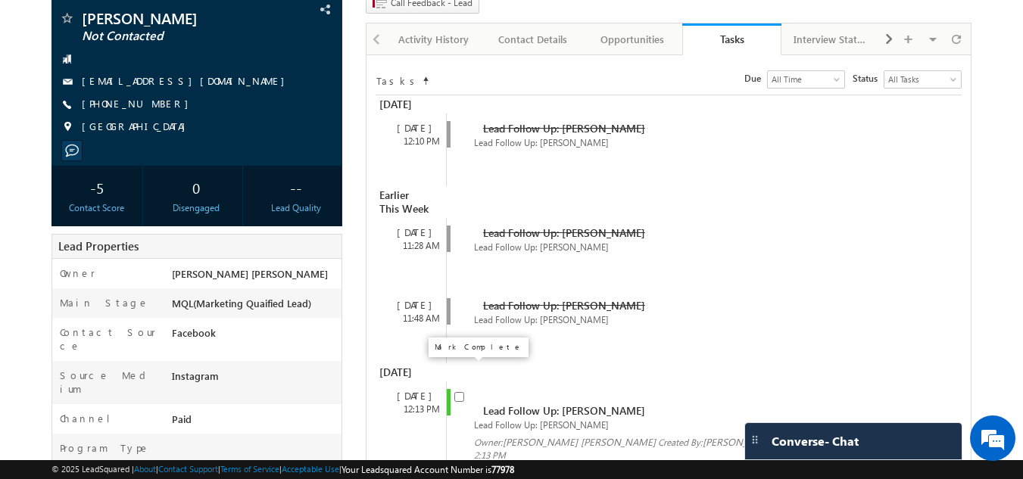
click at [460, 392] on input "checkbox" at bounding box center [459, 397] width 10 height 10
checkbox input "false"
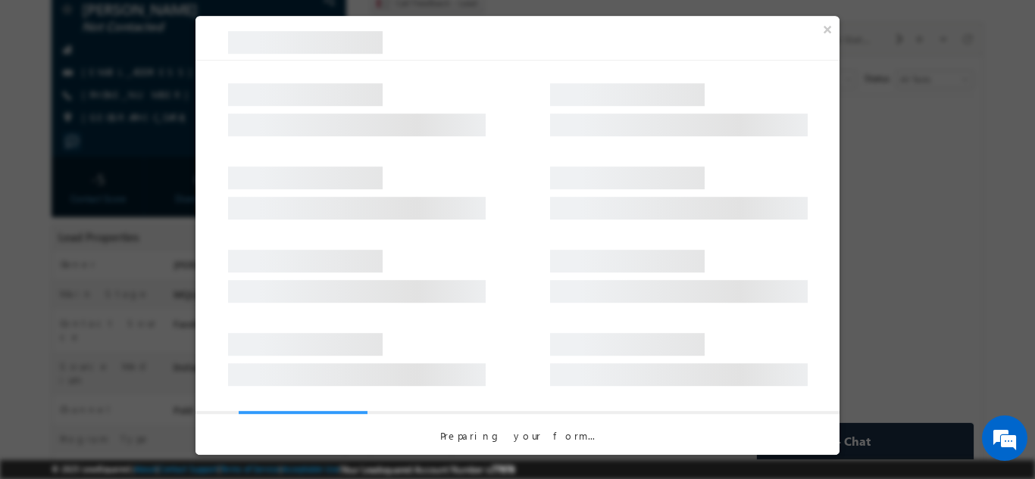
scroll to position [0, 0]
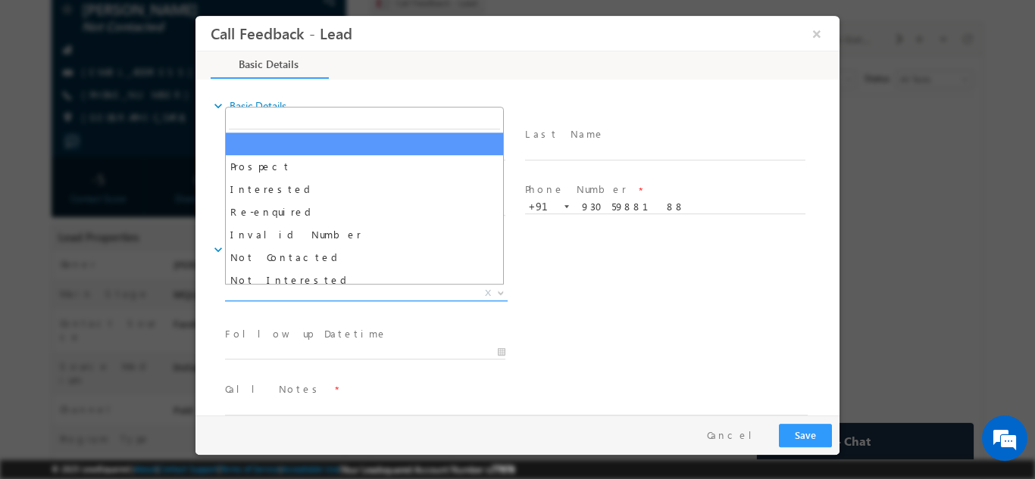
click at [348, 288] on span "X" at bounding box center [366, 293] width 283 height 15
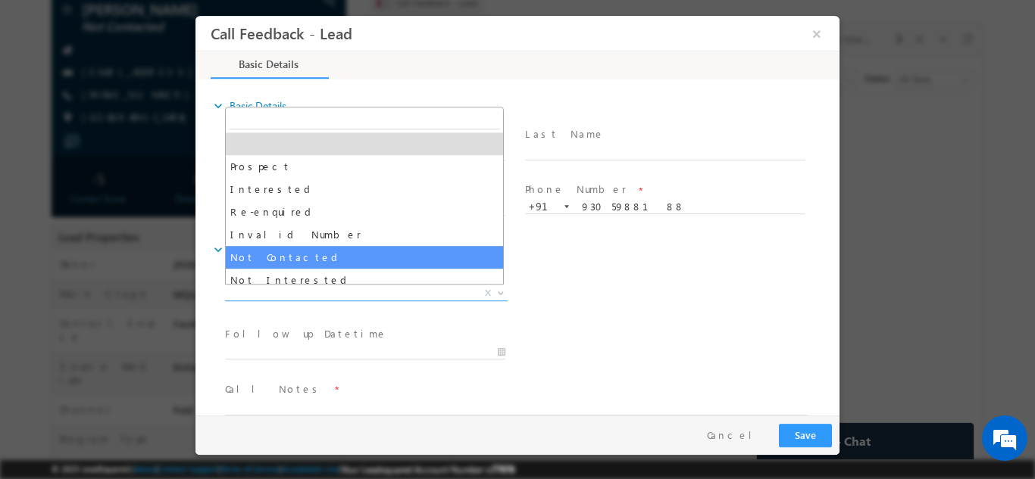
select select "Not Contacted"
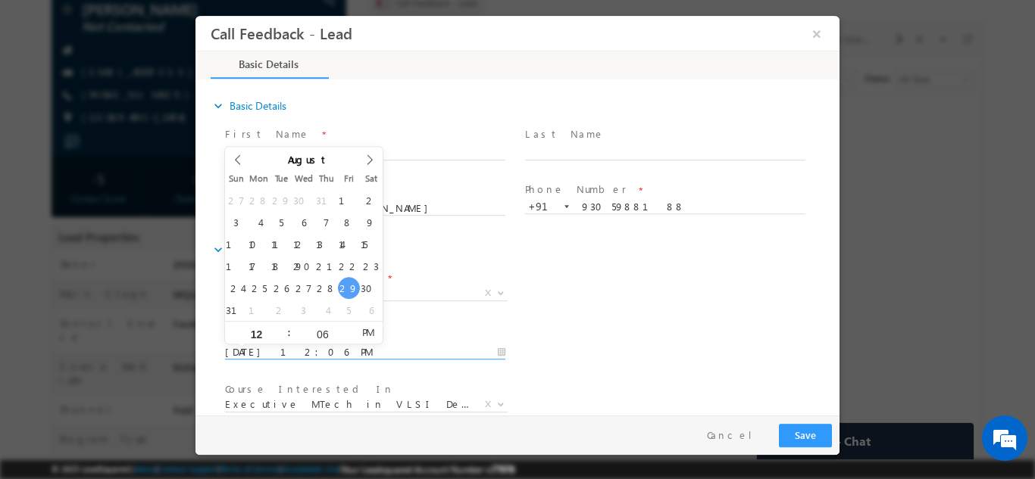
click at [325, 352] on input "29/08/2025 12:06 PM" at bounding box center [365, 352] width 280 height 15
type input "30/08/2025 12:06 PM"
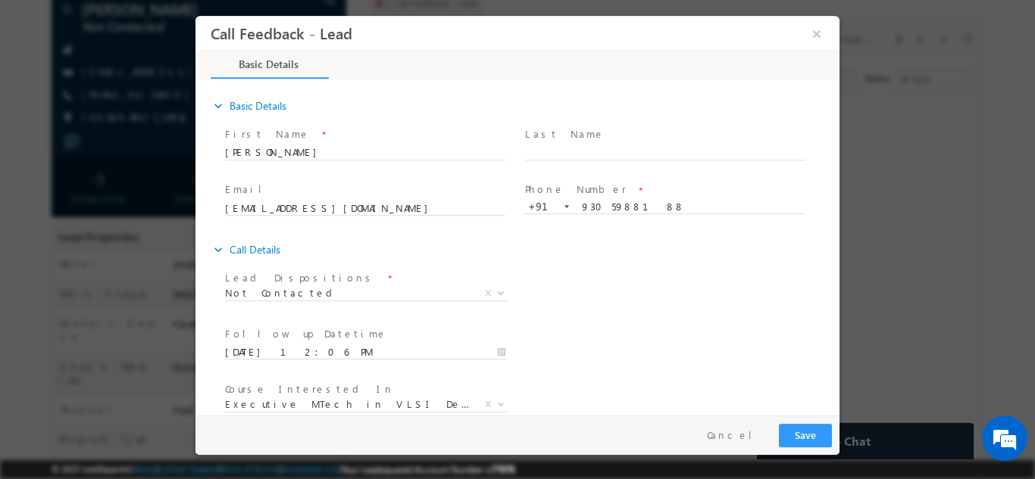
click at [701, 287] on div "Lead Dispositions * Prospect Interested Re-enquired Invalid Number Not Contacte…" at bounding box center [530, 295] width 617 height 56
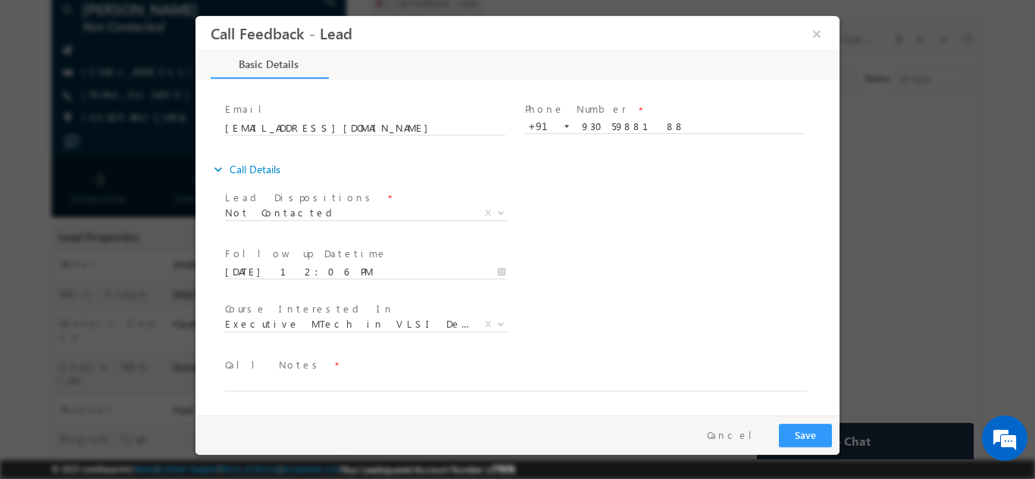
drag, startPoint x: 835, startPoint y: 262, endPoint x: 1072, endPoint y: 436, distance: 293.6
click at [526, 386] on textarea at bounding box center [516, 381] width 582 height 17
type textarea "dnp"
click at [788, 429] on button "Save" at bounding box center [805, 434] width 53 height 23
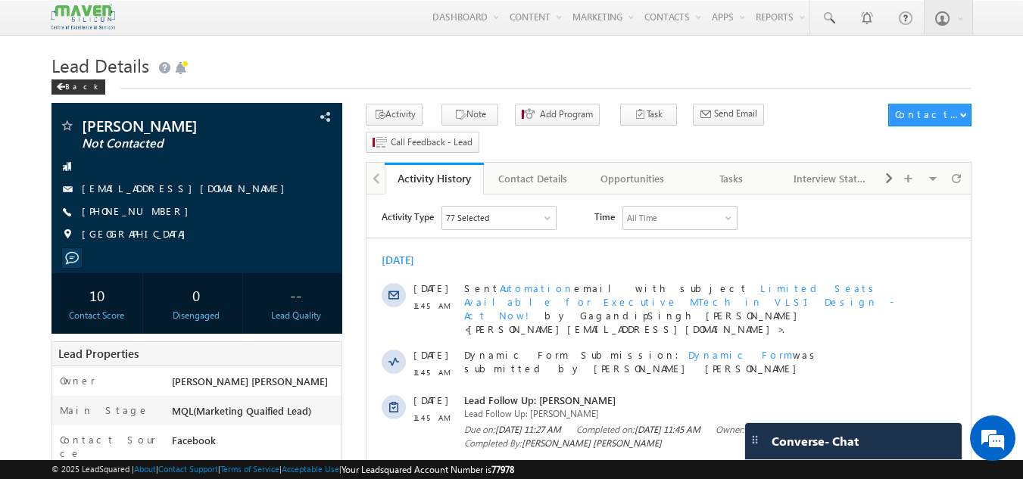
click at [474, 407] on span "Lead Follow Up: Hemavathi Meduri" at bounding box center [685, 414] width 442 height 14
click at [510, 55] on h1 "Lead Details" at bounding box center [512, 64] width 921 height 30
click at [514, 57] on h1 "Lead Details" at bounding box center [512, 64] width 921 height 30
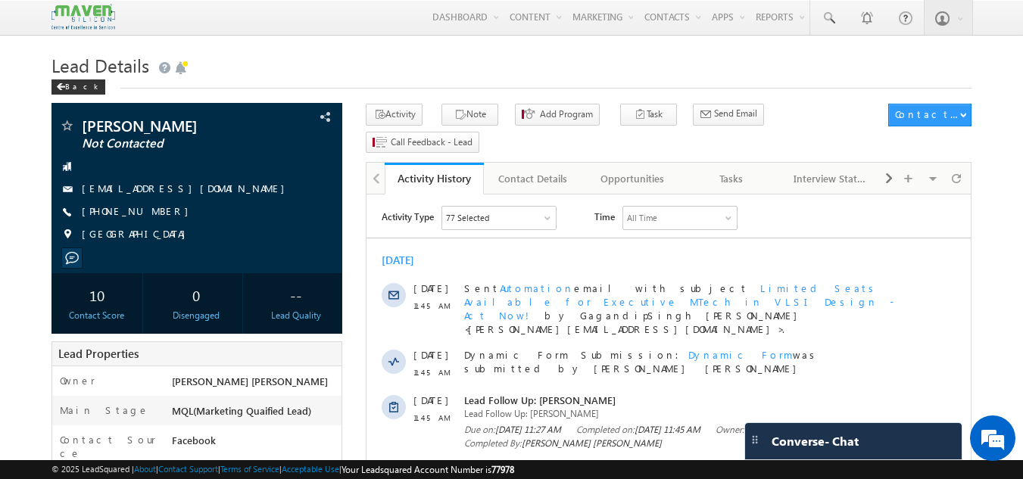
click at [514, 57] on h1 "Lead Details" at bounding box center [512, 64] width 921 height 30
click at [527, 60] on h1 "Lead Details" at bounding box center [512, 64] width 921 height 30
click at [733, 170] on div "Tasks" at bounding box center [731, 179] width 73 height 18
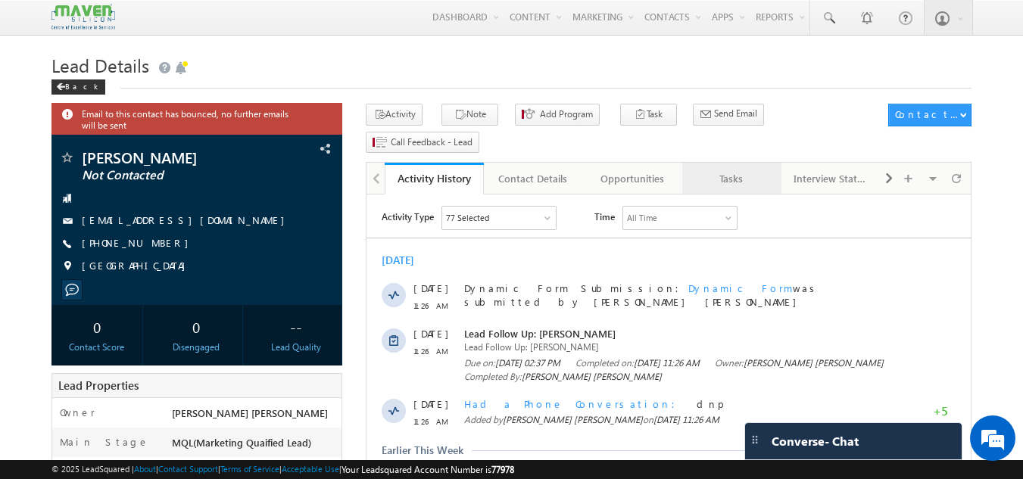
click at [729, 170] on div "Tasks" at bounding box center [731, 179] width 73 height 18
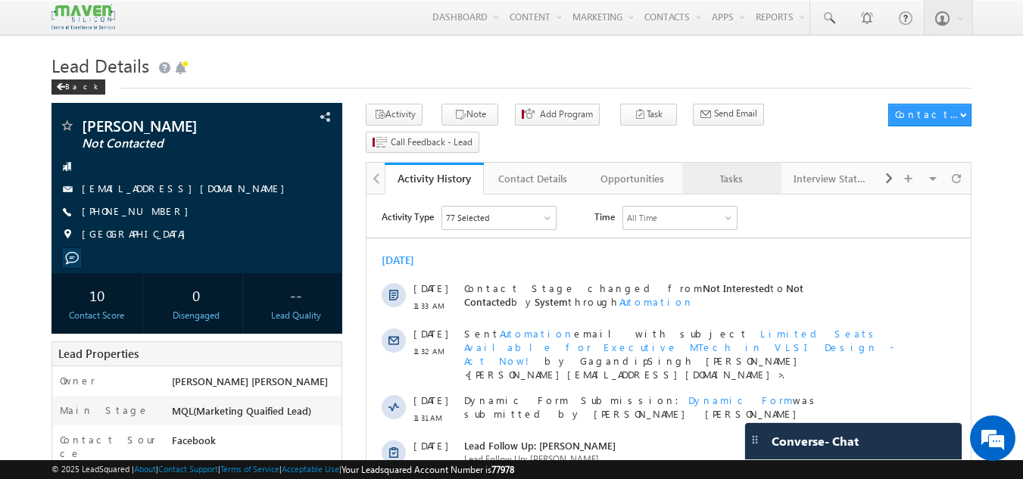
click at [716, 163] on link "Tasks" at bounding box center [731, 179] width 99 height 32
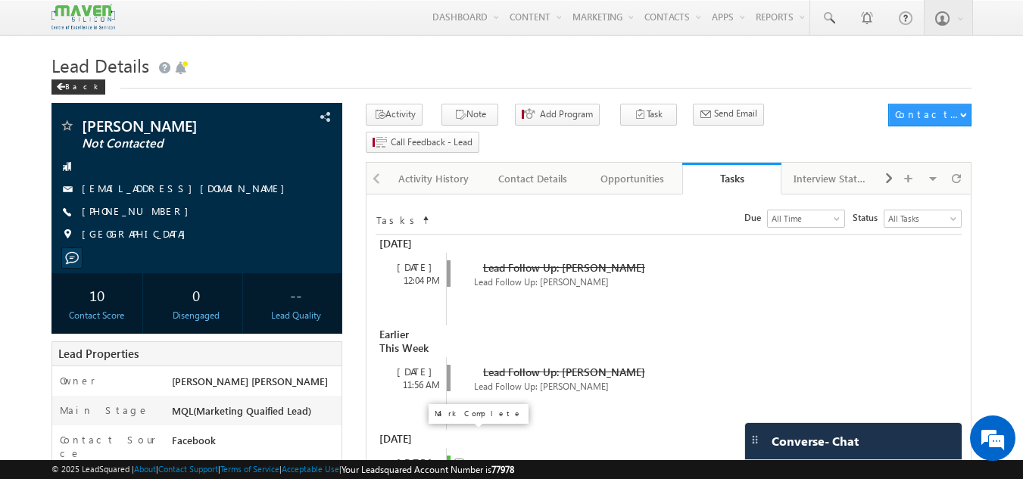
click at [460, 459] on input "checkbox" at bounding box center [459, 464] width 10 height 10
checkbox input "false"
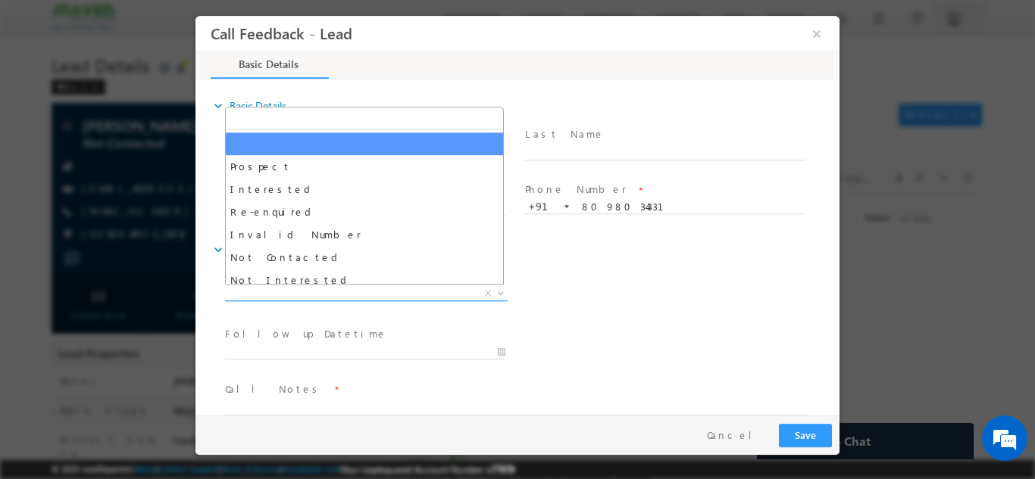
click at [293, 298] on span "X" at bounding box center [366, 293] width 283 height 15
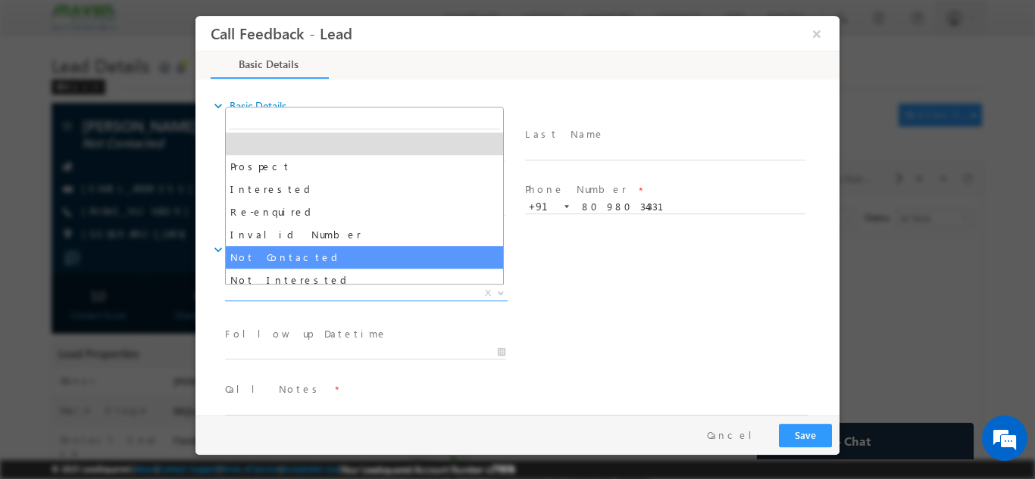
select select "Not Contacted"
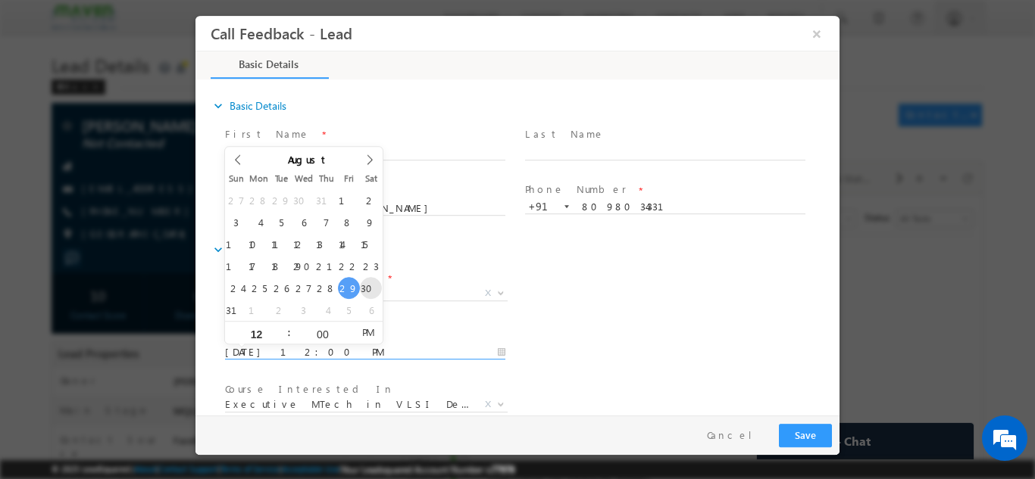
drag, startPoint x: 305, startPoint y: 349, endPoint x: 364, endPoint y: 279, distance: 91.4
click at [364, 279] on body "Call Feedback - Lead × Basic Details" at bounding box center [517, 215] width 644 height 400
type input "30/08/2025 12:00 PM"
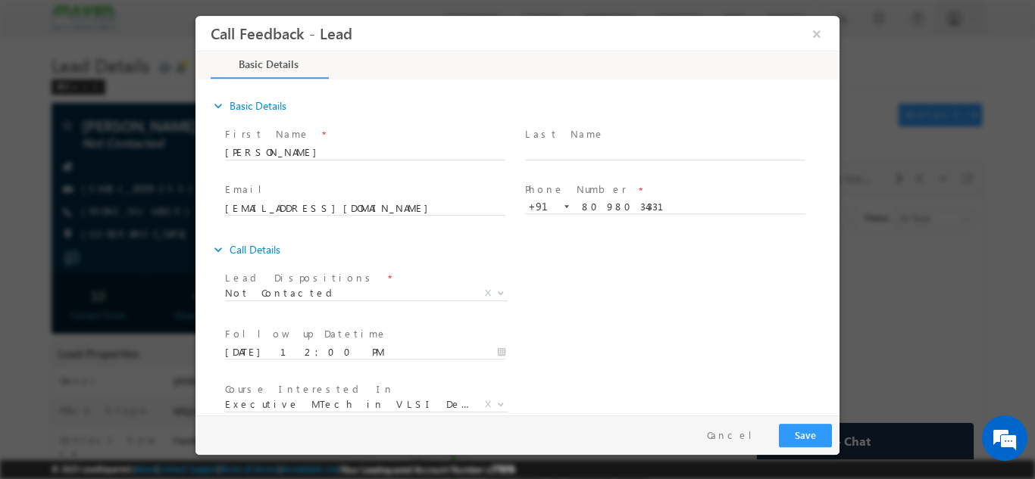
click at [653, 251] on div "expand_more Call Details" at bounding box center [525, 249] width 629 height 27
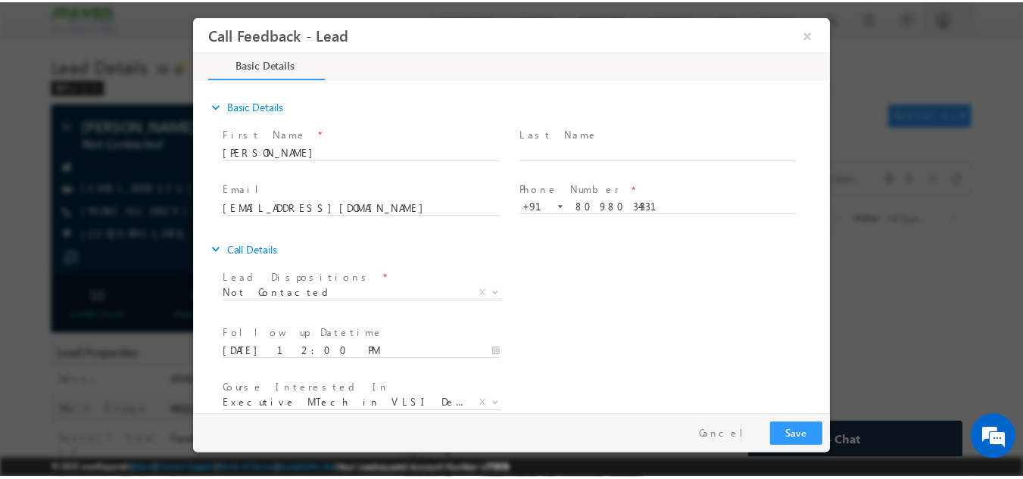
scroll to position [80, 0]
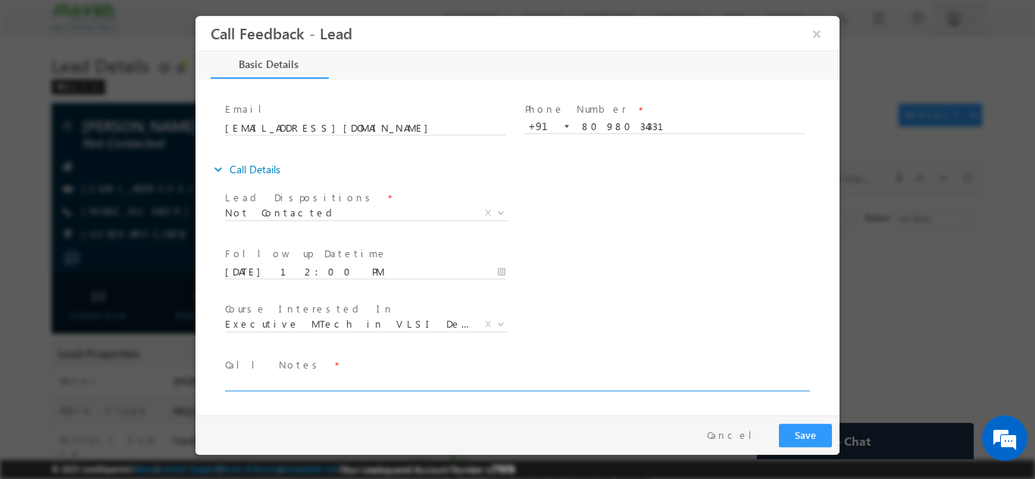
click at [748, 384] on textarea at bounding box center [516, 381] width 582 height 17
type textarea "dnp"
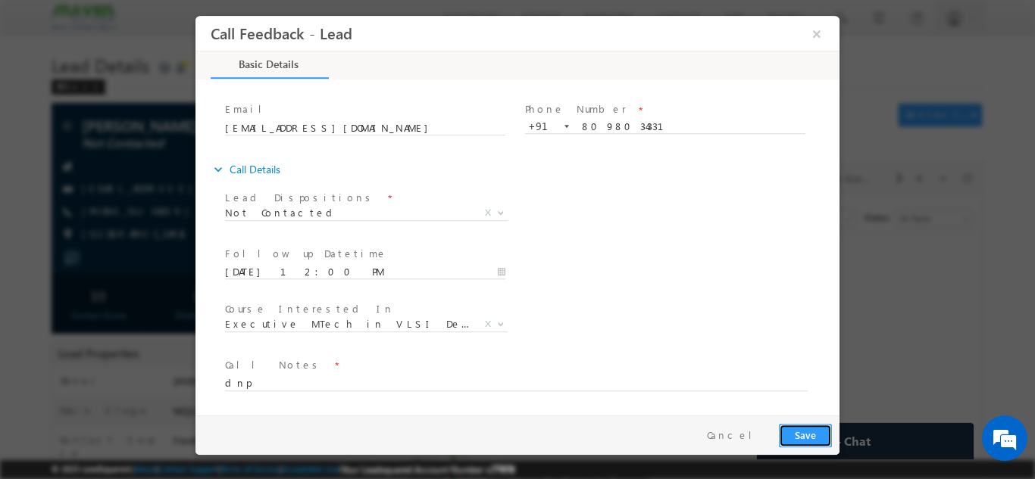
click at [807, 432] on button "Save" at bounding box center [805, 434] width 53 height 23
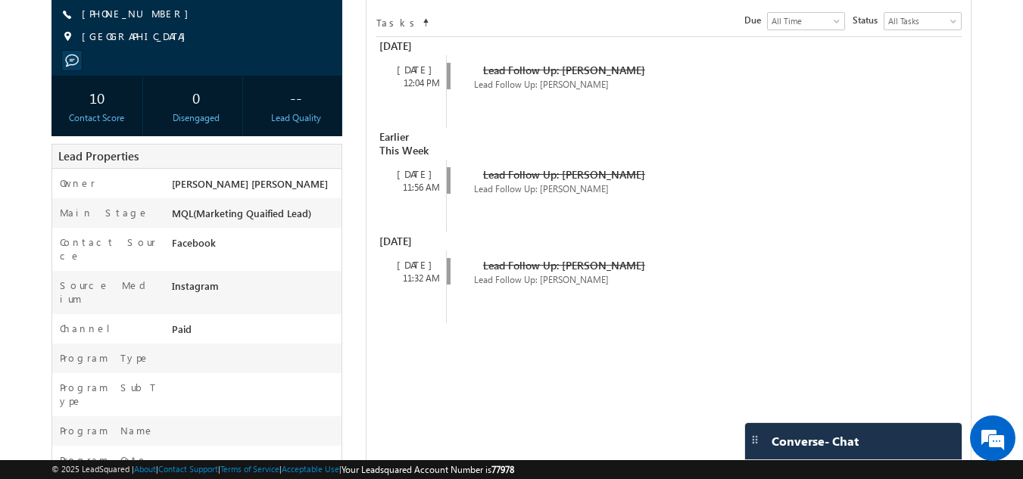
scroll to position [0, 0]
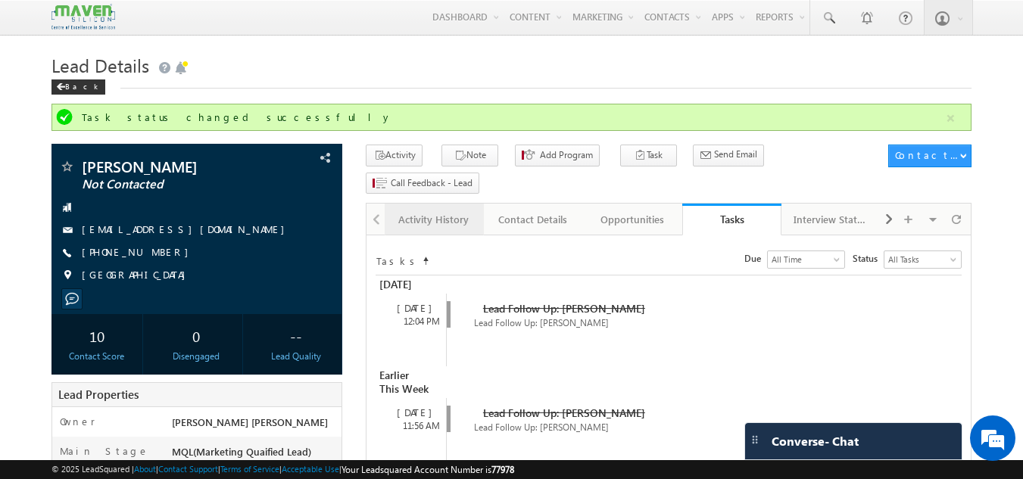
click at [424, 211] on div "Activity History" at bounding box center [433, 220] width 73 height 18
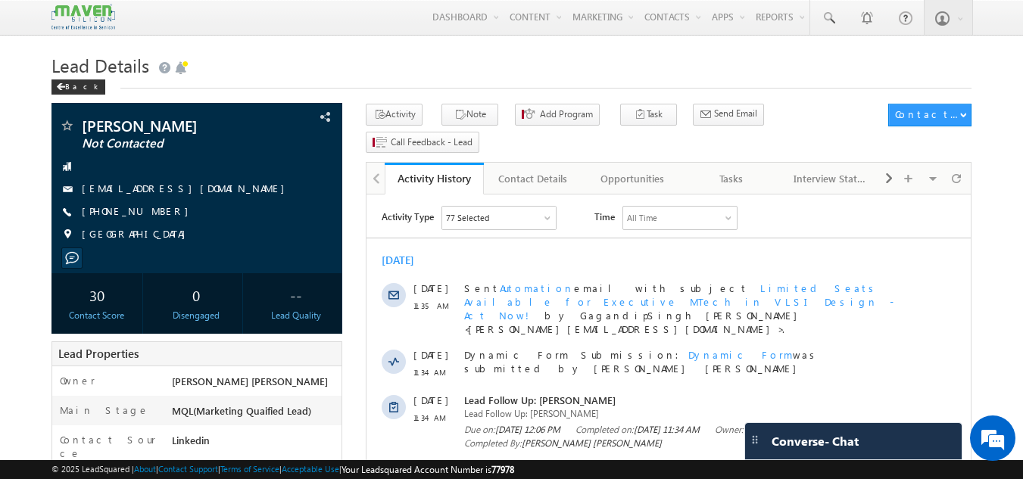
click at [446, 411] on span "11:34 AM" at bounding box center [436, 418] width 45 height 14
click at [744, 170] on div "Tasks" at bounding box center [731, 179] width 73 height 18
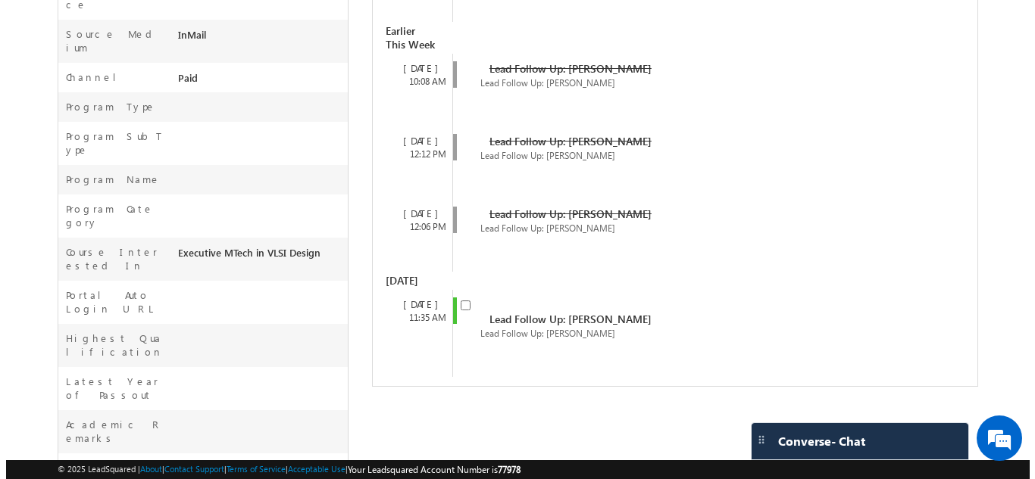
scroll to position [454, 0]
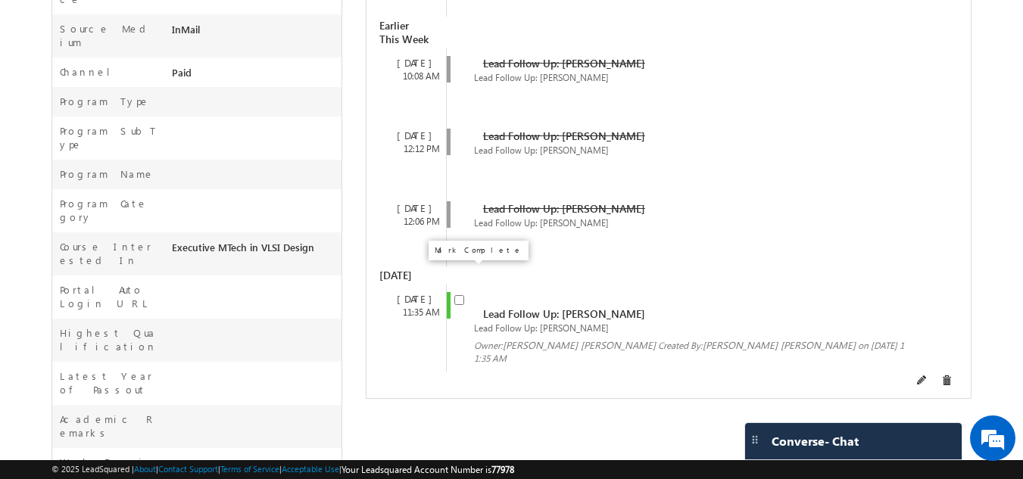
click at [458, 295] on input "checkbox" at bounding box center [459, 300] width 10 height 10
checkbox input "false"
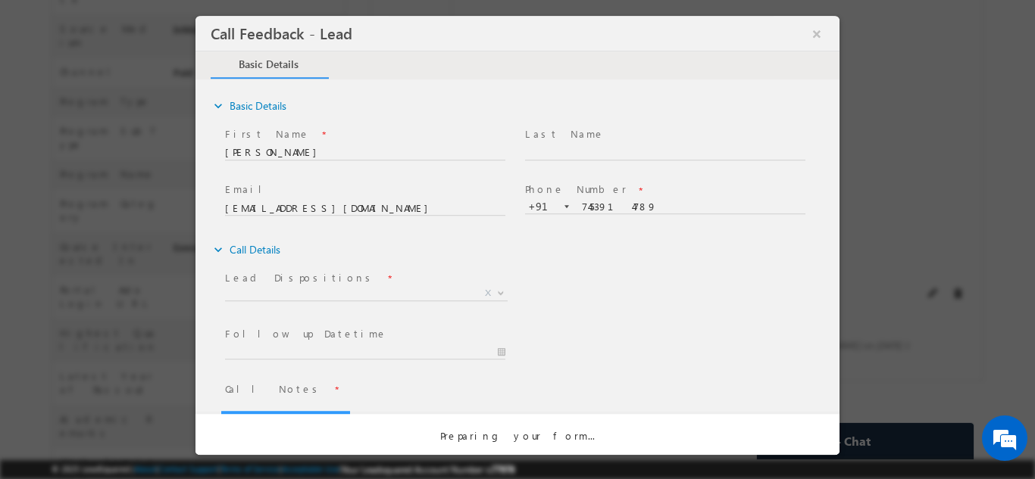
scroll to position [0, 0]
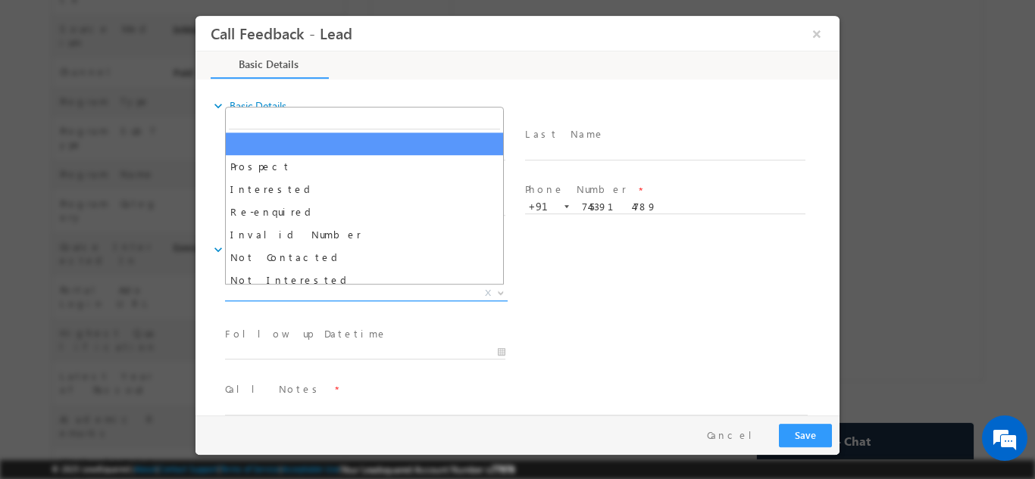
click at [420, 289] on span "X" at bounding box center [366, 293] width 283 height 15
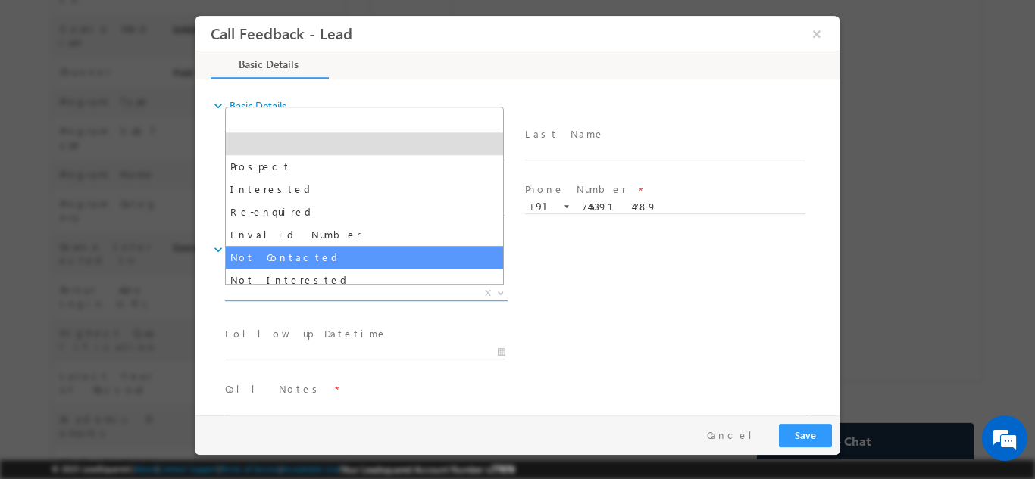
select select "Not Contacted"
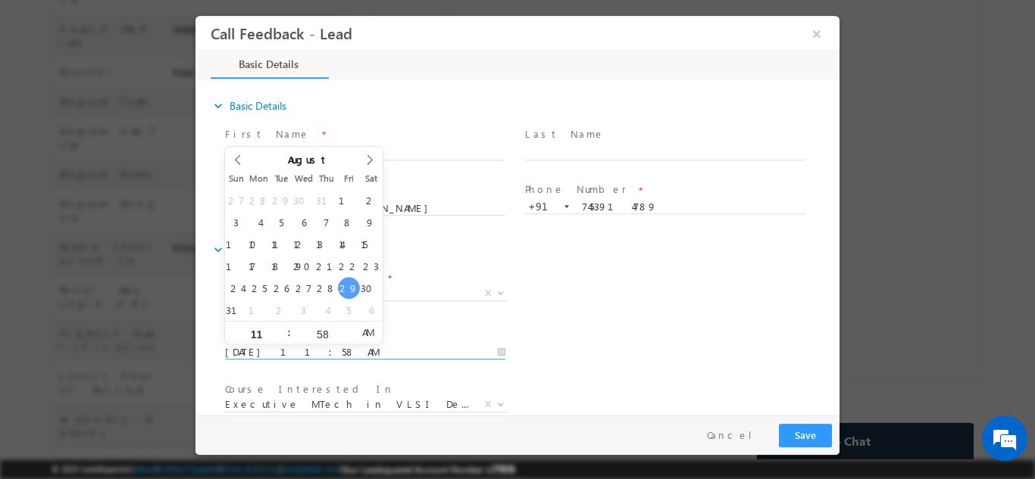
click at [372, 350] on input "[DATE] 11:58 AM" at bounding box center [365, 352] width 280 height 15
type input "[DATE] 11:58 AM"
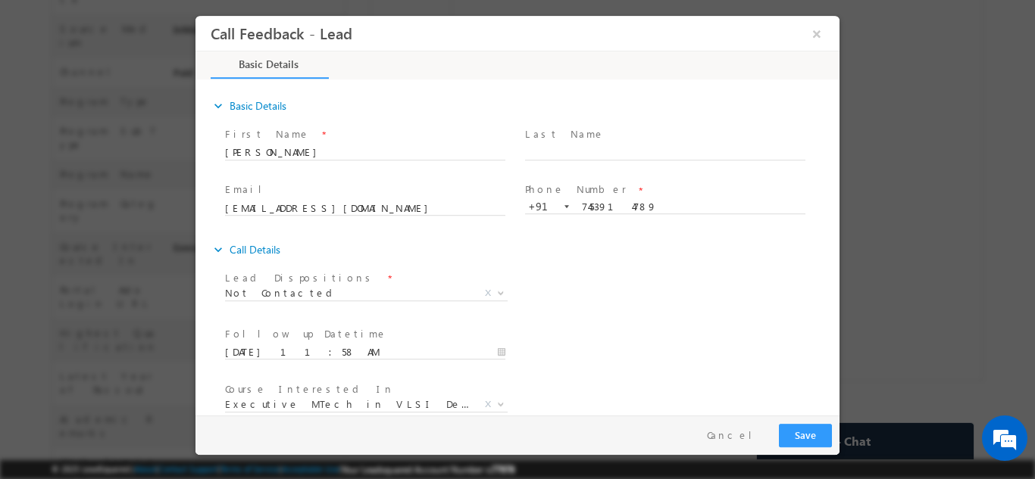
click at [636, 267] on div "Lead Dispositions * Prospect Interested Re-enquired Invalid Number Not Contacte…" at bounding box center [530, 295] width 617 height 56
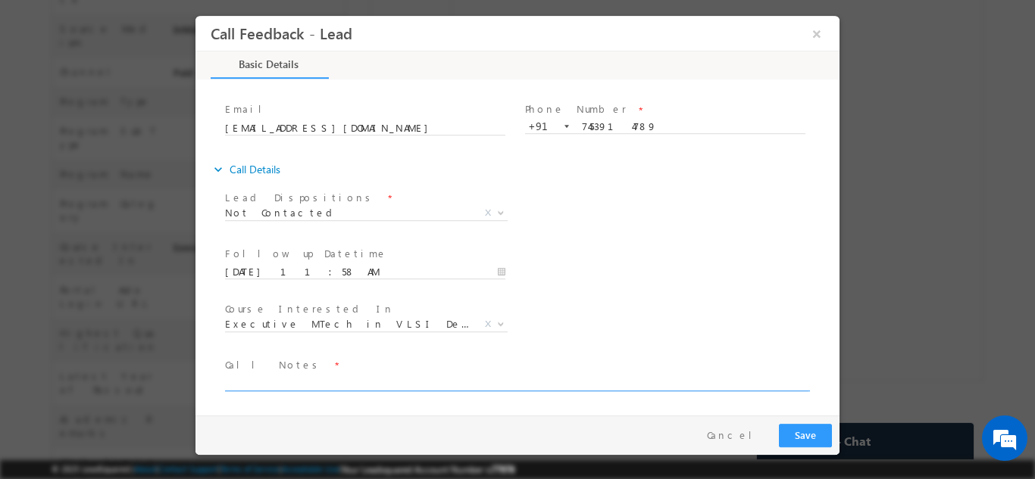
click at [668, 379] on textarea at bounding box center [516, 381] width 582 height 17
type textarea "dnp"
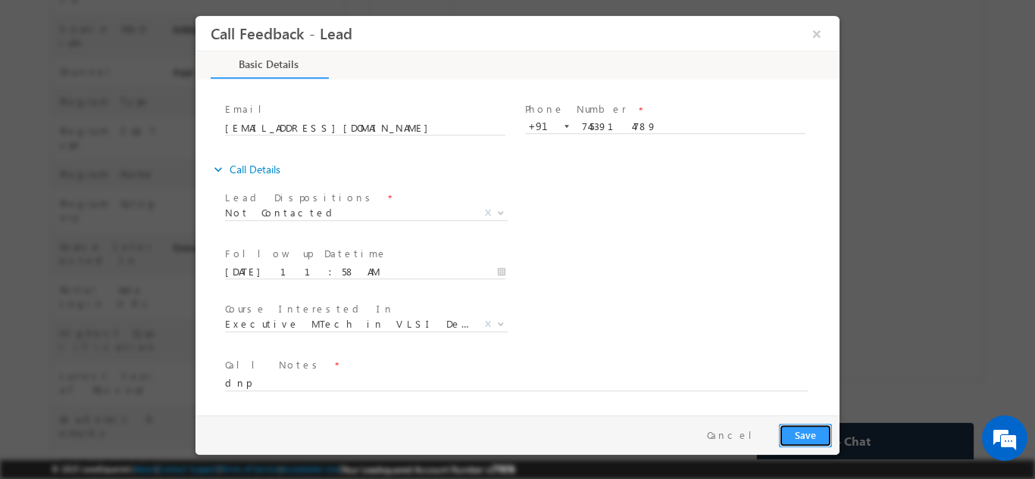
click at [796, 426] on button "Save" at bounding box center [805, 434] width 53 height 23
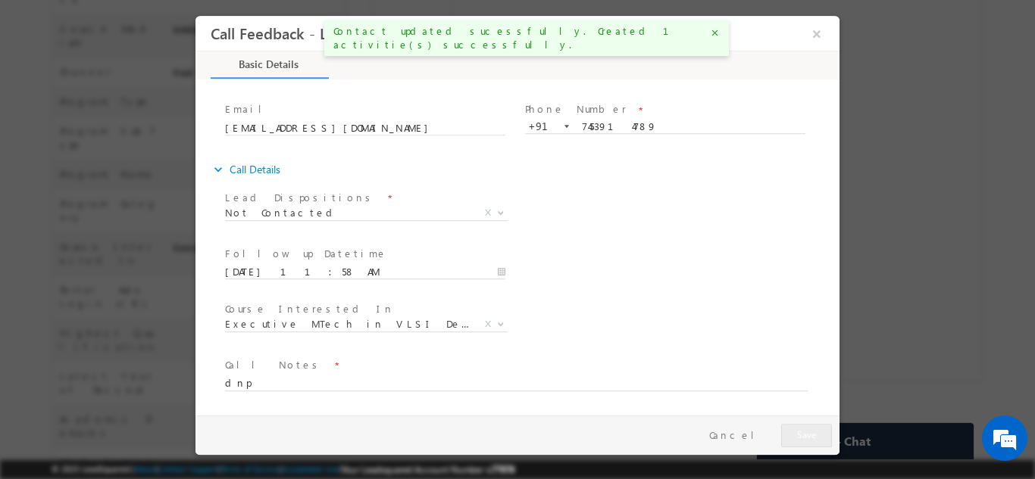
scroll to position [495, 0]
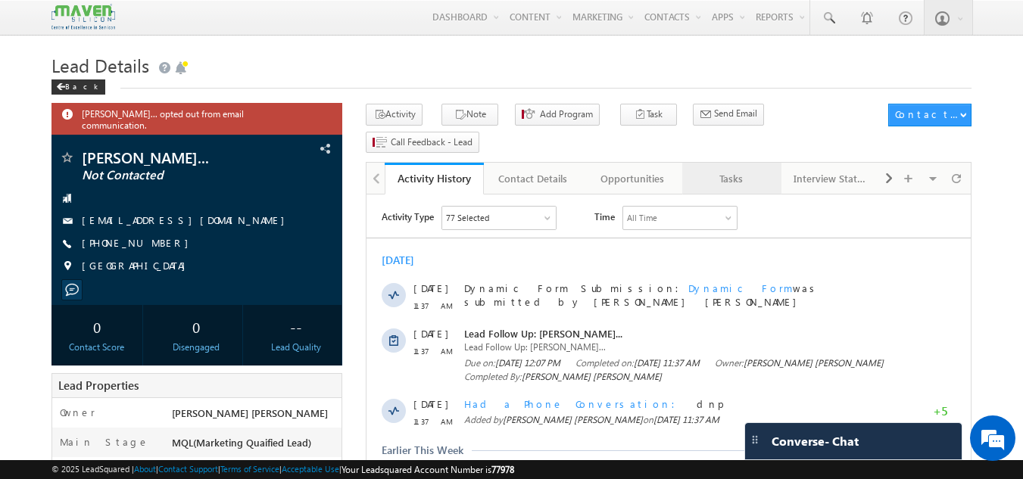
click at [731, 170] on div "Tasks" at bounding box center [731, 179] width 73 height 18
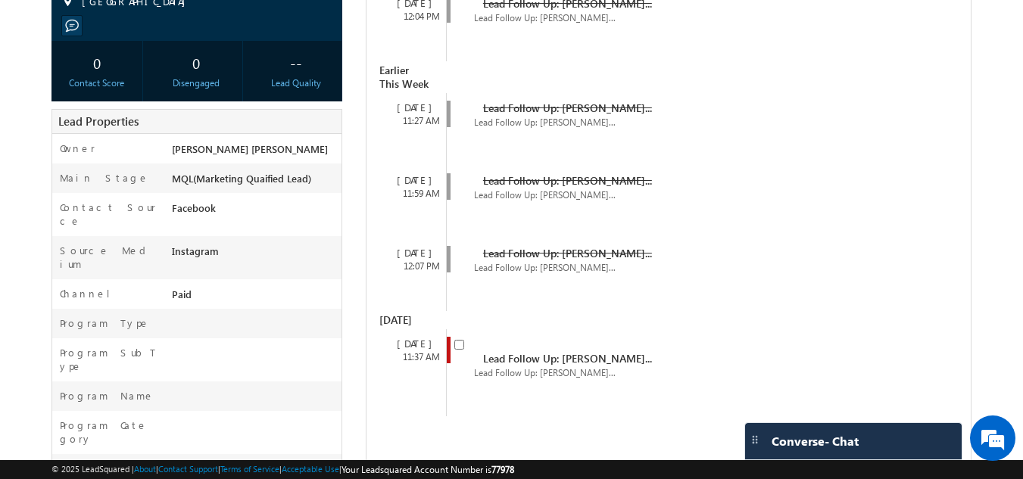
scroll to position [266, 0]
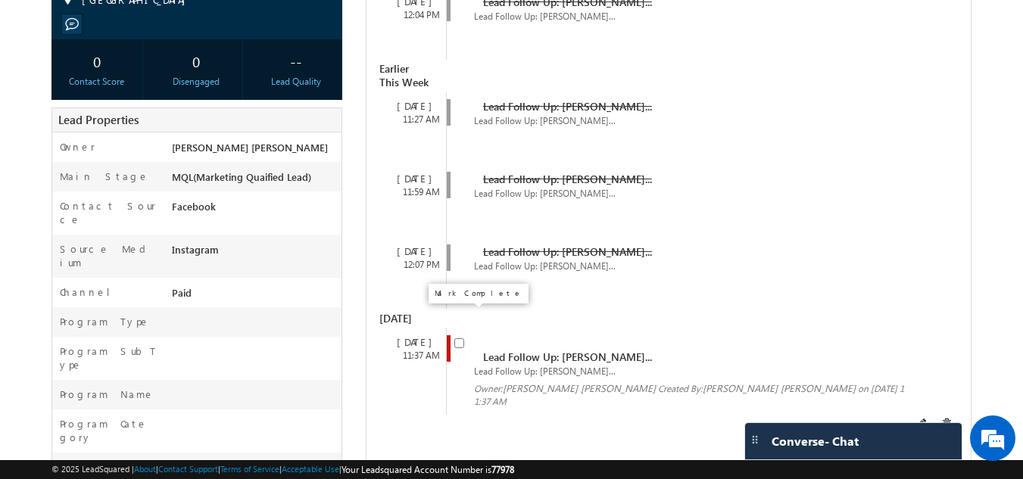
click at [460, 339] on input "checkbox" at bounding box center [459, 344] width 10 height 10
checkbox input "false"
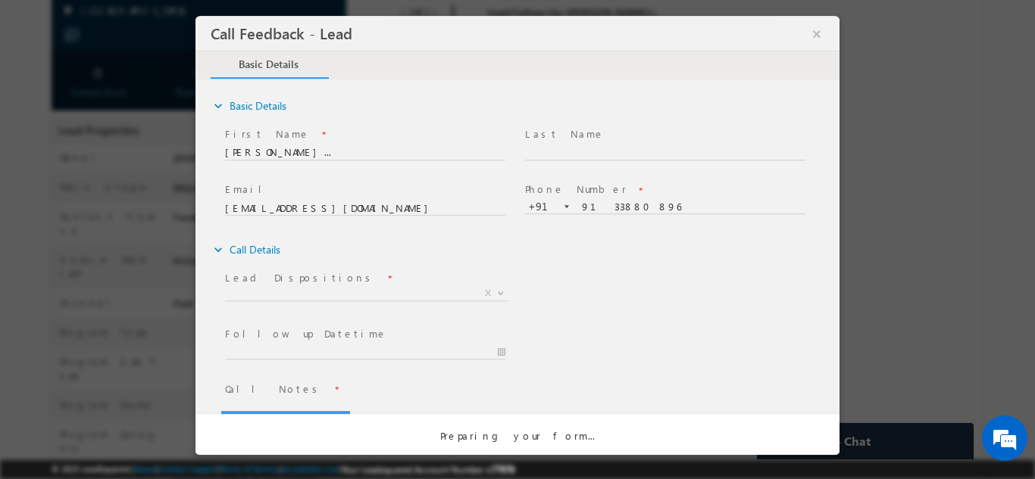
scroll to position [0, 0]
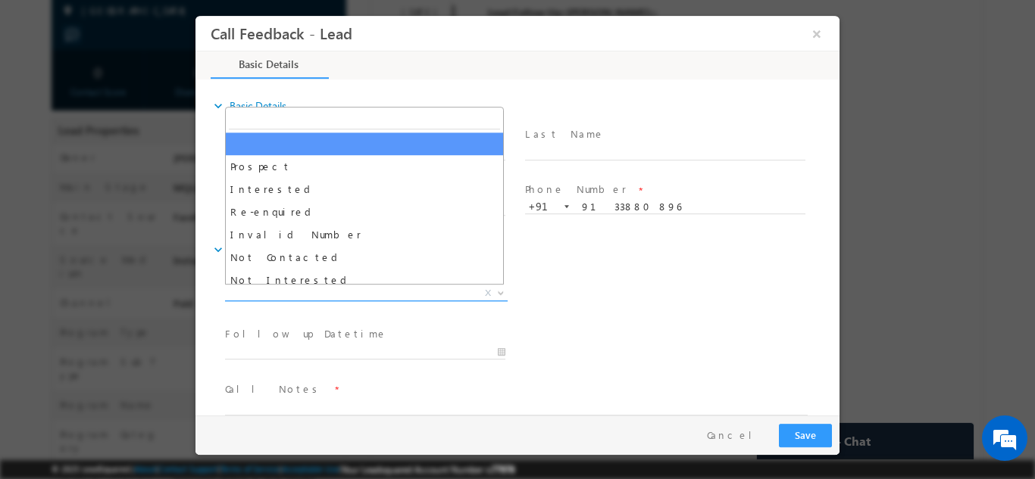
click at [309, 297] on span "X" at bounding box center [366, 293] width 283 height 15
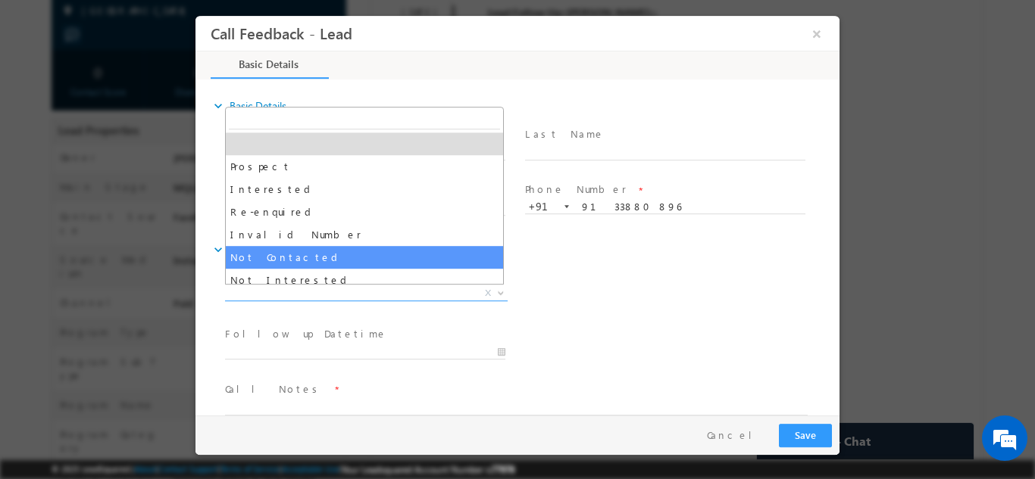
drag, startPoint x: 304, startPoint y: 262, endPoint x: 317, endPoint y: 353, distance: 91.8
click at [317, 353] on body "Call Feedback - Lead × Basic Details" at bounding box center [517, 215] width 644 height 400
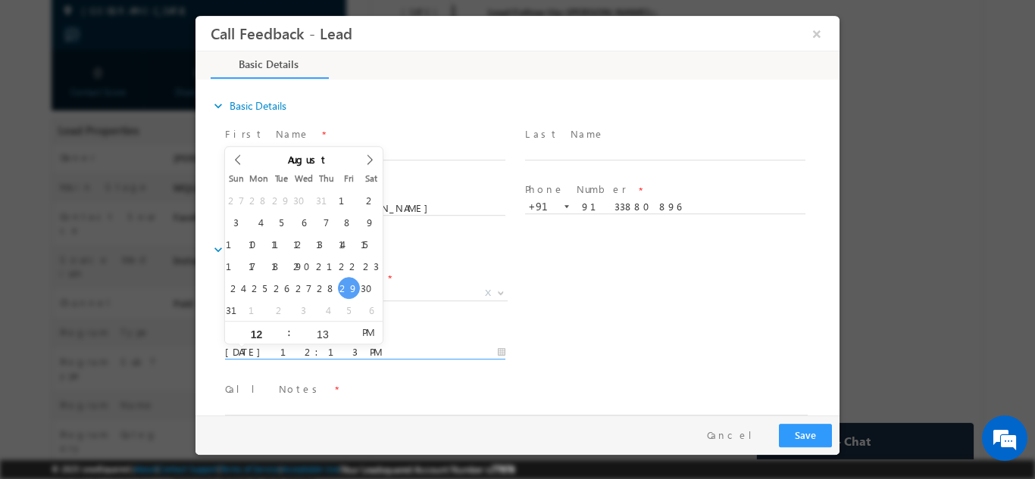
click at [317, 353] on input "29/08/2025 12:13 PM" at bounding box center [365, 352] width 280 height 15
type input "30/08/2025 12:13 PM"
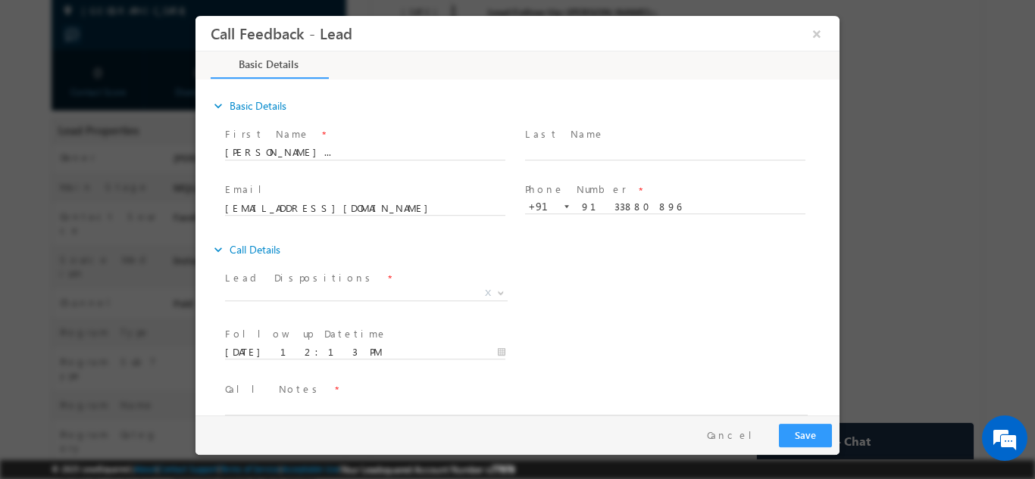
click at [813, 323] on div "Follow up Datetime * 30/08/2025 12:13 PM Program Type * Long Term Short Term X" at bounding box center [530, 351] width 617 height 56
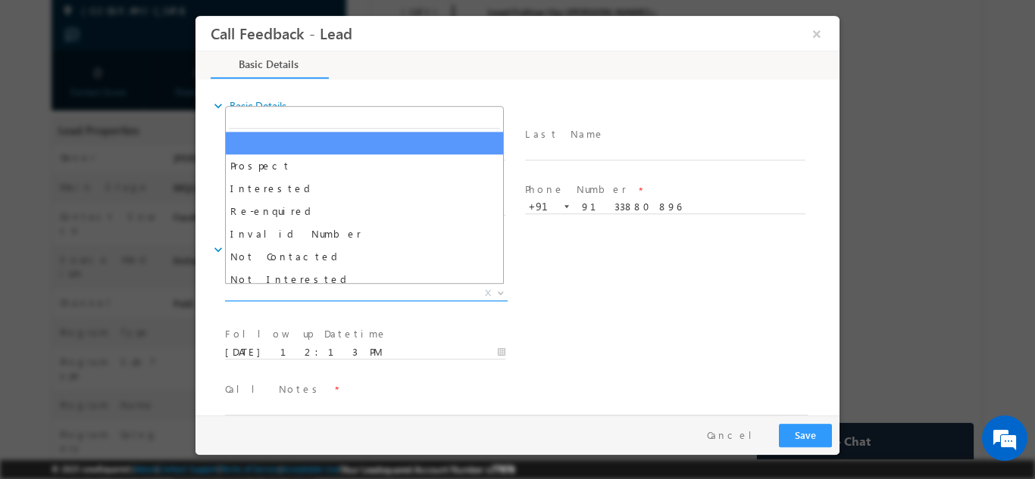
click at [448, 289] on span "X" at bounding box center [366, 293] width 283 height 15
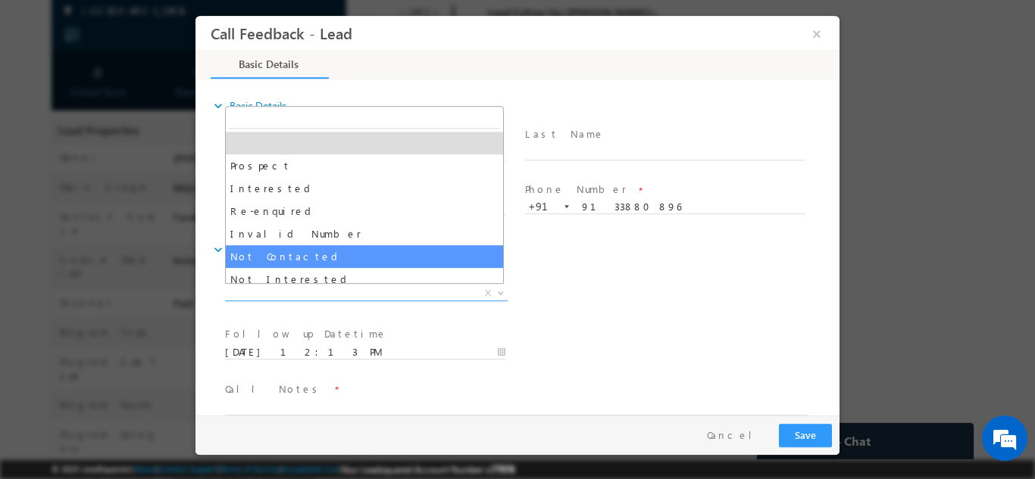
select select "Not Contacted"
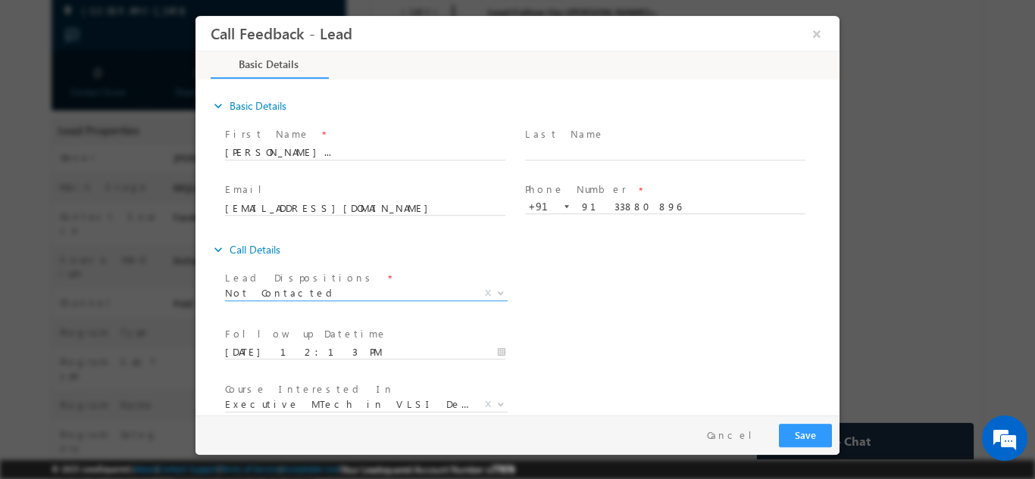
scroll to position [80, 0]
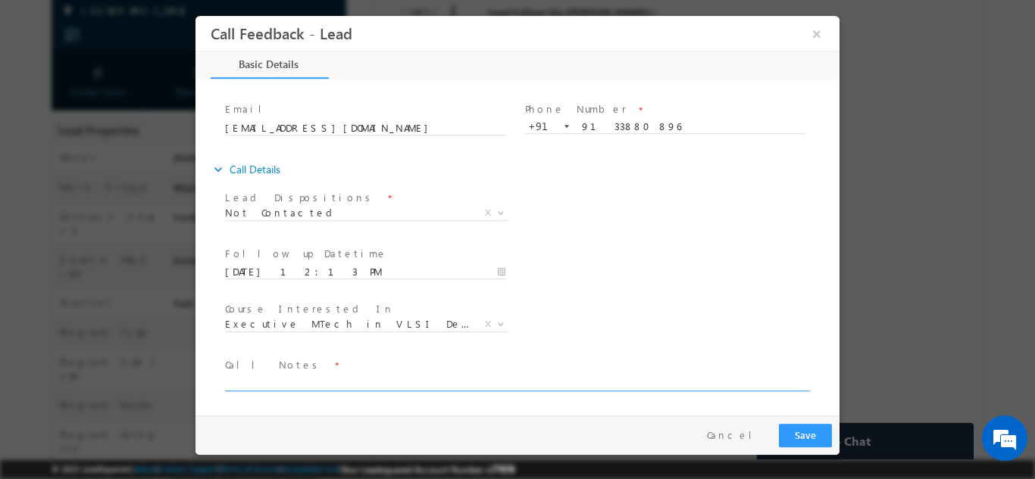
click at [500, 386] on textarea at bounding box center [516, 381] width 582 height 17
type textarea "dnp"
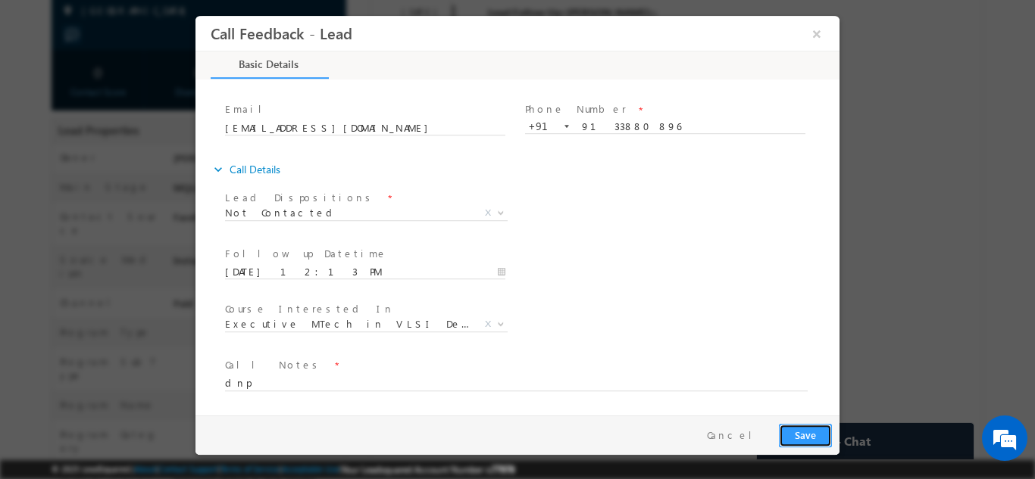
click at [804, 427] on button "Save" at bounding box center [805, 434] width 53 height 23
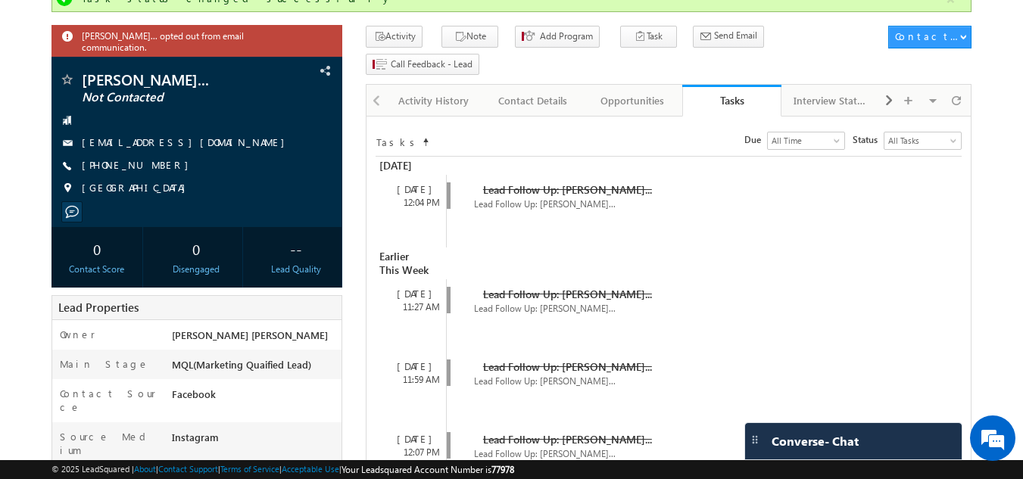
scroll to position [76, 0]
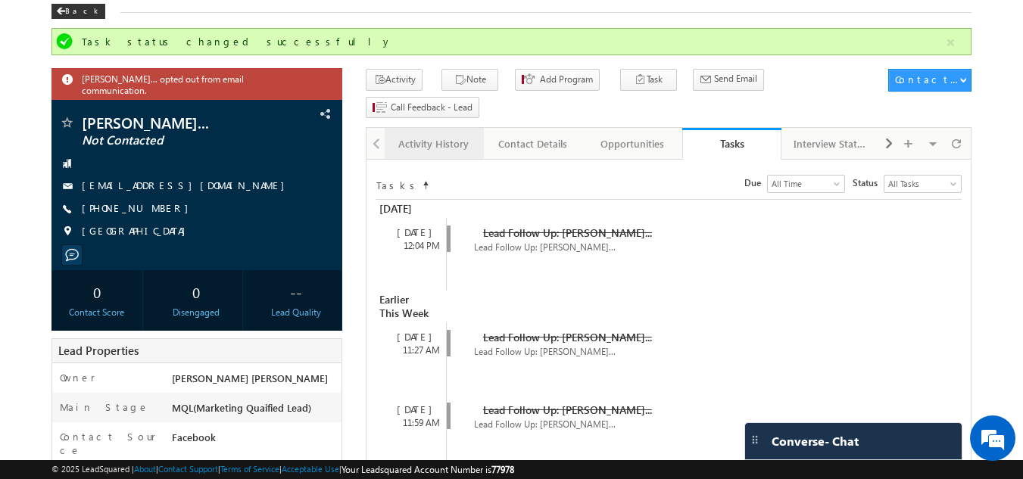
click at [437, 135] on div "Activity History" at bounding box center [433, 144] width 73 height 18
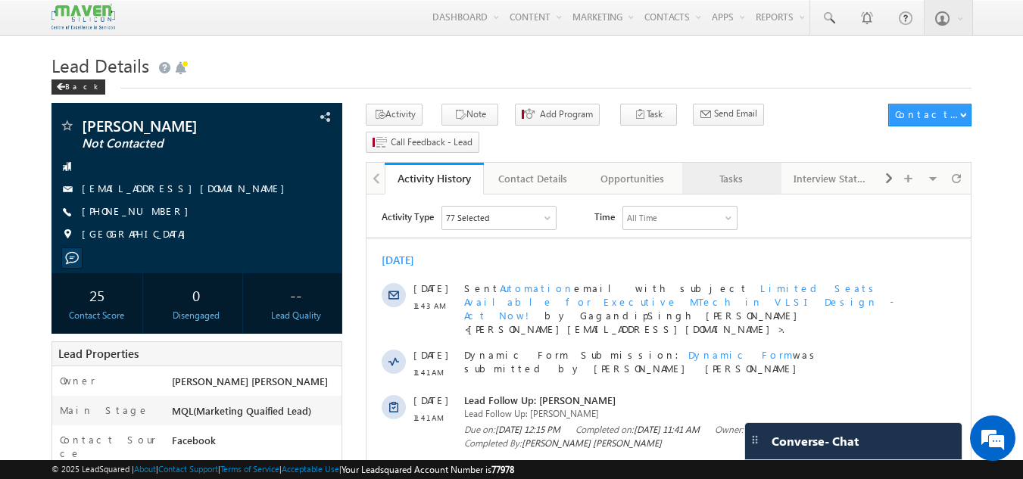
click at [737, 170] on div "Tasks" at bounding box center [731, 179] width 73 height 18
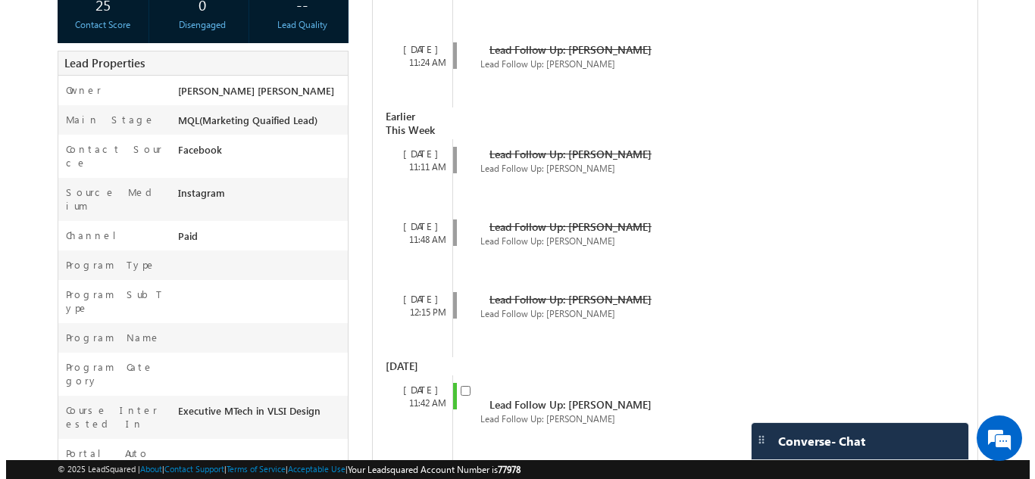
scroll to position [525, 0]
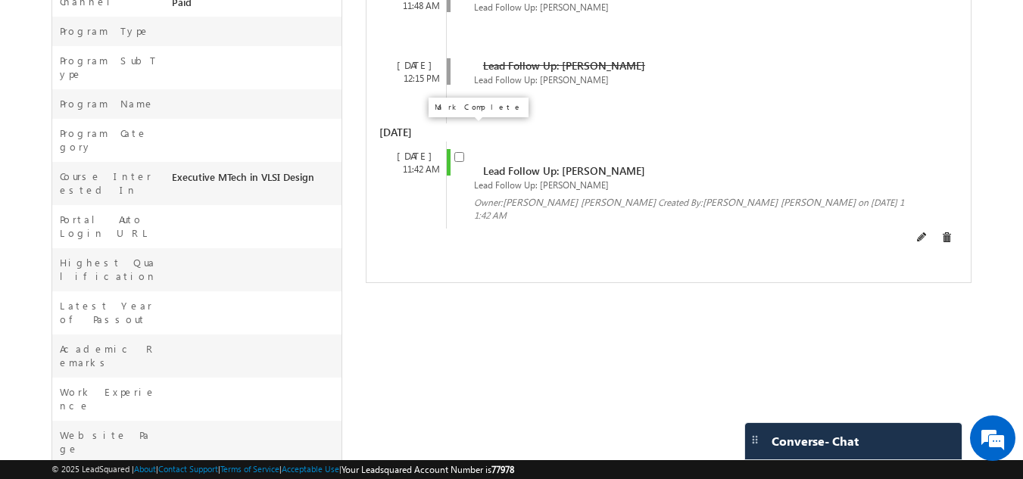
click at [460, 152] on input "checkbox" at bounding box center [459, 157] width 10 height 10
checkbox input "false"
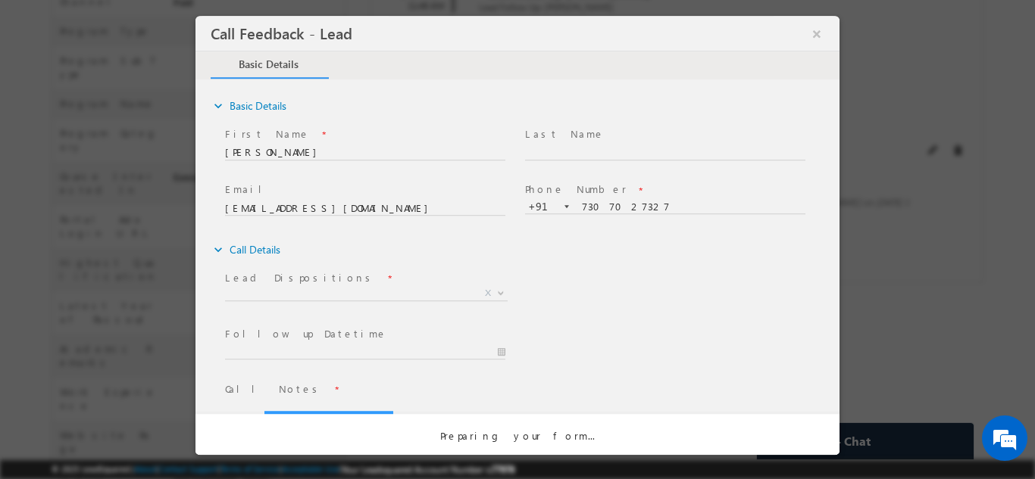
scroll to position [0, 0]
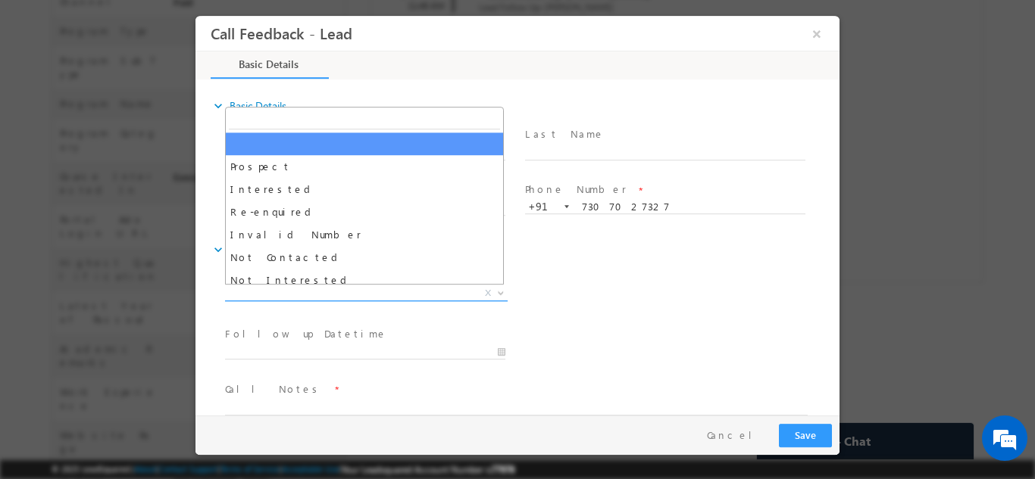
click at [409, 288] on span "X" at bounding box center [366, 293] width 283 height 15
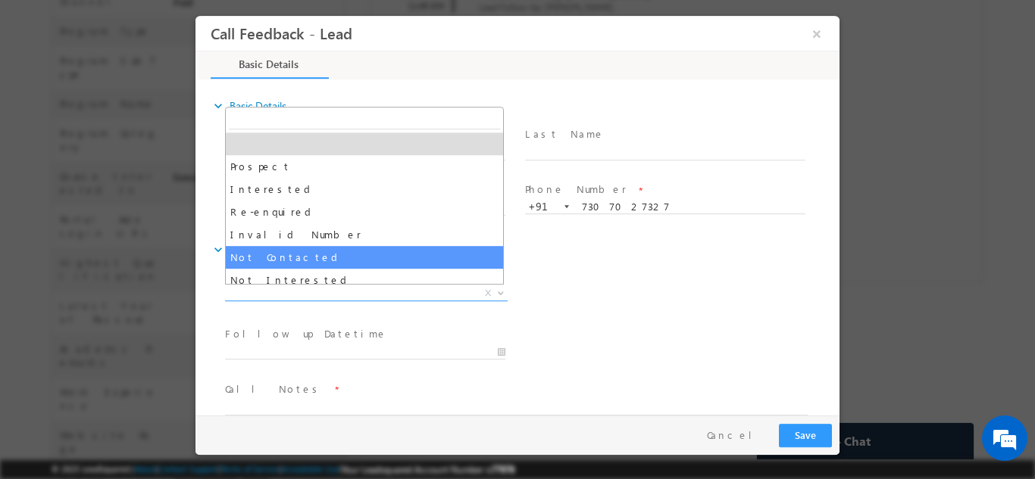
select select "Not Contacted"
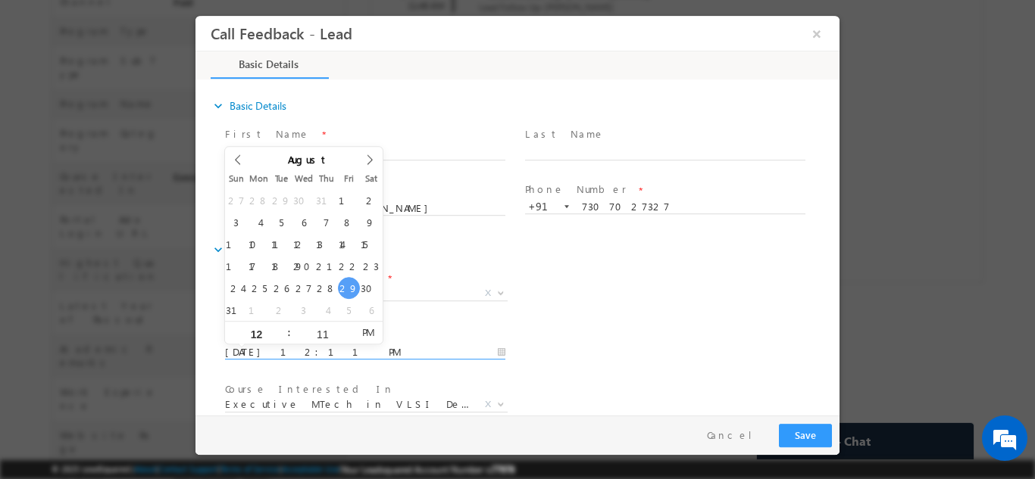
click at [402, 357] on input "29/08/2025 12:11 PM" at bounding box center [365, 352] width 280 height 15
type input "30/08/2025 12:11 PM"
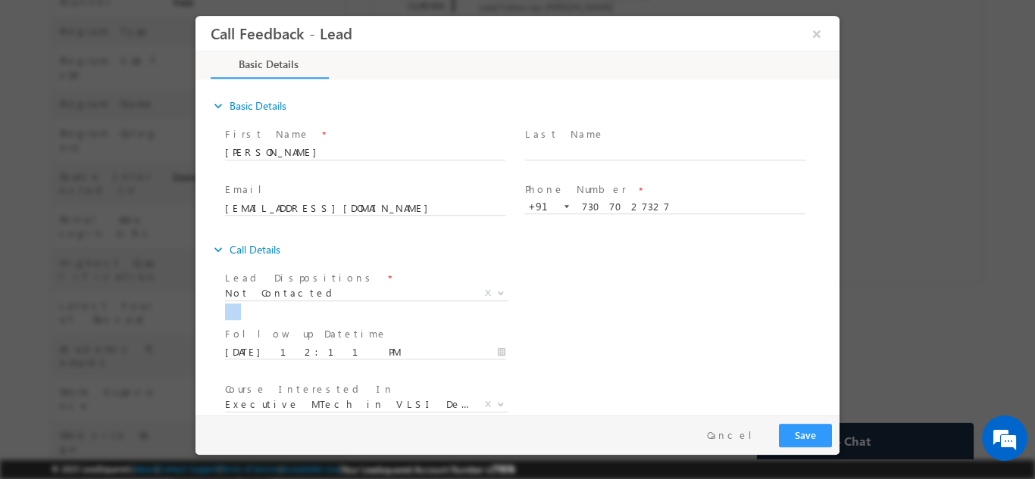
drag, startPoint x: 732, startPoint y: 291, endPoint x: 834, endPoint y: 331, distance: 109.1
click at [834, 331] on div "expand_more Basic Details First Name *" at bounding box center [521, 248] width 636 height 334
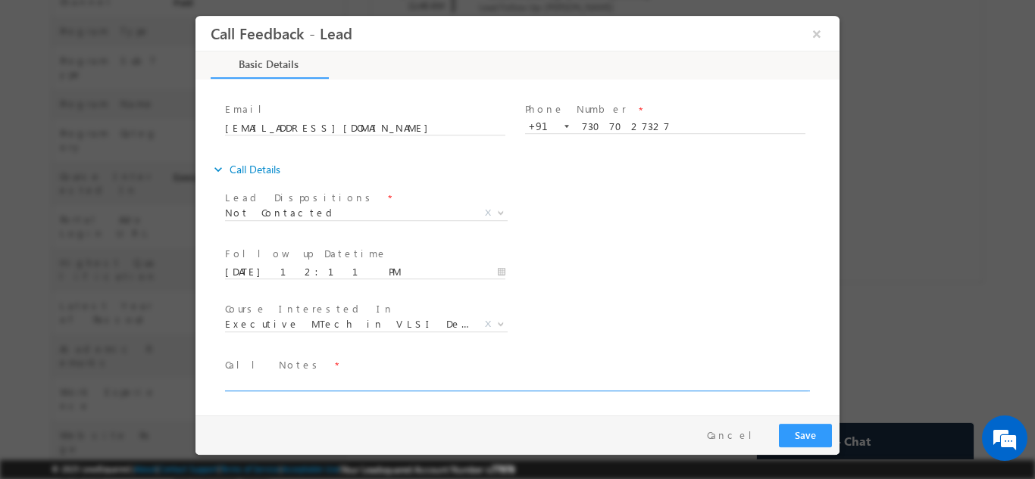
click at [695, 383] on textarea at bounding box center [516, 381] width 582 height 17
type textarea "dnp"
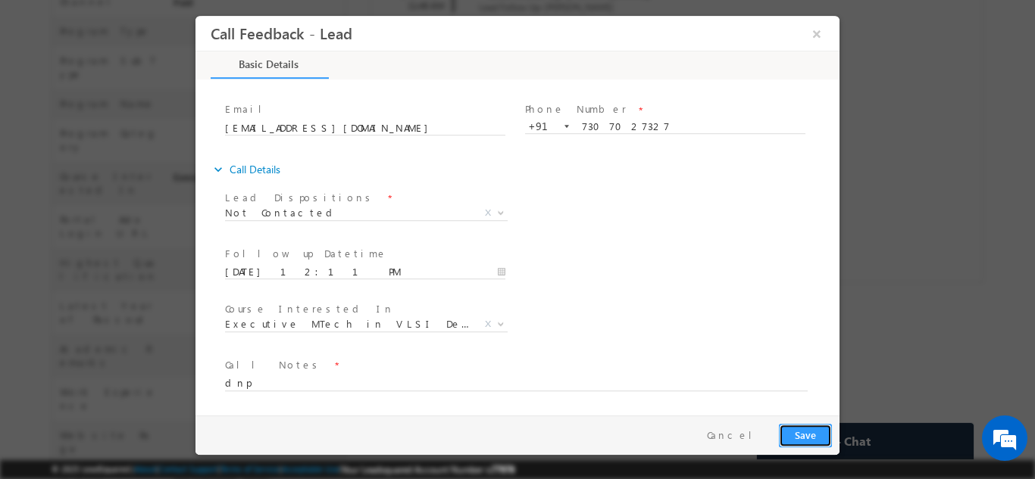
click at [813, 435] on button "Save" at bounding box center [805, 434] width 53 height 23
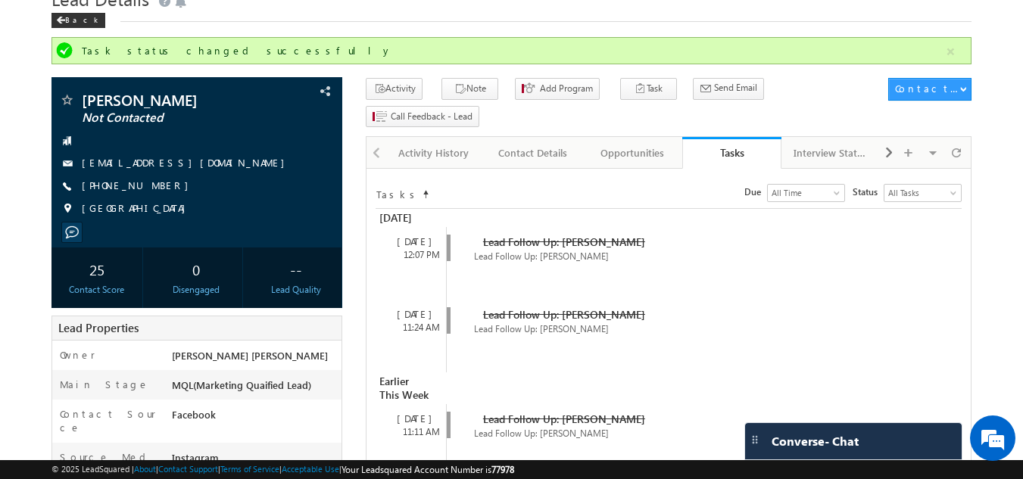
scroll to position [68, 0]
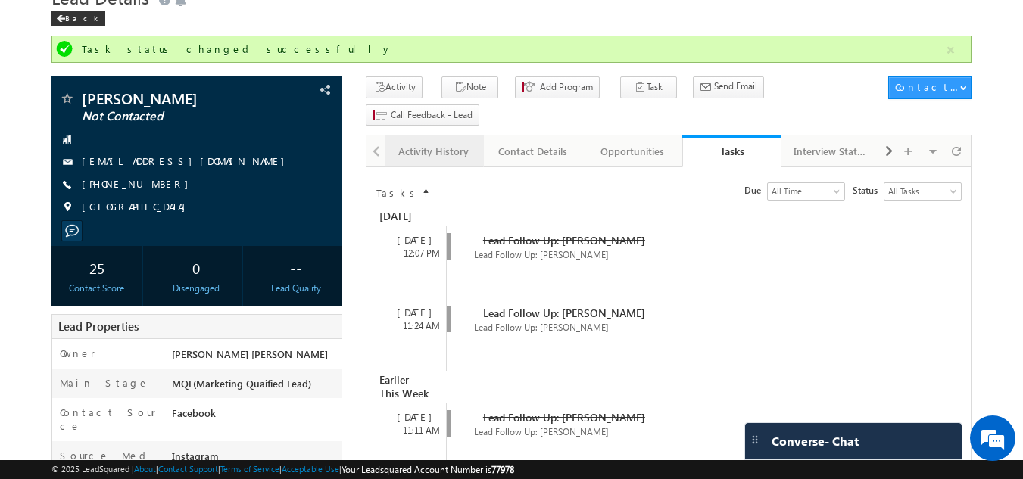
click at [411, 136] on link "Activity History" at bounding box center [434, 152] width 99 height 32
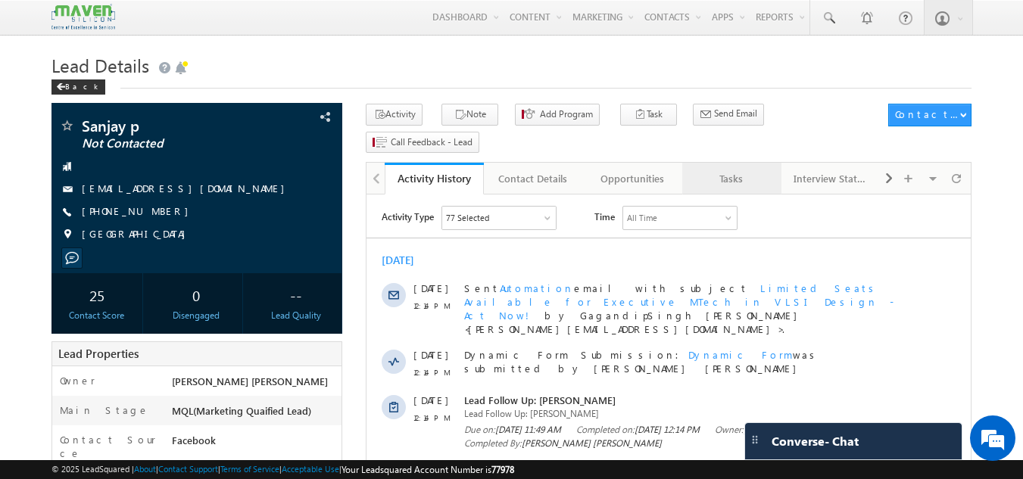
click at [741, 163] on link "Tasks" at bounding box center [731, 179] width 99 height 32
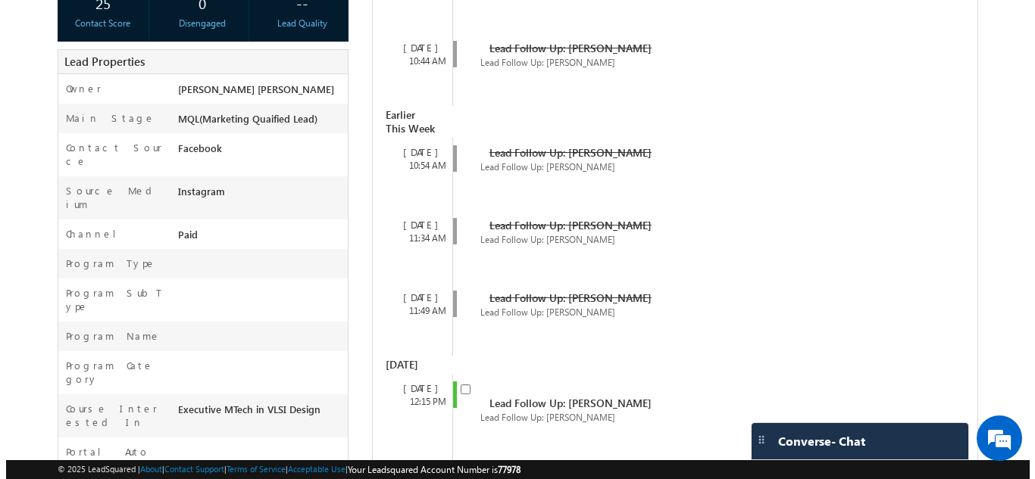
scroll to position [463, 0]
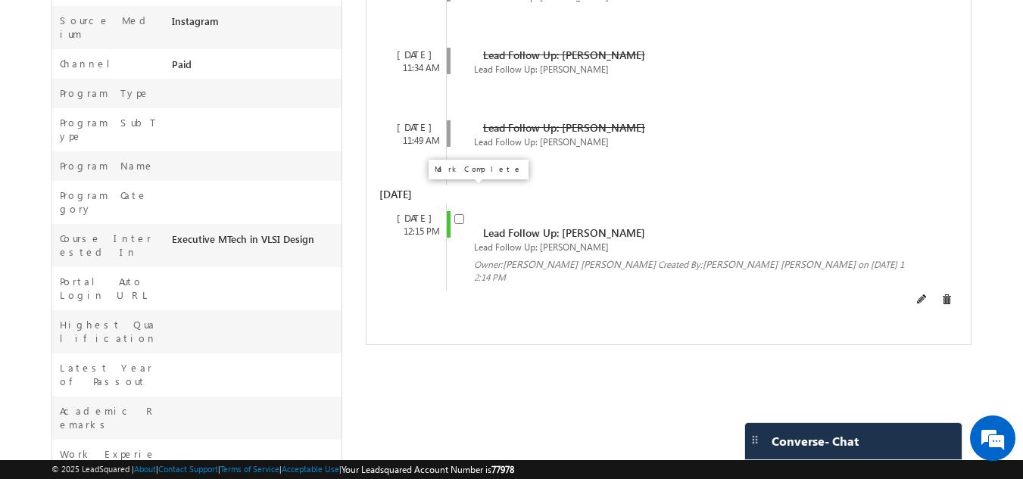
click at [461, 214] on input "checkbox" at bounding box center [459, 219] width 10 height 10
checkbox input "false"
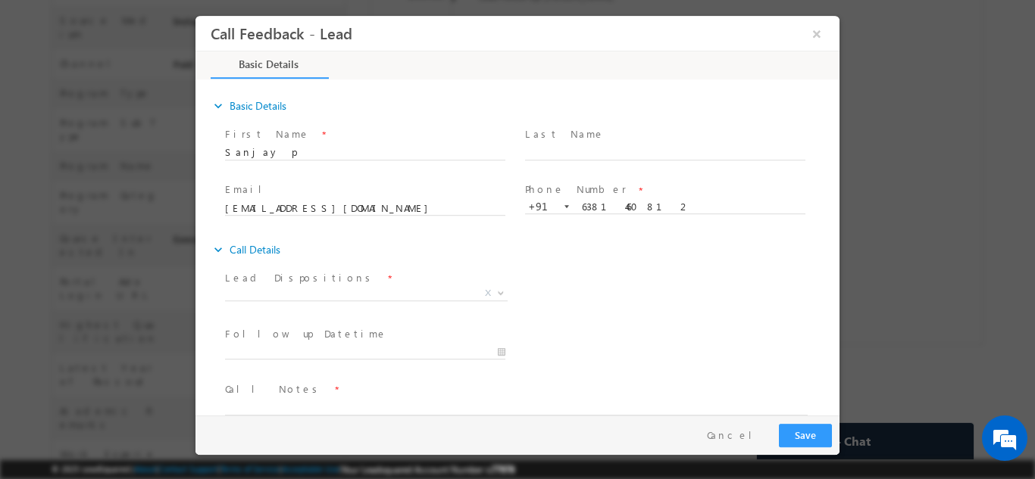
scroll to position [0, 0]
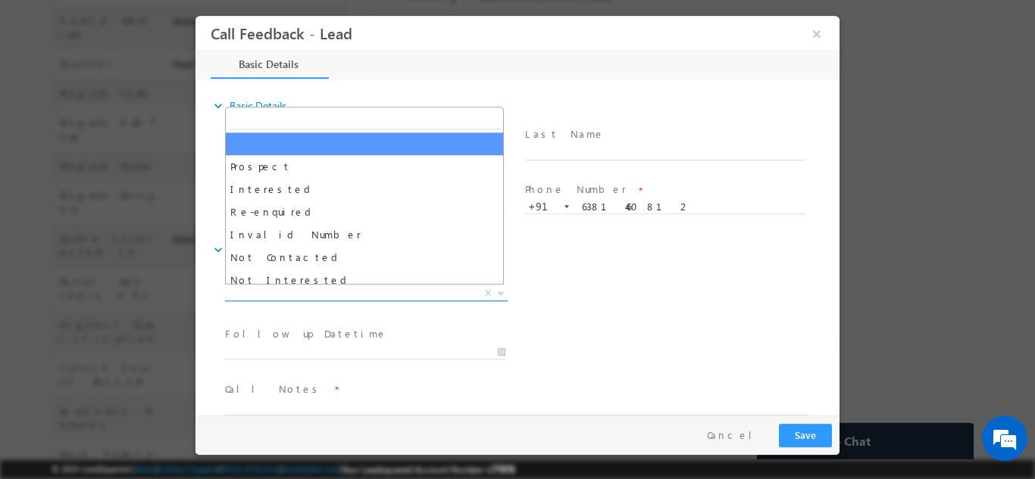
click at [357, 290] on span "X" at bounding box center [366, 293] width 283 height 15
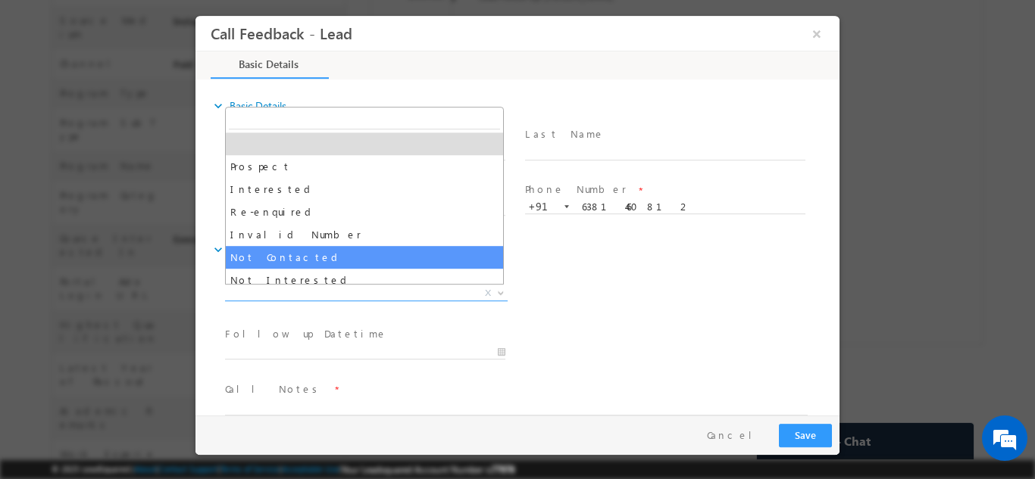
select select "Not Contacted"
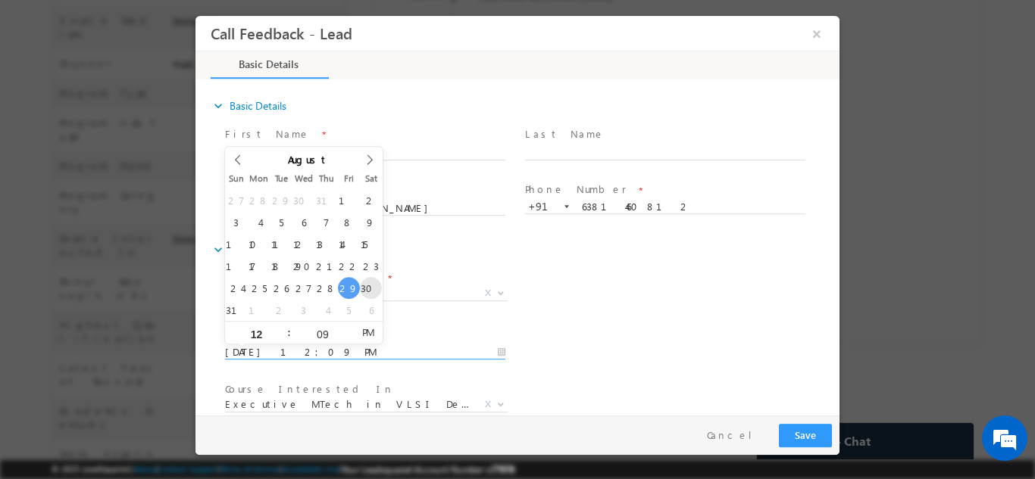
drag, startPoint x: 302, startPoint y: 348, endPoint x: 368, endPoint y: 276, distance: 98.1
click at [368, 276] on body "Call Feedback - Lead × Basic Details" at bounding box center [517, 215] width 644 height 400
type input "30/08/2025 12:09 PM"
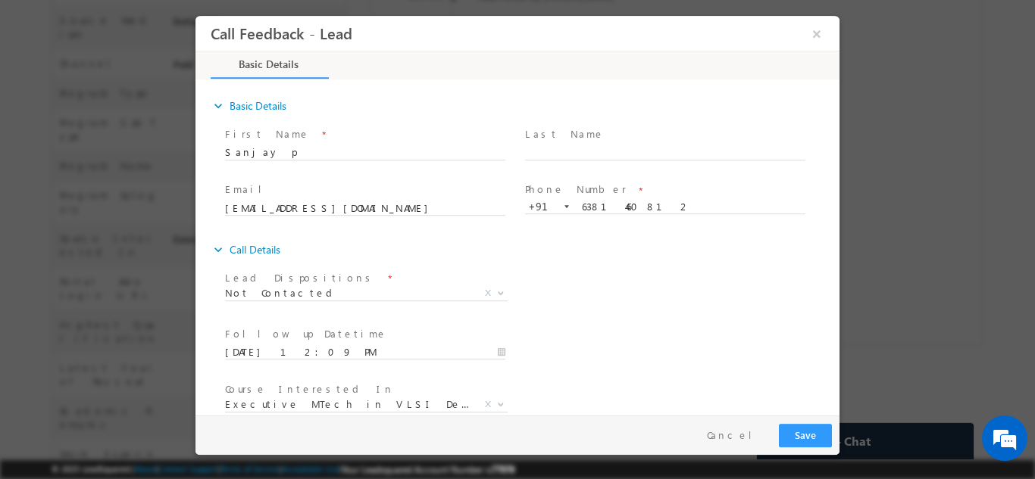
scroll to position [80, 0]
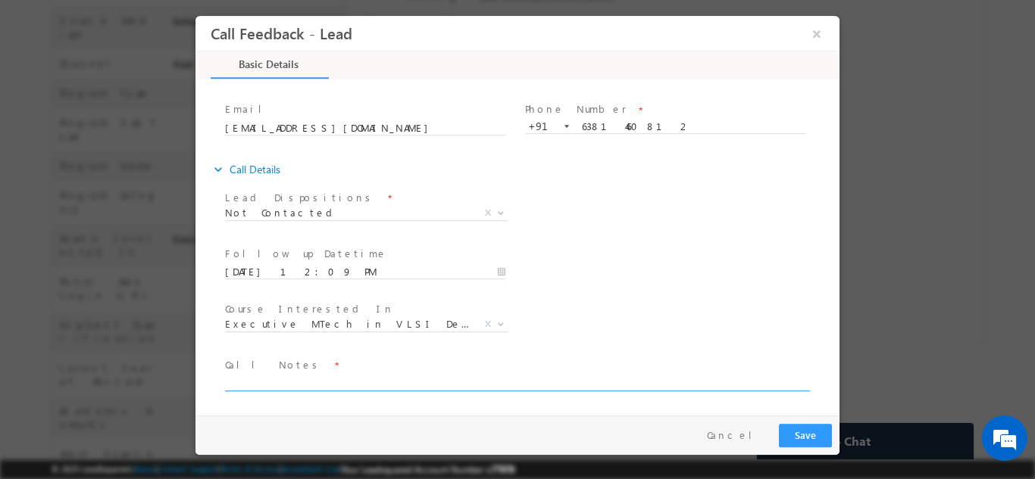
click at [746, 381] on textarea at bounding box center [516, 381] width 582 height 17
type textarea "dnp"
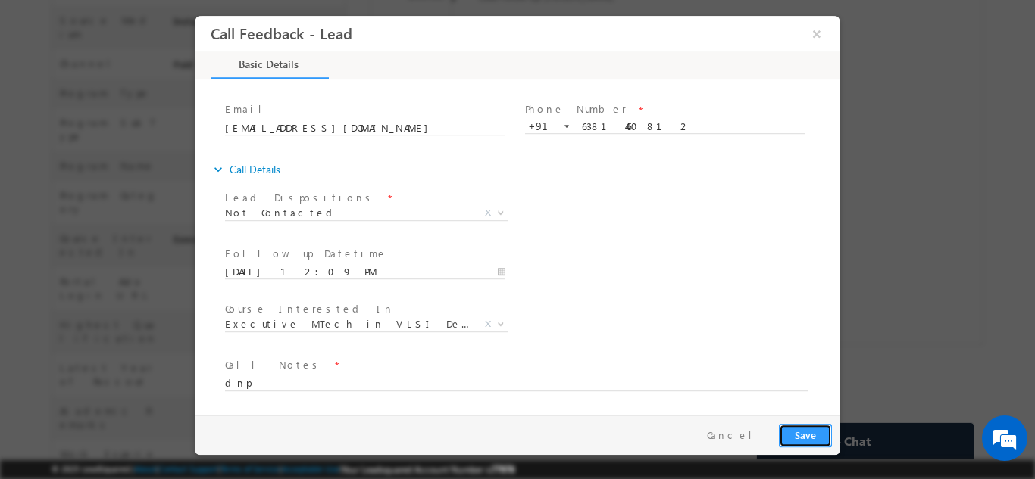
click at [800, 430] on button "Save" at bounding box center [805, 434] width 53 height 23
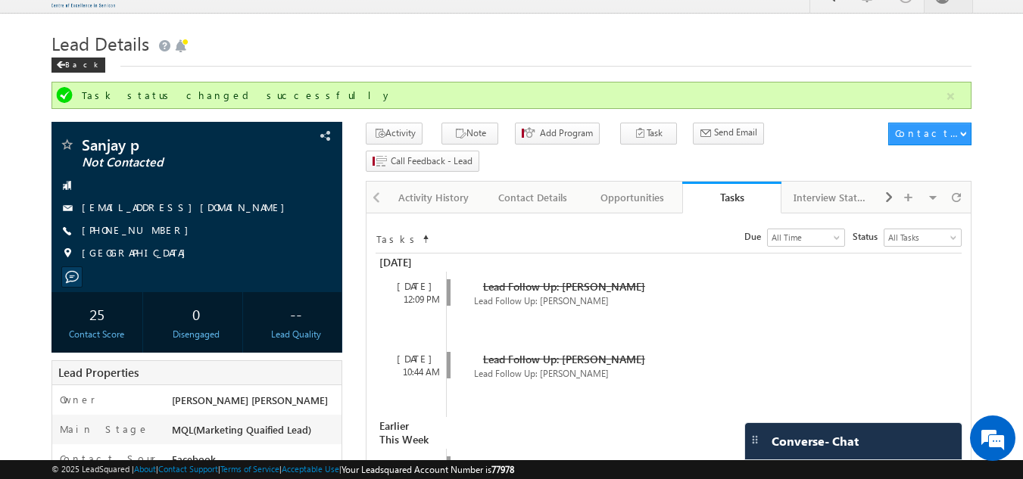
scroll to position [0, 0]
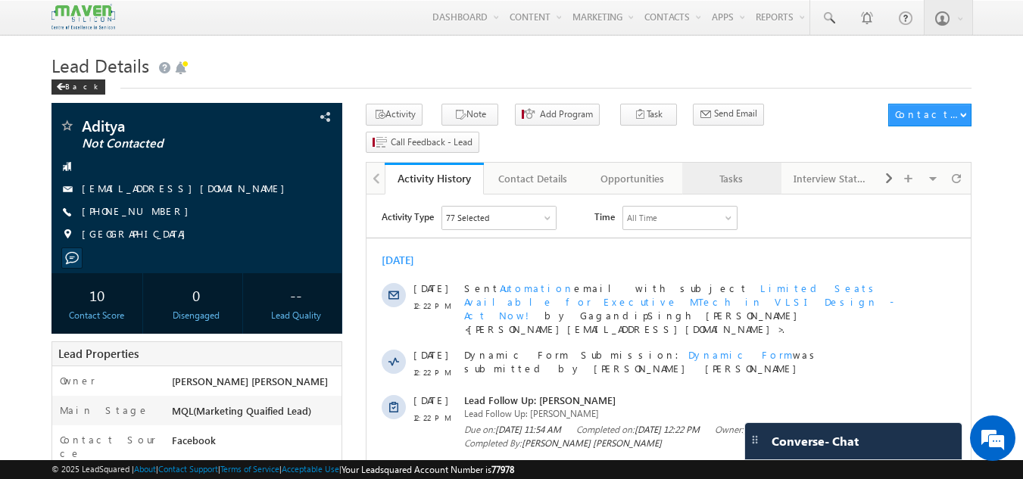
click at [716, 170] on div "Tasks" at bounding box center [731, 179] width 73 height 18
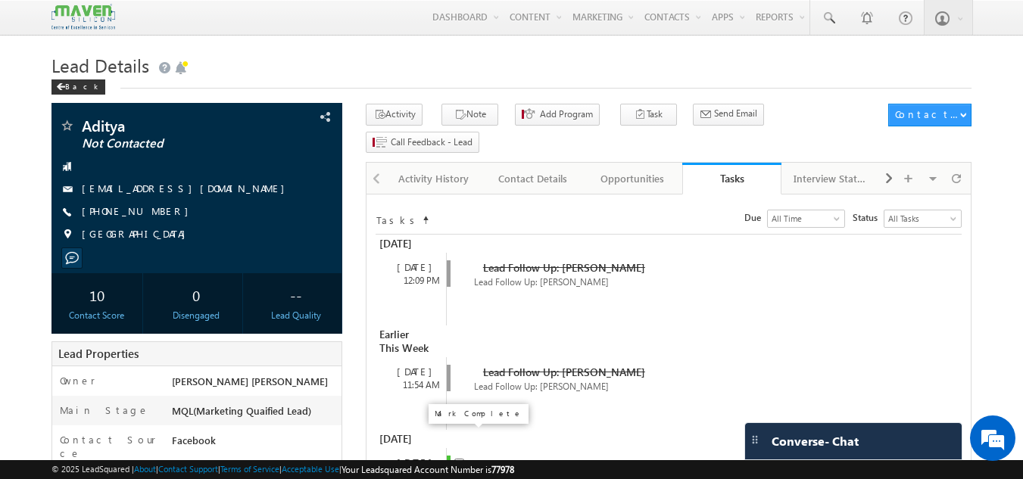
click at [457, 459] on input "checkbox" at bounding box center [459, 464] width 10 height 10
checkbox input "false"
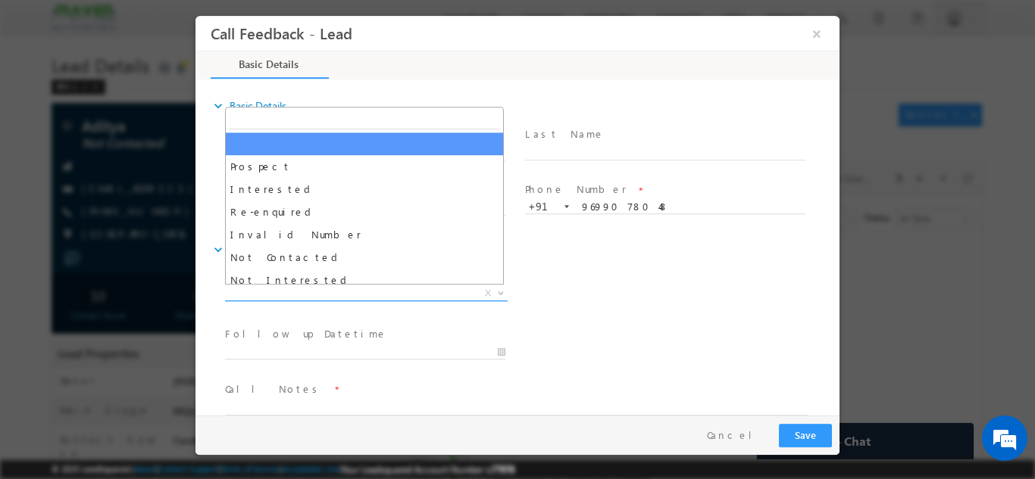
click at [361, 288] on span "X" at bounding box center [366, 293] width 283 height 15
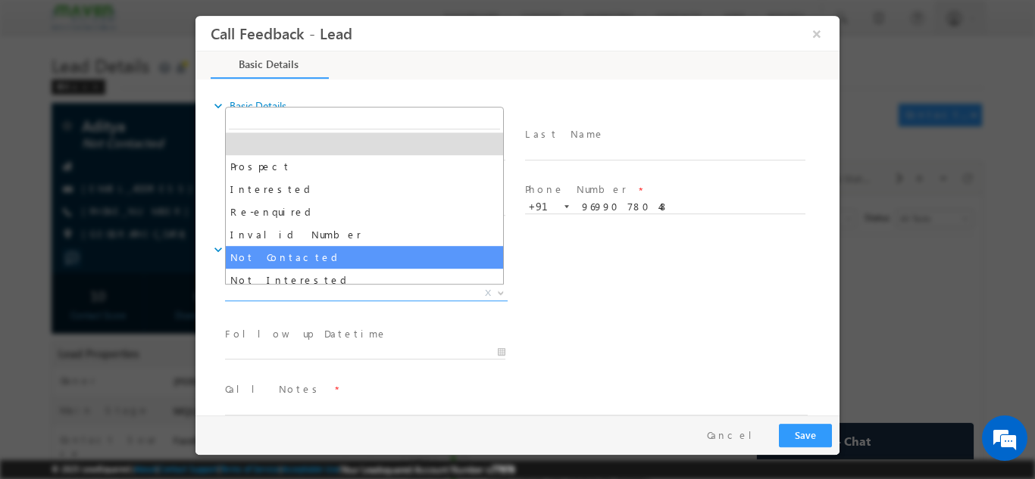
select select "Not Contacted"
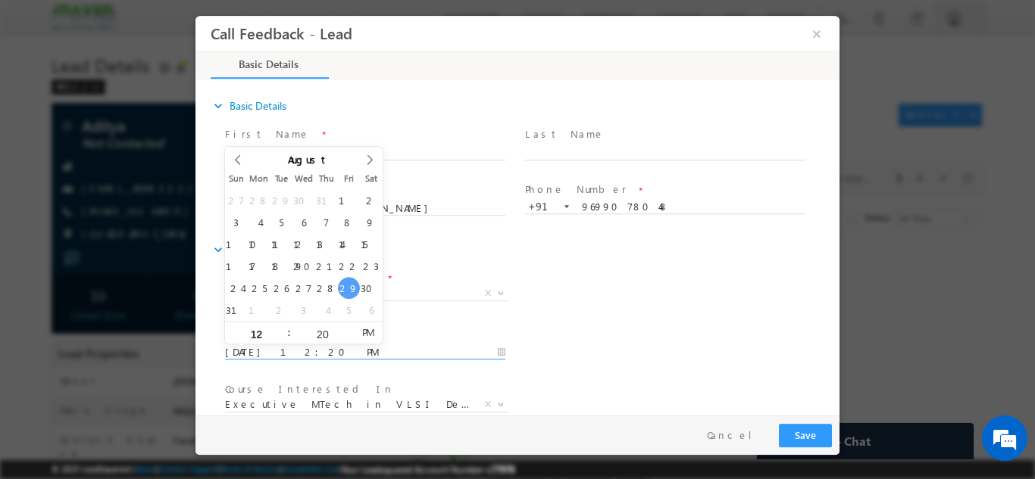
click at [352, 349] on input "[DATE] 12:20 PM" at bounding box center [365, 352] width 280 height 15
type input "[DATE] 12:20 PM"
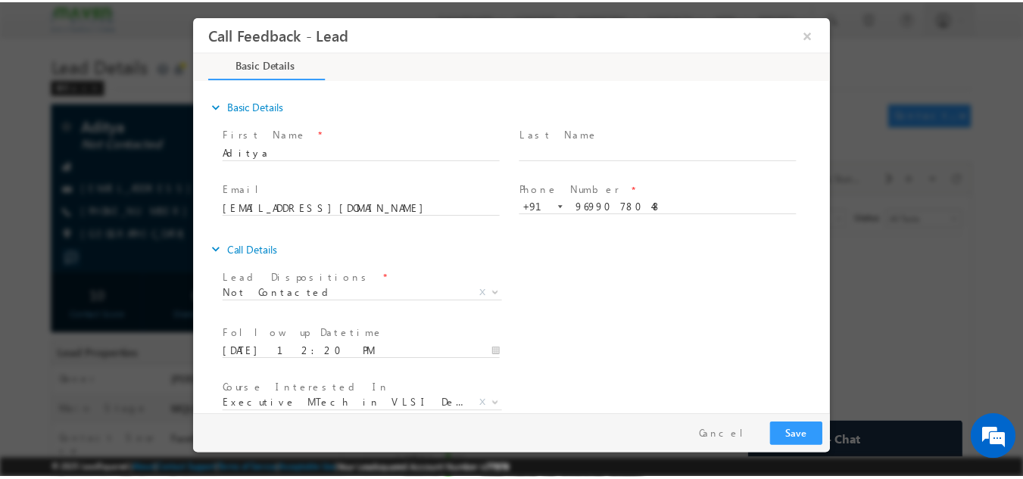
scroll to position [80, 0]
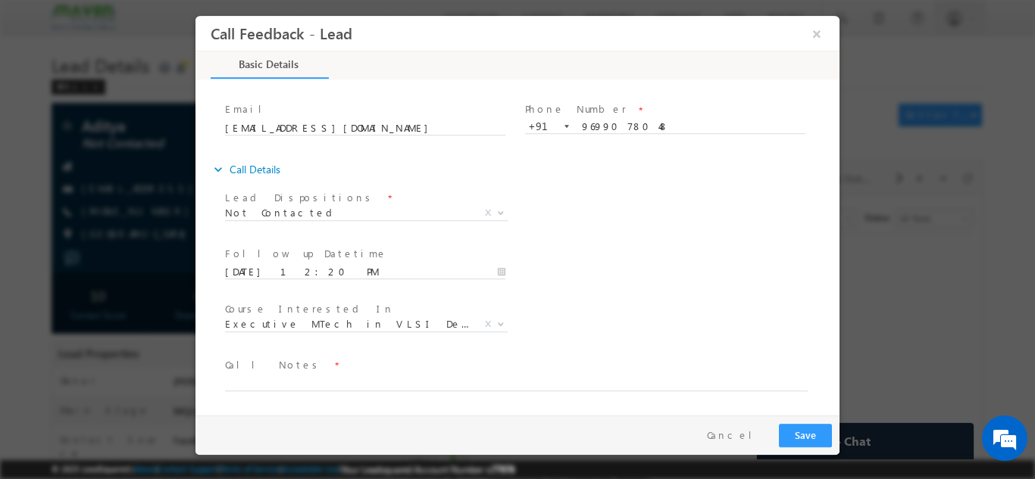
drag, startPoint x: 836, startPoint y: 279, endPoint x: 1060, endPoint y: 435, distance: 273.1
click at [707, 384] on textarea at bounding box center [516, 381] width 582 height 17
type textarea "dnp"
click at [814, 433] on button "Save" at bounding box center [805, 434] width 53 height 23
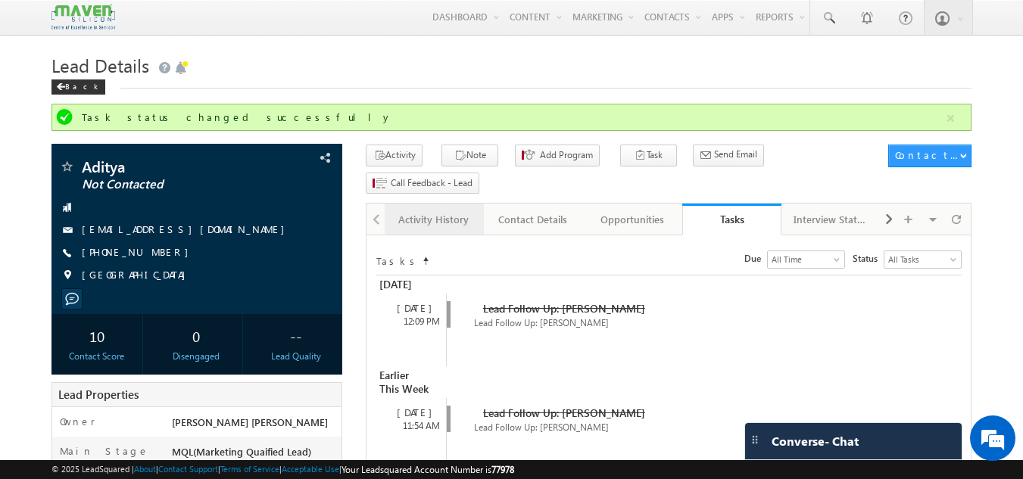
click at [417, 211] on div "Activity History" at bounding box center [433, 220] width 73 height 18
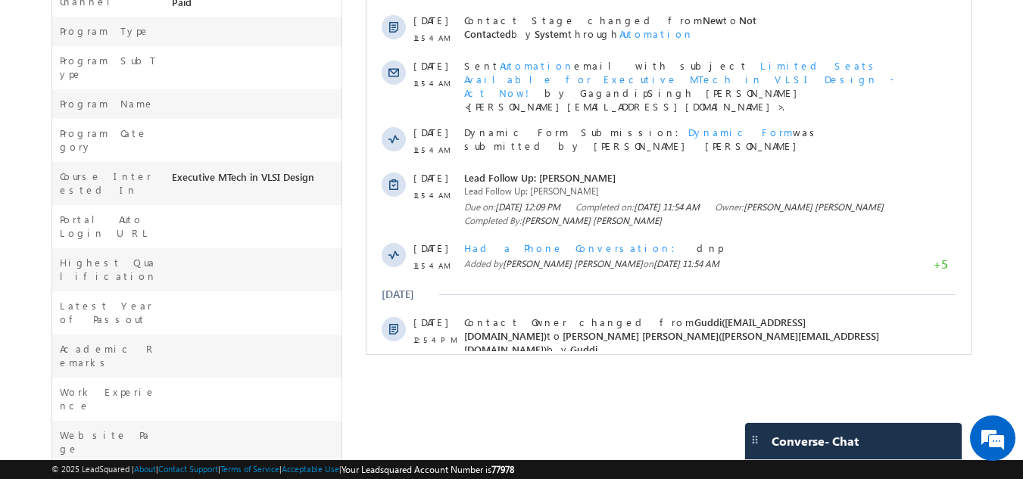
scroll to position [0, 0]
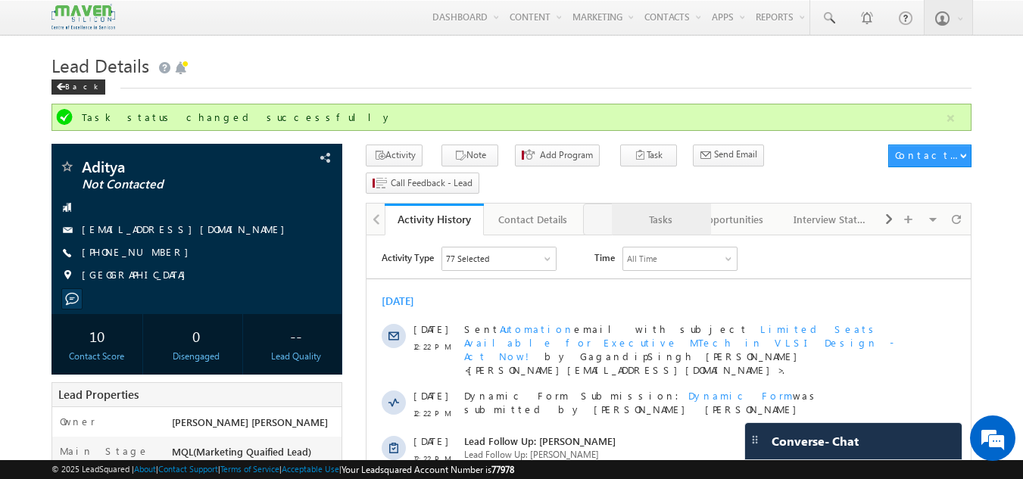
drag, startPoint x: 733, startPoint y: 196, endPoint x: 663, endPoint y: 208, distance: 71.3
click at [663, 208] on link "Tasks" at bounding box center [632, 220] width 99 height 32
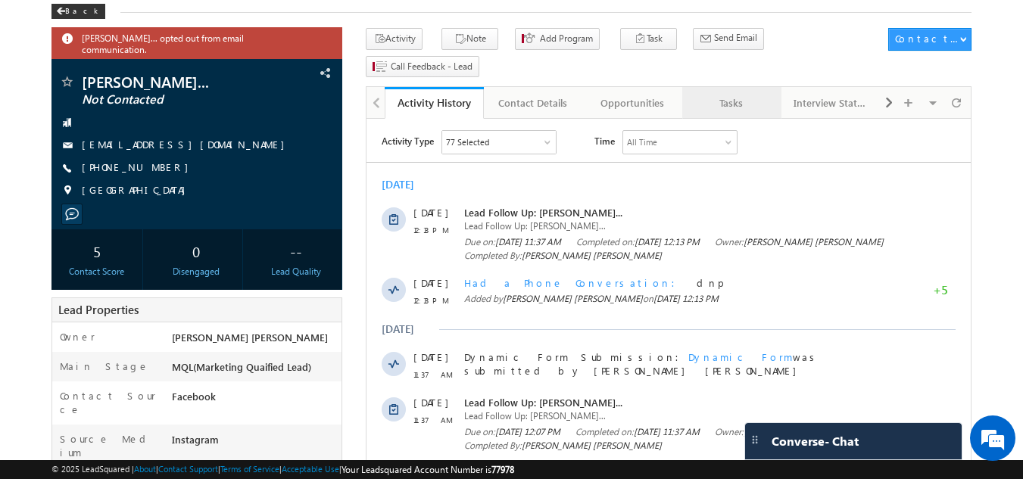
click at [743, 87] on link "Tasks" at bounding box center [731, 103] width 99 height 32
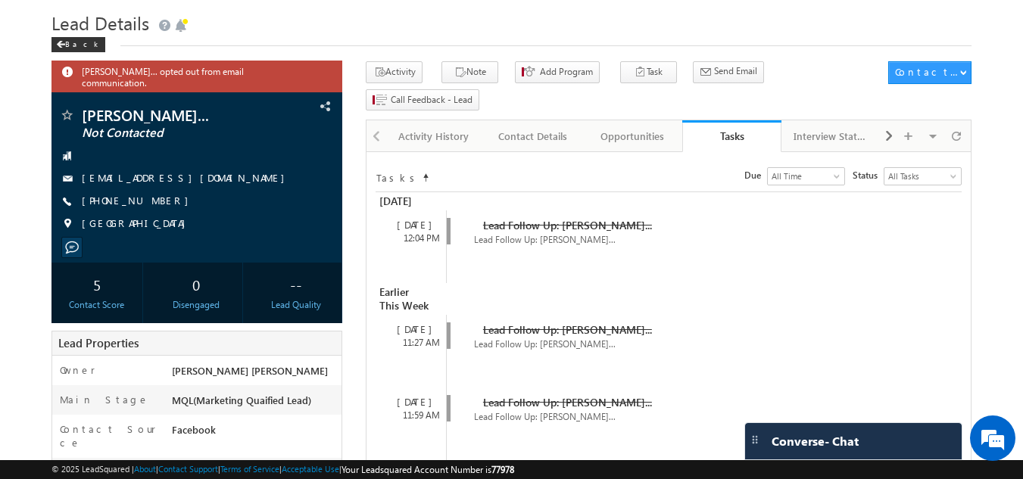
scroll to position [37, 0]
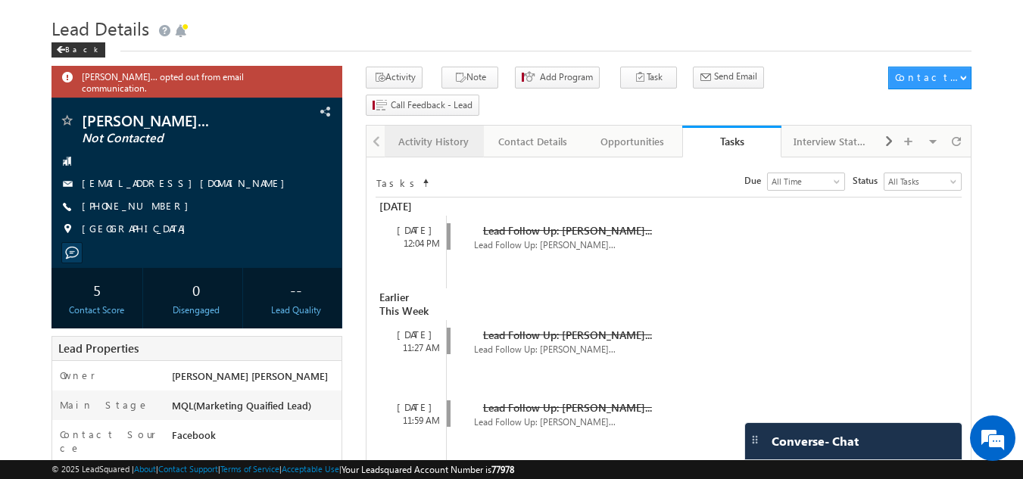
click at [430, 133] on div "Activity History" at bounding box center [433, 142] width 73 height 18
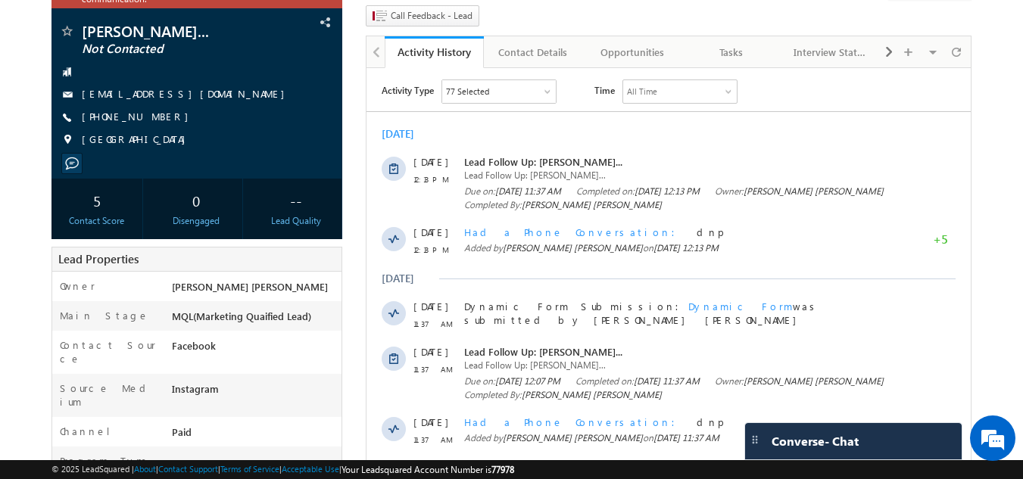
scroll to position [130, 0]
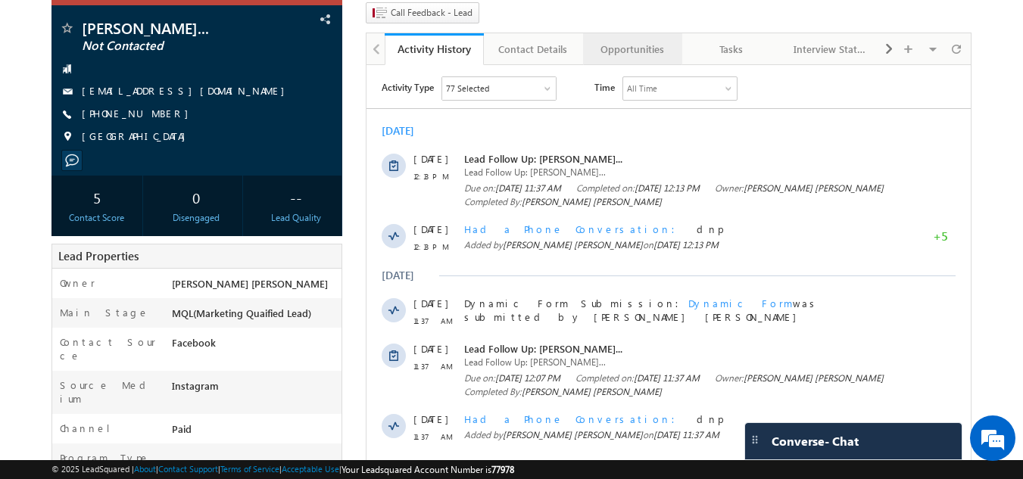
click at [620, 40] on div "Opportunities" at bounding box center [631, 49] width 73 height 18
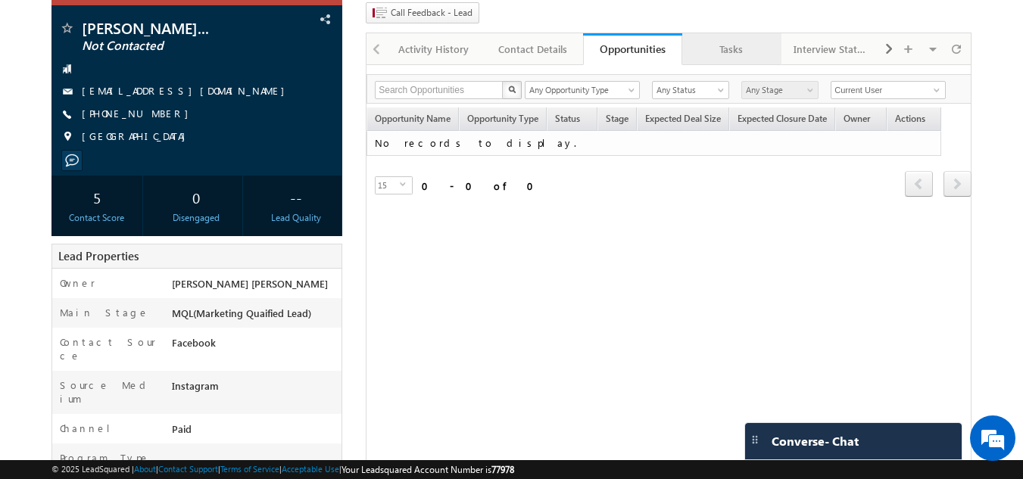
click at [735, 34] on link "Tasks" at bounding box center [731, 49] width 99 height 32
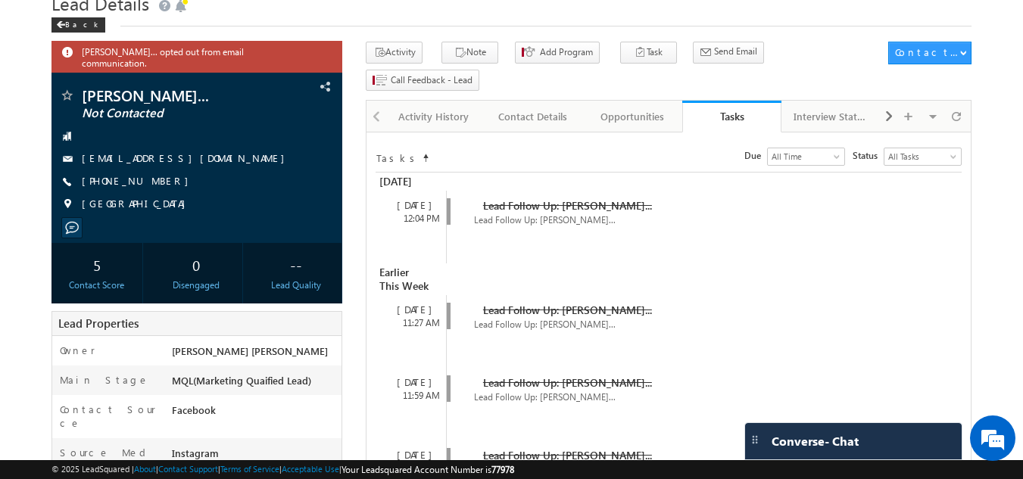
scroll to position [55, 0]
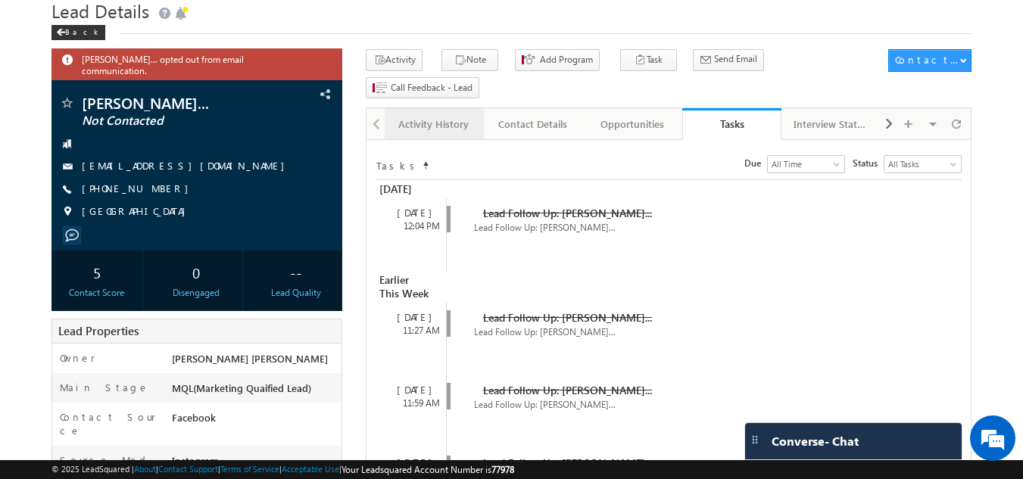
click at [445, 115] on div "Activity History" at bounding box center [433, 124] width 73 height 18
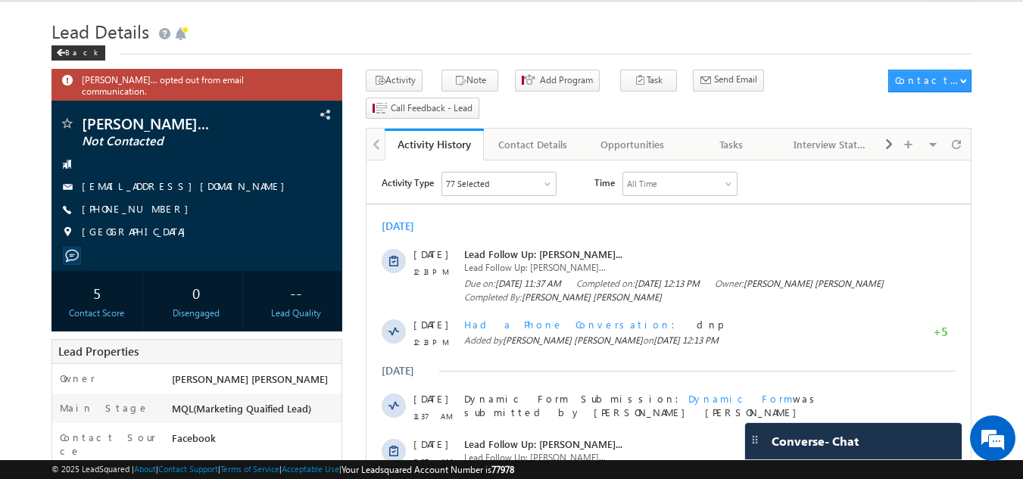
scroll to position [0, 0]
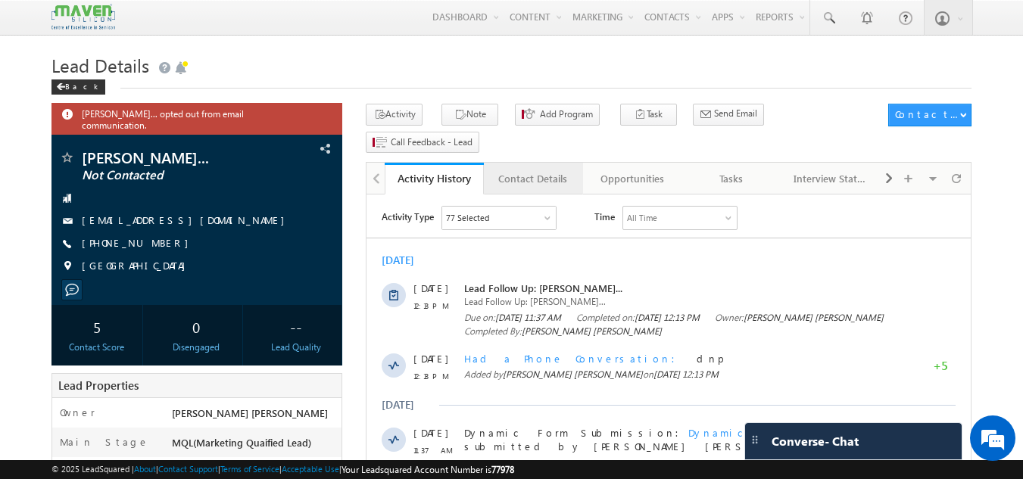
click at [551, 163] on link "Contact Details" at bounding box center [533, 179] width 99 height 32
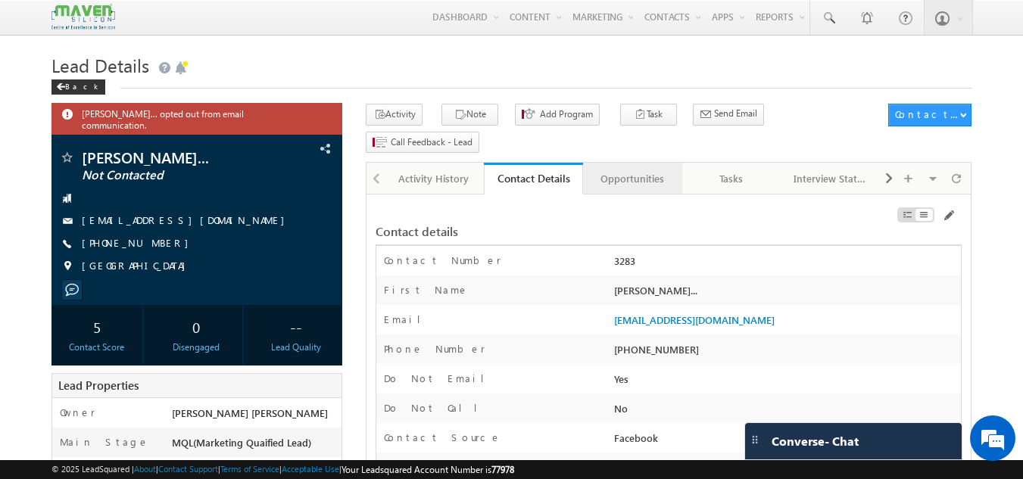
click at [627, 167] on link "Opportunities" at bounding box center [632, 179] width 99 height 32
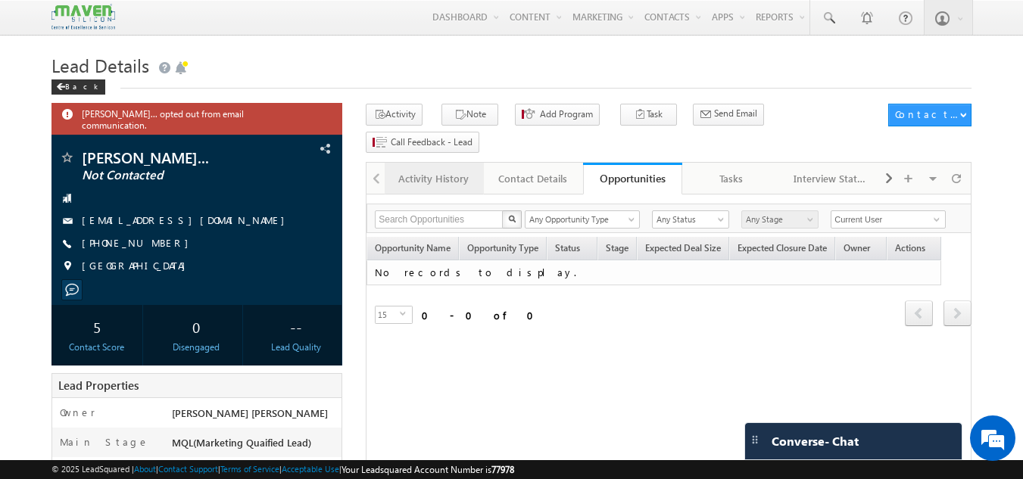
click at [442, 163] on link "Activity History" at bounding box center [434, 179] width 99 height 32
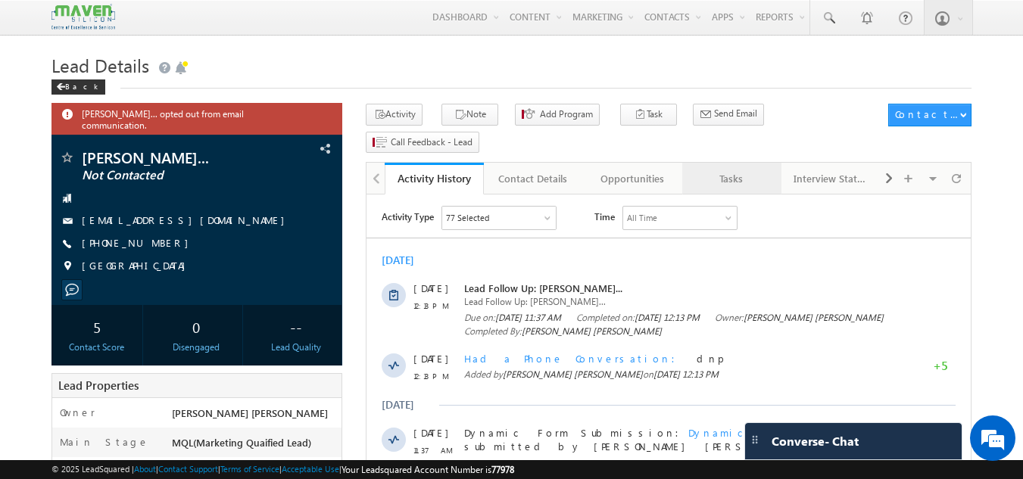
click at [698, 163] on link "Tasks" at bounding box center [731, 179] width 99 height 32
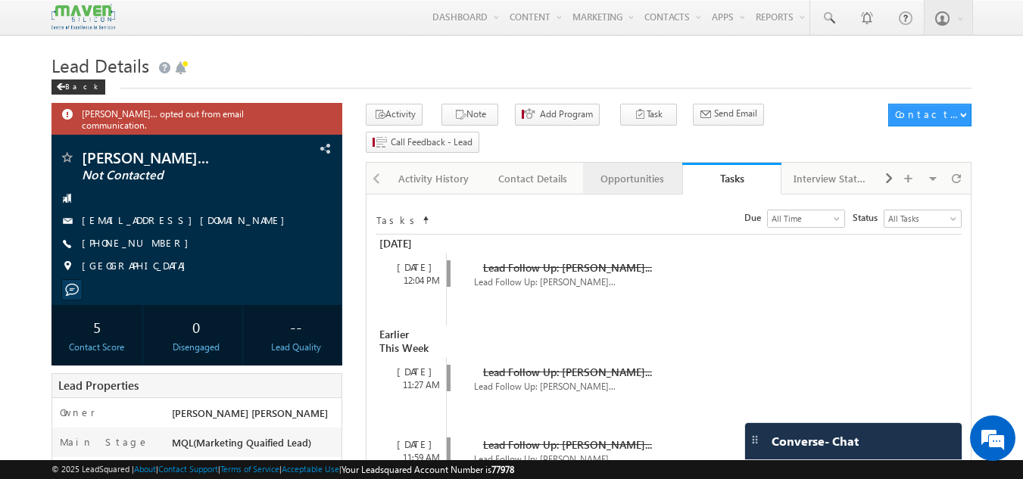
click at [643, 170] on div "Opportunities" at bounding box center [631, 179] width 73 height 18
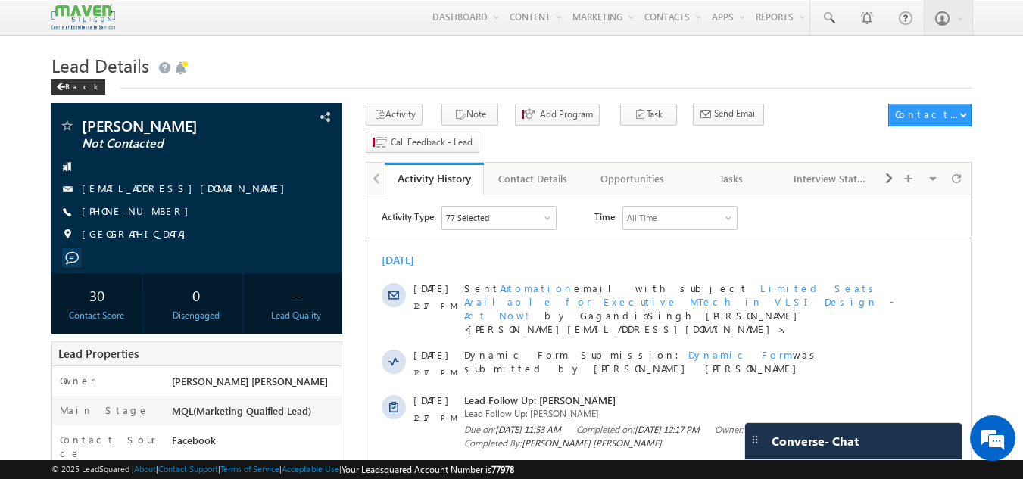
click at [645, 170] on div "Opportunities" at bounding box center [631, 179] width 73 height 18
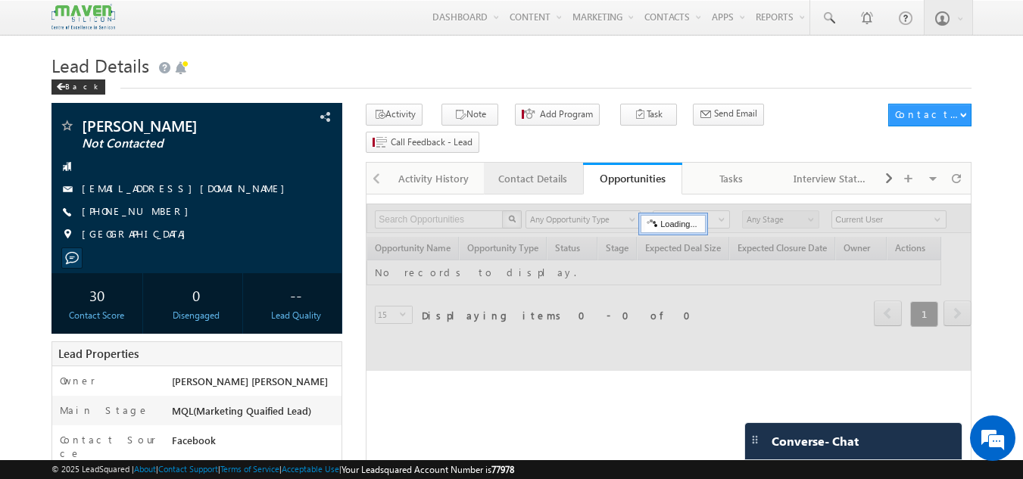
click at [515, 170] on div "Contact Details" at bounding box center [532, 179] width 73 height 18
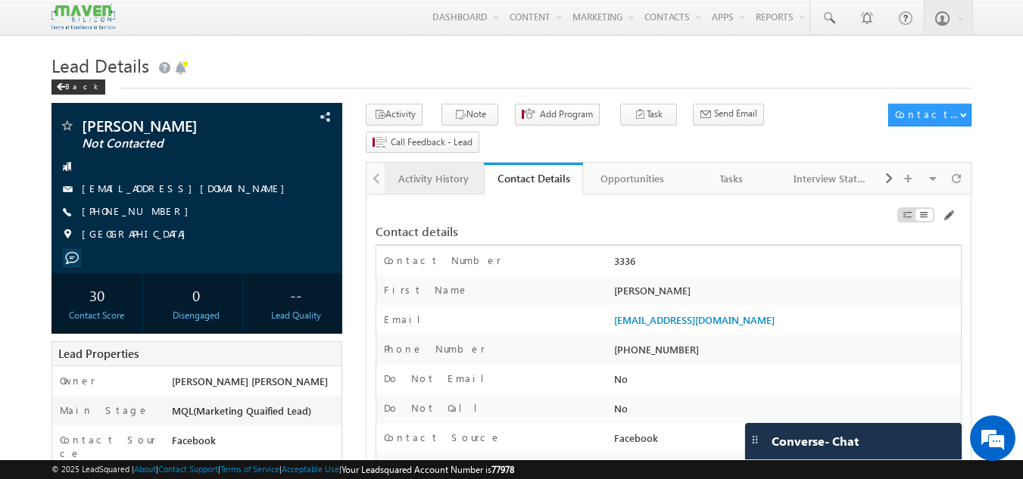
click at [449, 170] on div "Activity History" at bounding box center [433, 179] width 73 height 18
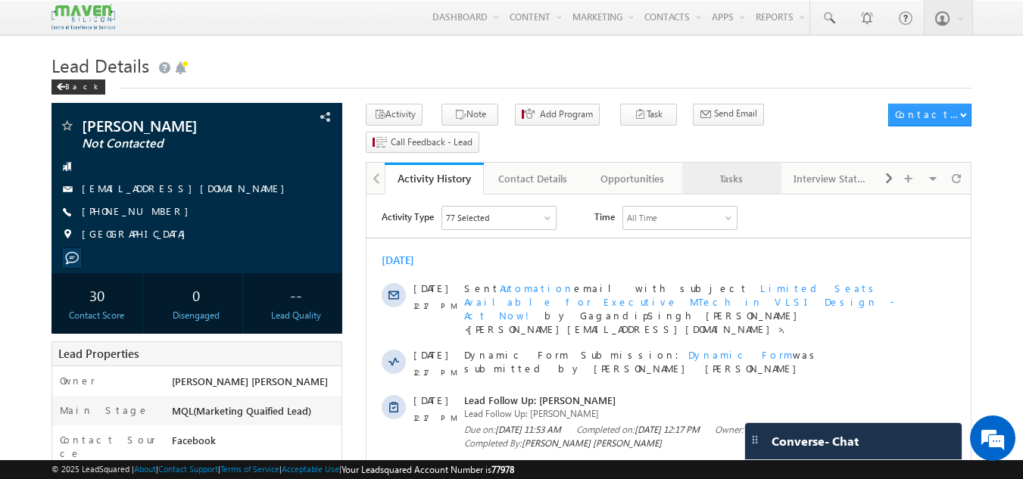
click at [716, 170] on div "Tasks" at bounding box center [731, 179] width 73 height 18
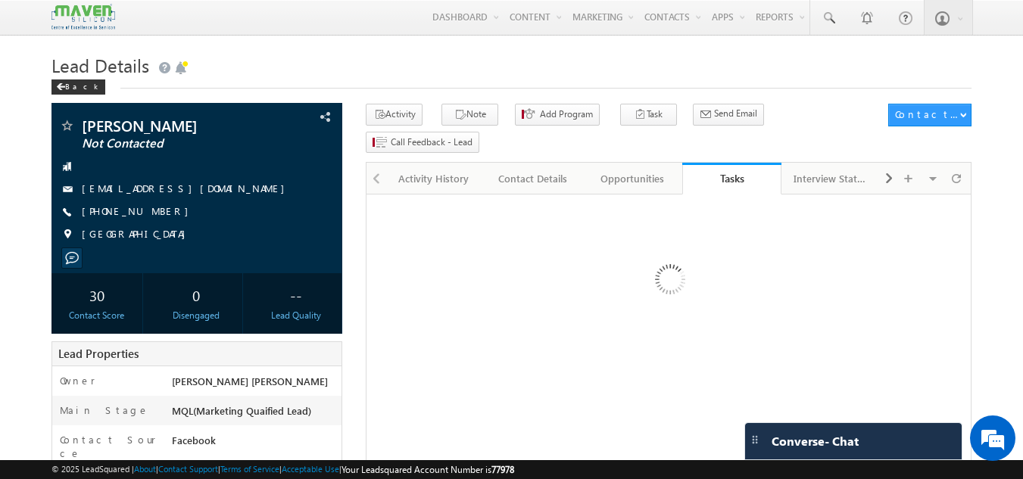
click at [716, 171] on div "Tasks" at bounding box center [732, 178] width 76 height 14
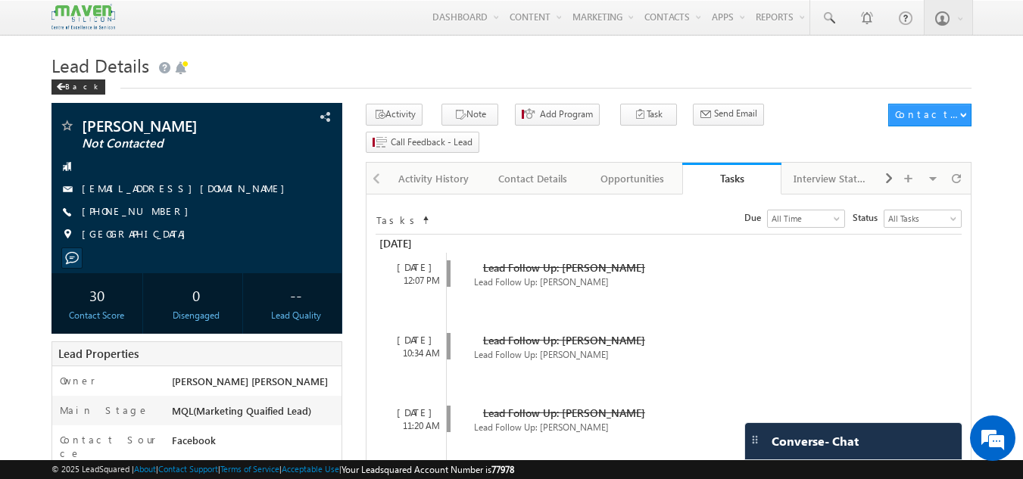
click at [716, 171] on div "Tasks" at bounding box center [732, 178] width 76 height 14
click at [713, 171] on div "Tasks" at bounding box center [732, 178] width 76 height 14
click at [832, 16] on span at bounding box center [828, 18] width 15 height 15
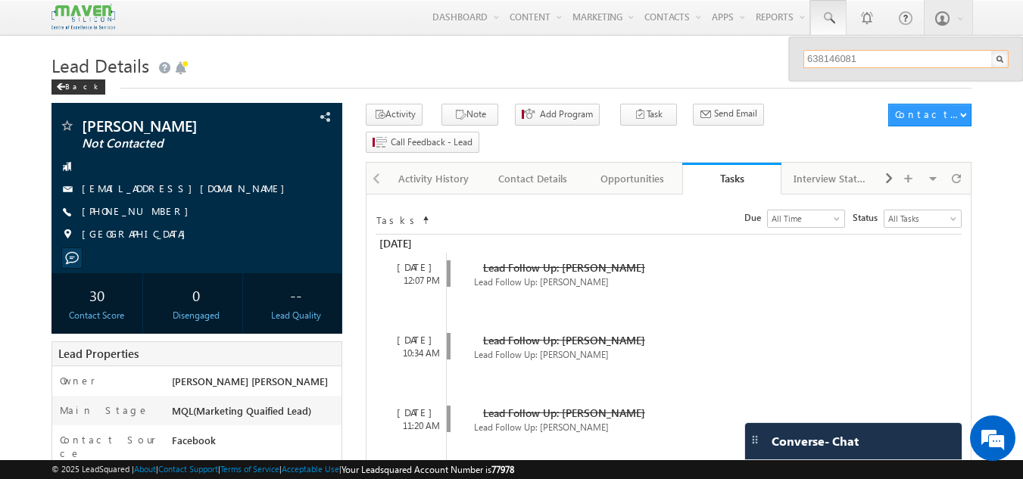
type input "6381460812"
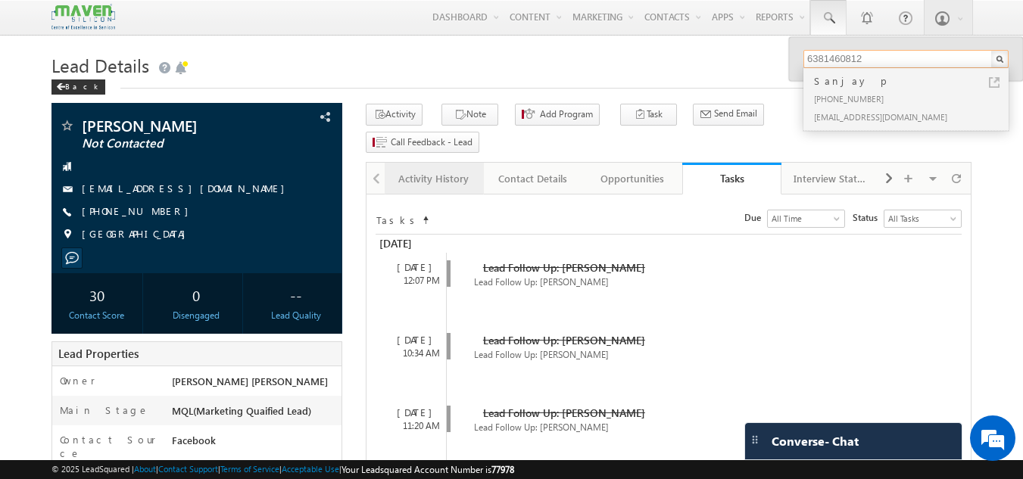
click at [447, 170] on div "Activity History" at bounding box center [433, 179] width 73 height 18
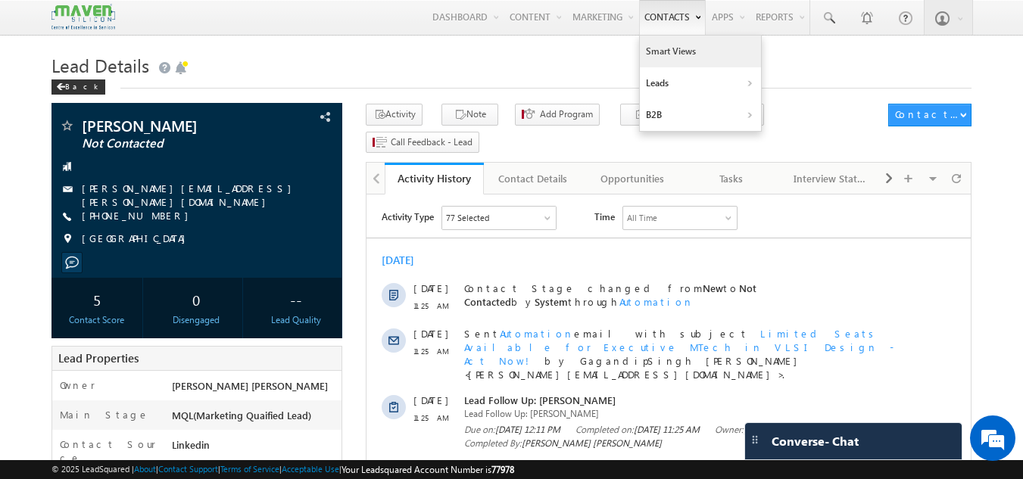
click at [678, 50] on link "Smart Views" at bounding box center [700, 52] width 121 height 32
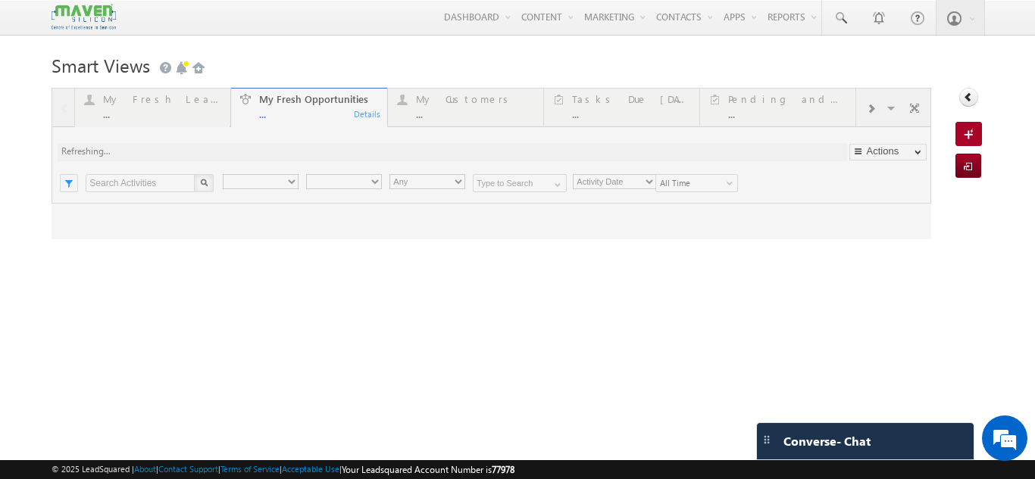
type input "Current User"
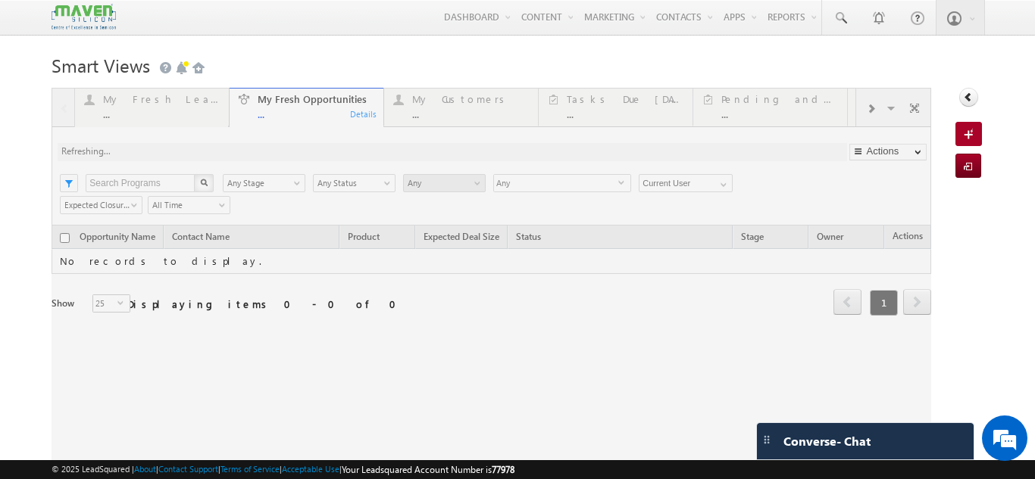
click at [165, 103] on div at bounding box center [491, 282] width 879 height 388
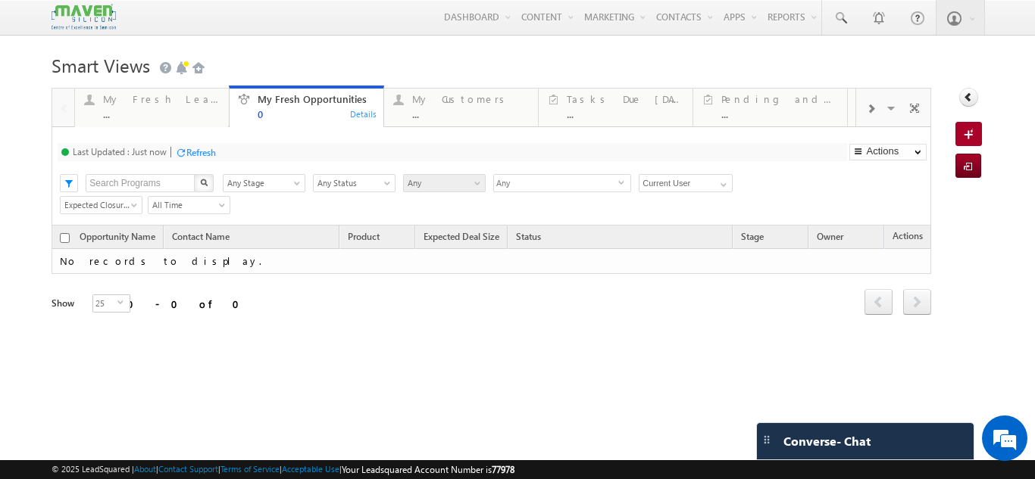
click at [165, 103] on div "My Fresh Leads" at bounding box center [161, 99] width 117 height 12
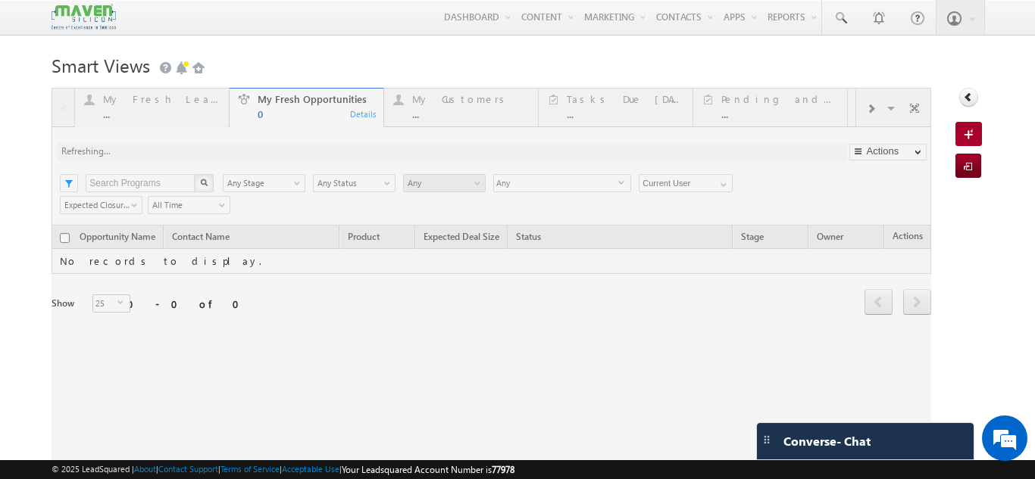
click at [165, 103] on div at bounding box center [491, 282] width 879 height 388
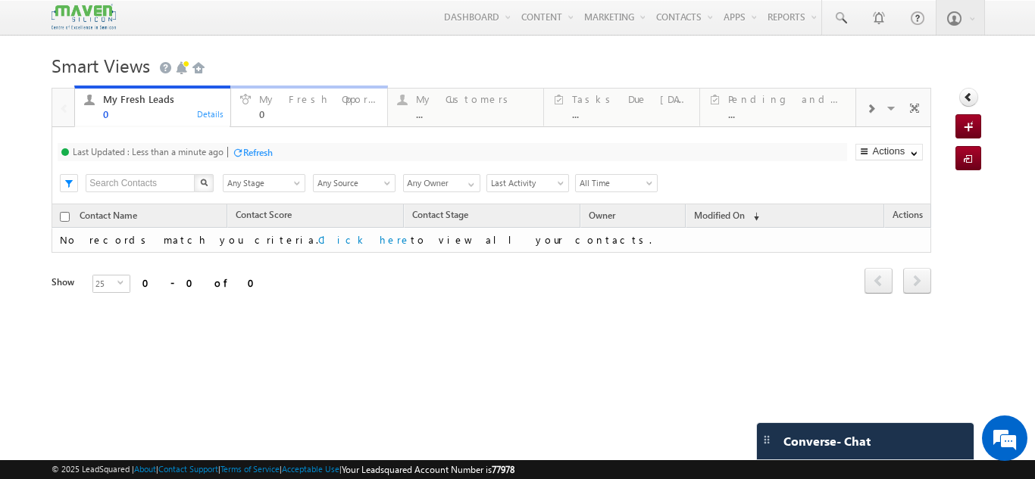
click at [315, 117] on div "0" at bounding box center [318, 113] width 118 height 11
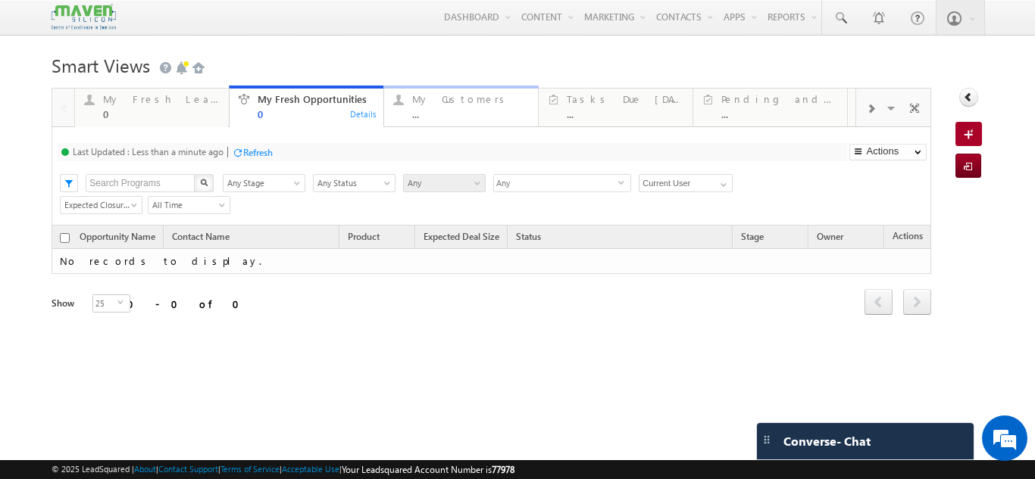
click at [469, 111] on div "..." at bounding box center [470, 113] width 117 height 11
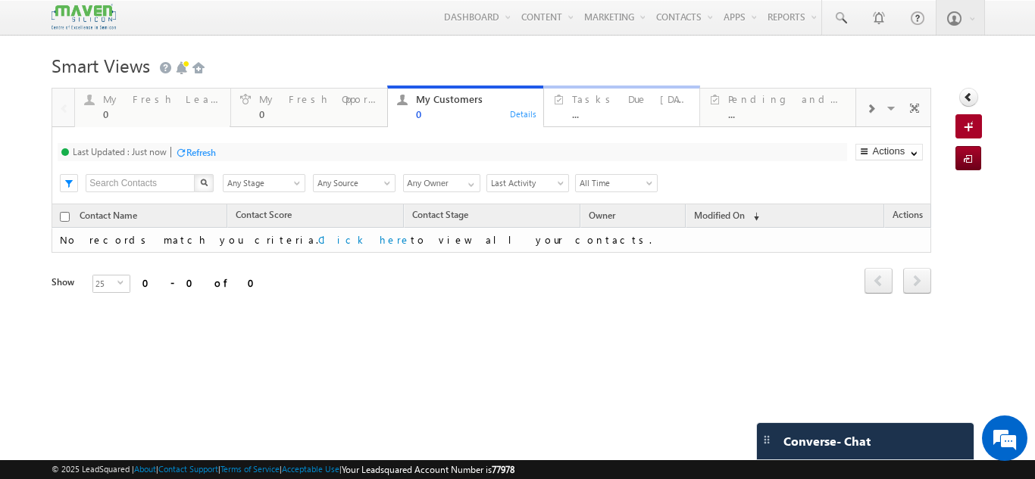
click at [620, 104] on div "Tasks Due Today" at bounding box center [631, 99] width 118 height 12
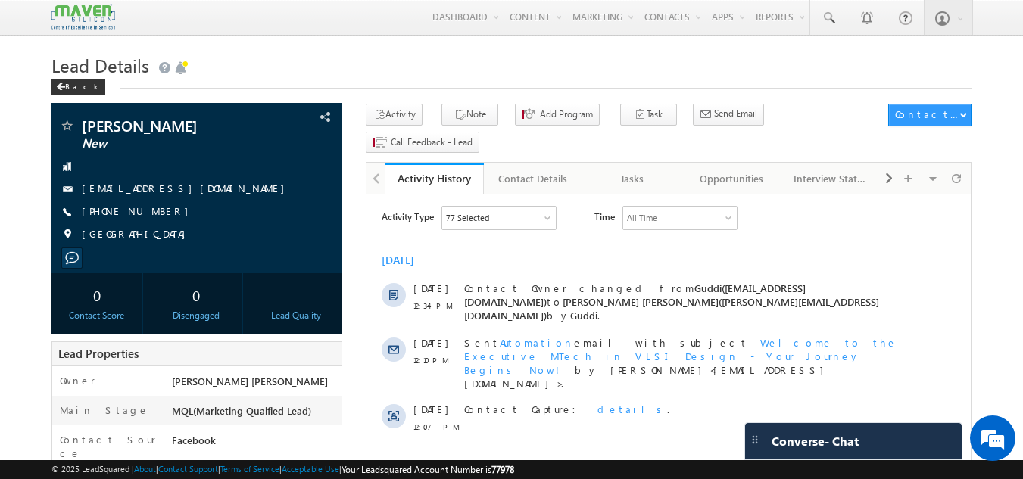
scroll to position [525, 0]
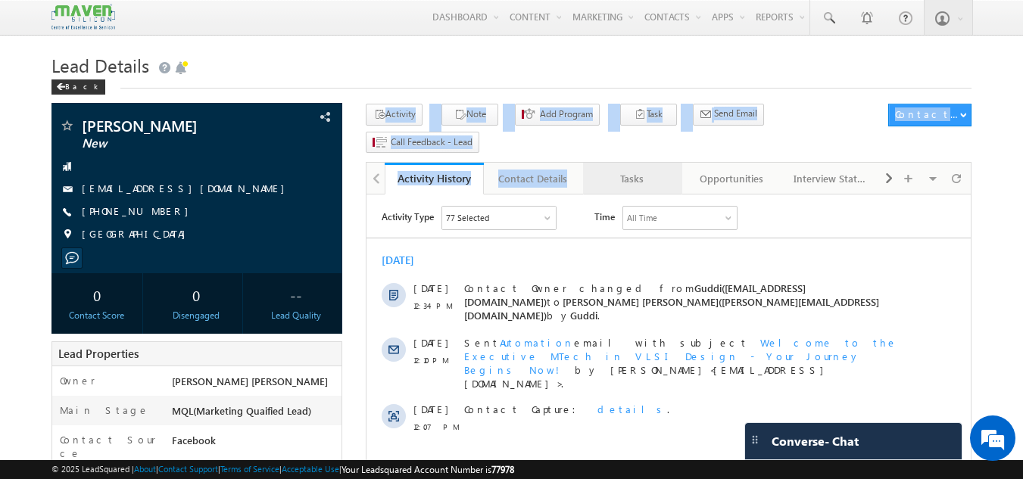
drag, startPoint x: 616, startPoint y: 135, endPoint x: 619, endPoint y: 156, distance: 21.4
click at [619, 156] on div "Activity Note Add Program Task" at bounding box center [669, 456] width 606 height 704
click at [619, 170] on div "Tasks" at bounding box center [631, 179] width 73 height 18
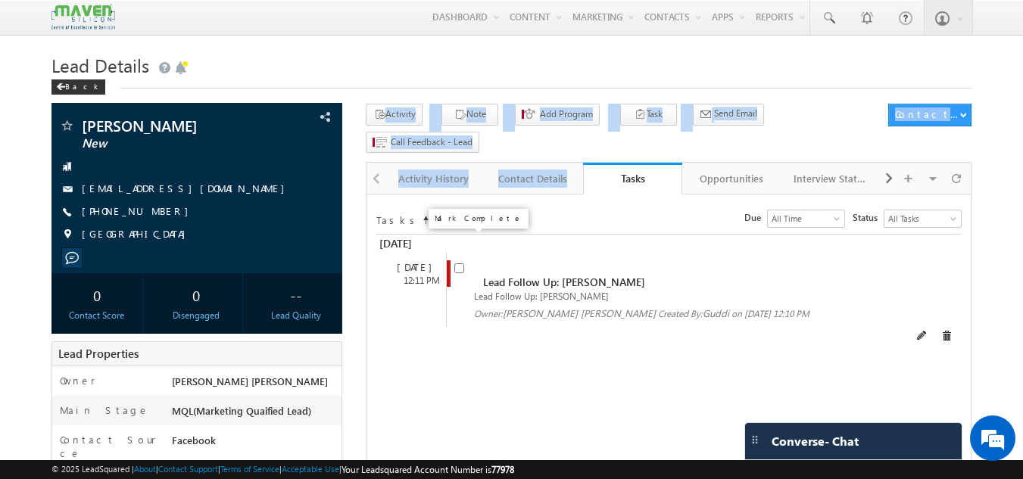
click at [462, 264] on input "checkbox" at bounding box center [459, 269] width 10 height 10
checkbox input "false"
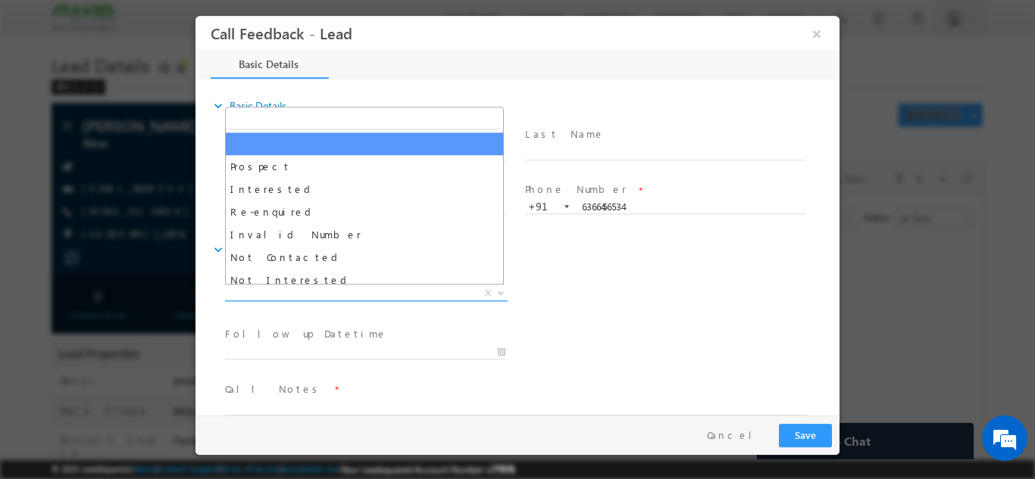
click at [394, 290] on span "X" at bounding box center [366, 293] width 283 height 15
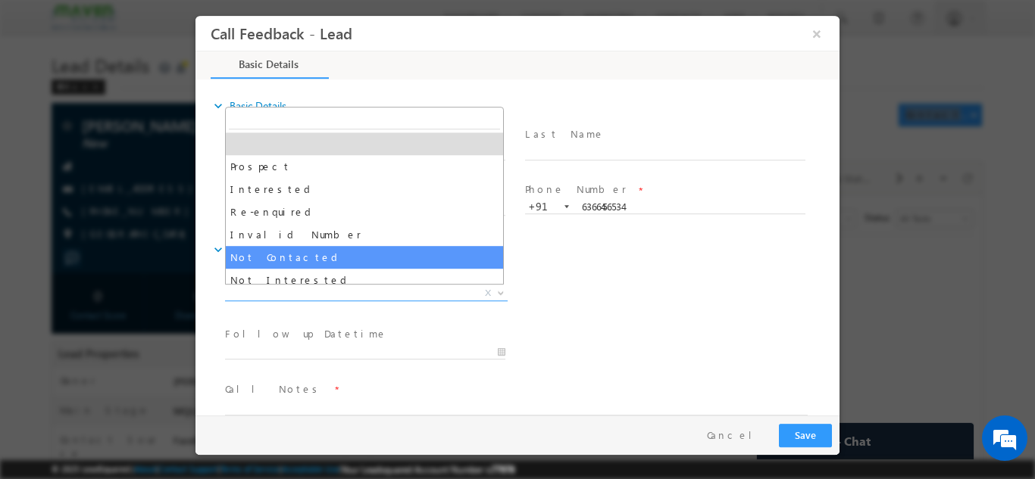
select select "Not Contacted"
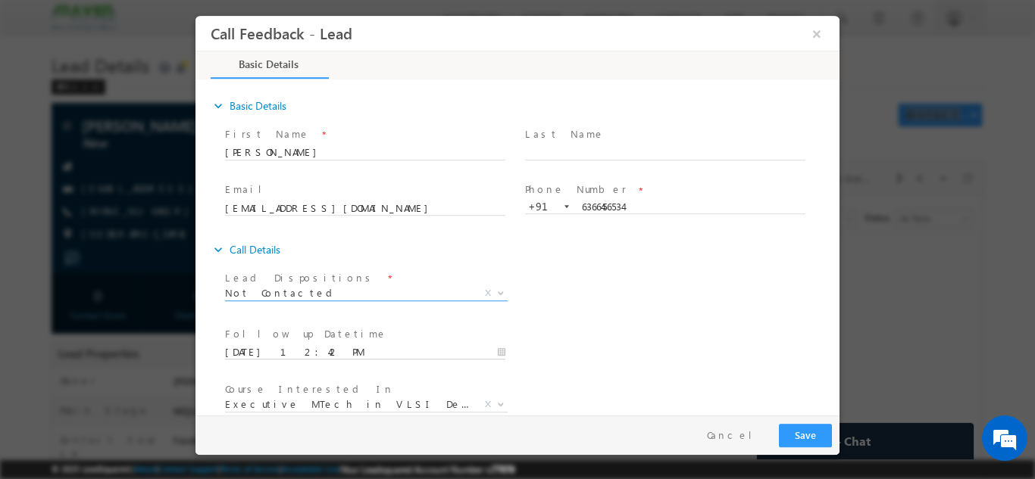
click at [320, 350] on input "29/08/2025 12:42 PM" at bounding box center [365, 352] width 280 height 15
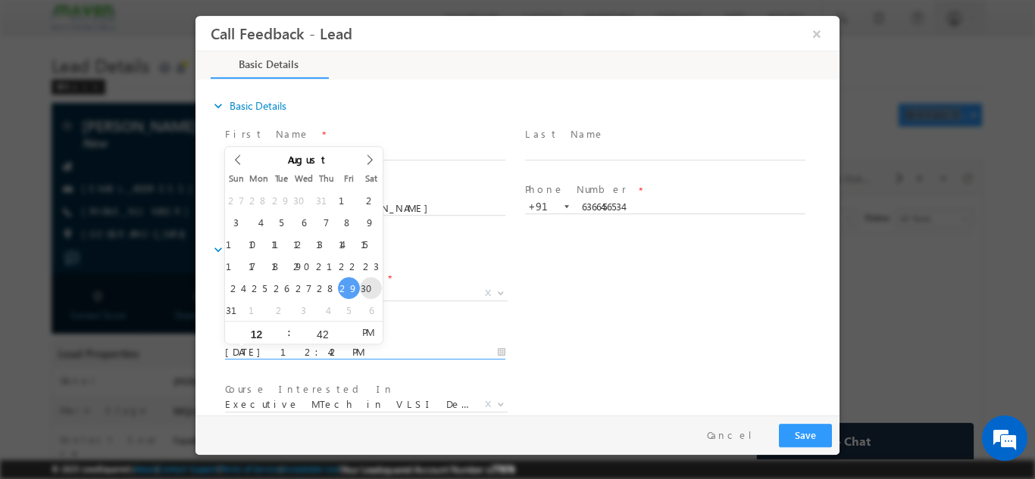
type input "30/08/2025 12:42 PM"
click at [712, 240] on div "expand_more Call Details" at bounding box center [525, 249] width 629 height 27
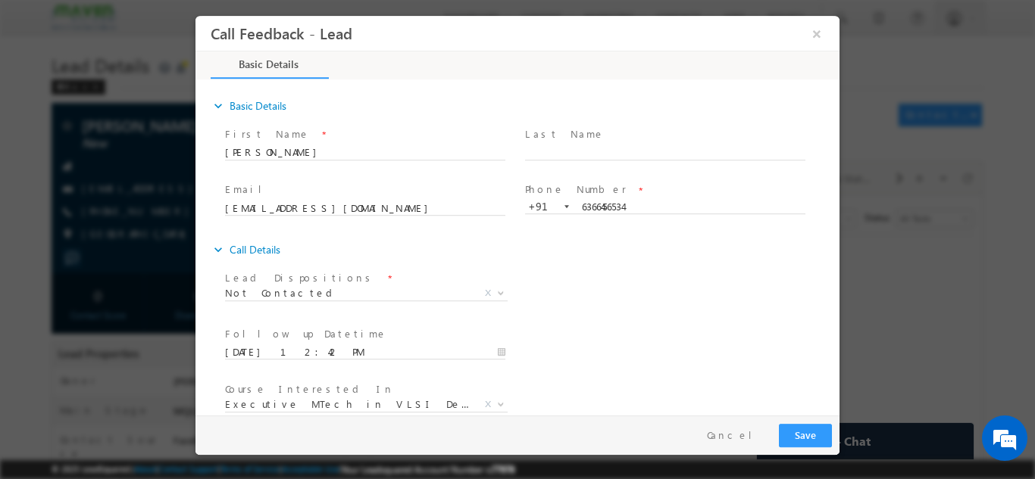
drag, startPoint x: 839, startPoint y: 311, endPoint x: 853, endPoint y: 385, distance: 75.5
click at [853, 385] on div at bounding box center [517, 239] width 1035 height 479
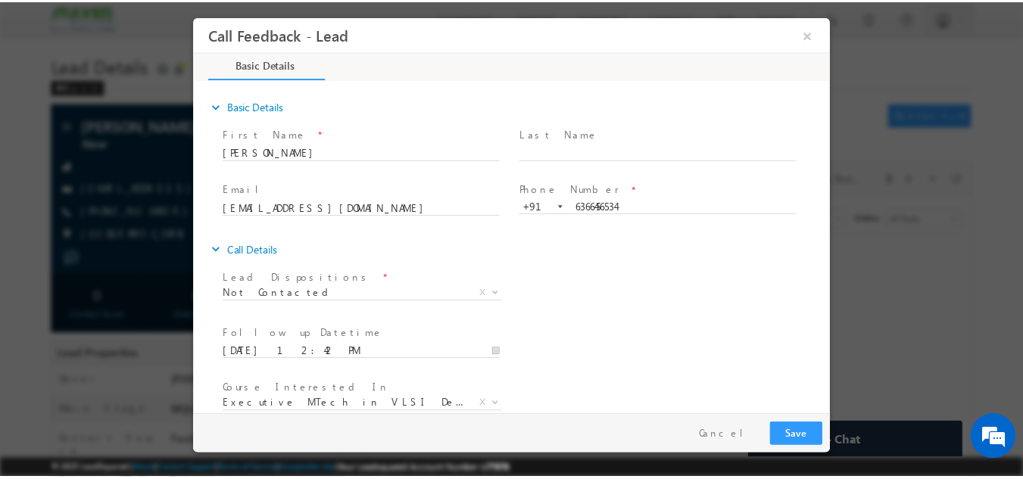
scroll to position [80, 0]
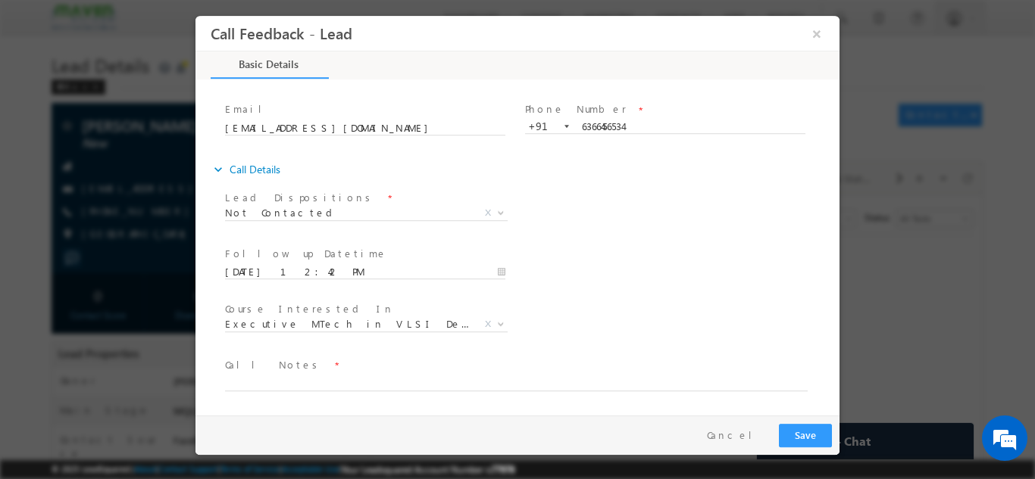
drag, startPoint x: 832, startPoint y: 340, endPoint x: 1041, endPoint y: 437, distance: 229.7
click at [653, 379] on textarea at bounding box center [516, 381] width 582 height 17
type textarea "dnp"
click at [814, 426] on button "Save" at bounding box center [805, 434] width 53 height 23
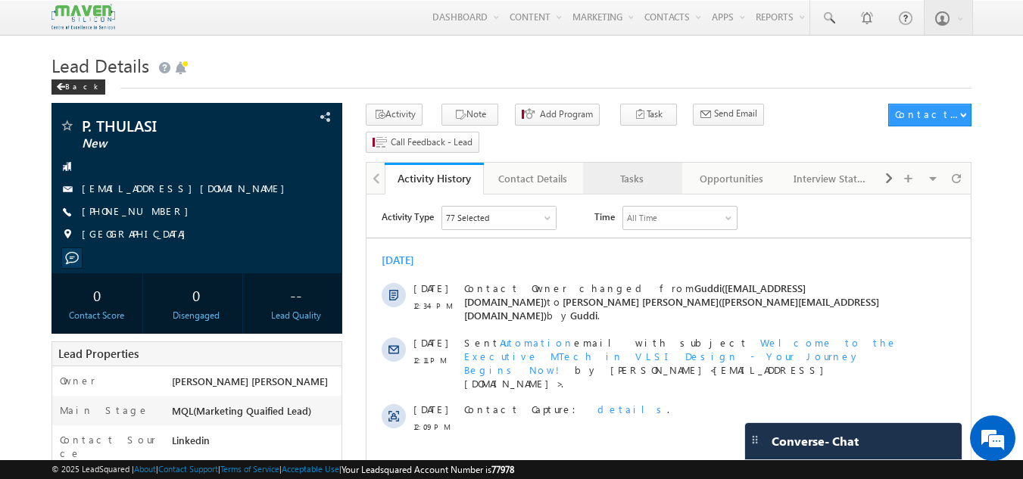
click at [642, 170] on div "Tasks" at bounding box center [631, 179] width 73 height 18
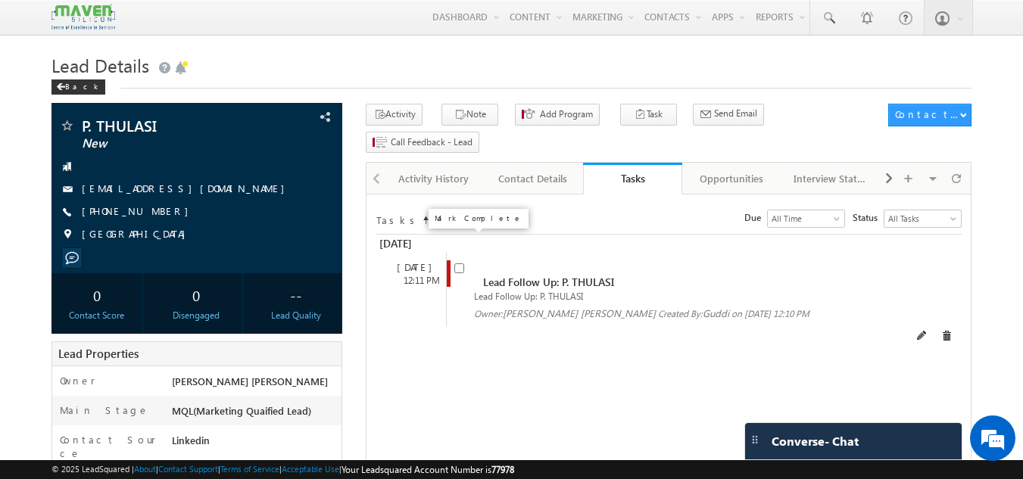
click at [462, 264] on input "checkbox" at bounding box center [459, 269] width 10 height 10
checkbox input "false"
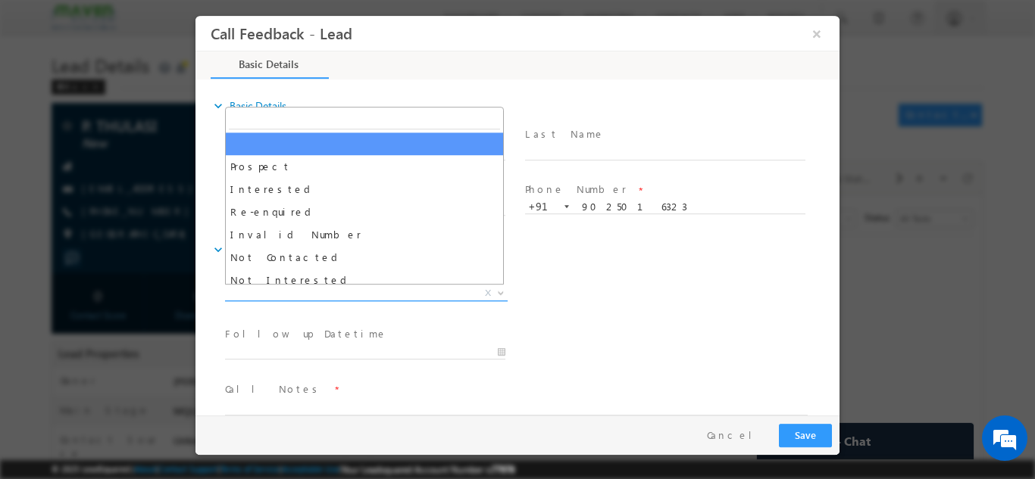
click at [406, 286] on span "X" at bounding box center [366, 293] width 283 height 15
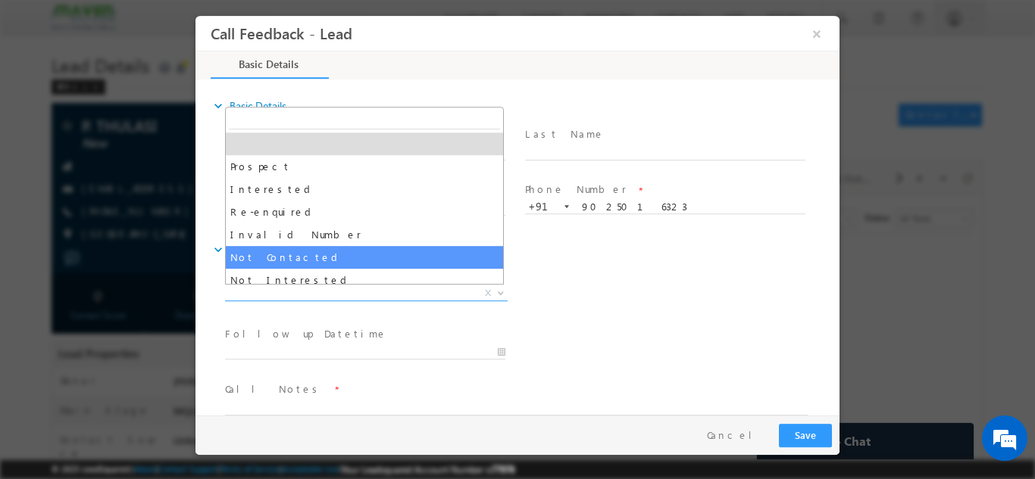
select select "Not Contacted"
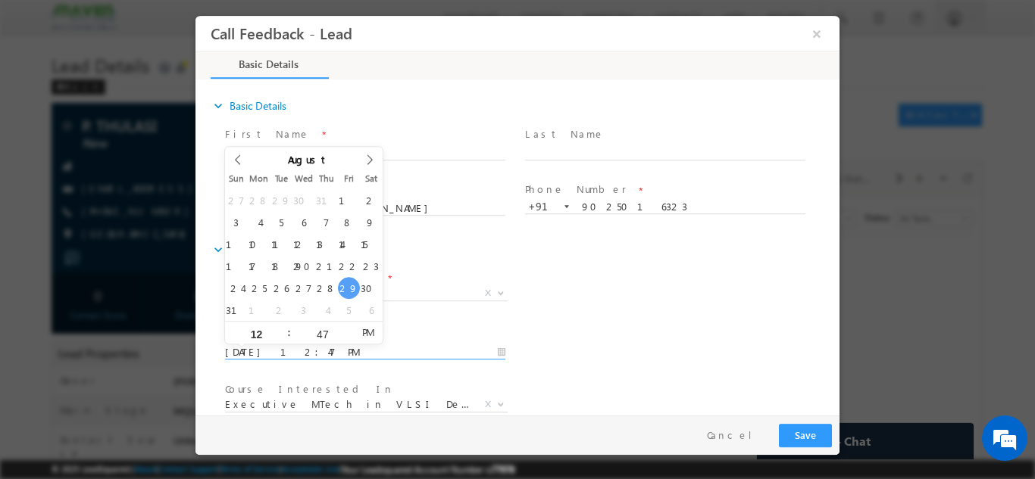
click at [339, 345] on input "29/08/2025 12:47 PM" at bounding box center [365, 352] width 280 height 15
type input "30/08/2025 12:47 PM"
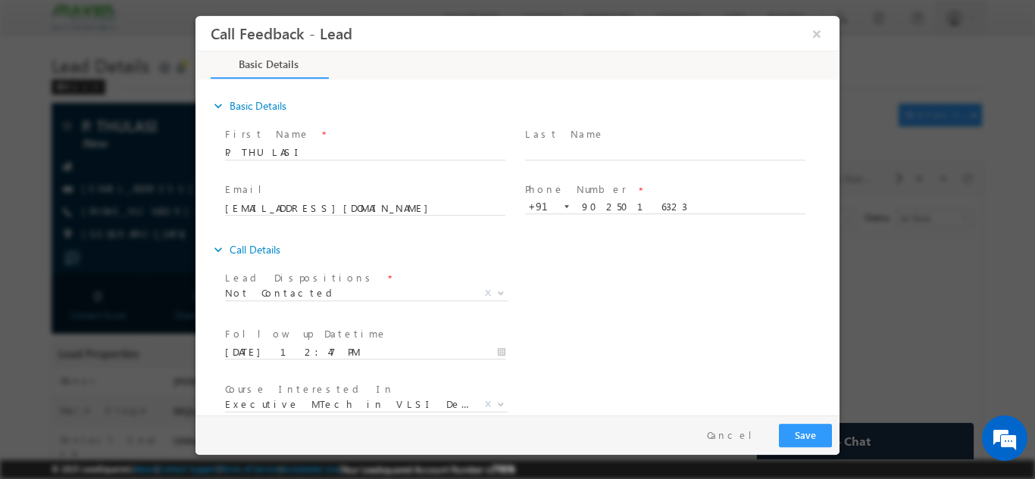
click at [623, 301] on div "Lead Dispositions * Prospect Interested Re-enquired Invalid Number Not Contacte…" at bounding box center [530, 295] width 617 height 56
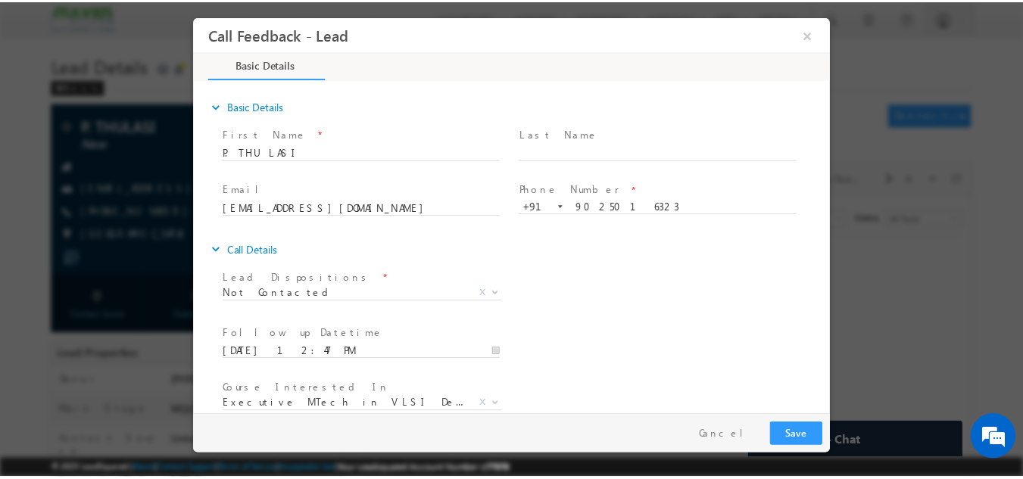
scroll to position [80, 0]
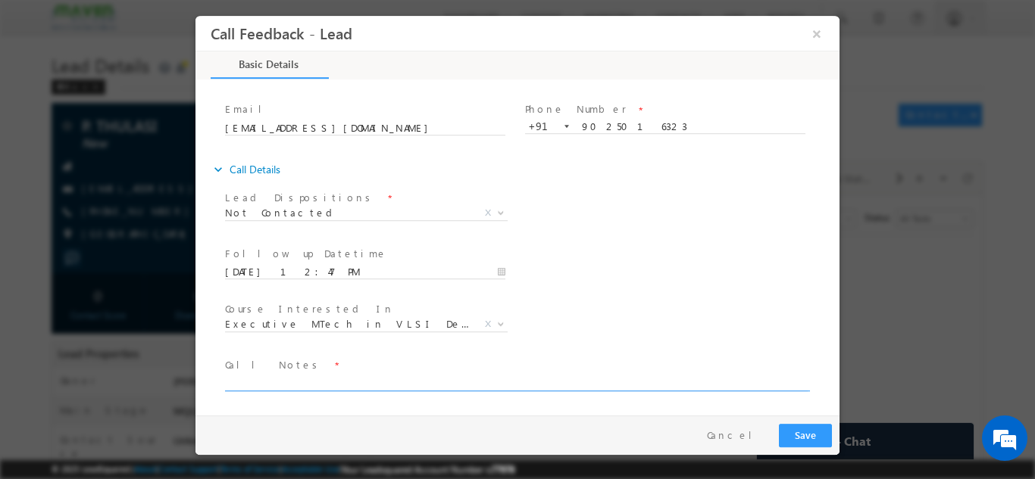
click at [672, 385] on textarea at bounding box center [516, 381] width 582 height 17
type textarea "dnp"
click at [804, 442] on button "Save" at bounding box center [805, 434] width 53 height 23
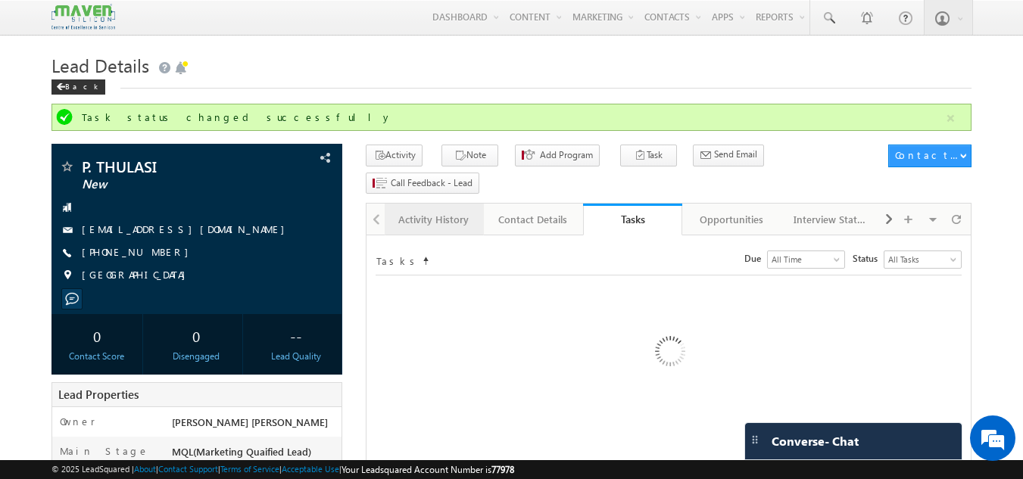
click at [401, 211] on div "Activity History" at bounding box center [433, 220] width 73 height 18
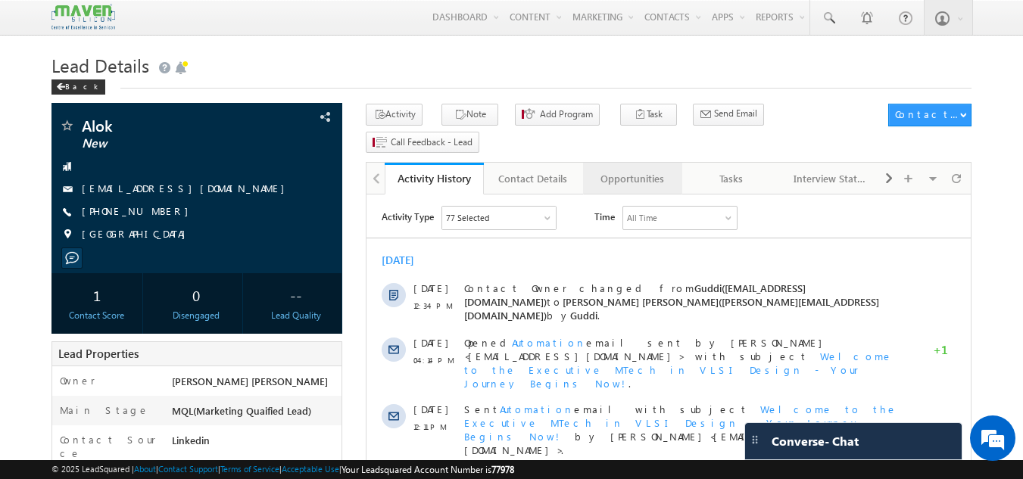
click at [644, 170] on div "Opportunities" at bounding box center [631, 179] width 73 height 18
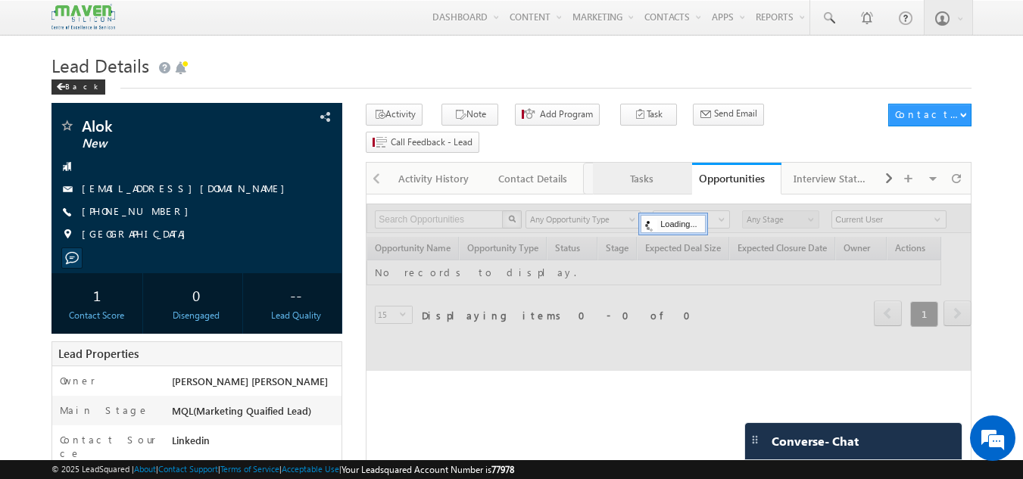
drag, startPoint x: 735, startPoint y: 151, endPoint x: 644, endPoint y: 162, distance: 91.5
click at [644, 163] on link "Tasks" at bounding box center [632, 179] width 99 height 32
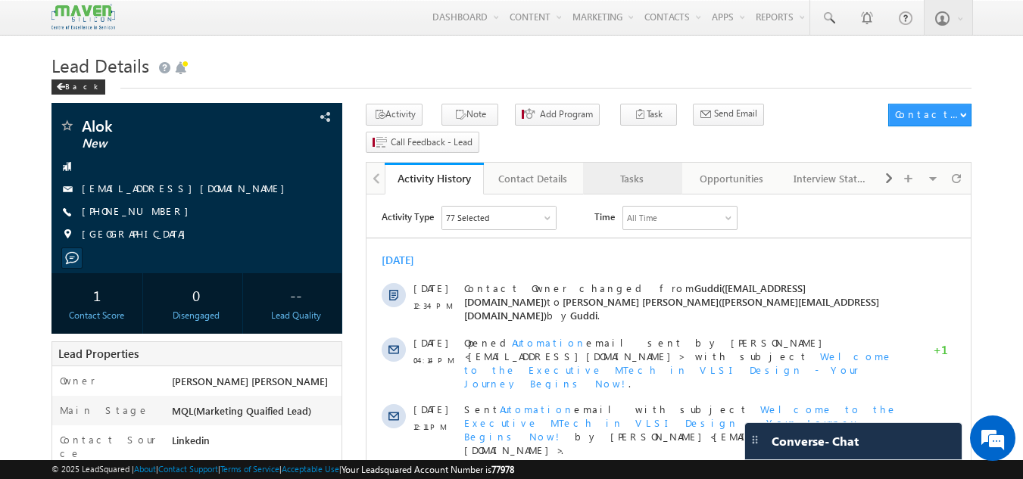
click at [613, 170] on div "Tasks" at bounding box center [631, 179] width 73 height 18
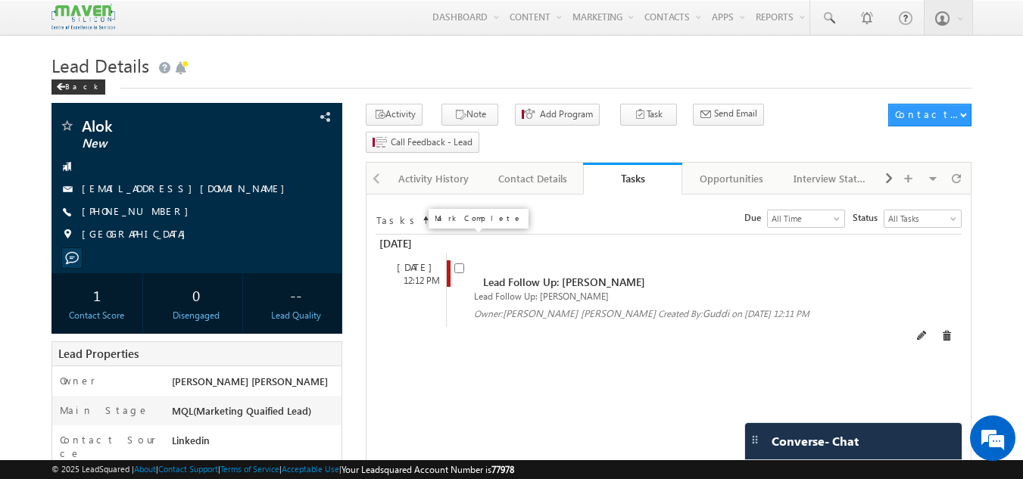
click at [464, 264] on input "checkbox" at bounding box center [459, 269] width 10 height 10
checkbox input "false"
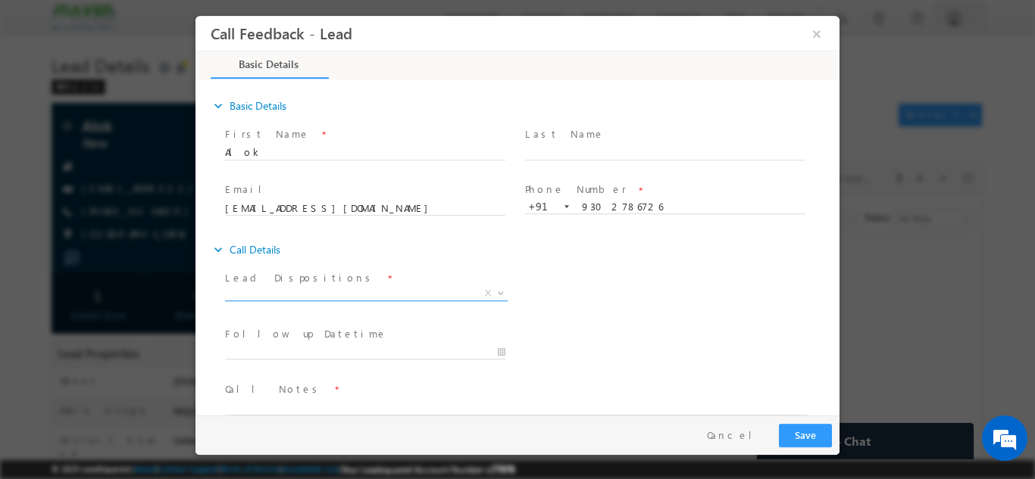
click at [333, 303] on span "X" at bounding box center [366, 296] width 283 height 15
click at [335, 290] on span "X" at bounding box center [366, 293] width 283 height 15
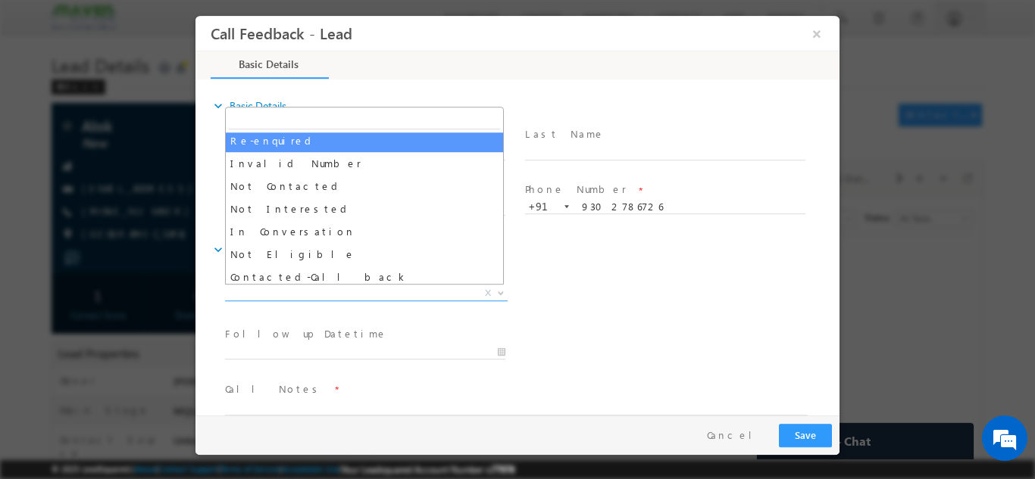
scroll to position [80, 0]
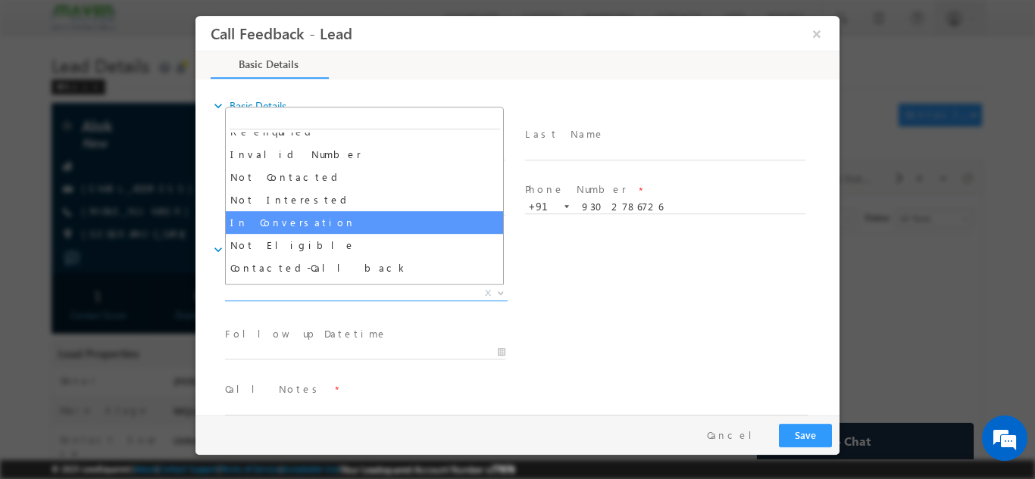
select select "In Conversation"
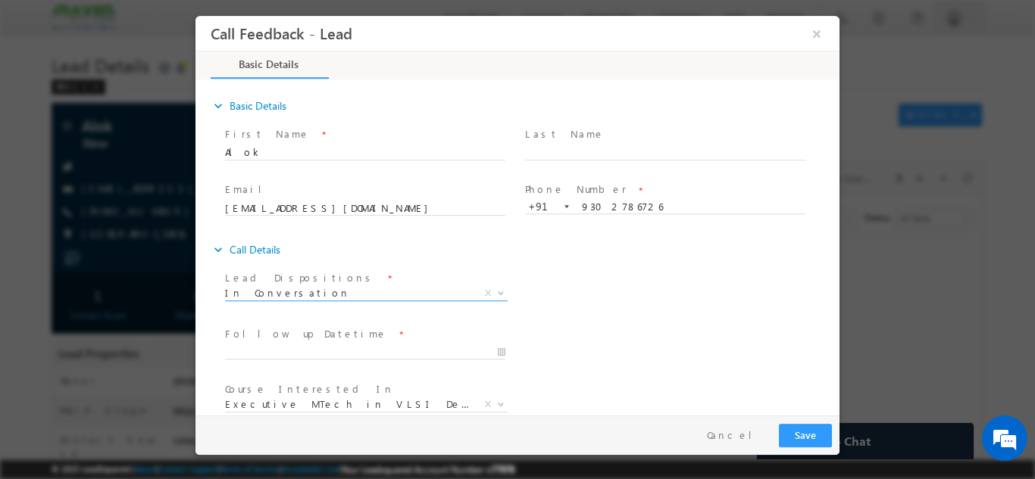
click at [395, 339] on div "Follow up Datetime *" at bounding box center [372, 343] width 294 height 35
click at [382, 351] on input "[DATE] 12:58 PM" at bounding box center [365, 352] width 280 height 15
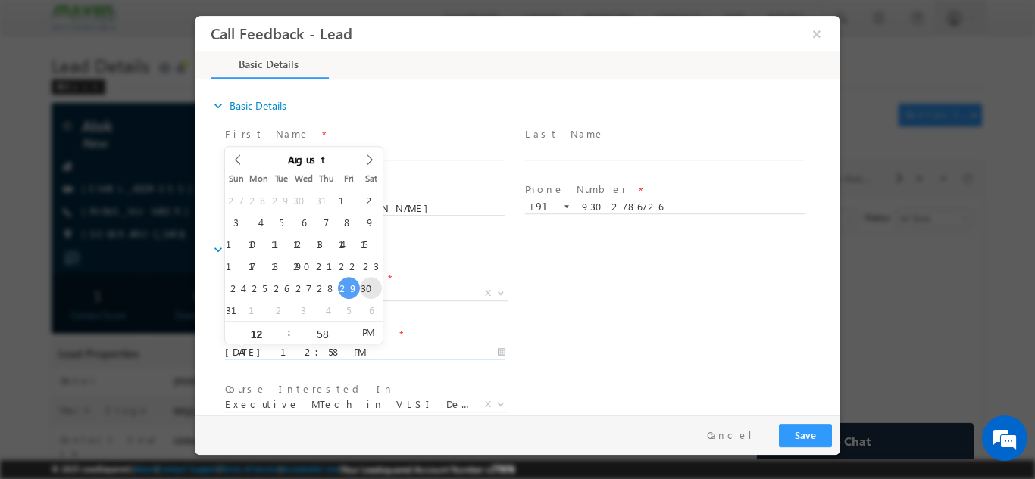
type input "[DATE] 12:58 PM"
drag, startPoint x: 614, startPoint y: 310, endPoint x: 623, endPoint y: 304, distance: 10.5
click at [623, 304] on div "Lead Dispositions * Prospect Interested Re-enquired Invalid Number Not Contacte…" at bounding box center [530, 295] width 617 height 56
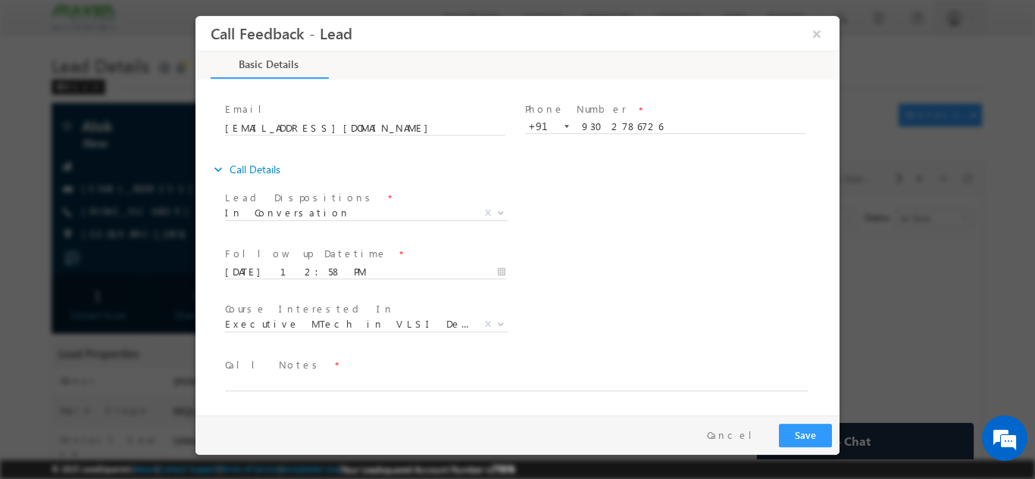
drag, startPoint x: 833, startPoint y: 315, endPoint x: 1047, endPoint y: 416, distance: 236.8
click at [670, 383] on textarea at bounding box center [516, 381] width 582 height 17
type textarea "d"
type textarea "doing btech in final year pitch for iit rorkee pd course ask me to share the de…"
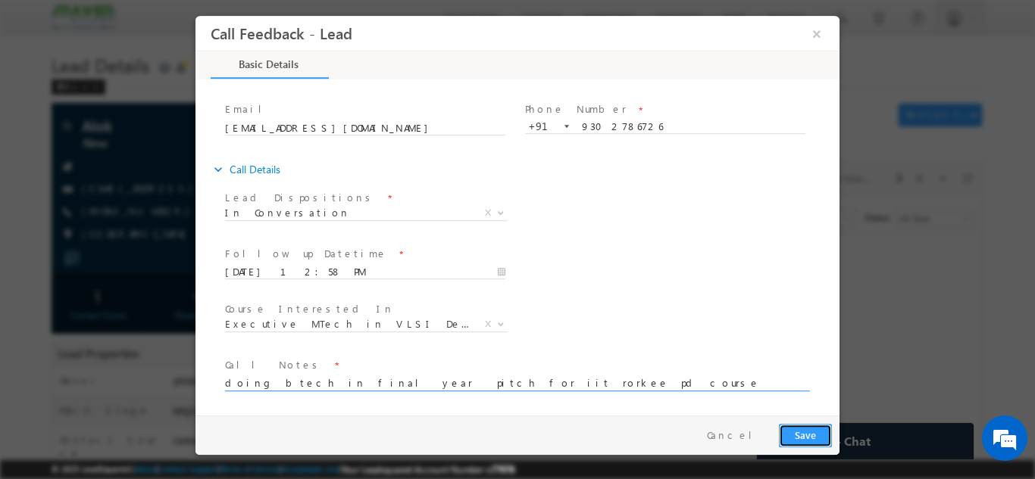
click at [786, 432] on button "Save" at bounding box center [805, 434] width 53 height 23
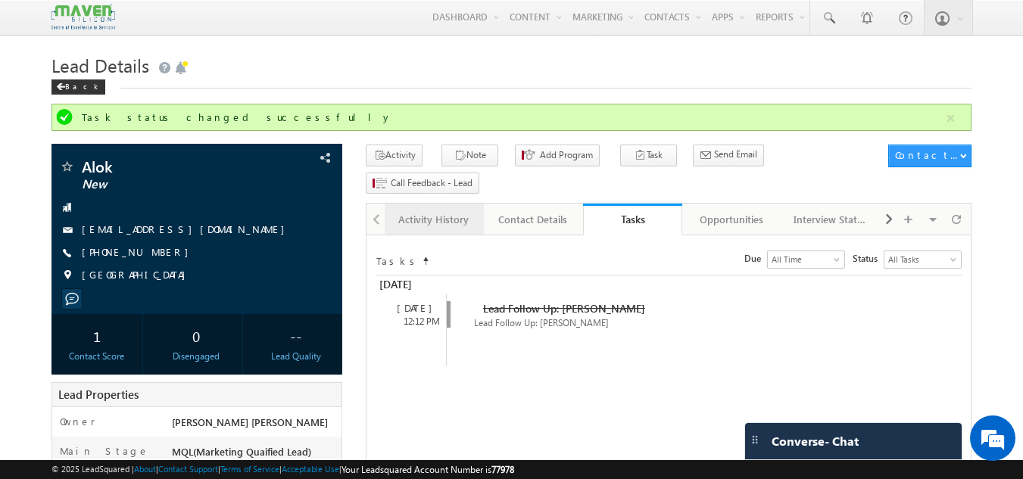
click at [446, 211] on div "Activity History" at bounding box center [433, 220] width 73 height 18
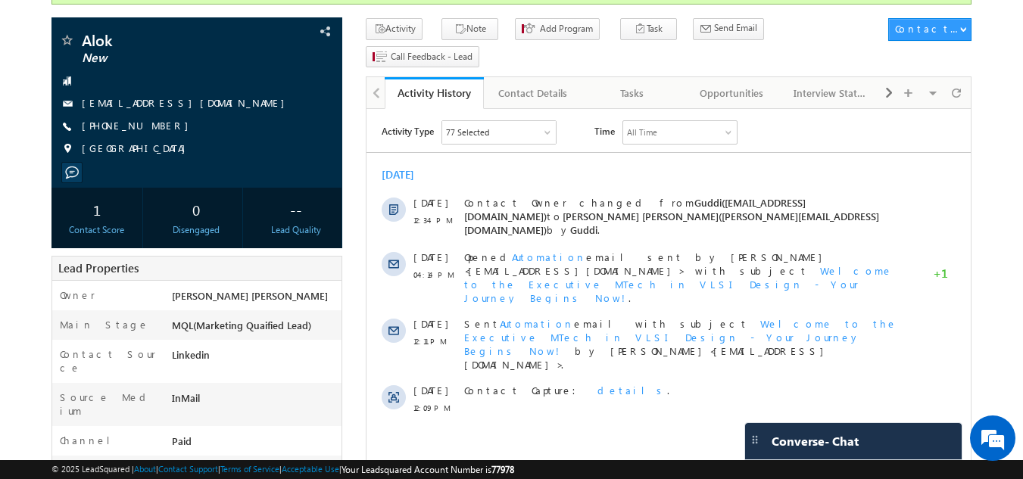
scroll to position [124, 0]
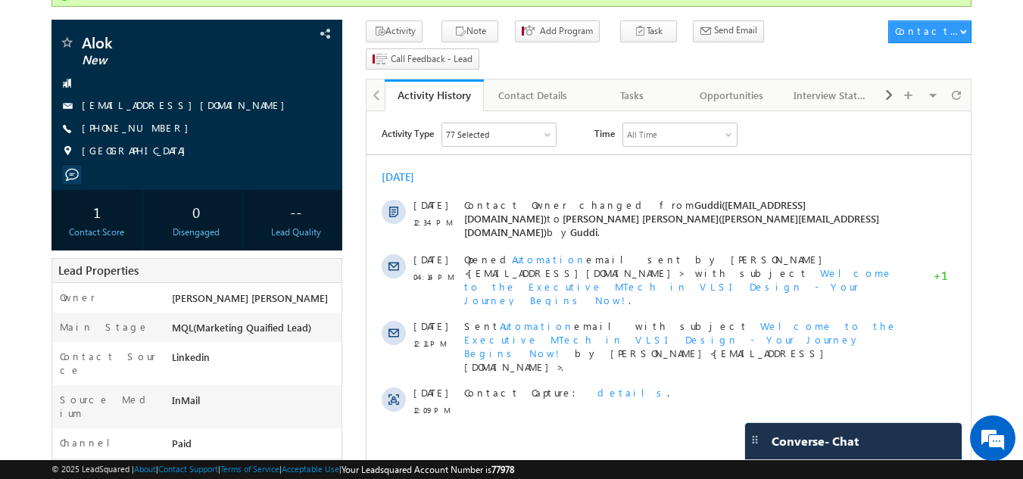
click at [1011, 86] on body "Menu [PERSON_NAME] [PERSON_NAME] dip@m [PERSON_NAME] [DOMAIN_NAME] m" at bounding box center [511, 454] width 1023 height 1157
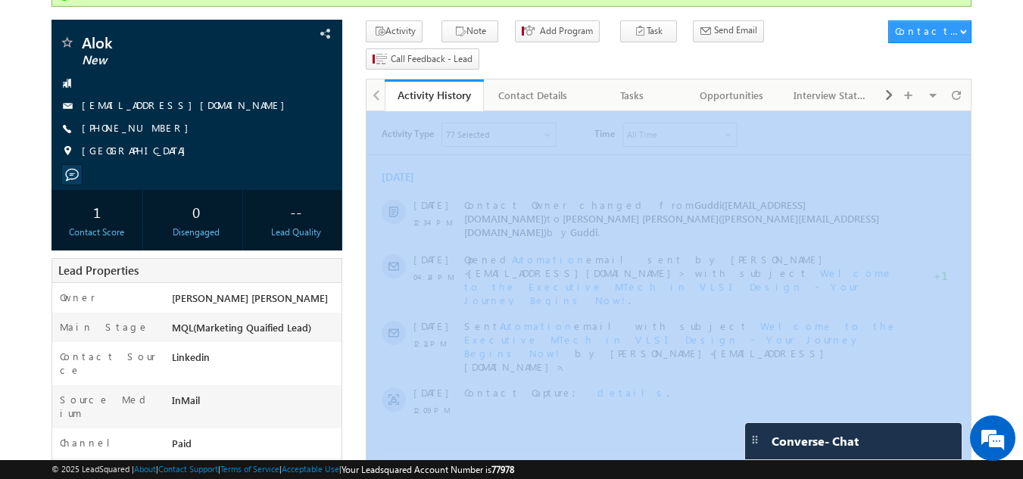
click at [1011, 86] on body "Menu [PERSON_NAME] [PERSON_NAME] dip@m [PERSON_NAME] [DOMAIN_NAME] m" at bounding box center [511, 454] width 1023 height 1157
